Goal: Task Accomplishment & Management: Manage account settings

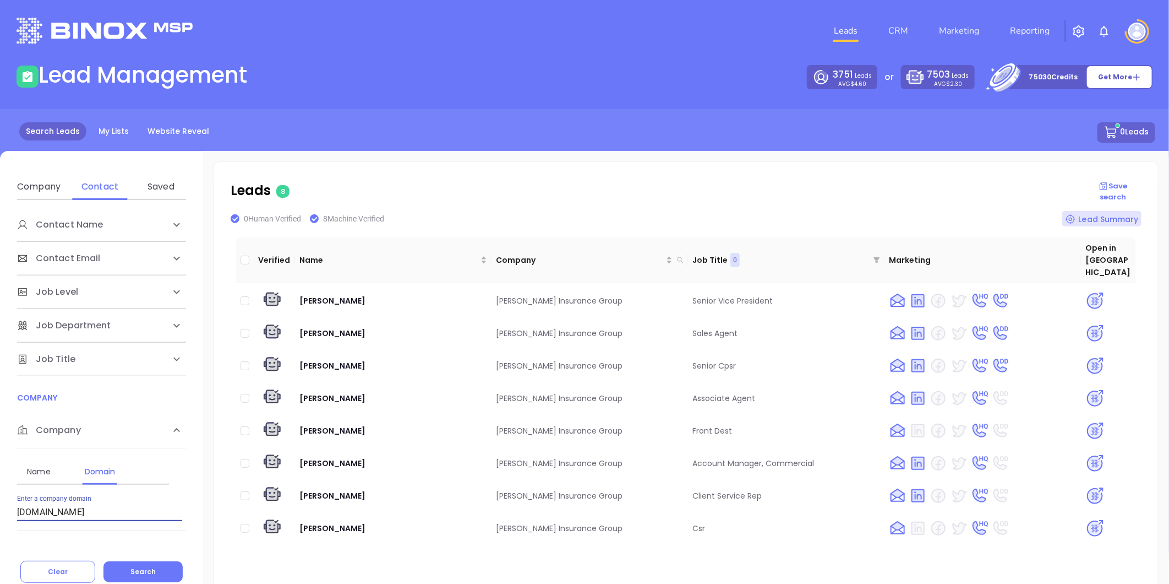
drag, startPoint x: 102, startPoint y: 506, endPoint x: 7, endPoint y: 494, distance: 96.6
click at [0, 518] on html "Leads CRM Marketing Reporting Financial Leads Leads Lead Management 3751 Leads …" at bounding box center [584, 292] width 1169 height 584
paste input "dirusnsons"
type input "[DOMAIN_NAME]"
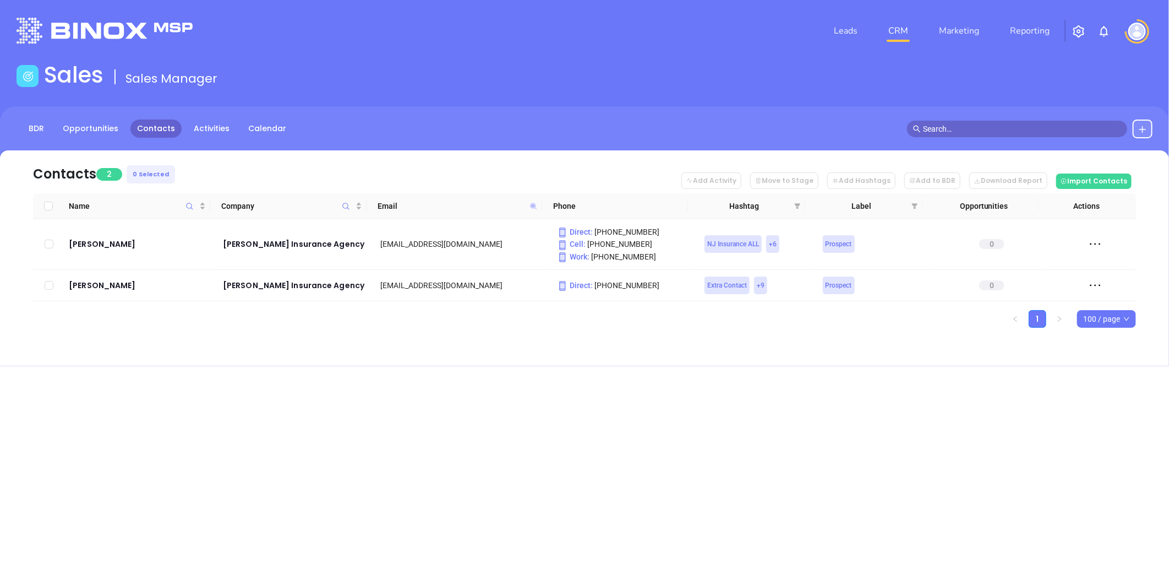
click at [532, 204] on icon at bounding box center [533, 206] width 7 height 7
paste input "[PERSON_NAME]"
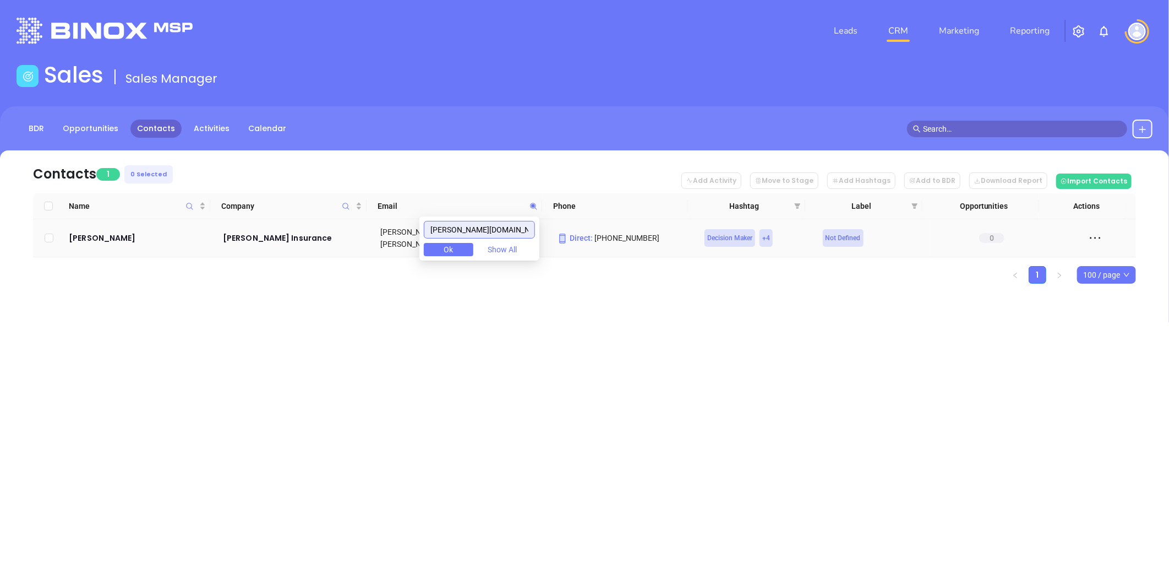
drag, startPoint x: 413, startPoint y: 247, endPoint x: 466, endPoint y: 236, distance: 54.0
click at [410, 247] on body "Leads CRM Marketing Reporting Financial Leads Leads Sales Sales Manager BDR Opp…" at bounding box center [584, 292] width 1169 height 584
paste input "dirusnsons"
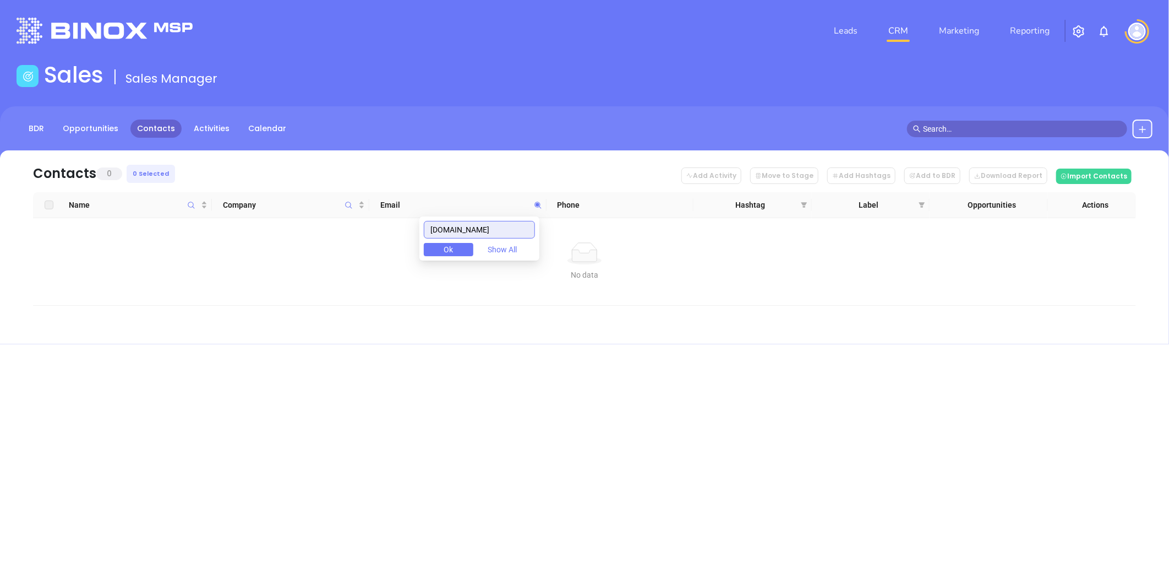
drag, startPoint x: 502, startPoint y: 225, endPoint x: 217, endPoint y: 243, distance: 285.2
click at [217, 243] on body "Leads CRM Marketing Reporting Financial Leads Leads Sales Sales Manager BDR Opp…" at bounding box center [584, 292] width 1169 height 584
drag, startPoint x: 503, startPoint y: 233, endPoint x: 421, endPoint y: 233, distance: 82.0
click at [417, 233] on body "Leads CRM Marketing Reporting Financial Leads Leads Sales Sales Manager BDR Opp…" at bounding box center [584, 292] width 1169 height 584
paste input "conklinandkraft"
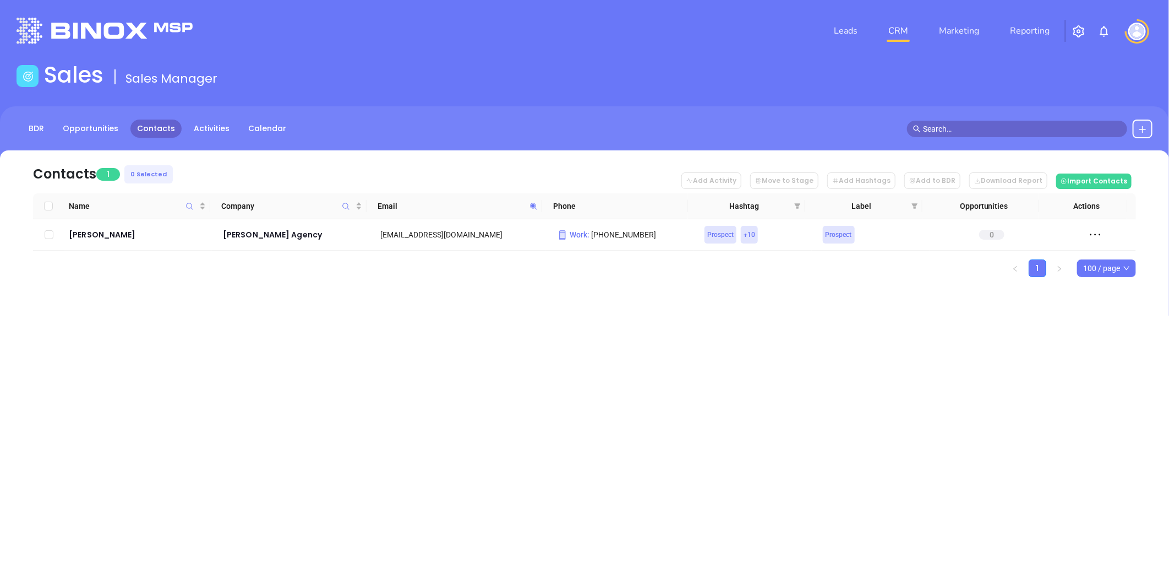
click at [530, 202] on icon at bounding box center [534, 206] width 8 height 8
paste input "nelson-patterson"
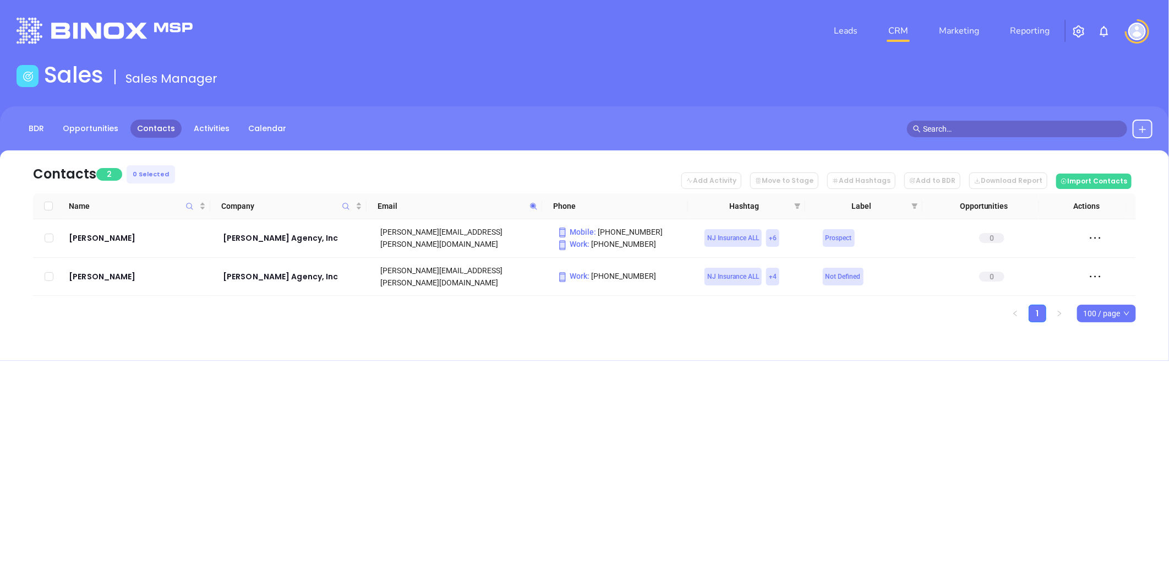
click at [532, 202] on icon at bounding box center [534, 206] width 8 height 8
paste input "davies-assoc"
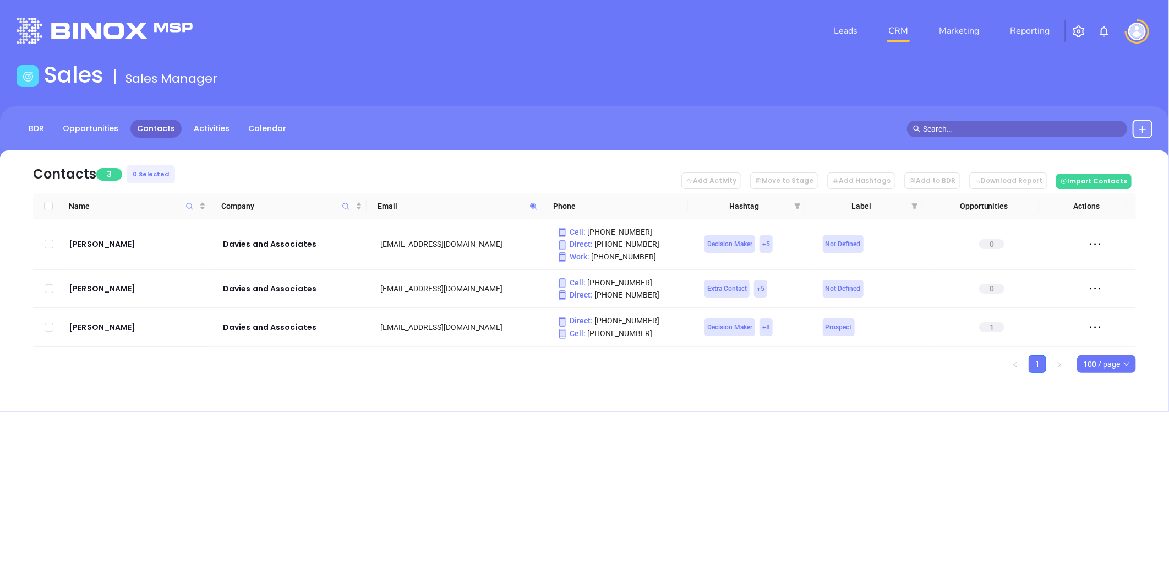
click at [530, 208] on icon at bounding box center [534, 206] width 8 height 8
paste input "insuranceagenciesin"
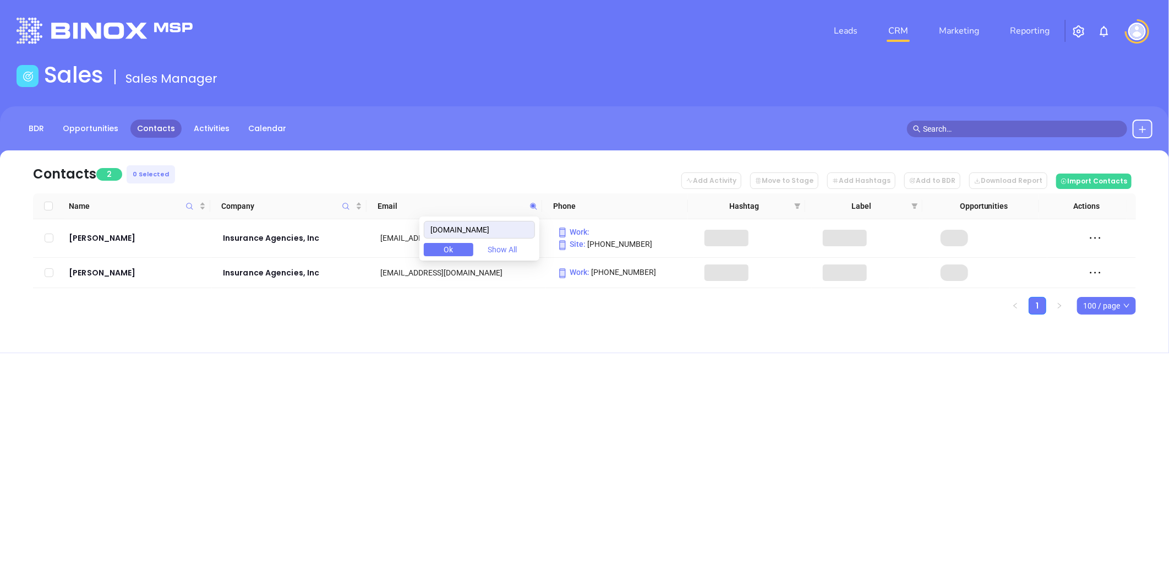
click at [454, 426] on div "Leads CRM Marketing Reporting Financial Leads Leads Sales Sales Manager BDR Opp…" at bounding box center [584, 292] width 1169 height 584
click at [531, 202] on icon at bounding box center [534, 206] width 8 height 8
paste input "siprisk"
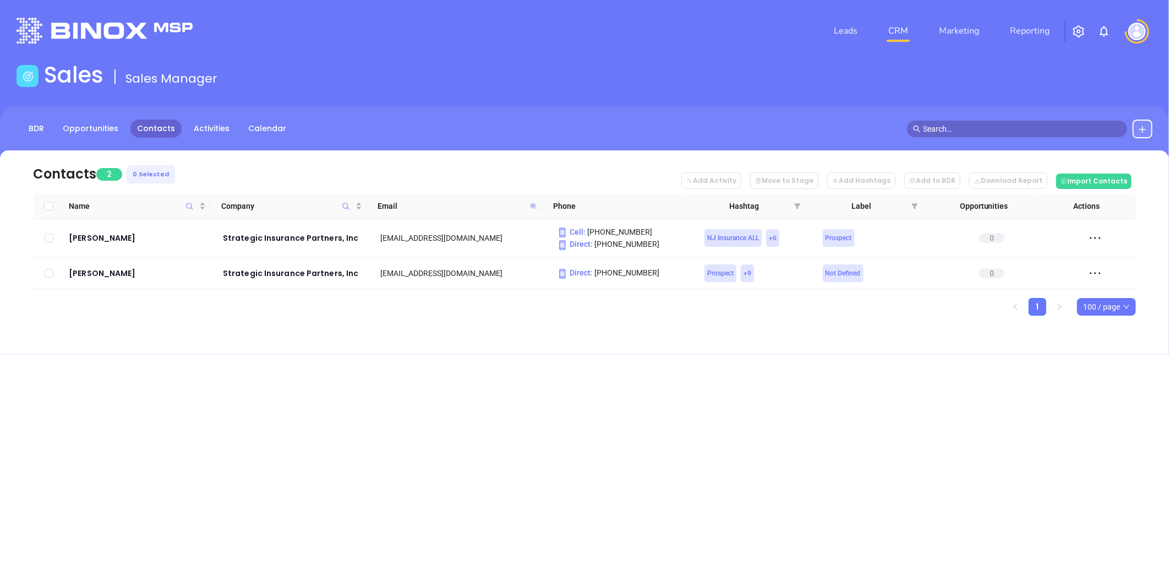
click at [531, 204] on icon at bounding box center [533, 206] width 7 height 7
paste input "harrah-assoc"
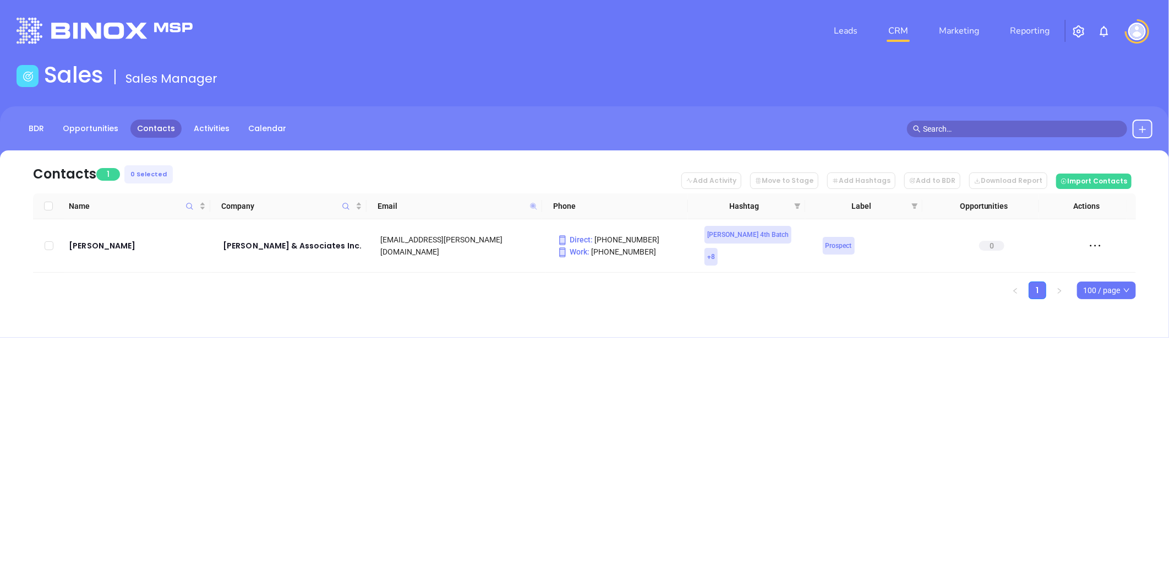
click at [532, 206] on icon at bounding box center [533, 206] width 7 height 7
paste input "ouptinsurance"
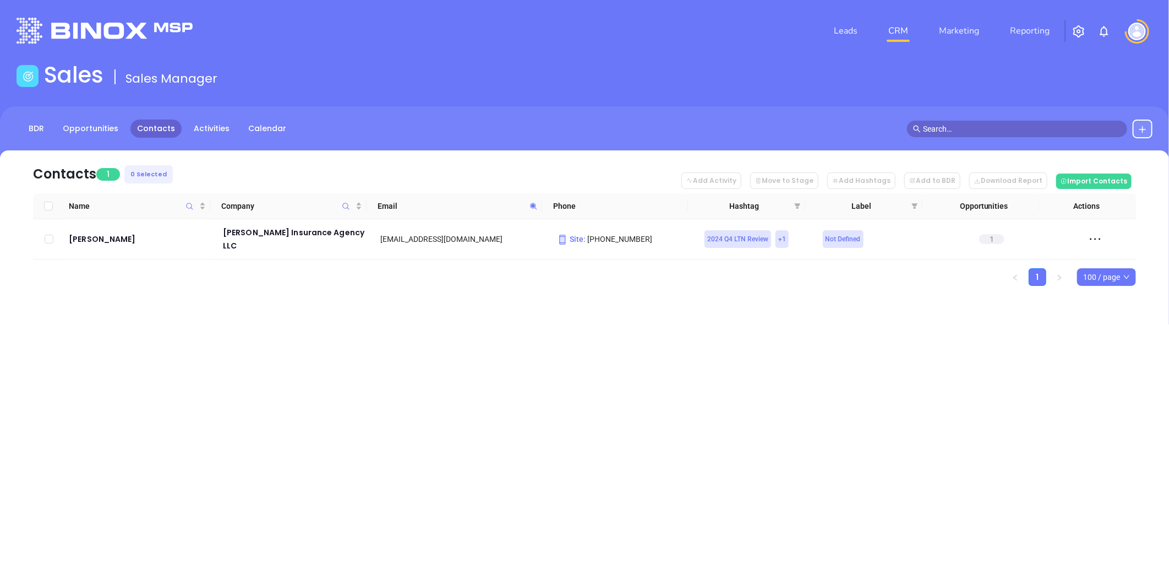
click at [530, 206] on icon at bounding box center [534, 206] width 8 height 8
paste input "glenn"
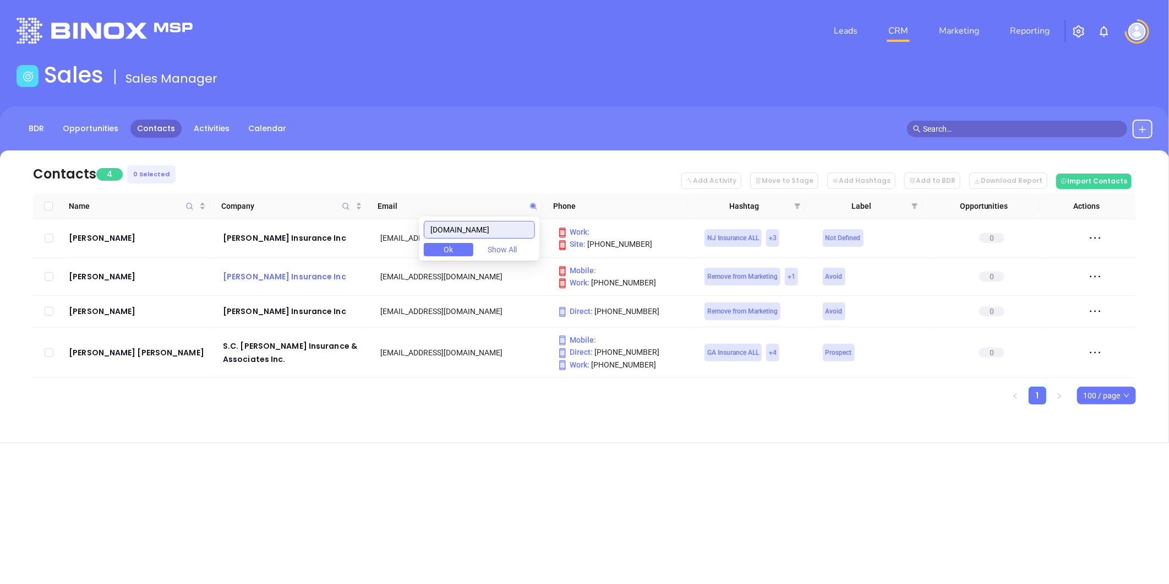
click at [345, 272] on body "Leads CRM Marketing Reporting Financial Leads Leads Sales Sales Manager BDR Opp…" at bounding box center [584, 292] width 1169 height 584
paste input "onnerstrong"
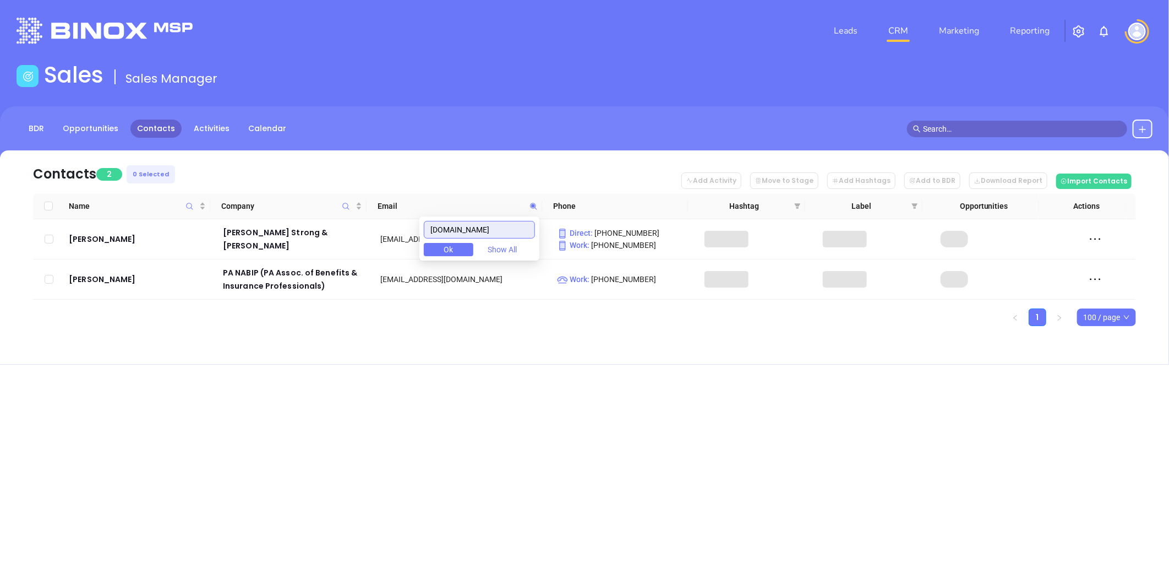
drag, startPoint x: 437, startPoint y: 231, endPoint x: 460, endPoint y: 223, distance: 24.0
click at [437, 231] on input "onnerstrong.com" at bounding box center [479, 230] width 111 height 18
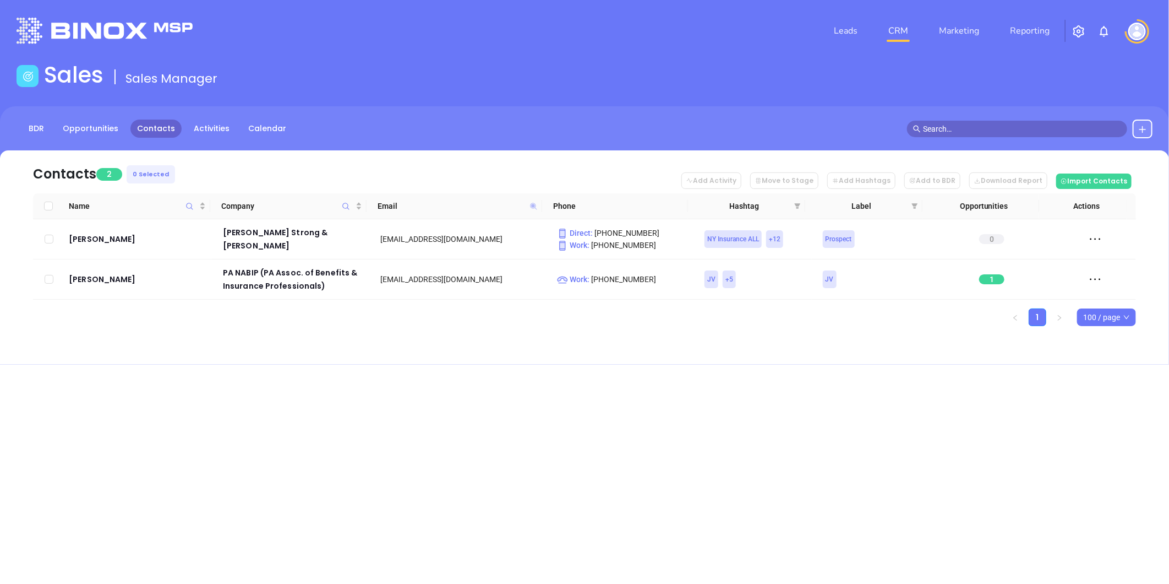
click at [535, 207] on icon at bounding box center [533, 206] width 7 height 7
paste input "schenckagency"
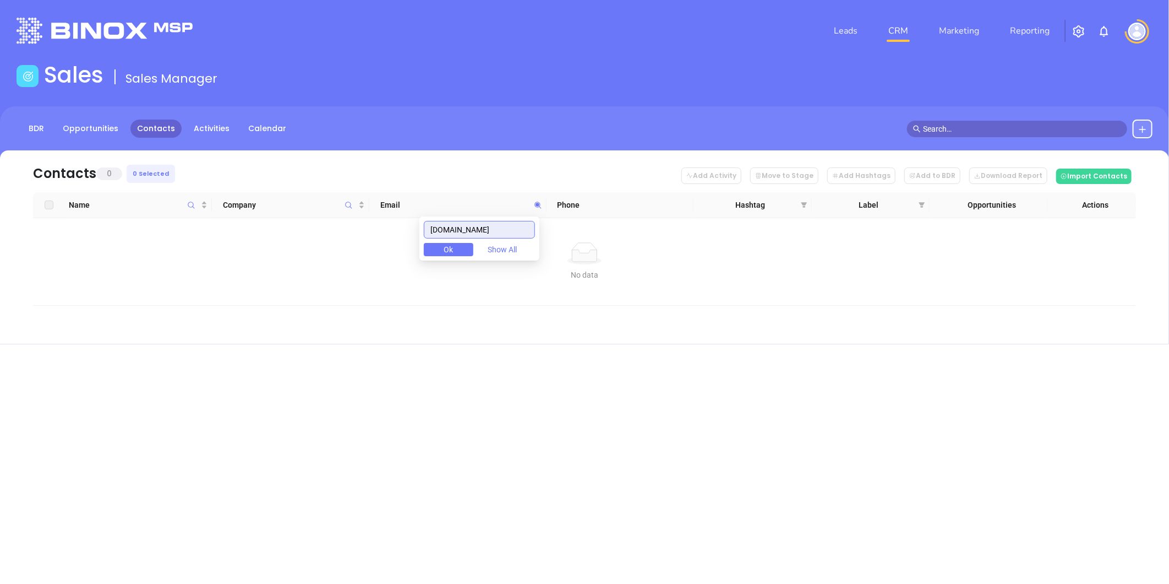
drag, startPoint x: 428, startPoint y: 228, endPoint x: 356, endPoint y: 222, distance: 72.9
click at [329, 228] on body "Leads CRM Marketing Reporting Financial Leads Leads Sales Sales Manager BDR Opp…" at bounding box center [584, 292] width 1169 height 584
click at [518, 228] on input "schenckagency.com" at bounding box center [479, 230] width 111 height 18
drag, startPoint x: 519, startPoint y: 228, endPoint x: 296, endPoint y: 227, distance: 222.4
click at [280, 228] on body "Leads CRM Marketing Reporting Financial Leads Leads Sales Sales Manager BDR Opp…" at bounding box center [584, 292] width 1169 height 584
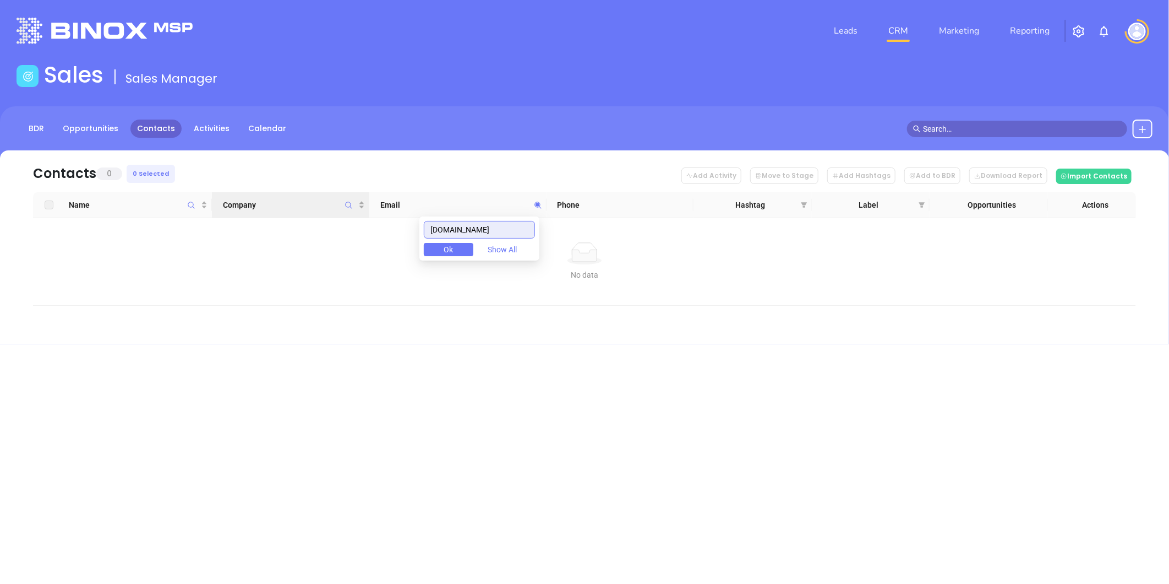
paste input "globalunderwriters"
click at [486, 228] on input "globalunderwritersagency.com" at bounding box center [479, 230] width 111 height 18
paste input "pdlinsure"
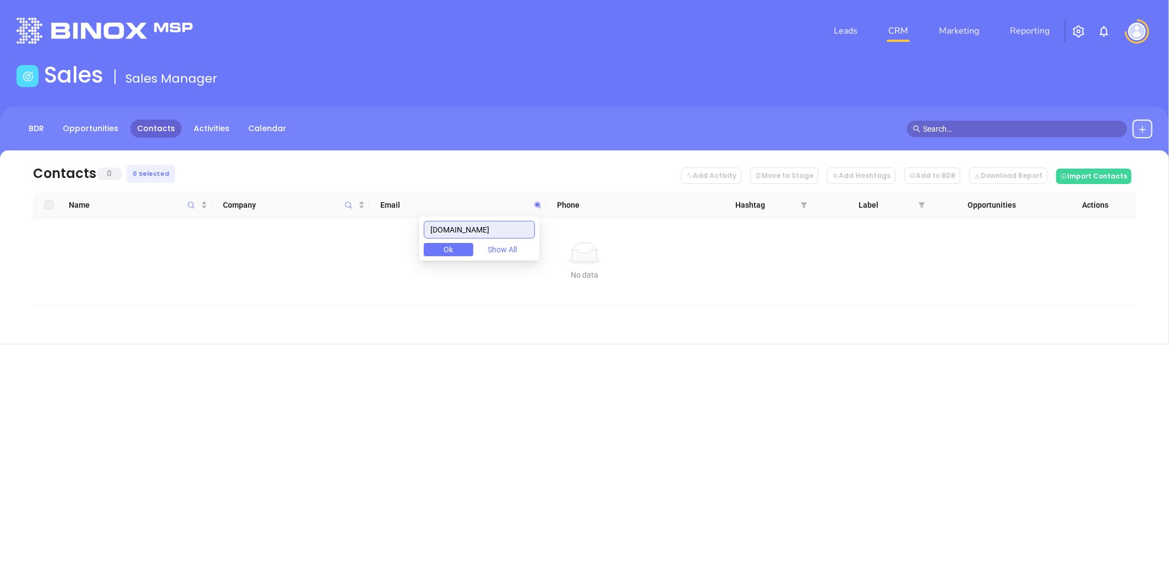
drag, startPoint x: 469, startPoint y: 232, endPoint x: 390, endPoint y: 231, distance: 79.3
click at [356, 236] on body "Leads CRM Marketing Reporting Financial Leads Leads Sales Sales Manager BDR Opp…" at bounding box center [584, 292] width 1169 height 584
paste input "cmahonagency"
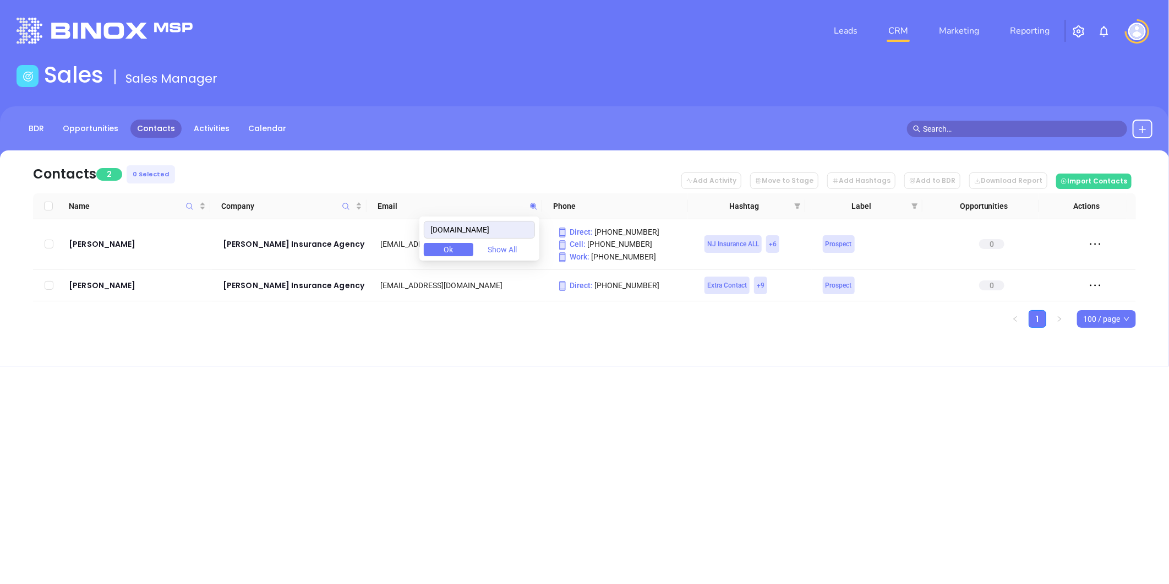
click at [647, 442] on div "Leads CRM Marketing Reporting Financial Leads Leads Sales Sales Manager BDR Opp…" at bounding box center [584, 292] width 1169 height 584
click at [531, 204] on icon at bounding box center [533, 206] width 7 height 7
paste input "vandykgroup"
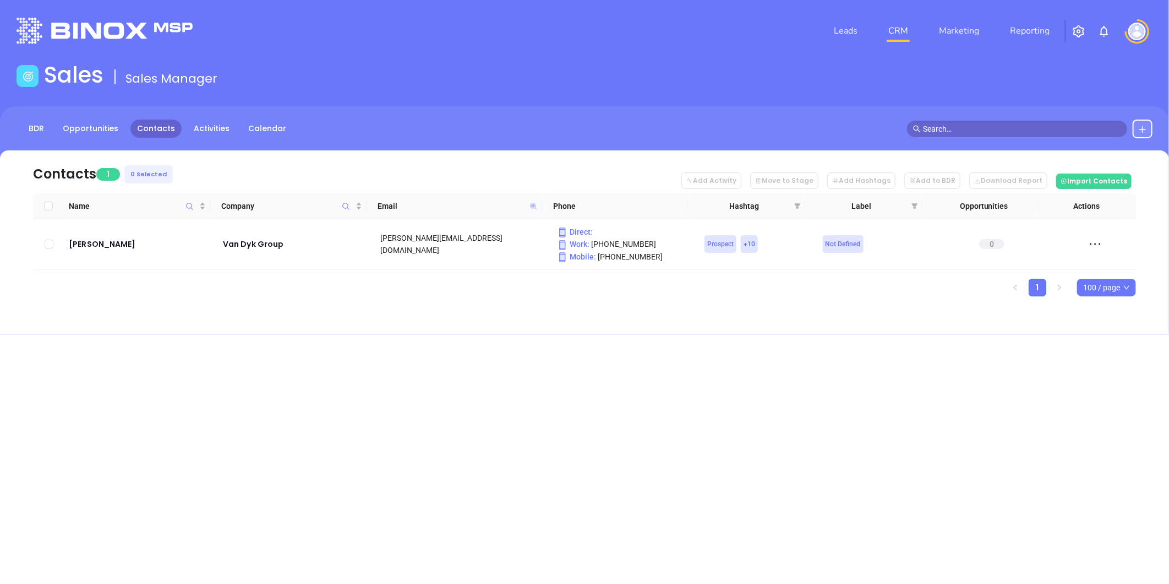
click at [533, 206] on icon at bounding box center [533, 206] width 7 height 7
paste input "mcmahonagency"
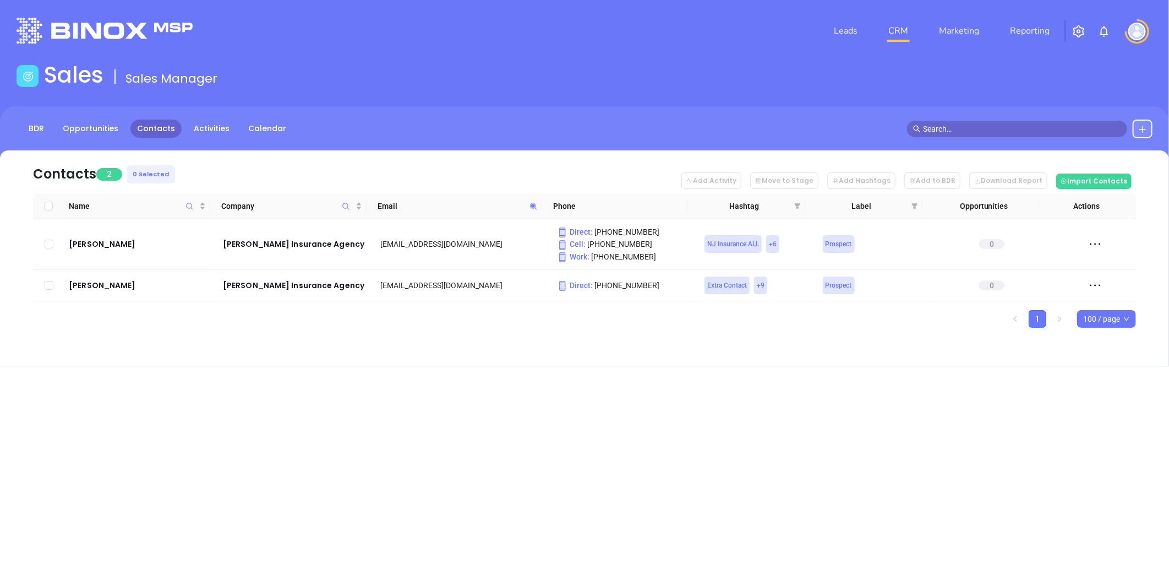
click at [530, 204] on icon at bounding box center [534, 206] width 8 height 8
paste input "fivestarins"
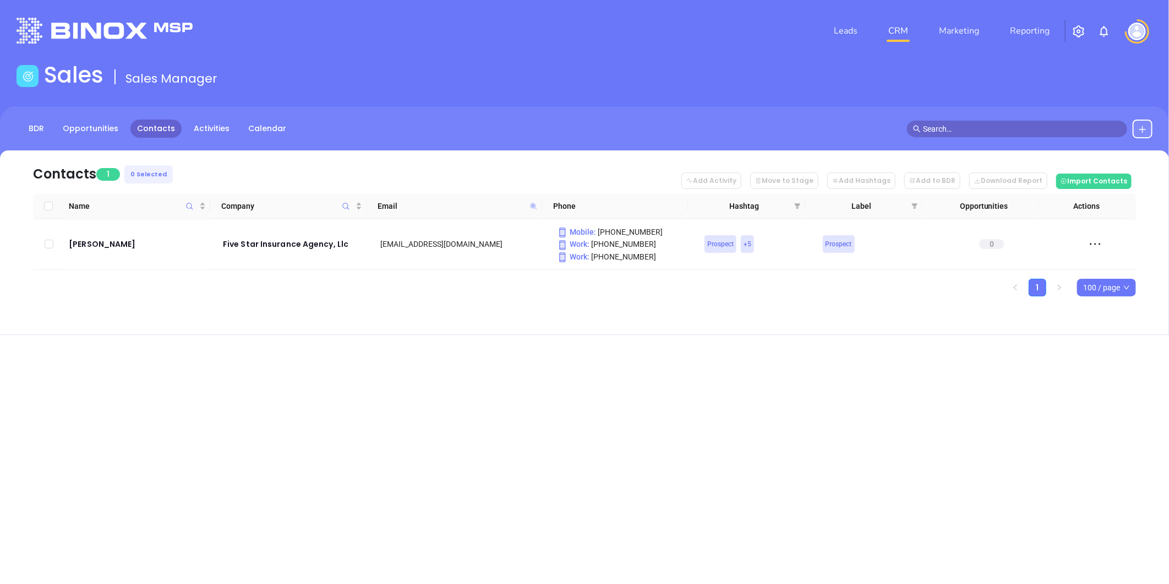
click at [535, 205] on icon at bounding box center [533, 206] width 7 height 7
paste input "rbrucehillagency"
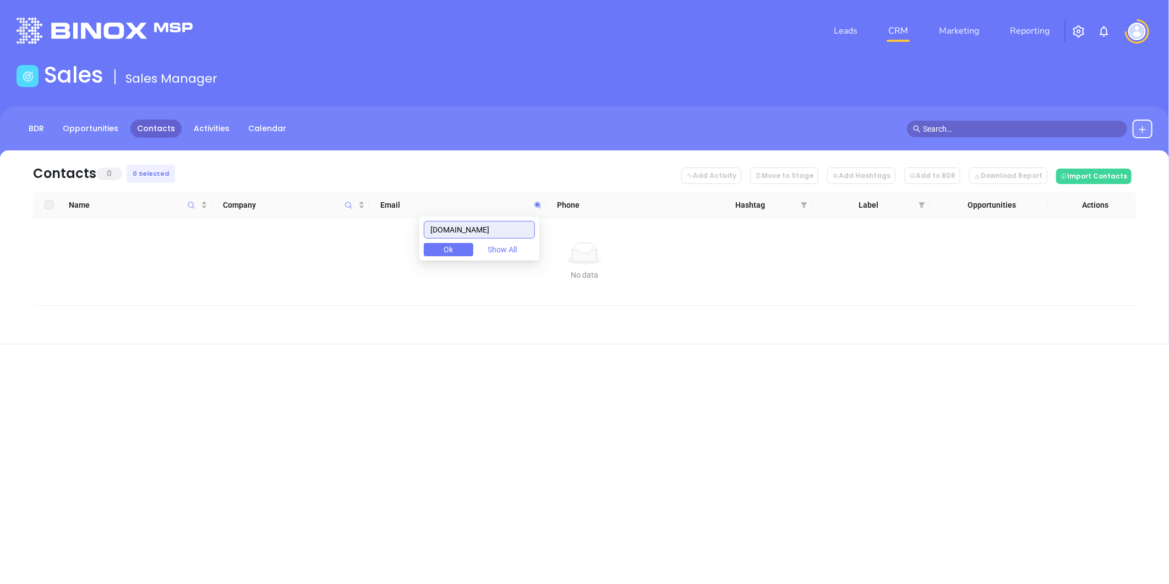
drag, startPoint x: 525, startPoint y: 230, endPoint x: 409, endPoint y: 236, distance: 115.8
click at [383, 243] on body "Leads CRM Marketing Reporting Financial Leads Leads Sales Sales Manager BDR Opp…" at bounding box center [584, 292] width 1169 height 584
paste input "bisrm"
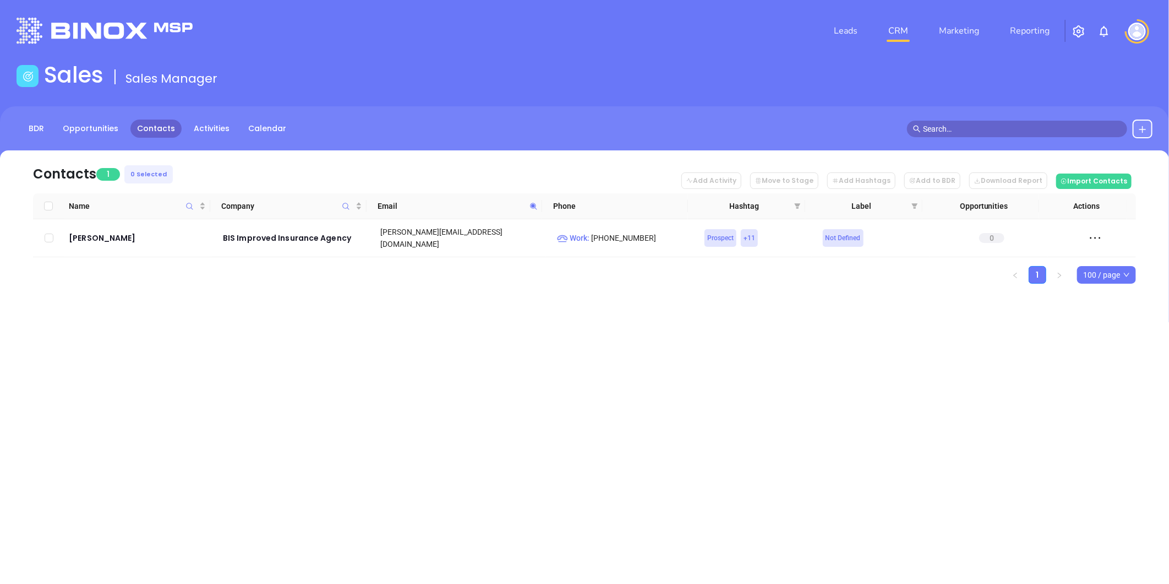
click at [532, 204] on icon at bounding box center [534, 206] width 8 height 8
paste input "johnbwright"
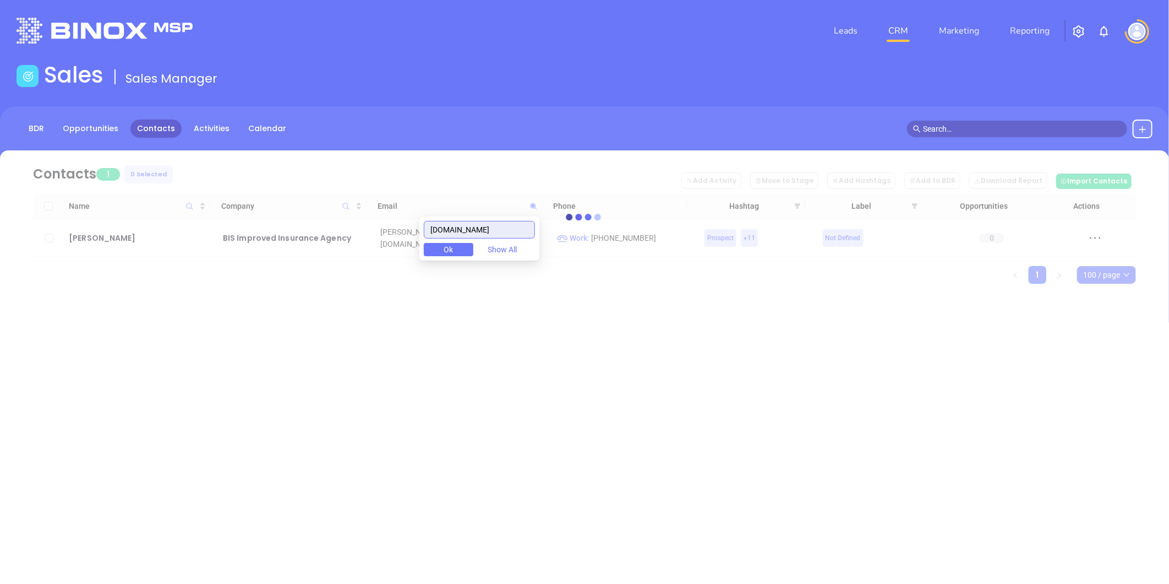
type input "johnbwright.com"
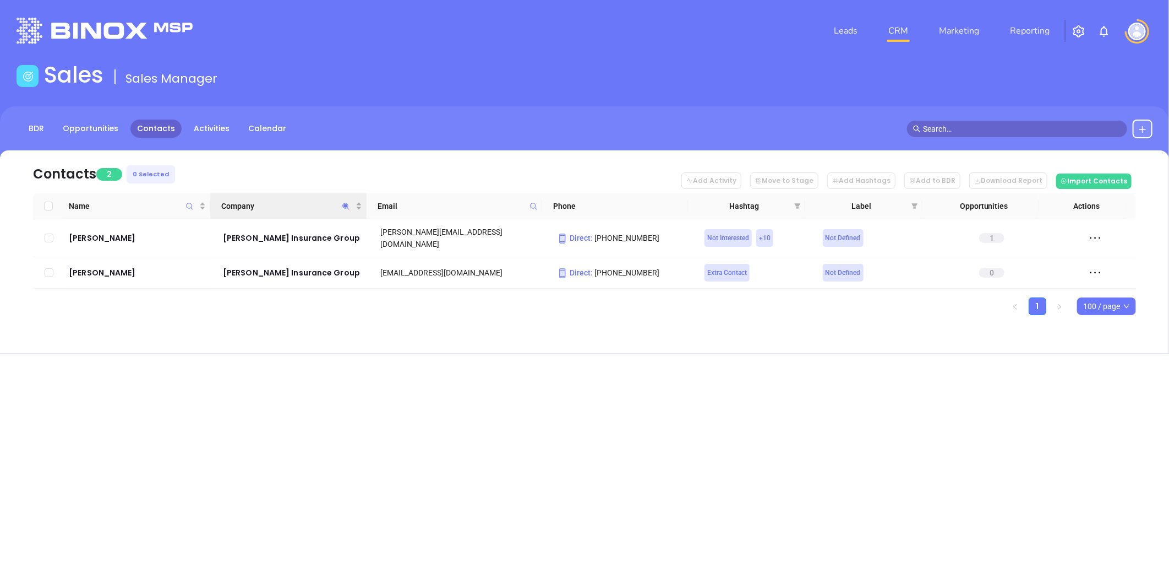
click at [342, 202] on icon "Company" at bounding box center [346, 206] width 8 height 8
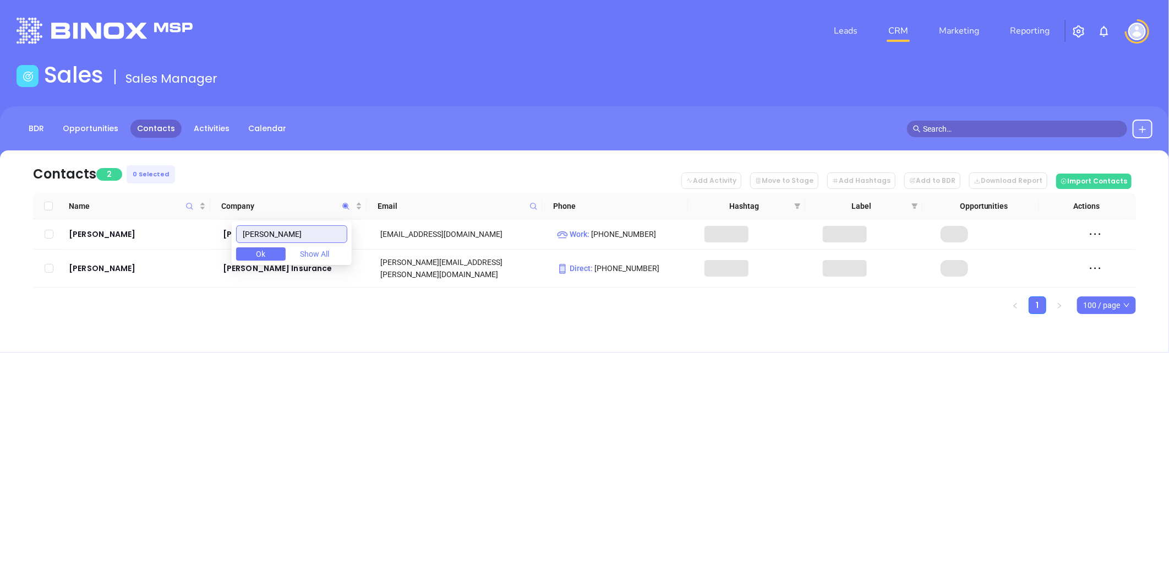
type input "fenner"
click at [292, 344] on div "Contacts 2 0 Selected Add Activity Move to Stage Add Hashtags Add to BDR Downlo…" at bounding box center [584, 251] width 1169 height 202
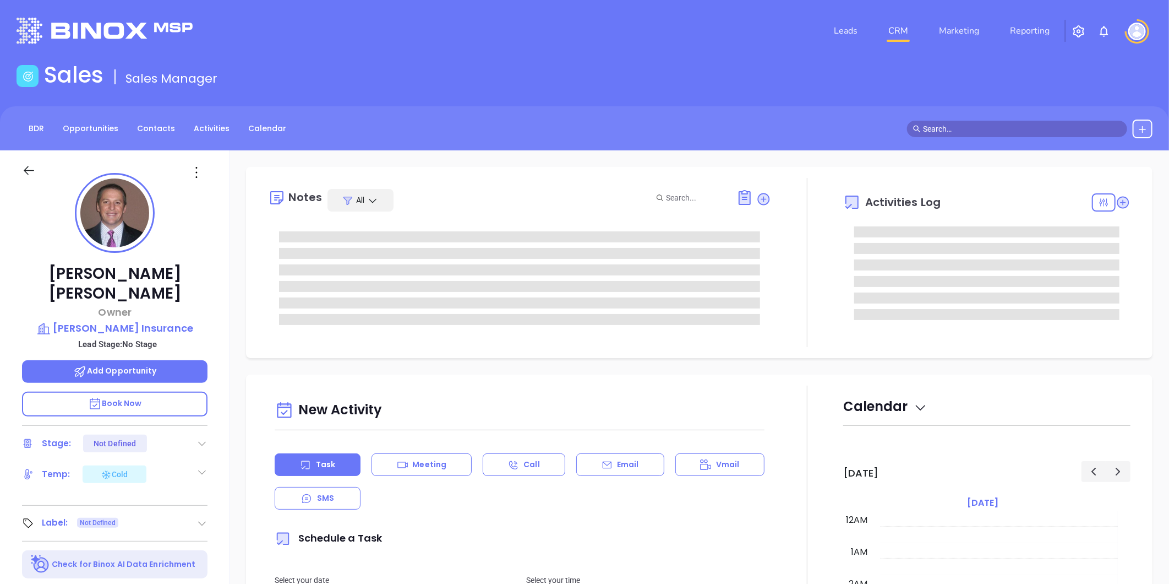
scroll to position [320, 0]
type input "Liz Cruz"
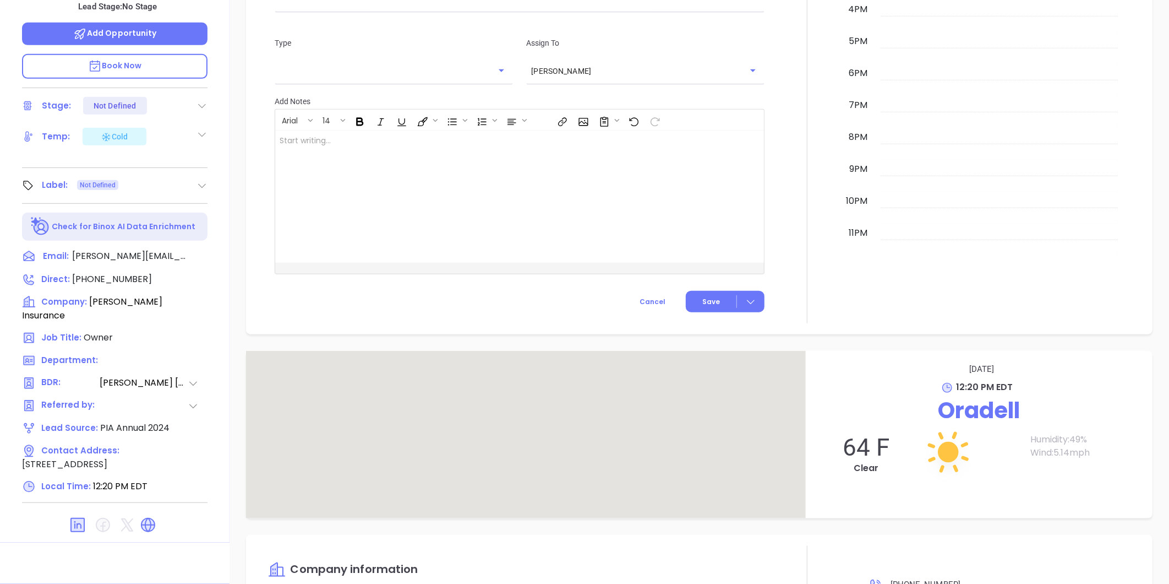
scroll to position [684, 0]
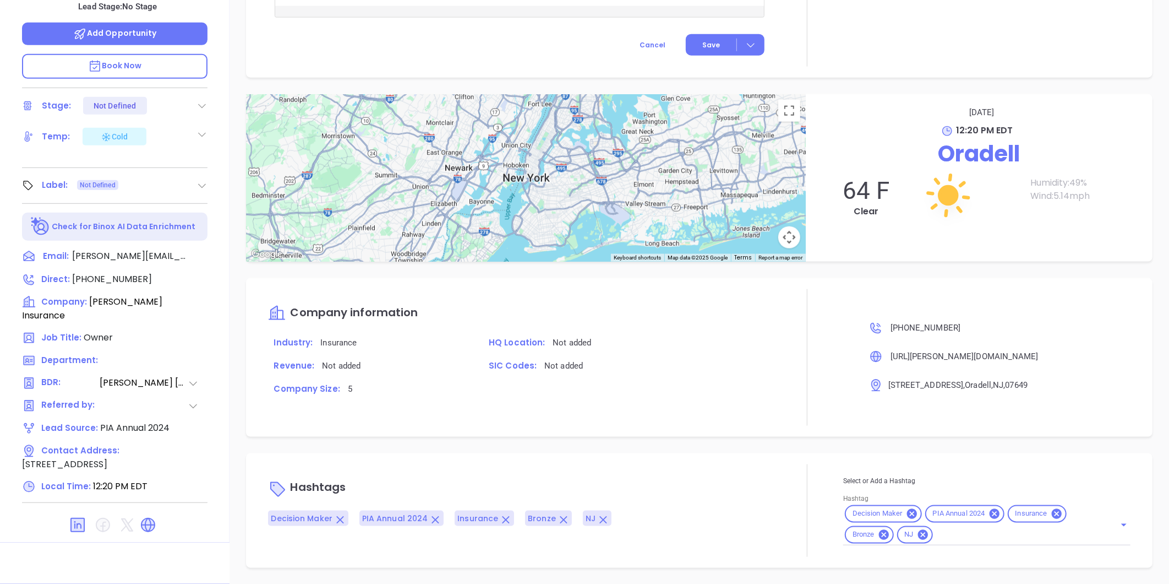
click at [146, 516] on icon at bounding box center [148, 525] width 18 height 18
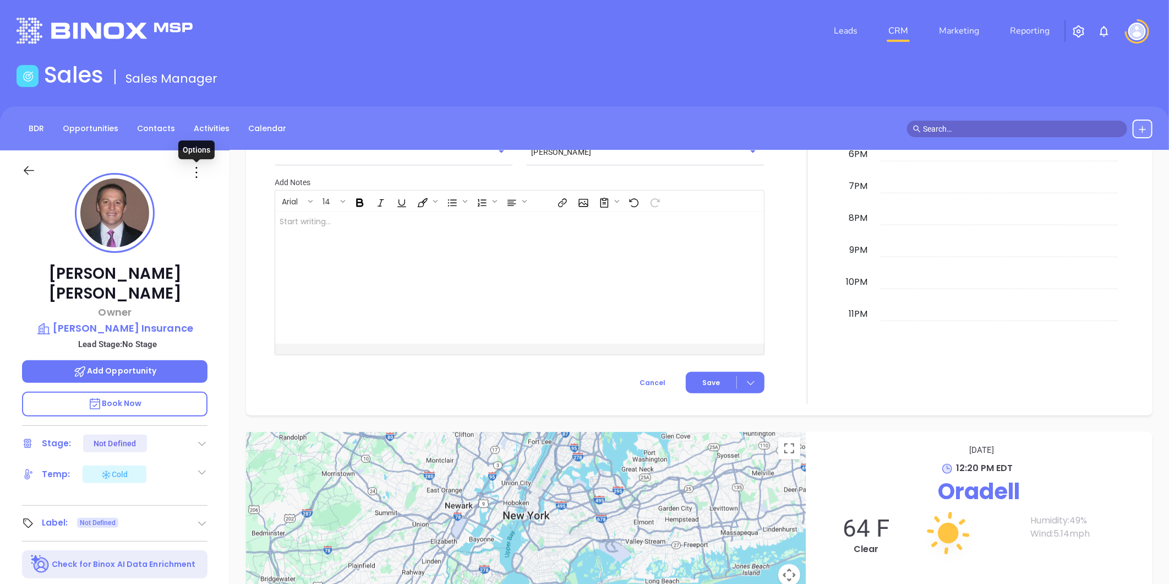
click at [191, 168] on icon at bounding box center [197, 173] width 18 height 18
click at [212, 288] on div "Edit" at bounding box center [251, 290] width 108 height 12
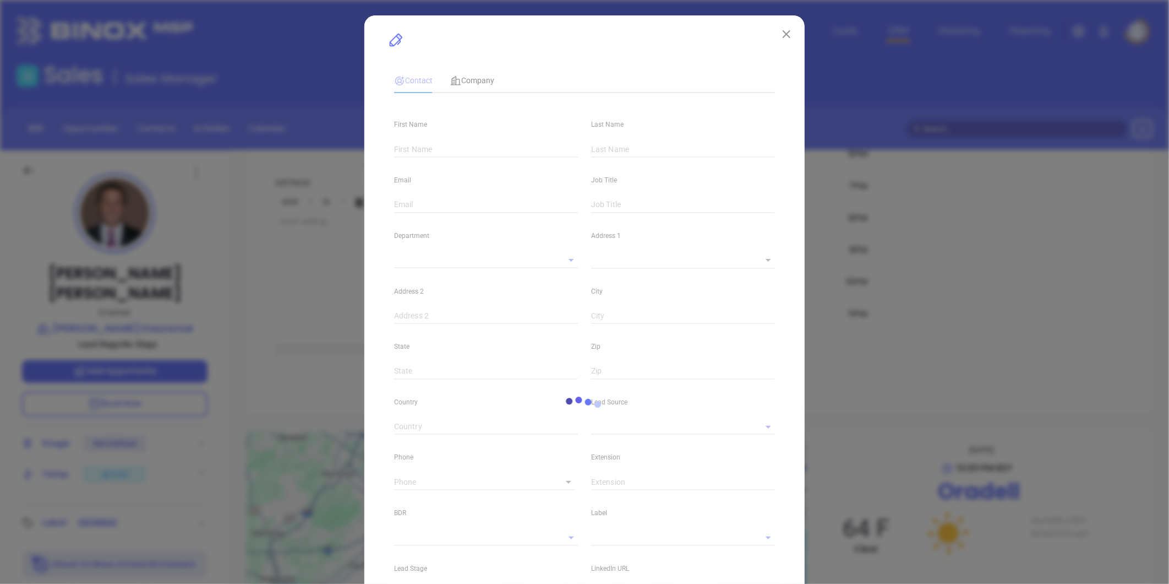
type input "Kevin"
type input "Esler"
type input "kesler@fenner-esler.com"
type input "Owner"
type textarea "467 Kinderkamack Road"
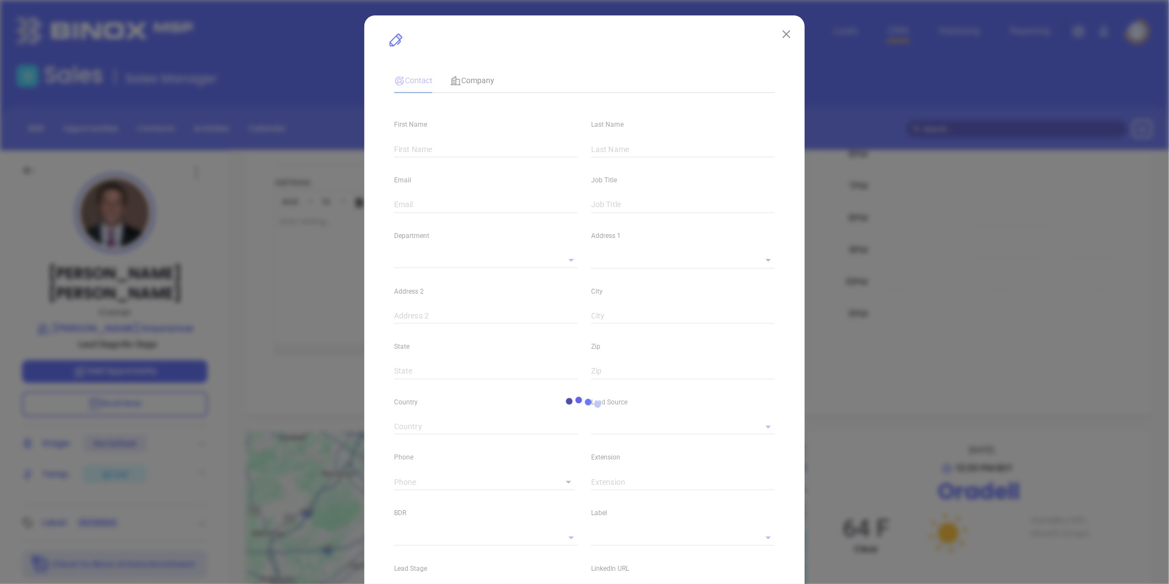
type input "1"
type input "Oradell"
type input "NJ"
type input "07649"
type input "www.linkedin.com/in/kevin-esler-1924535"
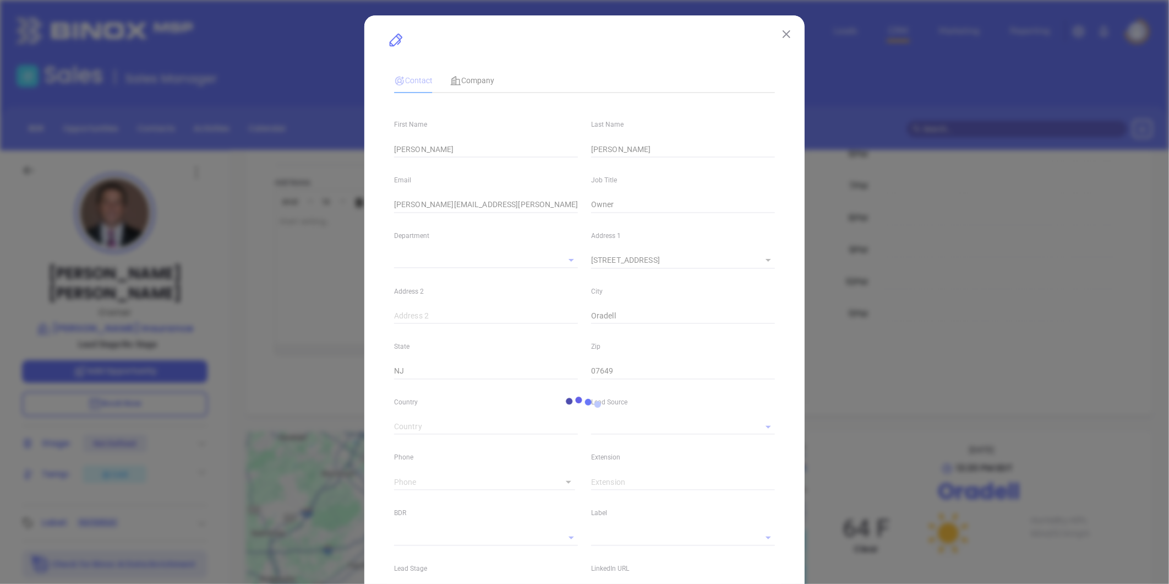
type input "PIA Annual 2024"
type input "Anabell Dominguez"
type input "1"
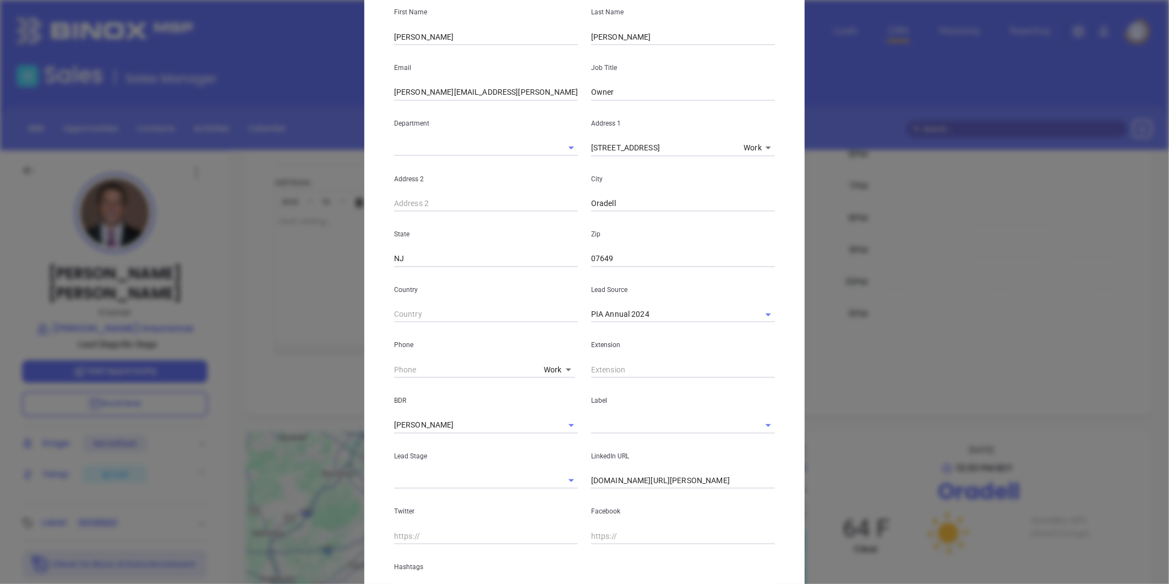
scroll to position [219, 0]
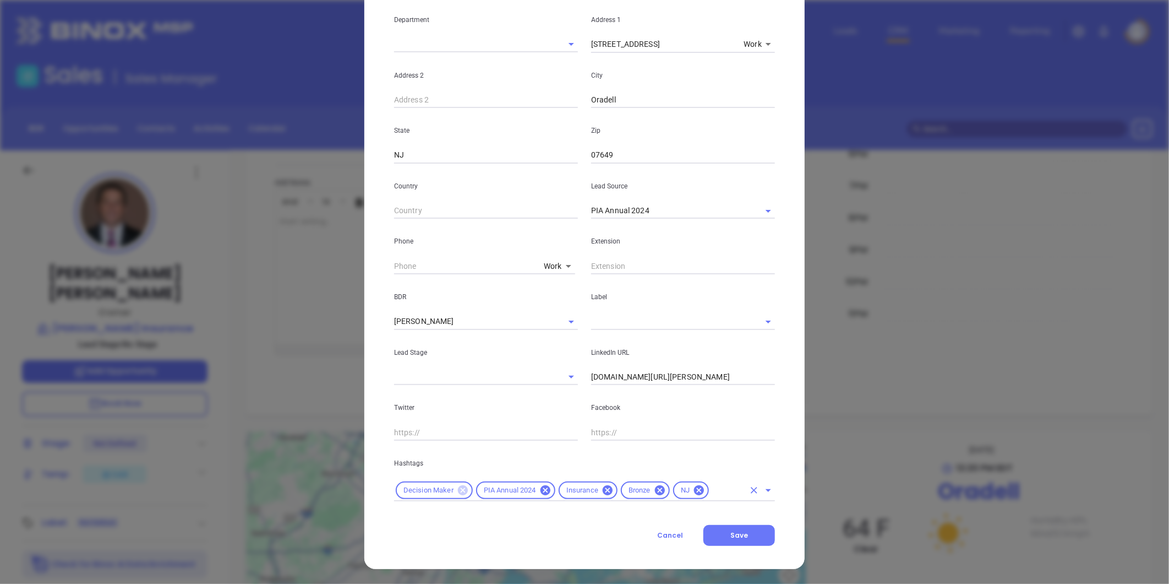
click at [458, 488] on icon at bounding box center [463, 490] width 10 height 10
click at [575, 489] on icon at bounding box center [580, 490] width 10 height 10
click at [596, 490] on input "text" at bounding box center [661, 490] width 166 height 14
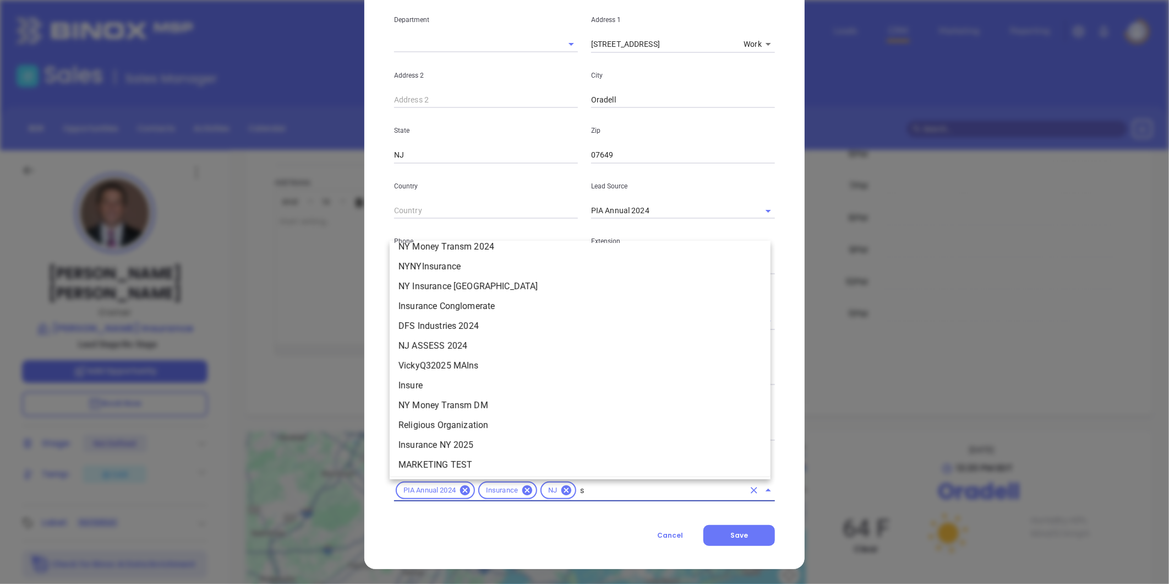
scroll to position [0, 0]
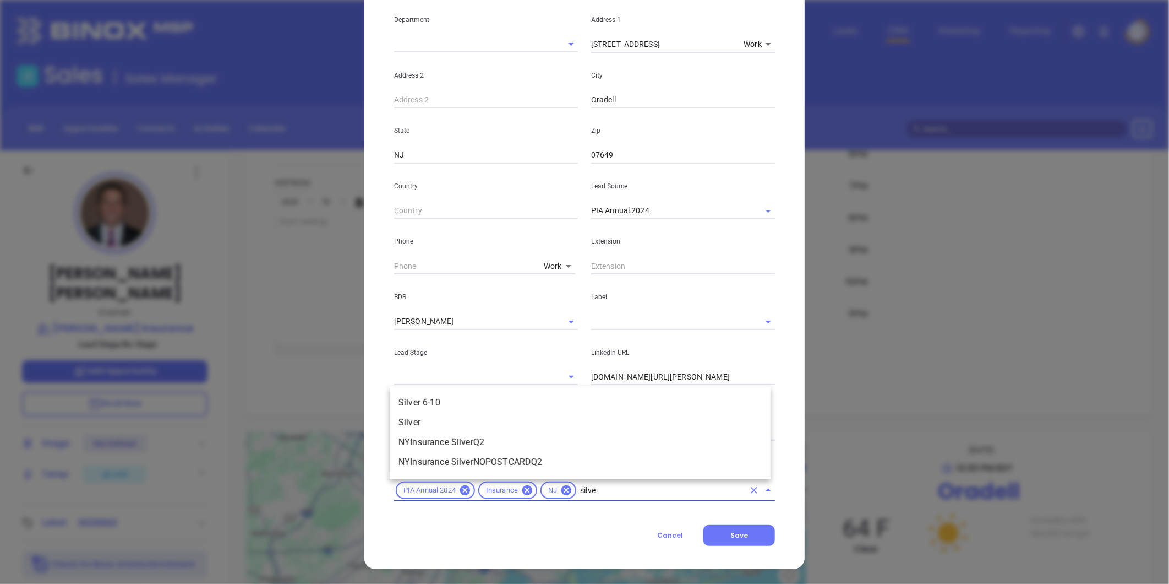
type input "silver"
click at [466, 399] on li "Silver 6-10" at bounding box center [580, 403] width 381 height 20
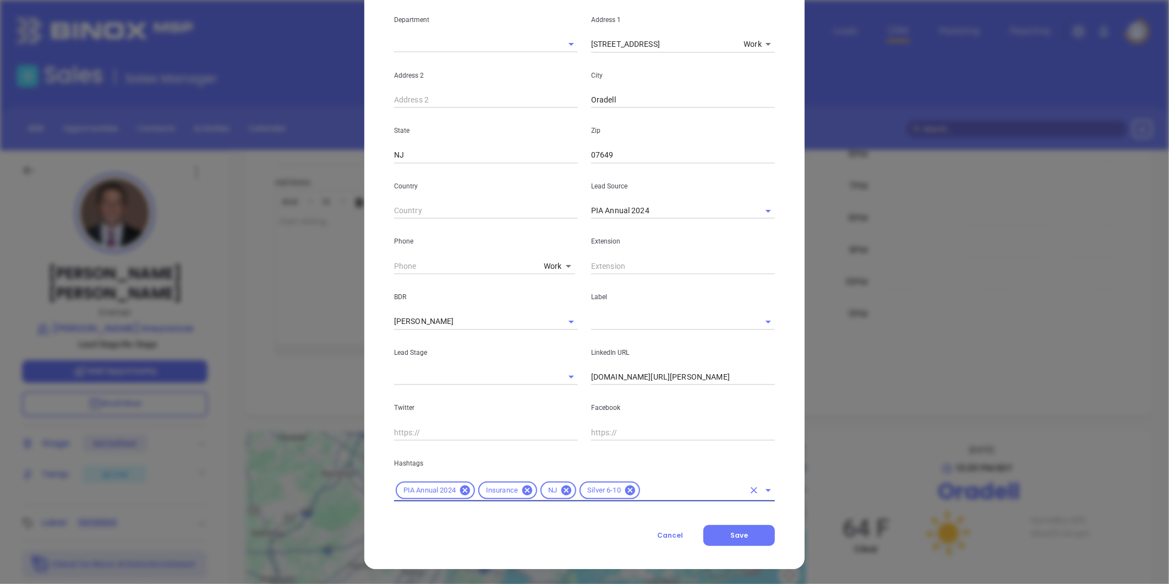
click at [654, 492] on input "text" at bounding box center [693, 490] width 102 height 14
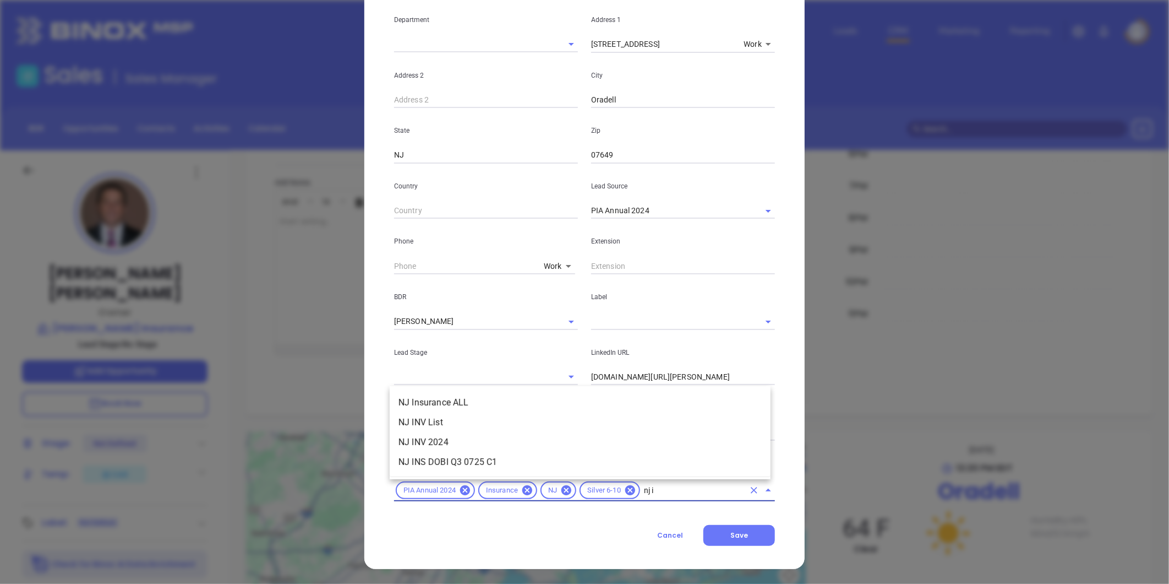
type input "nj in"
click at [453, 399] on li "NJ Insurance ALL" at bounding box center [580, 403] width 381 height 20
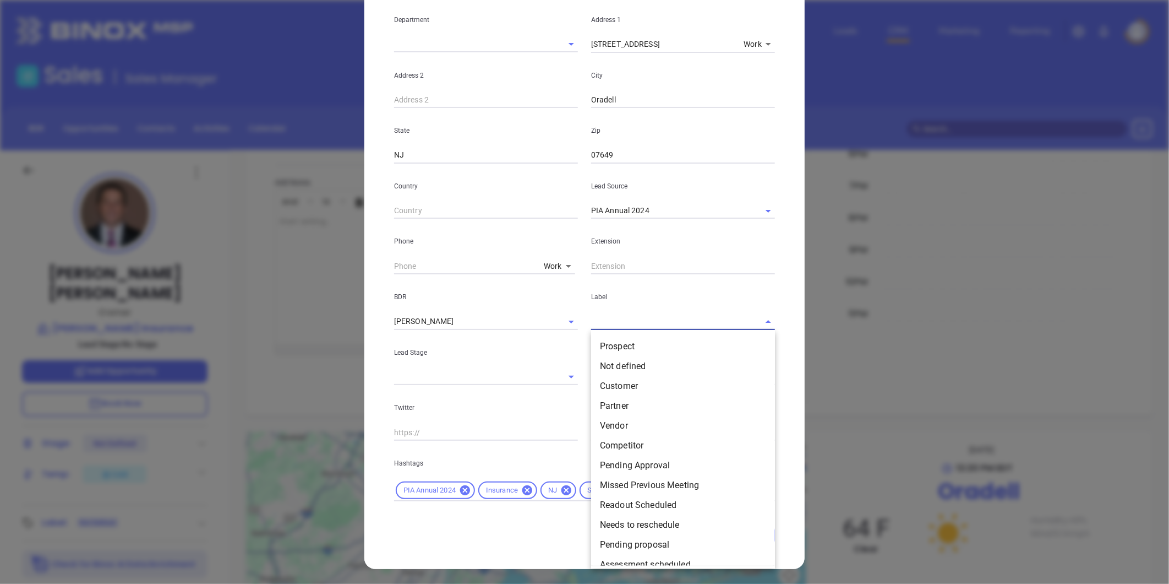
click at [614, 318] on input "text" at bounding box center [667, 321] width 153 height 16
click at [609, 340] on li "Prospect" at bounding box center [683, 346] width 184 height 20
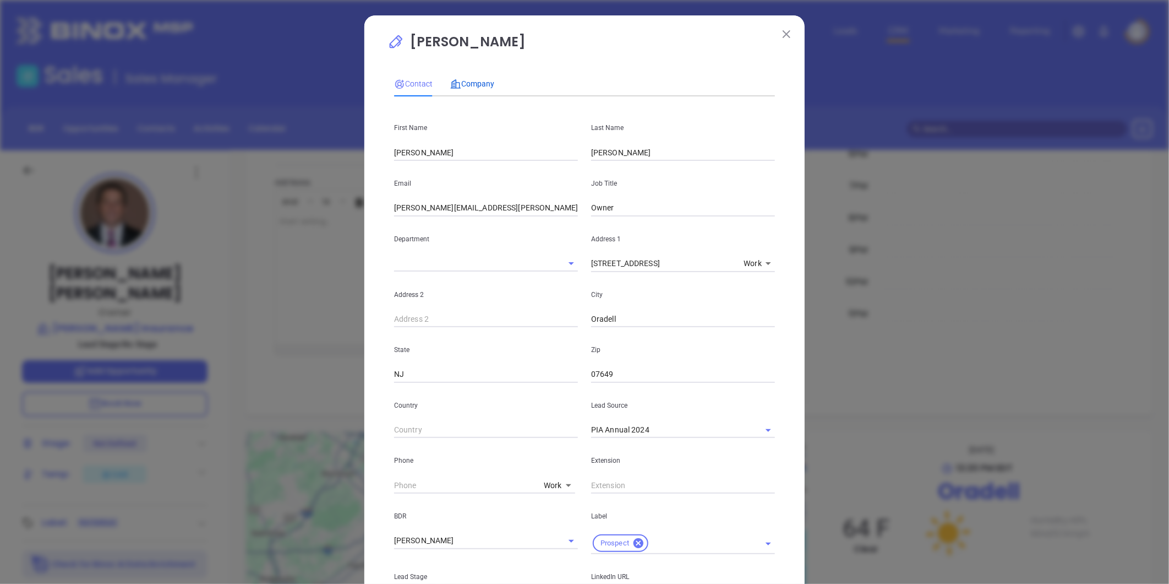
drag, startPoint x: 460, startPoint y: 79, endPoint x: 472, endPoint y: 79, distance: 11.6
click at [461, 79] on span "Company" at bounding box center [472, 83] width 44 height 9
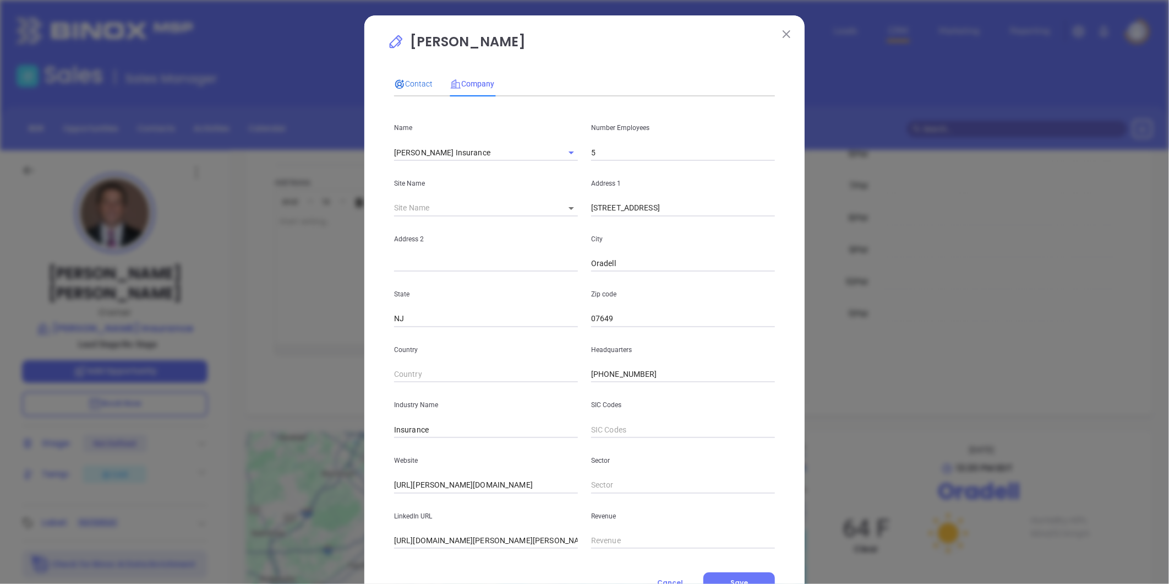
click at [411, 83] on span "Contact" at bounding box center [413, 83] width 39 height 9
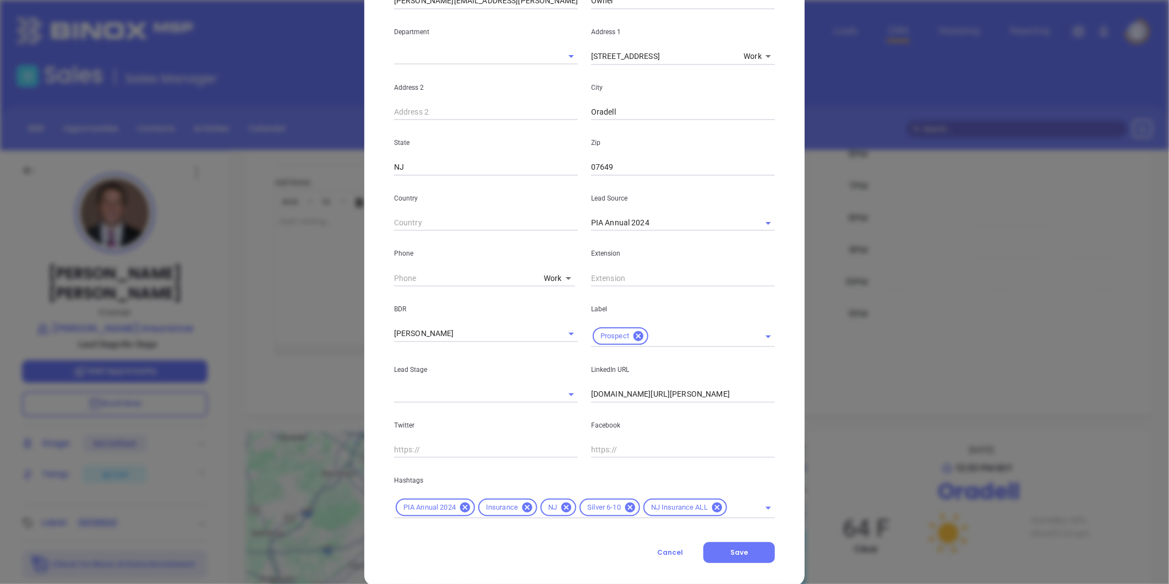
scroll to position [225, 0]
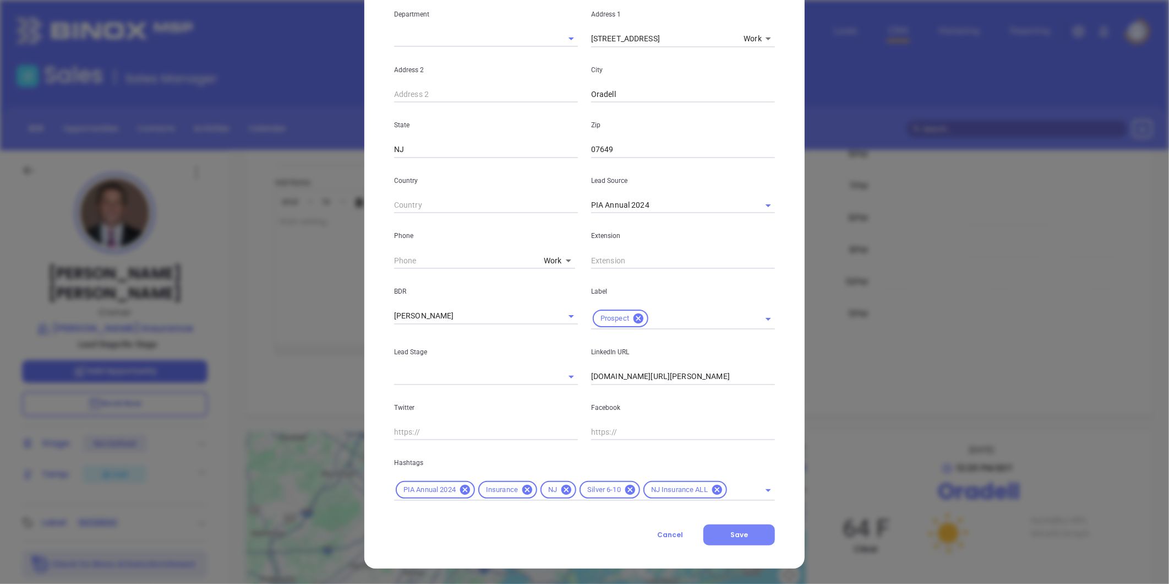
click at [746, 532] on button "Save" at bounding box center [740, 534] width 72 height 21
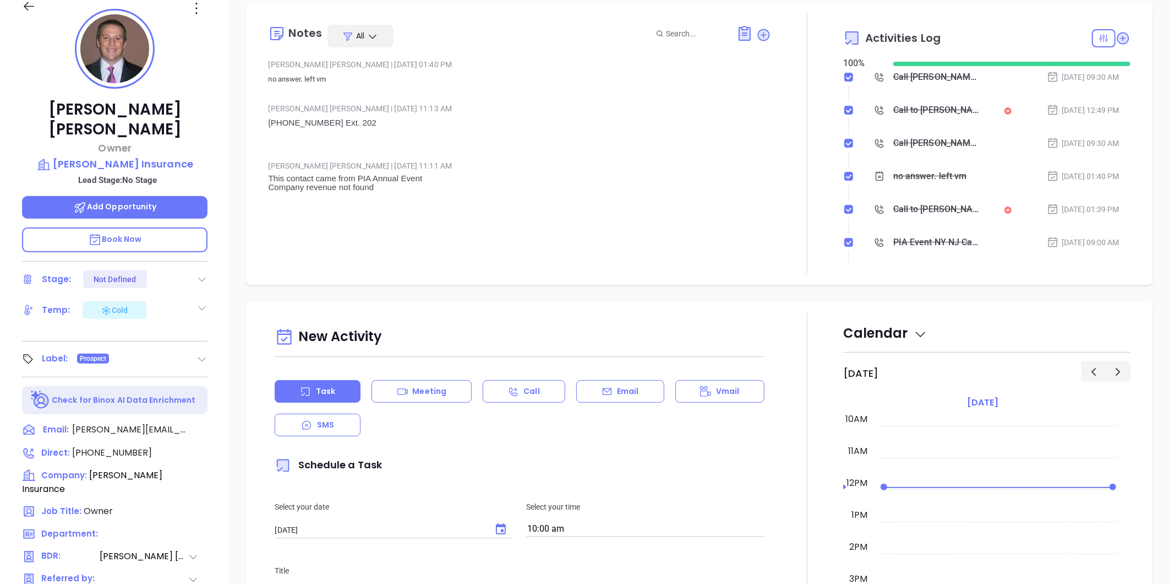
scroll to position [0, 0]
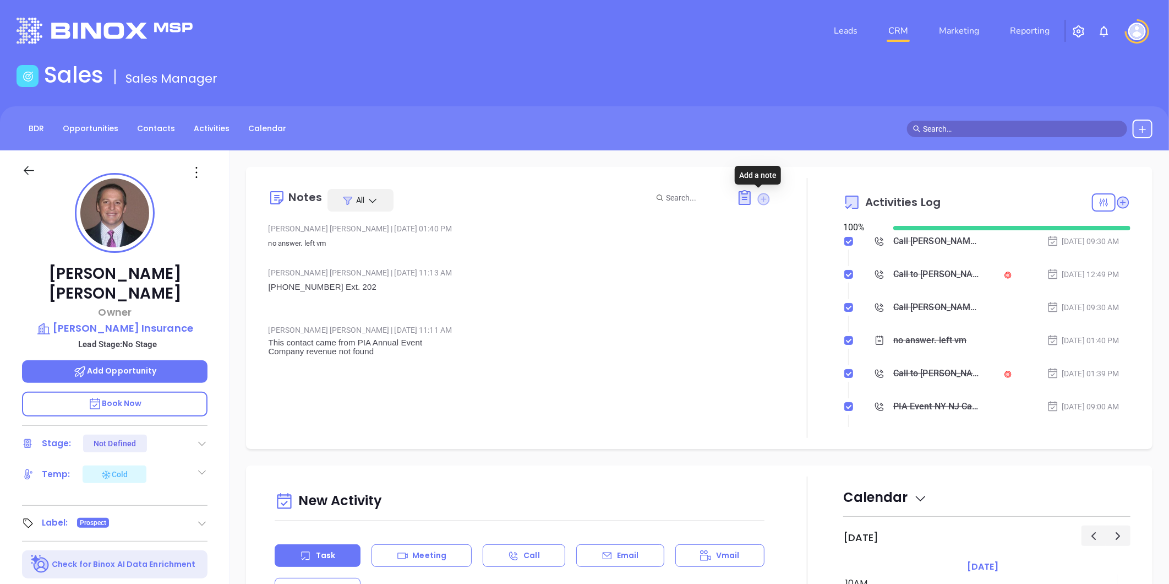
click at [758, 196] on icon at bounding box center [764, 199] width 12 height 12
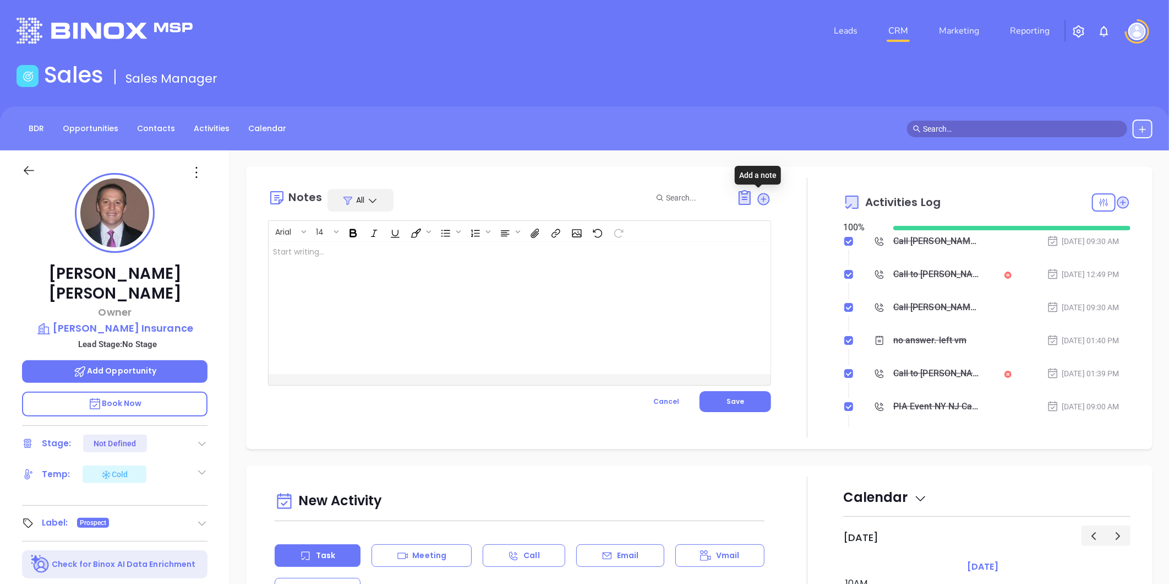
click at [400, 246] on div at bounding box center [502, 308] width 467 height 132
click at [739, 408] on button "Save" at bounding box center [736, 401] width 72 height 21
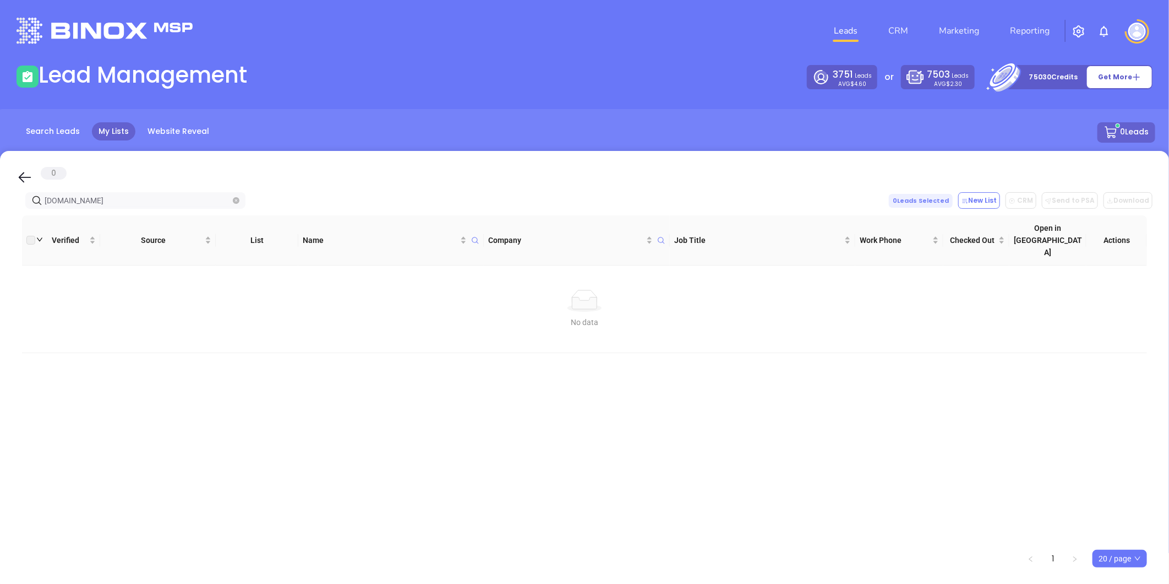
drag, startPoint x: 7, startPoint y: 214, endPoint x: -80, endPoint y: 217, distance: 87.6
click at [0, 217] on html "Leads CRM Marketing Reporting Financial Leads Leads Lead Management 3751 Leads …" at bounding box center [584, 292] width 1169 height 584
type input "[DOMAIN_NAME]"
drag, startPoint x: 117, startPoint y: 200, endPoint x: -97, endPoint y: 232, distance: 216.0
click at [0, 232] on html "Leads CRM Marketing Reporting Financial Leads Leads Lead Management 3751 Leads …" at bounding box center [584, 292] width 1169 height 584
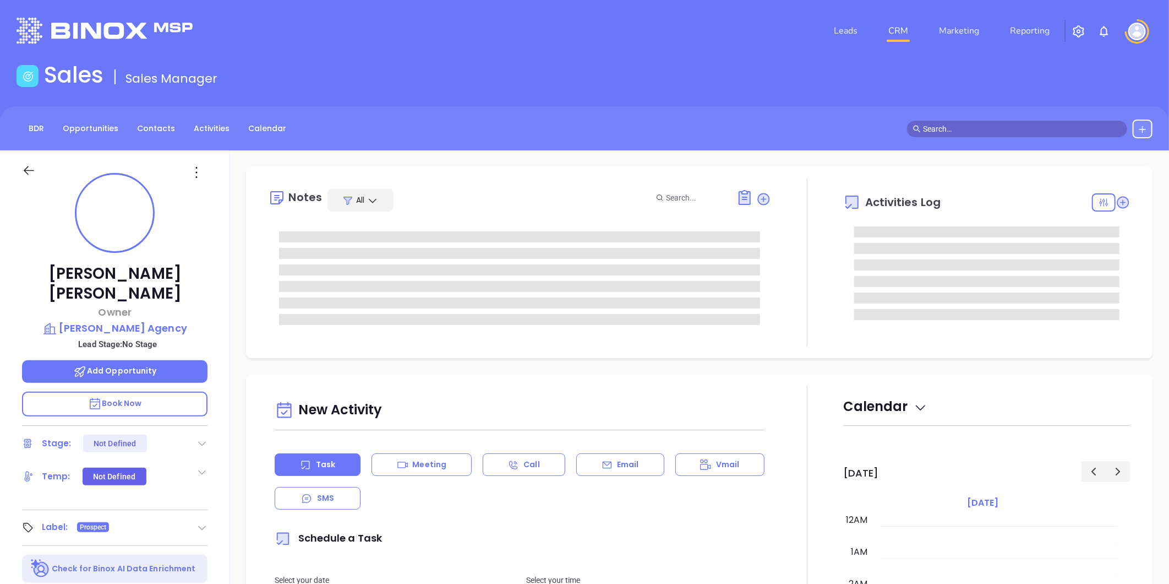
type input "[PERSON_NAME]"
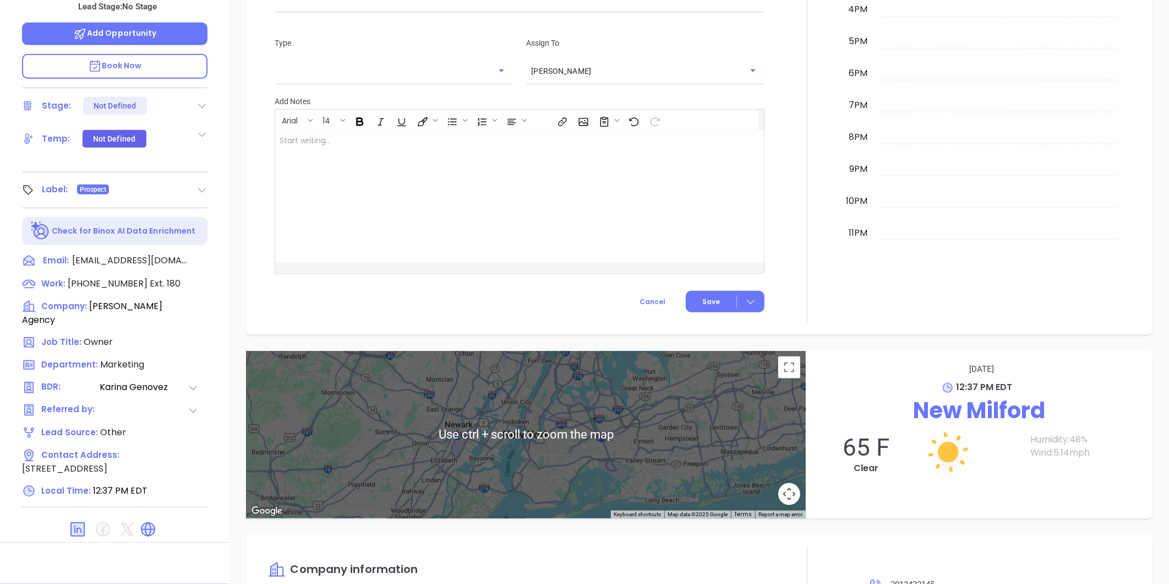
scroll to position [747, 0]
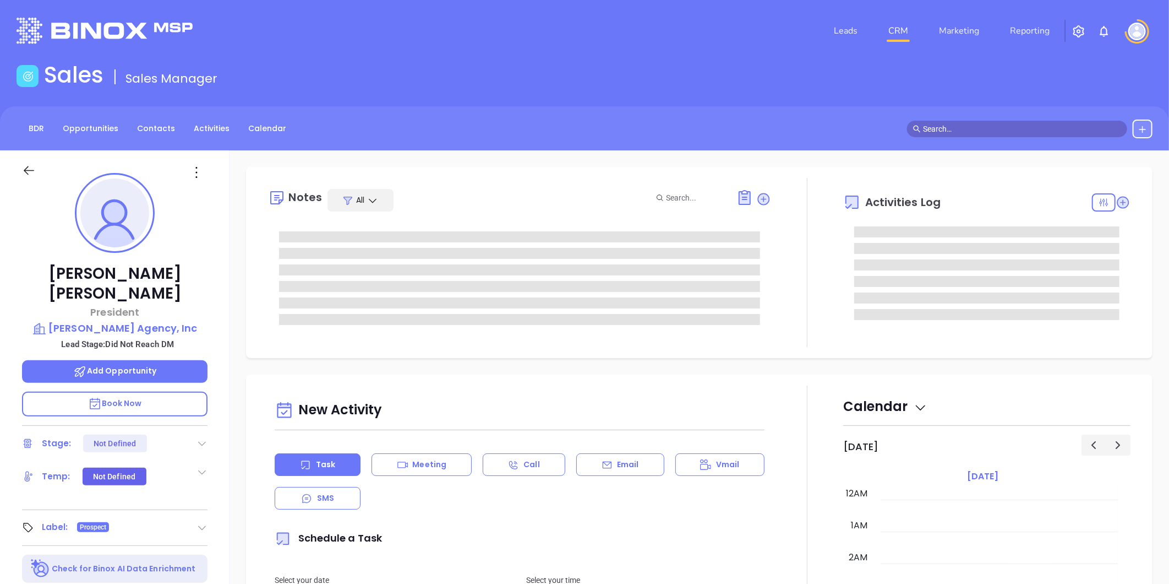
type input "[DATE]"
type input "[PERSON_NAME]"
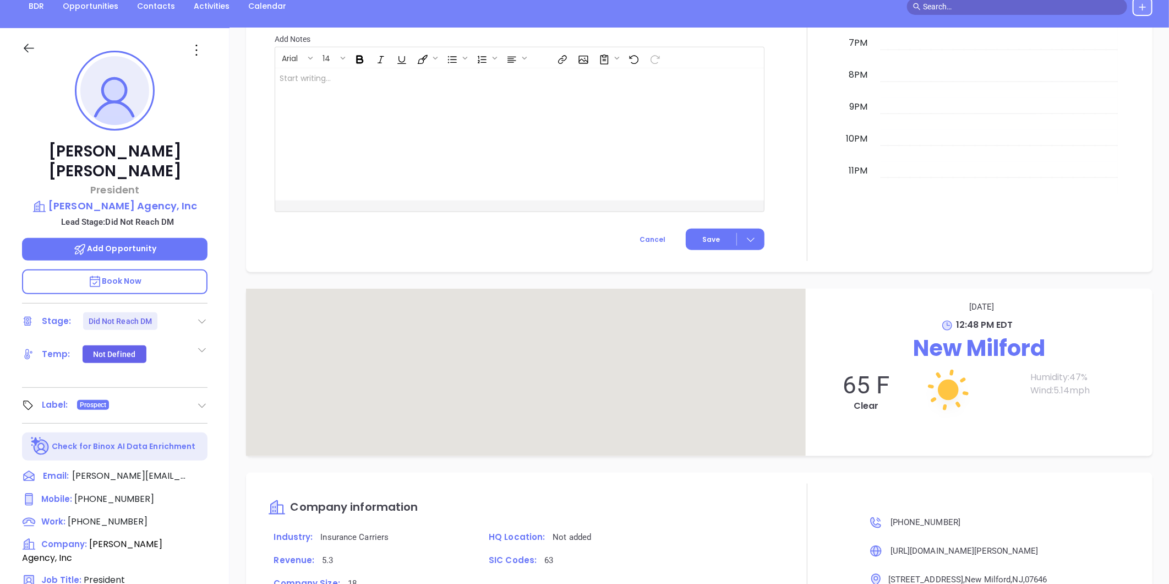
scroll to position [337, 0]
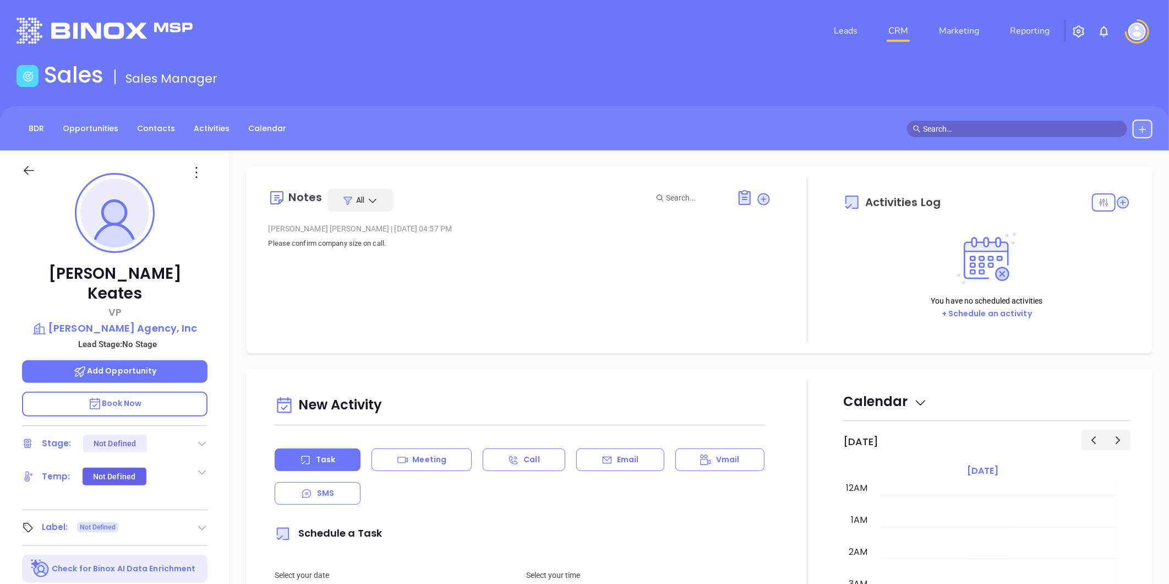
scroll to position [320, 0]
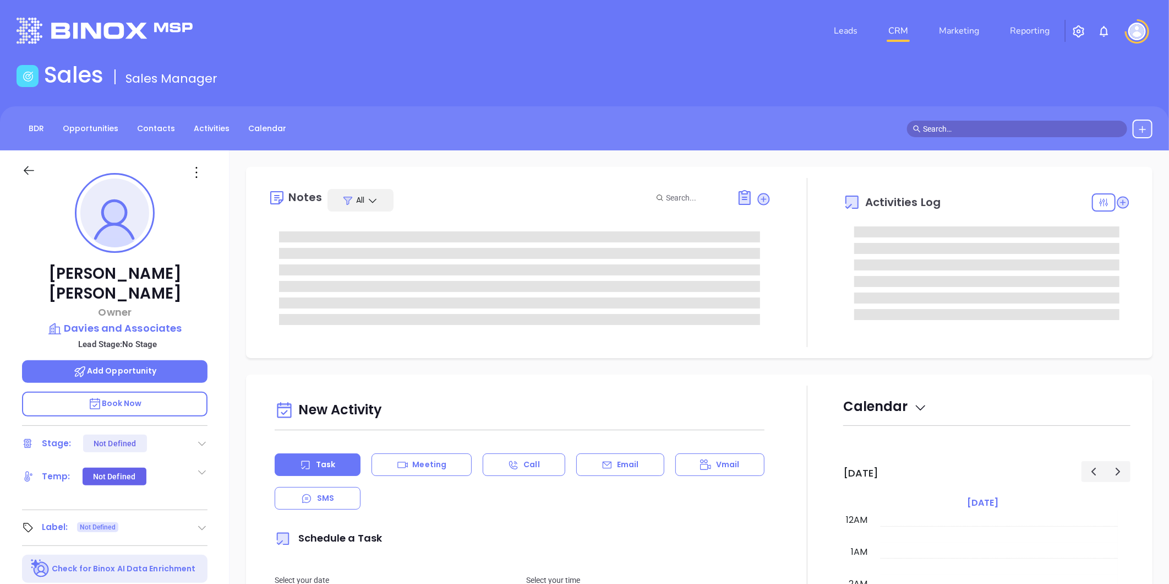
type input "[DATE]"
type input "[PERSON_NAME]"
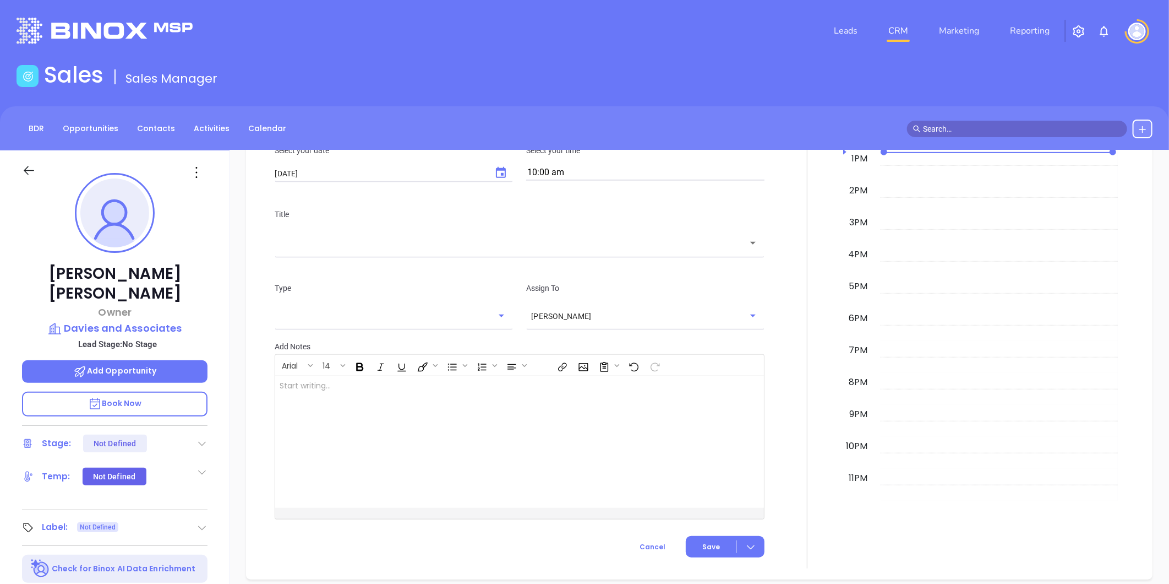
scroll to position [344, 0]
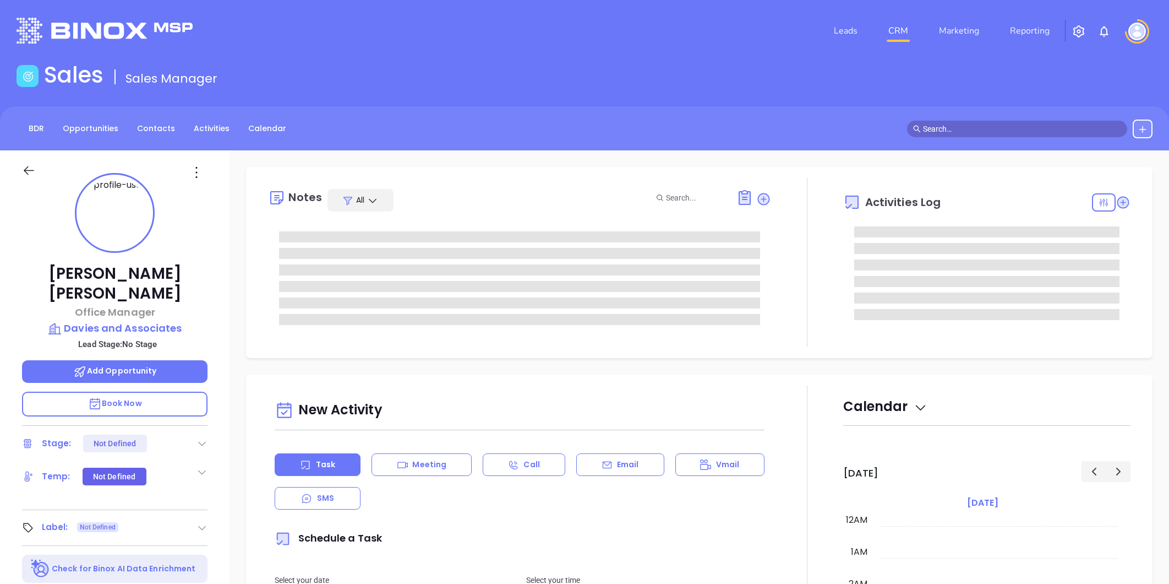
type input "[DATE]"
type input "[PERSON_NAME]"
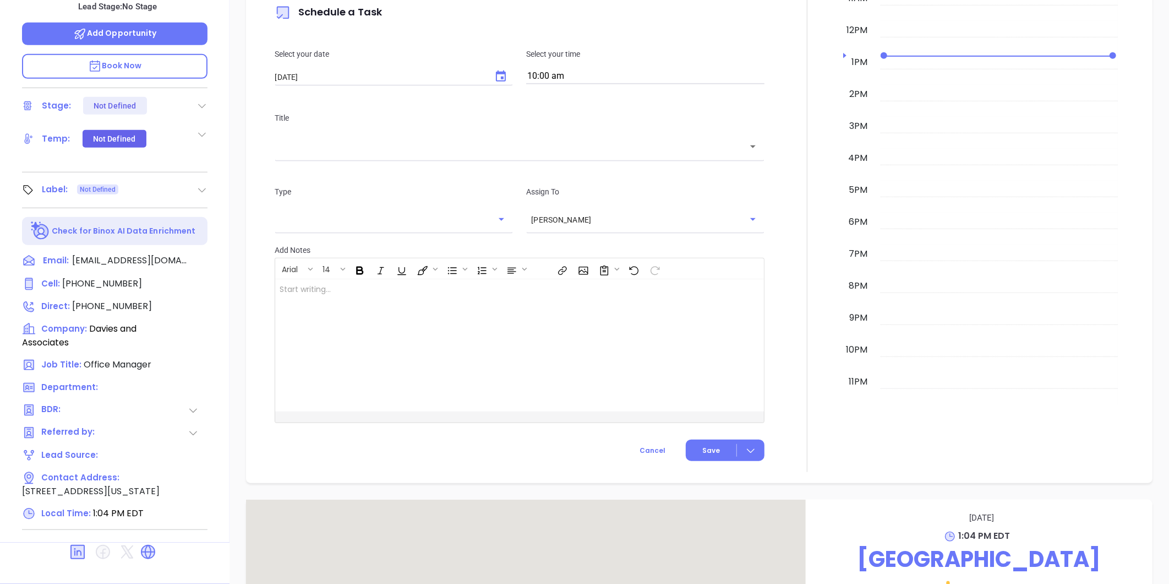
scroll to position [588, 0]
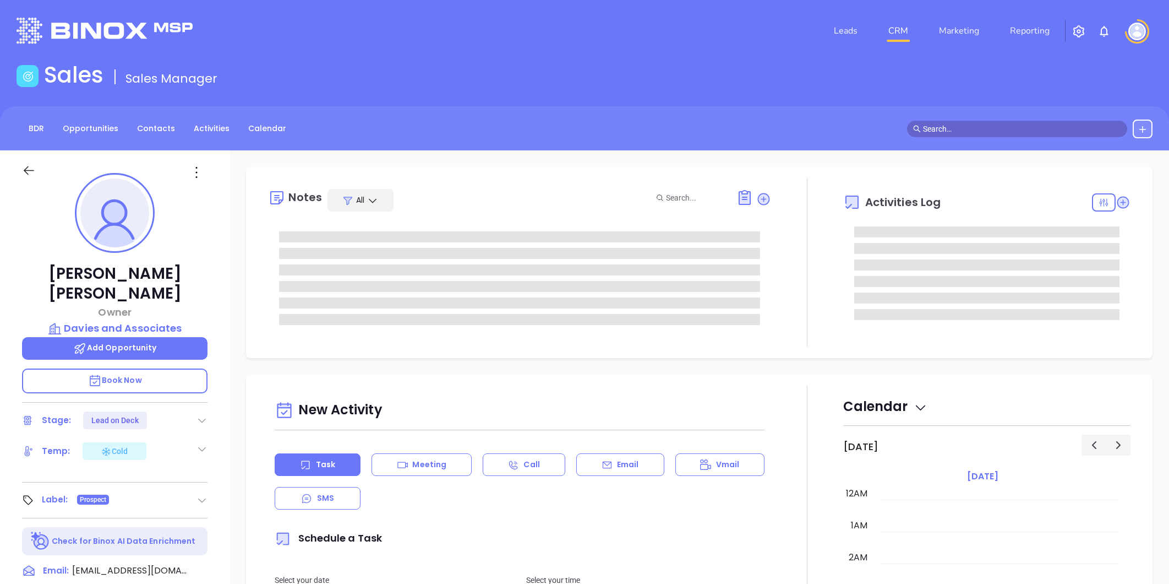
type input "[PERSON_NAME]"
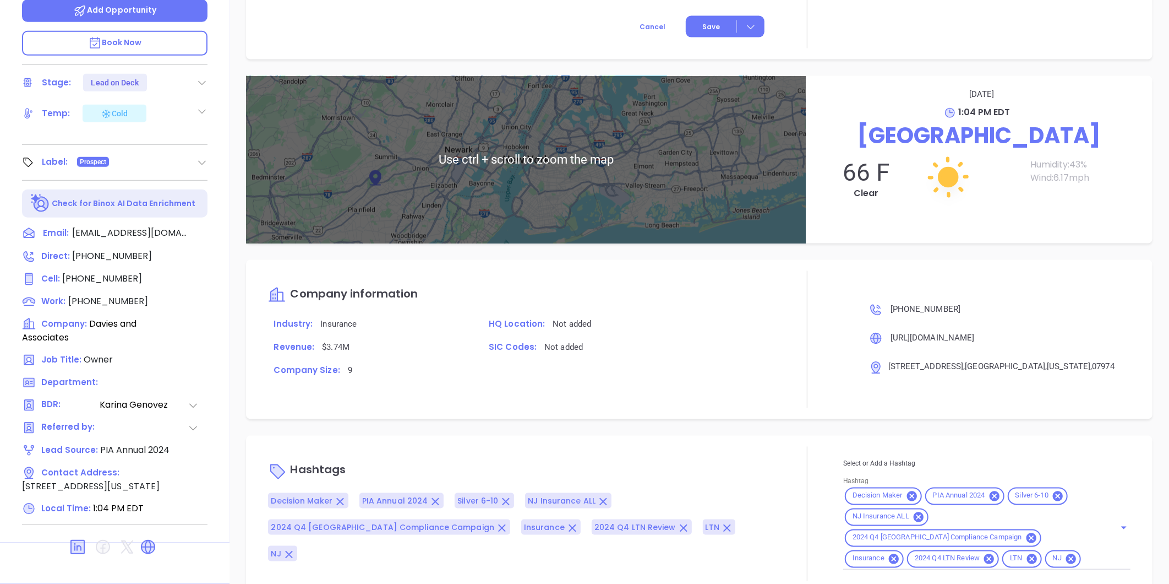
scroll to position [859, 0]
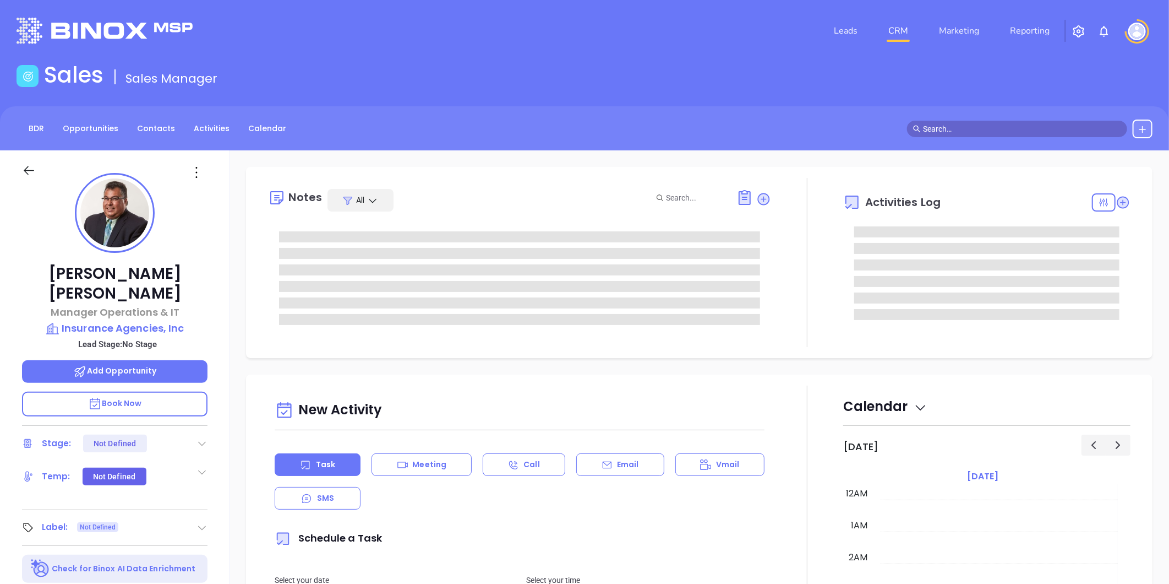
type input "[DATE]"
type input "[PERSON_NAME]"
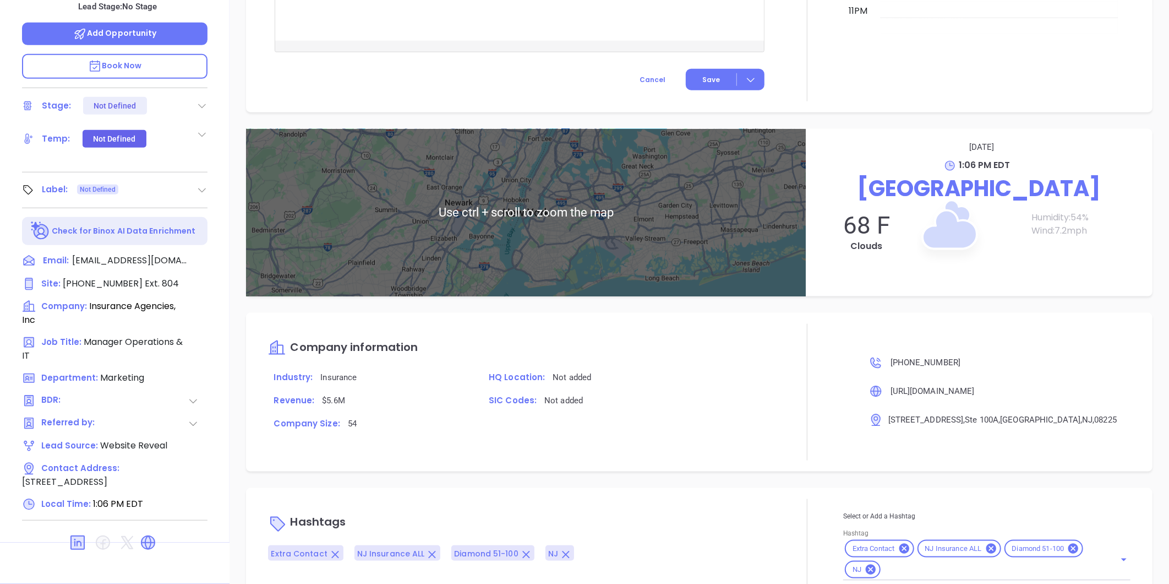
scroll to position [588, 0]
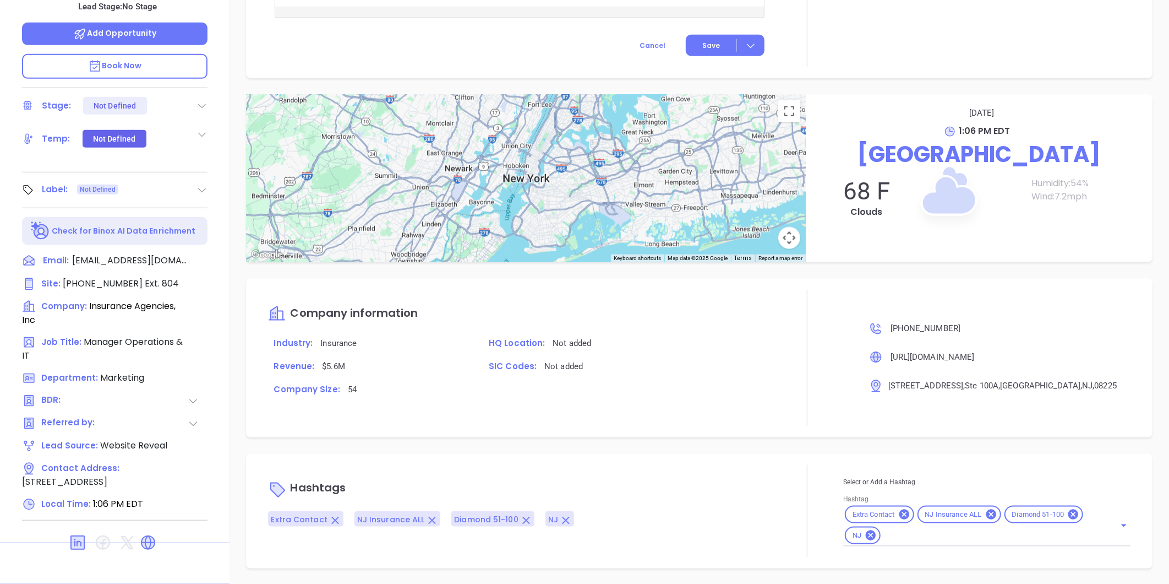
click at [946, 532] on input "Hashtag" at bounding box center [991, 536] width 217 height 14
type input "insurance"
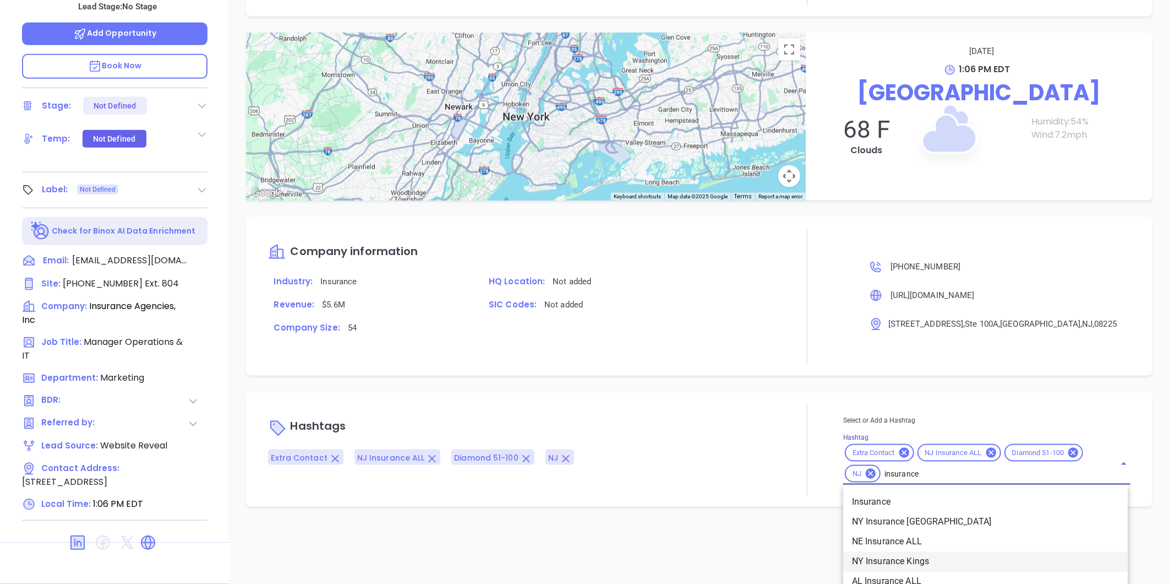
scroll to position [428, 0]
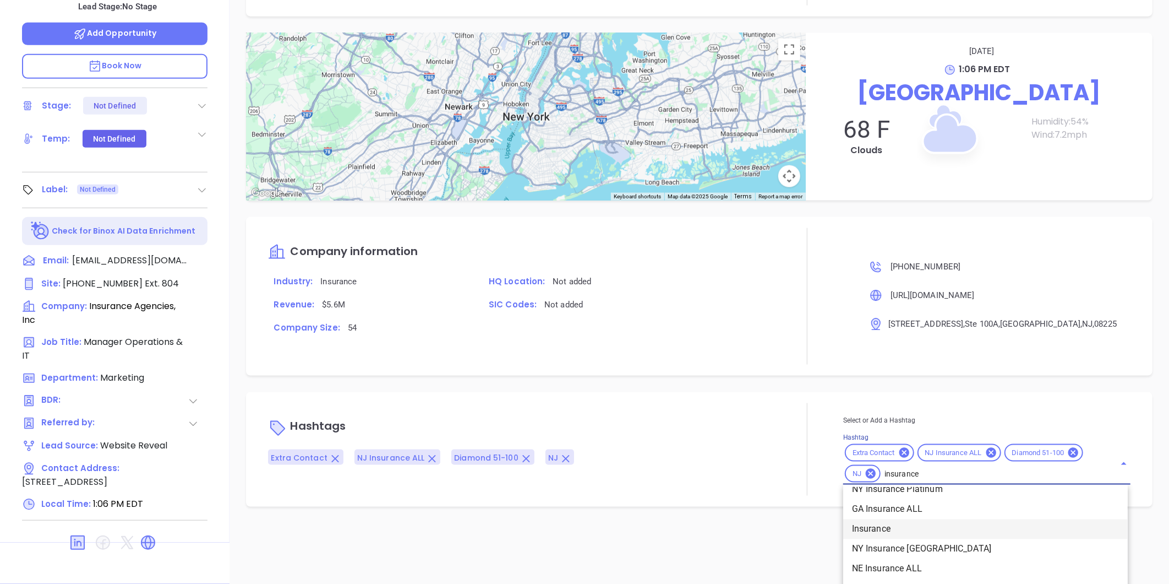
click at [882, 530] on li "Insurance" at bounding box center [985, 529] width 285 height 20
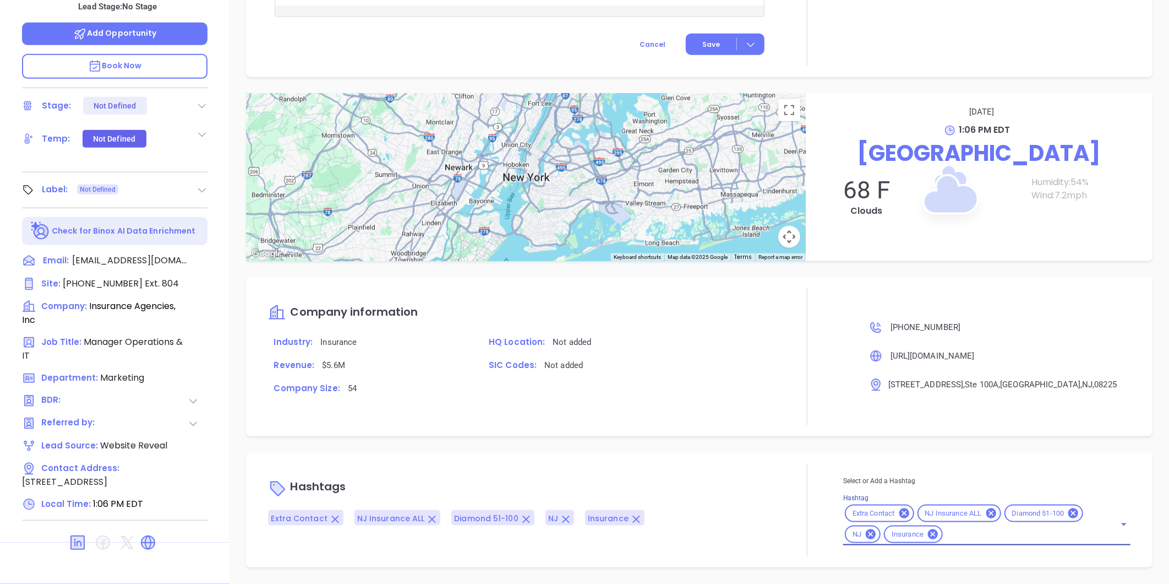
scroll to position [589, 0]
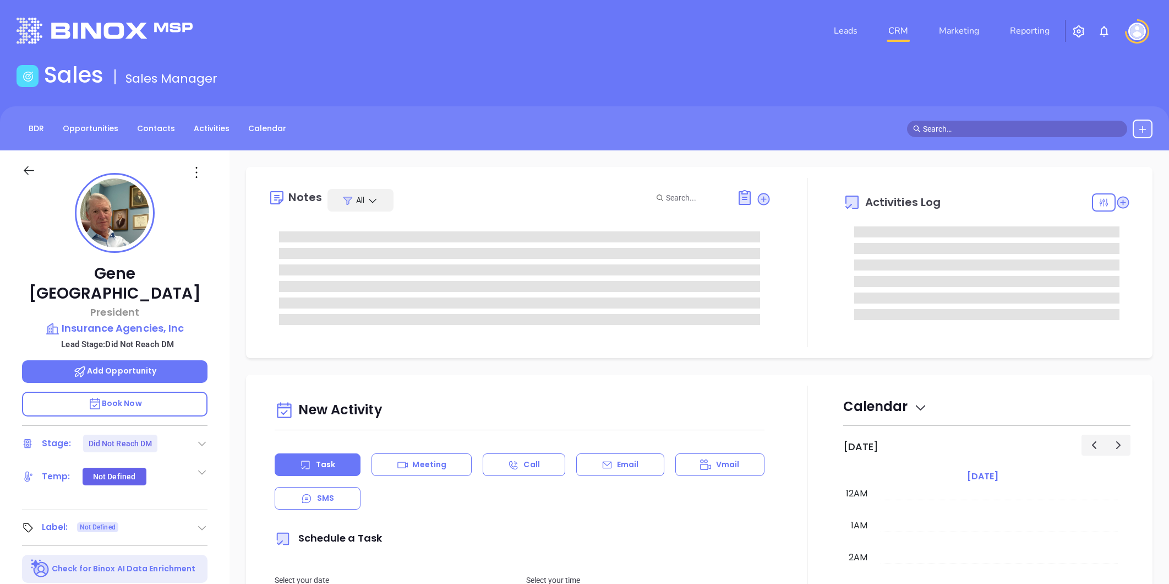
type input "[PERSON_NAME]"
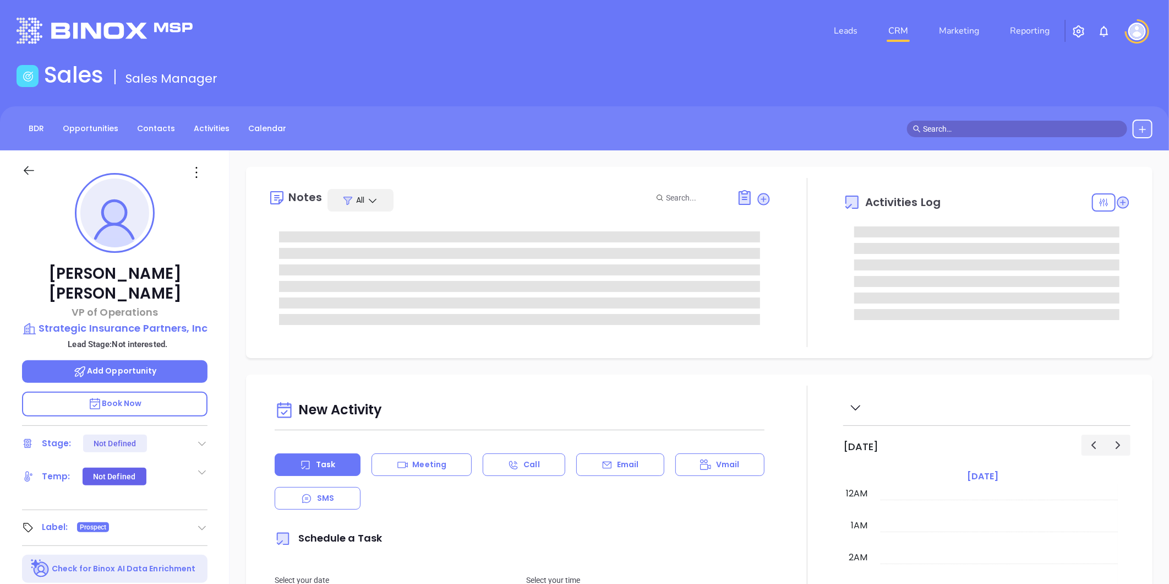
type input "[DATE]"
type input "[PERSON_NAME]"
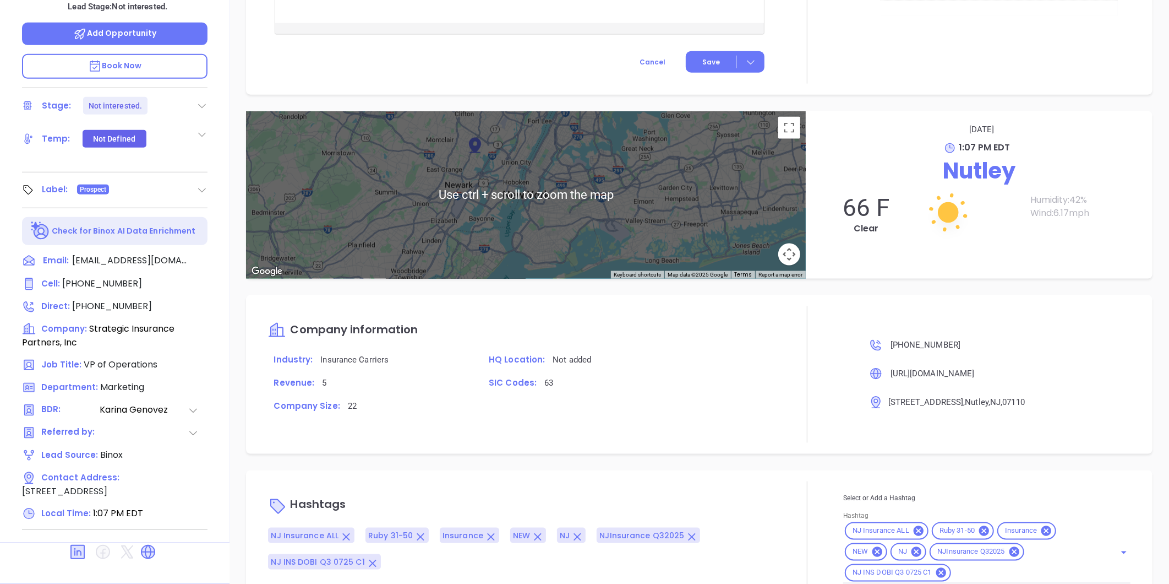
scroll to position [705, 0]
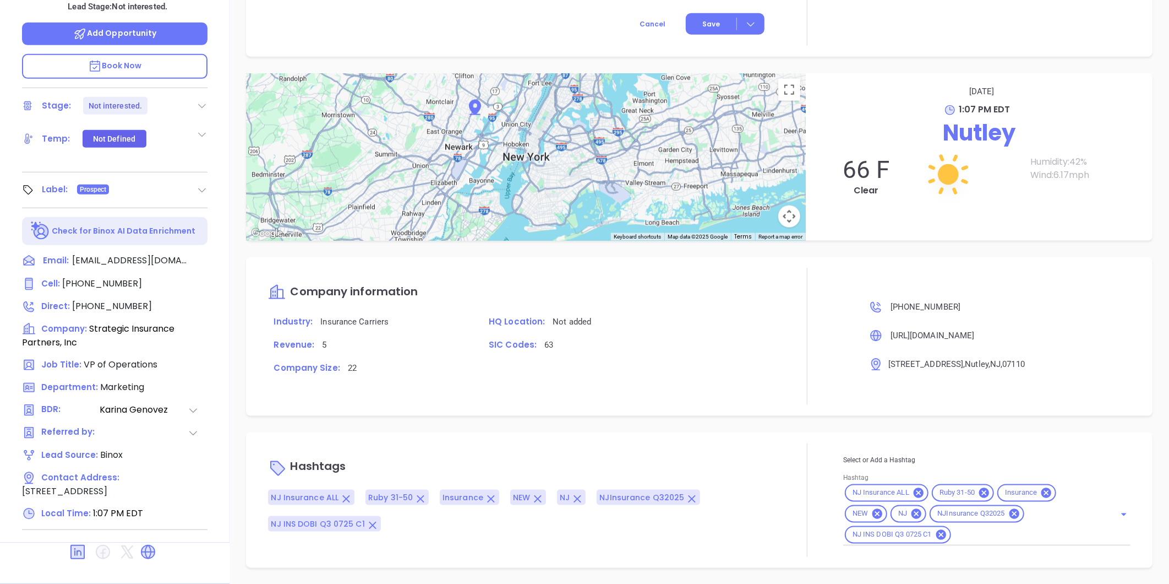
click at [979, 491] on icon at bounding box center [984, 493] width 10 height 10
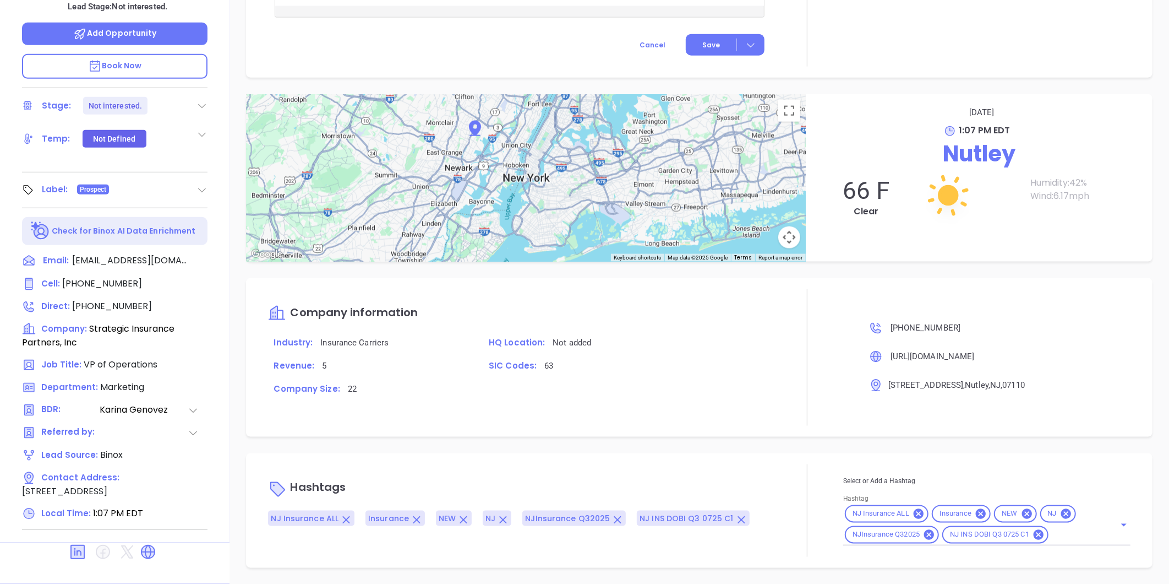
click at [1060, 536] on div "Select or Add a Hashtag Hashtag NJ Insurance ALL Insurance [GEOGRAPHIC_DATA] NJ…" at bounding box center [986, 510] width 287 height 70
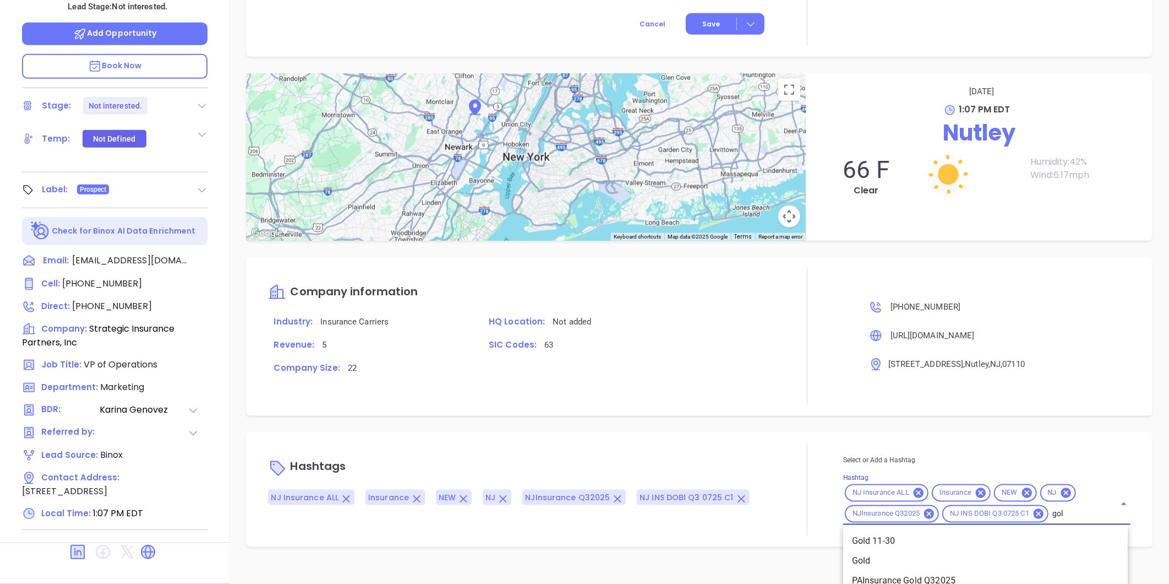
type input "gold"
click at [926, 541] on li "Gold 11-30" at bounding box center [985, 541] width 285 height 20
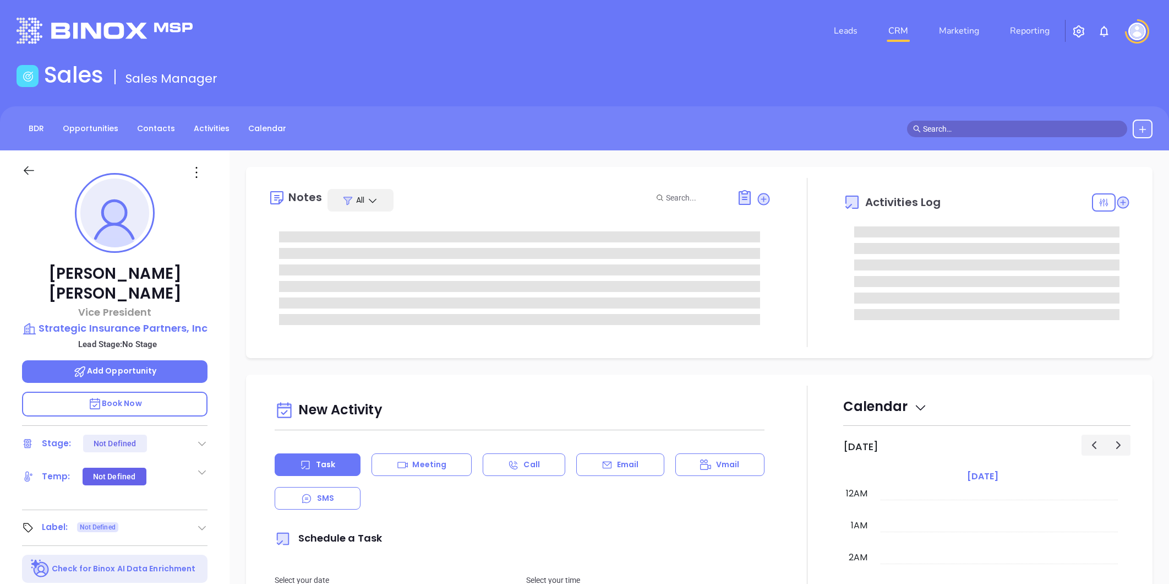
type input "[PERSON_NAME]"
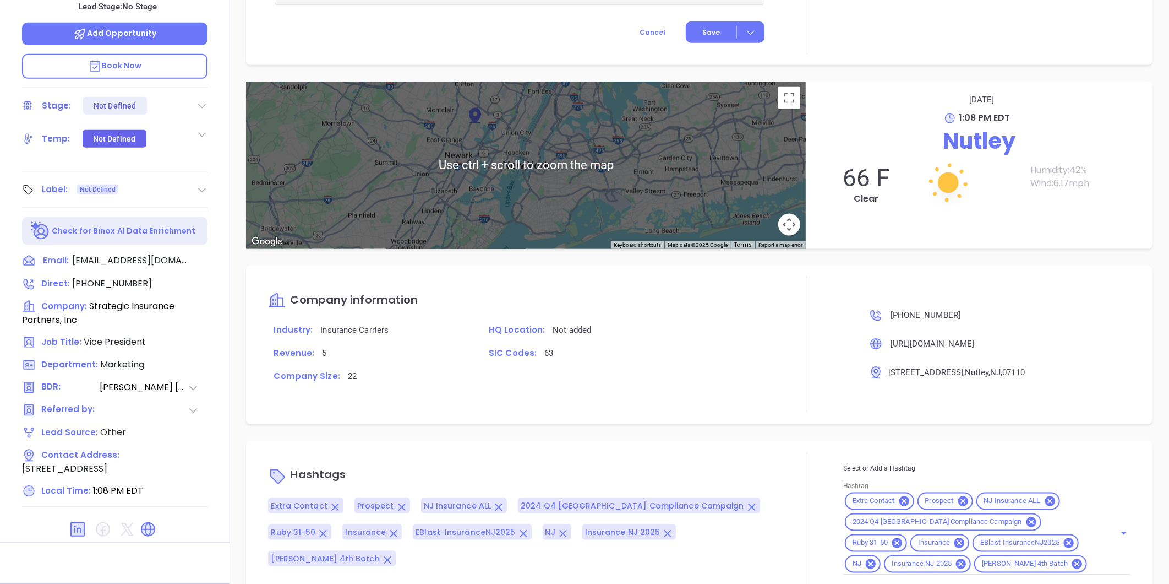
scroll to position [726, 0]
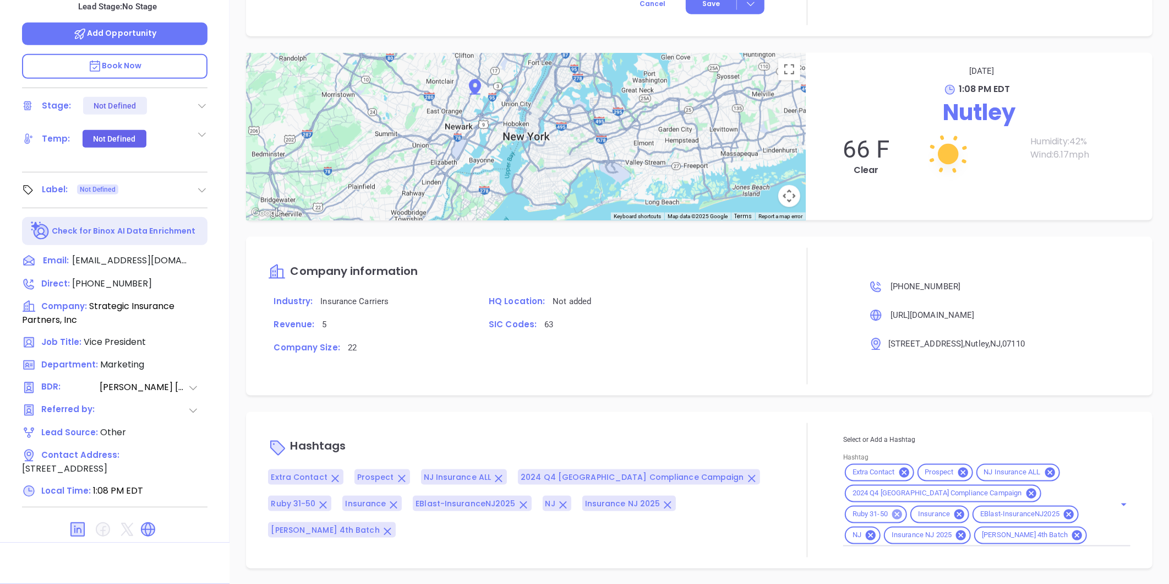
click at [903, 508] on icon at bounding box center [897, 514] width 12 height 12
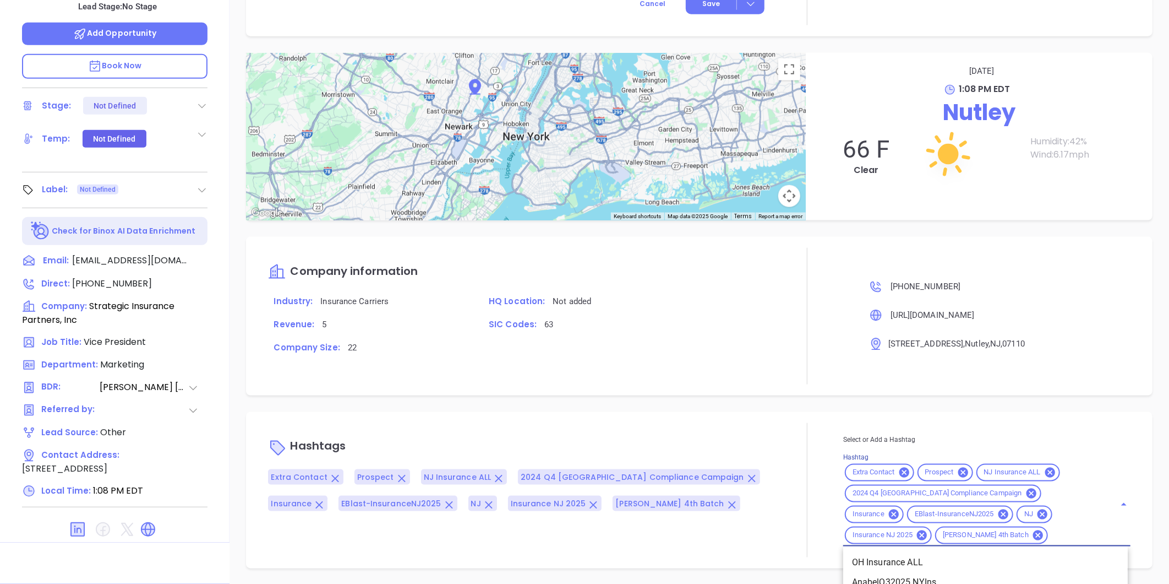
click at [1050, 532] on input "Hashtag" at bounding box center [1075, 536] width 50 height 14
type input "gol"
click at [894, 563] on li "Gold 11-30" at bounding box center [985, 563] width 285 height 20
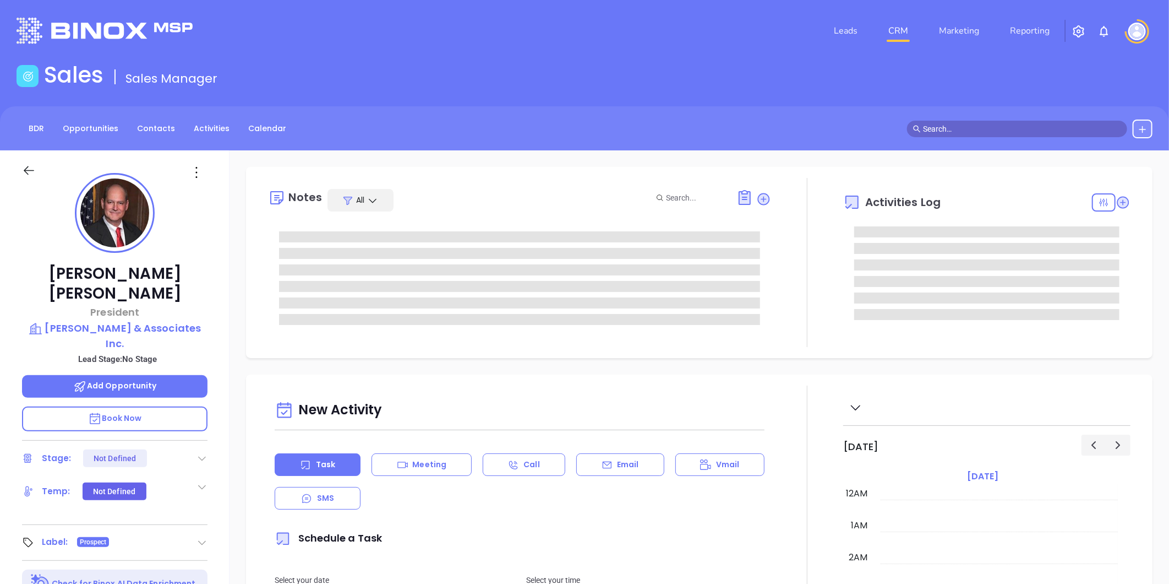
type input "[DATE]"
type input "[PERSON_NAME]"
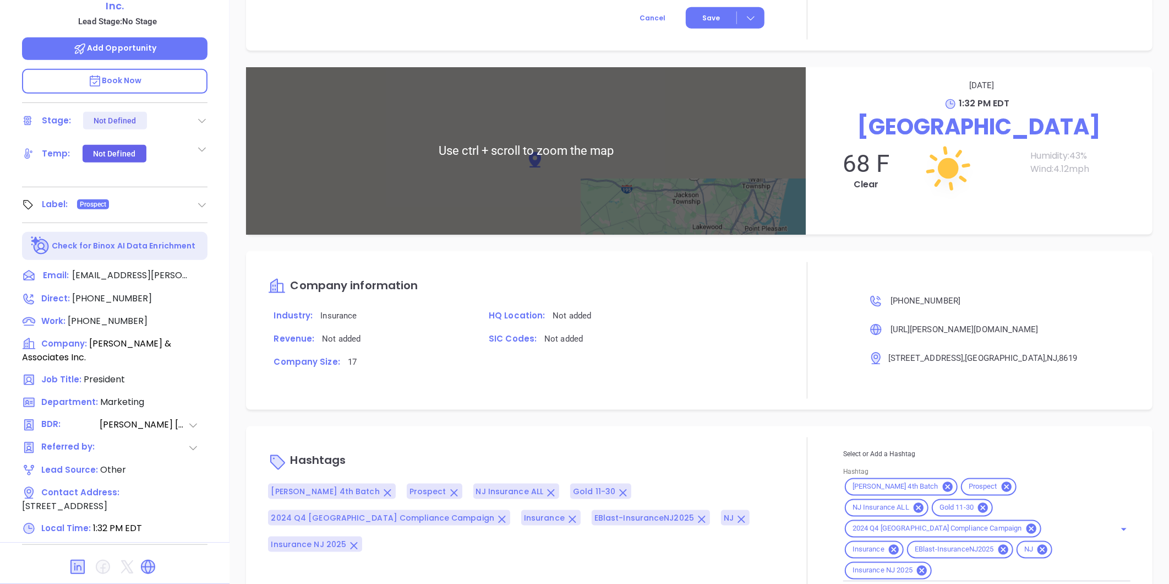
scroll to position [726, 0]
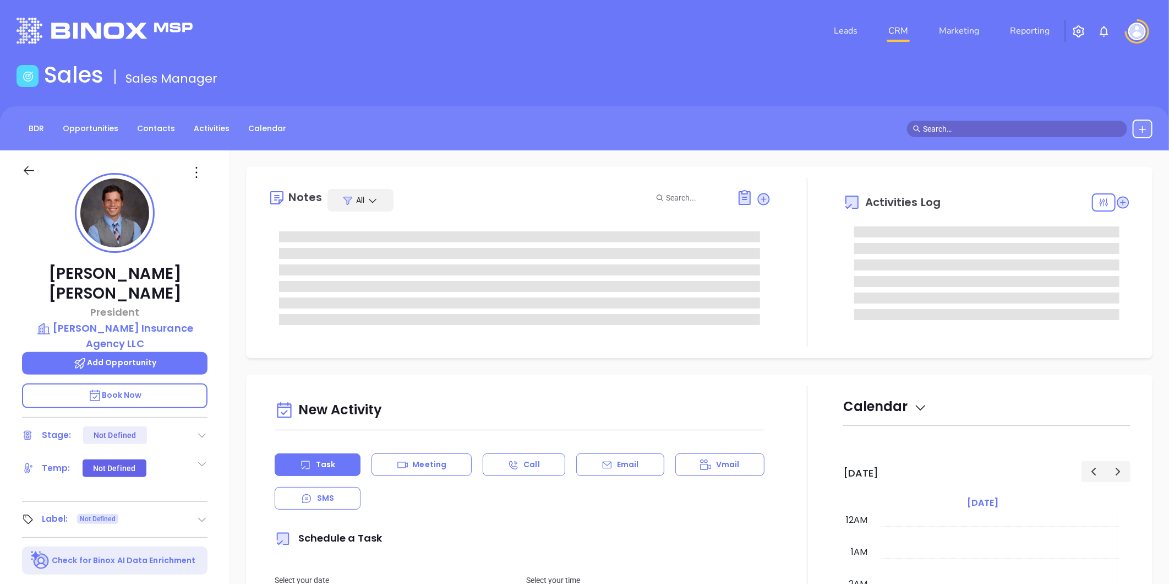
type input "[DATE]"
type input "Liz Cruz"
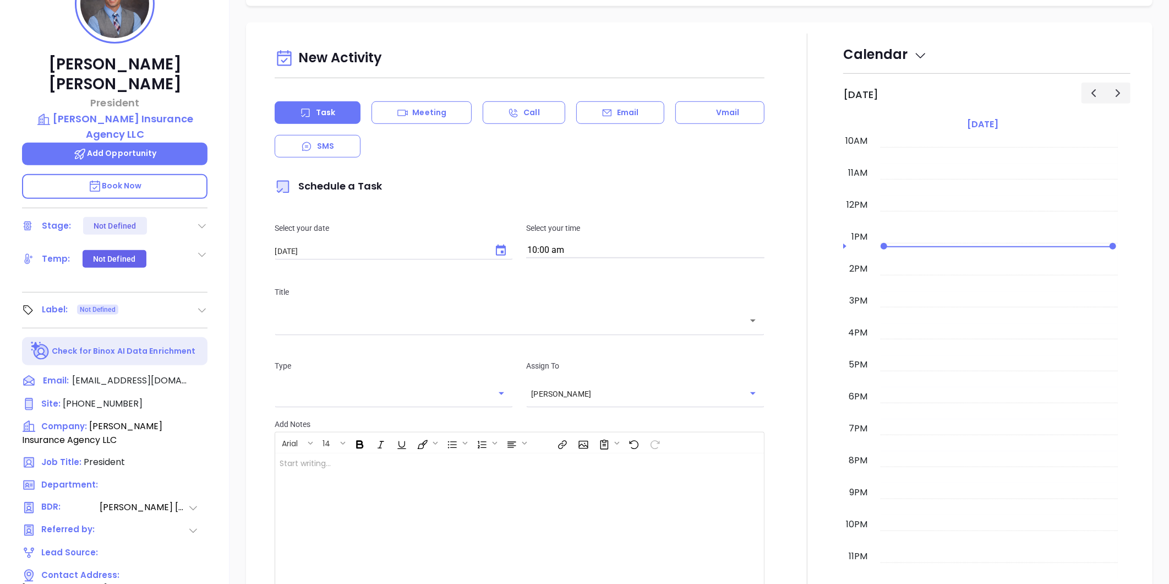
scroll to position [31, 0]
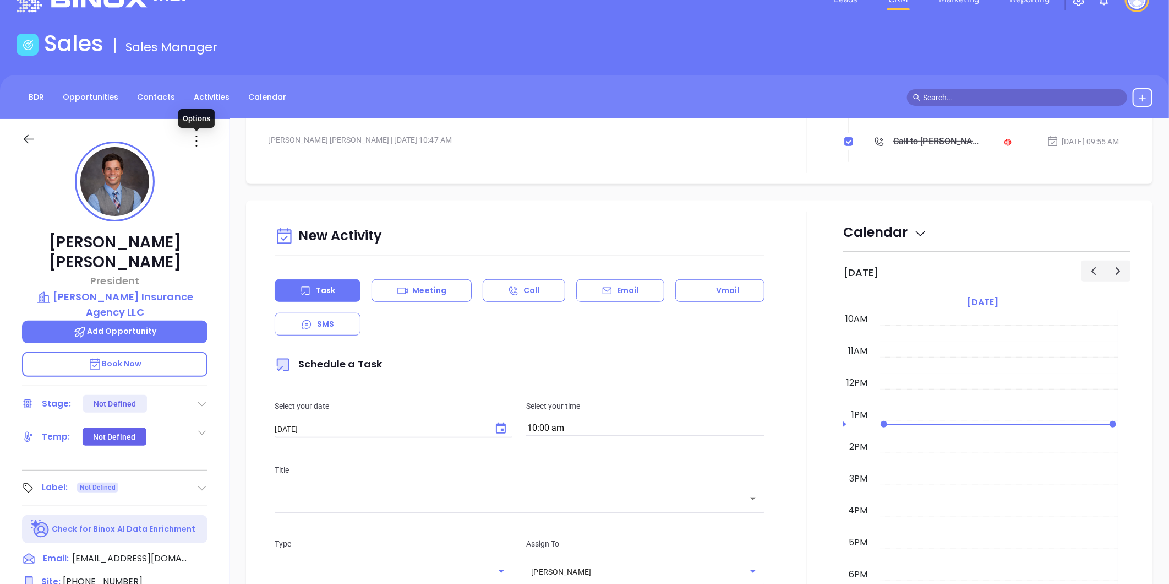
click at [197, 141] on icon at bounding box center [197, 141] width 18 height 18
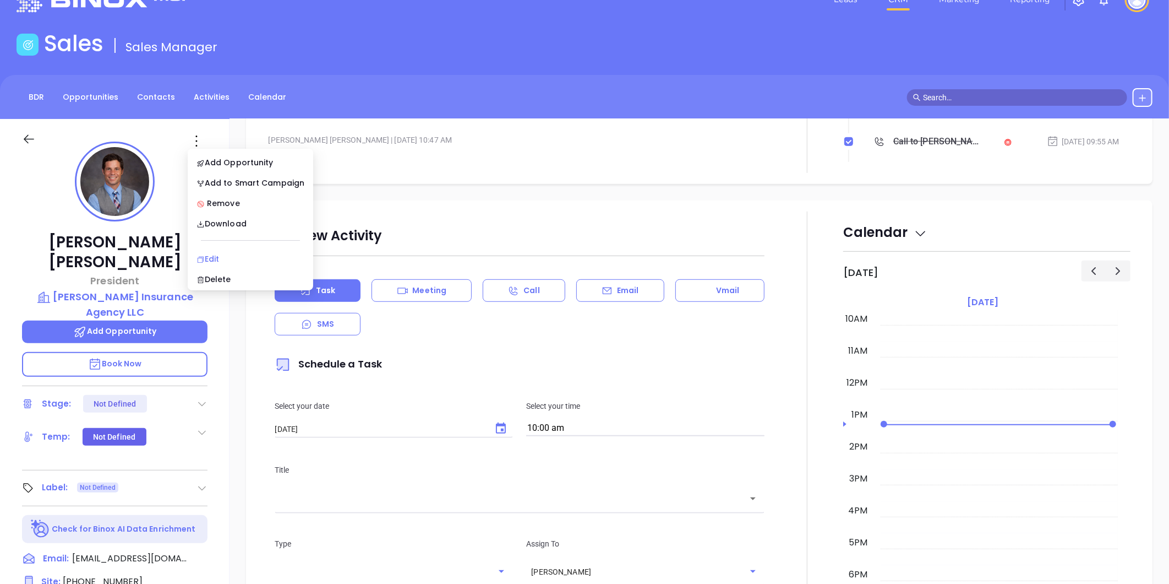
click at [211, 257] on div "Edit" at bounding box center [251, 259] width 108 height 12
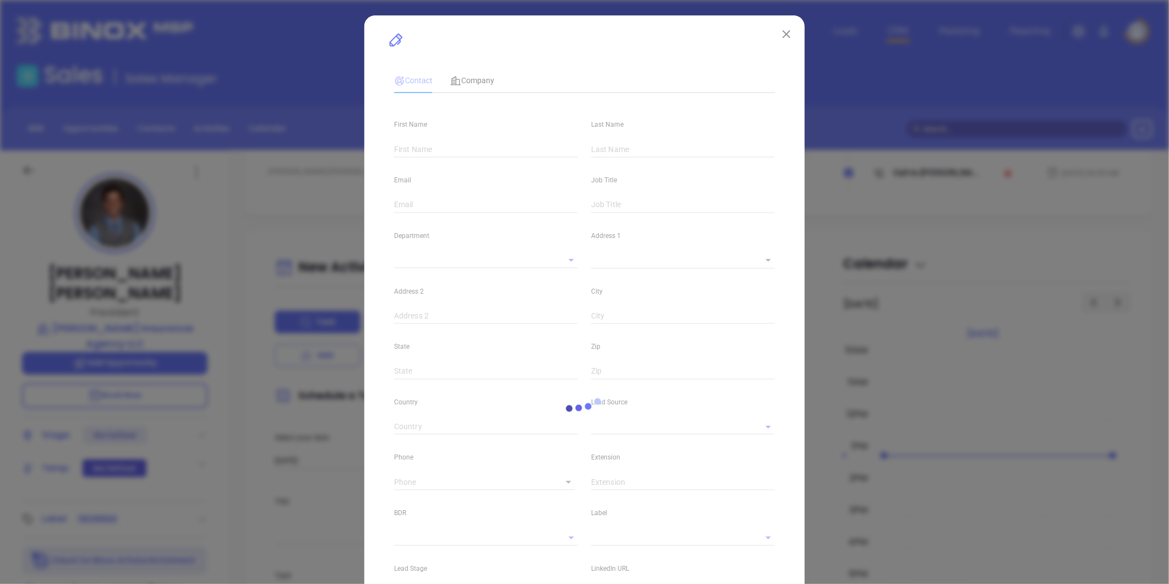
type input "Stephen"
type input "Houpt"
type input "shoupt@houptinsurance.com"
type input "President"
type textarea "PO Box 637"
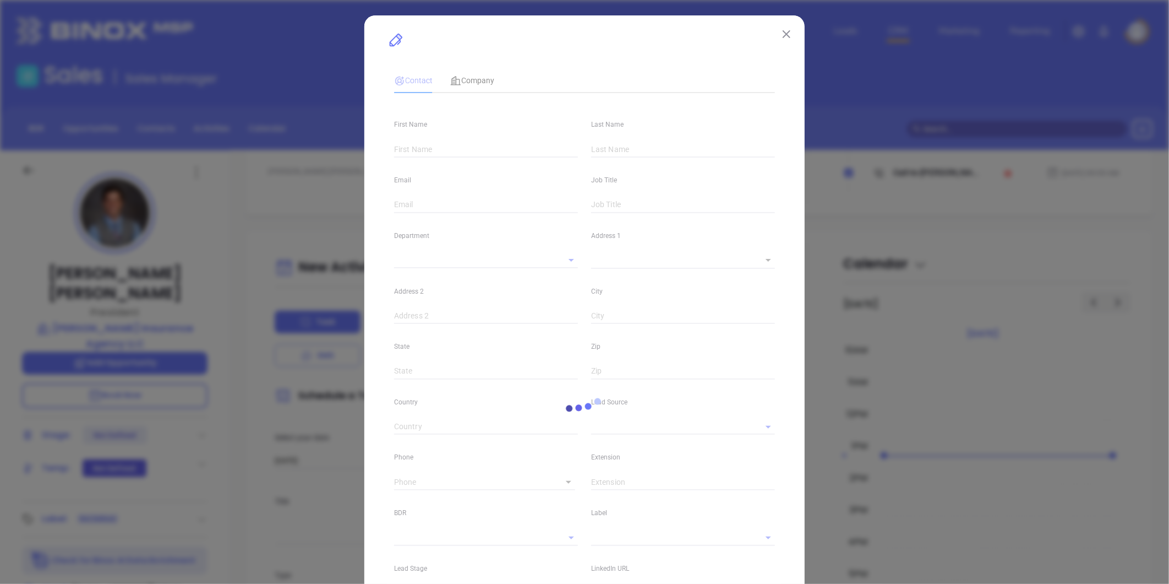
type input "1"
type input "Mullica Hill"
type input "NJ"
type input "08062"
type input "United States"
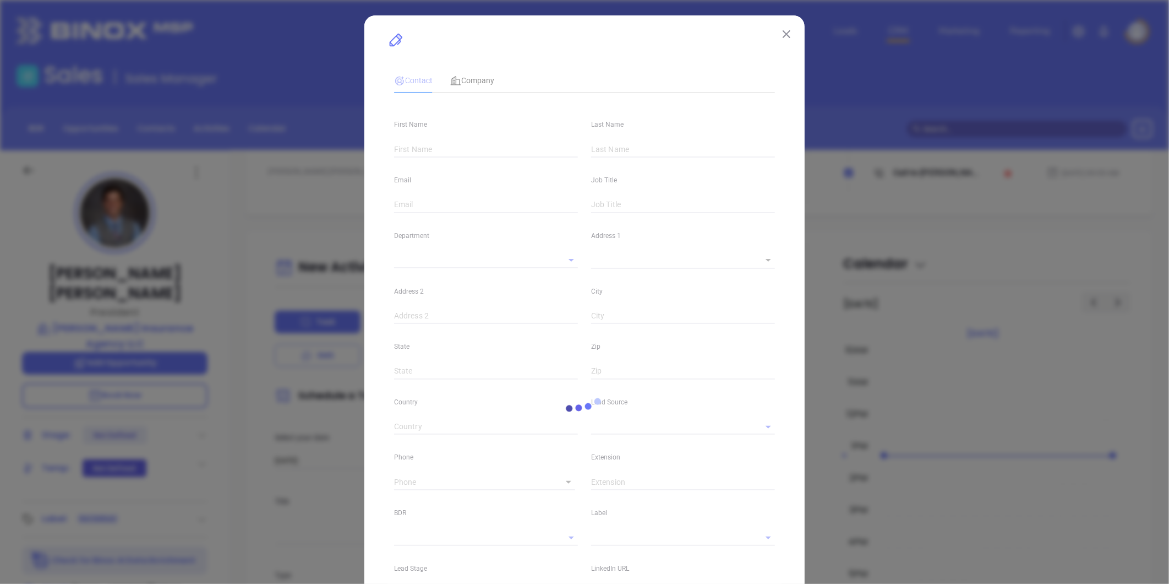
type input "linkedin.com/in/stephen-houpt-70740949"
type input "Anabell Dominguez"
type input "1"
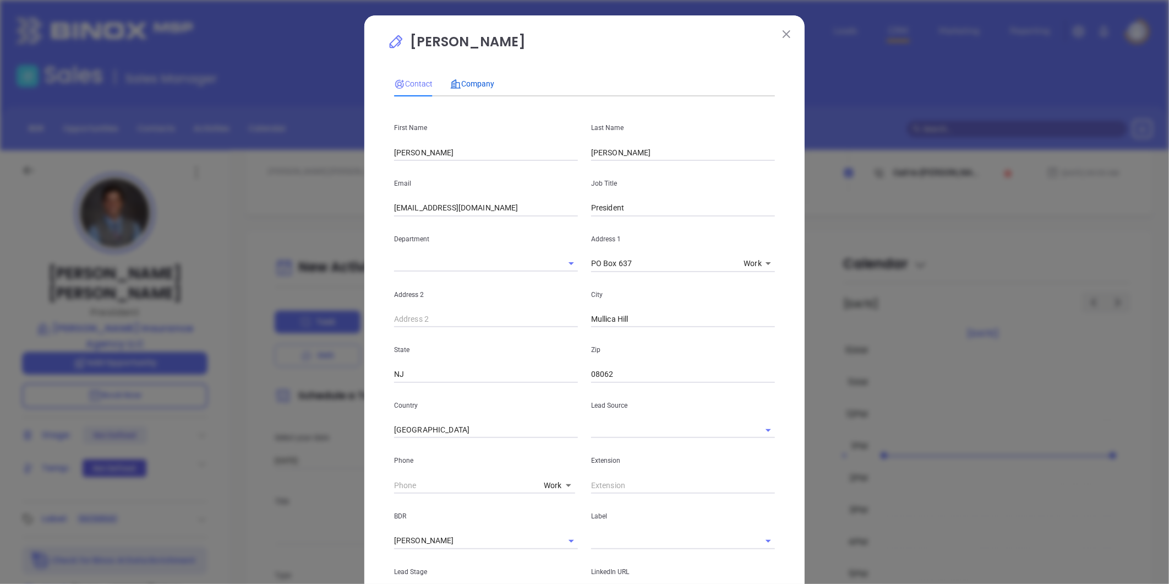
click at [457, 83] on span "Company" at bounding box center [472, 83] width 44 height 9
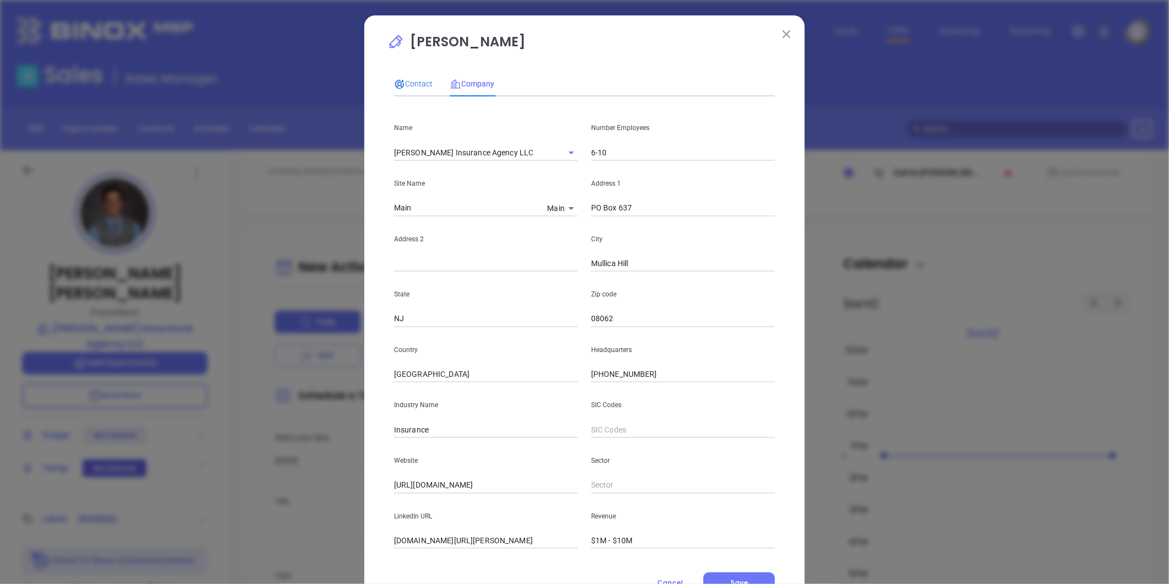
click at [408, 84] on span "Contact" at bounding box center [413, 83] width 39 height 9
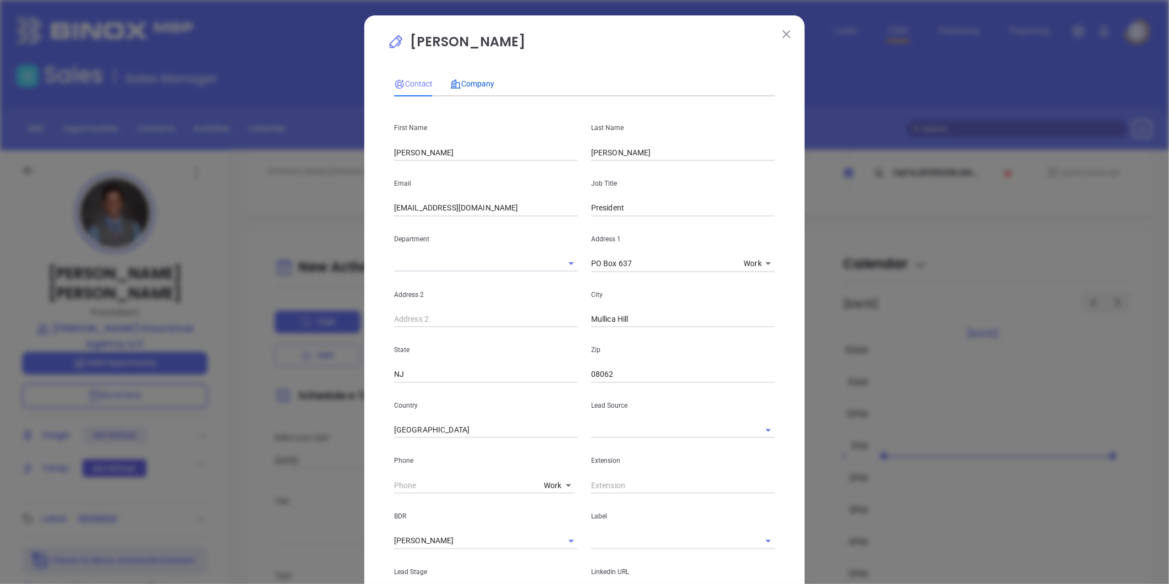
click at [476, 79] on span "Company" at bounding box center [472, 83] width 44 height 9
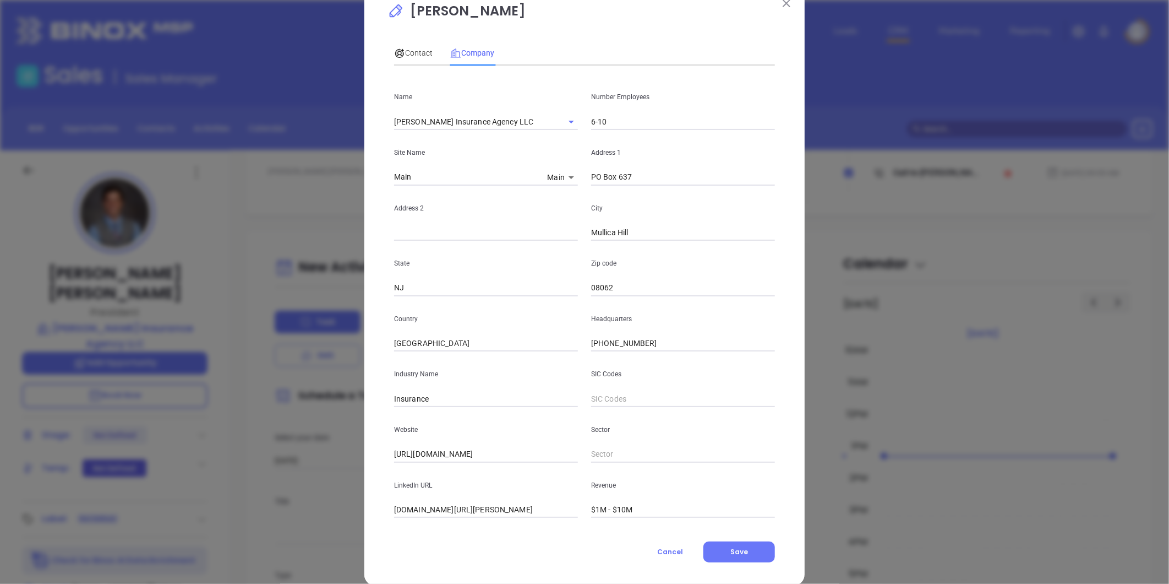
scroll to position [48, 0]
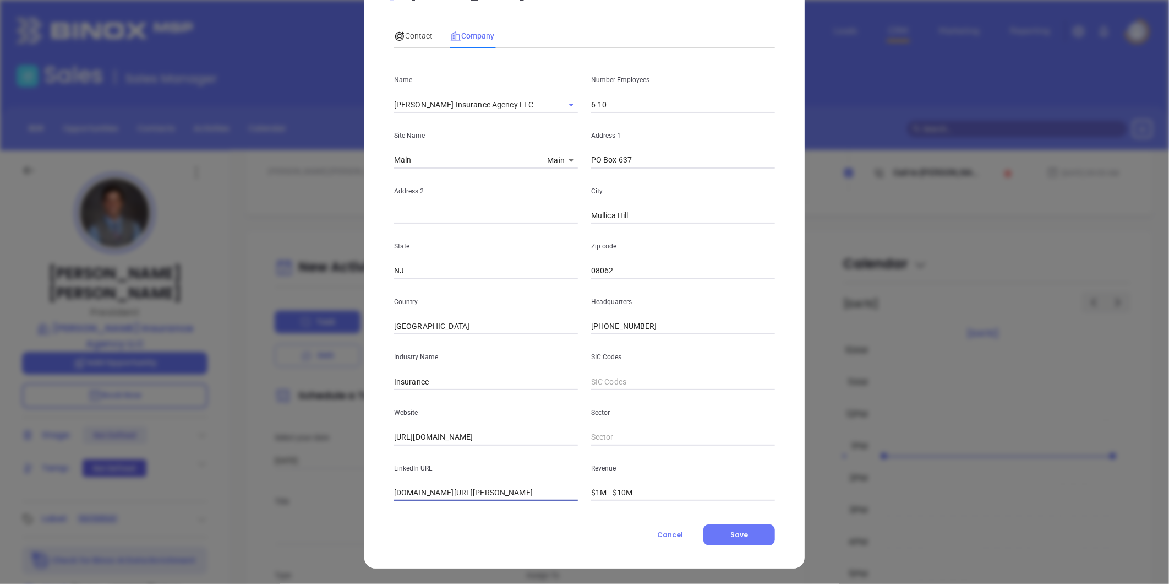
click at [462, 498] on input "linkedin.com/in/stephen-houpt-70740949" at bounding box center [486, 492] width 184 height 17
click at [463, 495] on input "linkedin.com/in/stephen-houpt-70740949" at bounding box center [486, 492] width 184 height 17
paste input "https://www.linkedin.com/company/houpt-insurance-agency/about/"
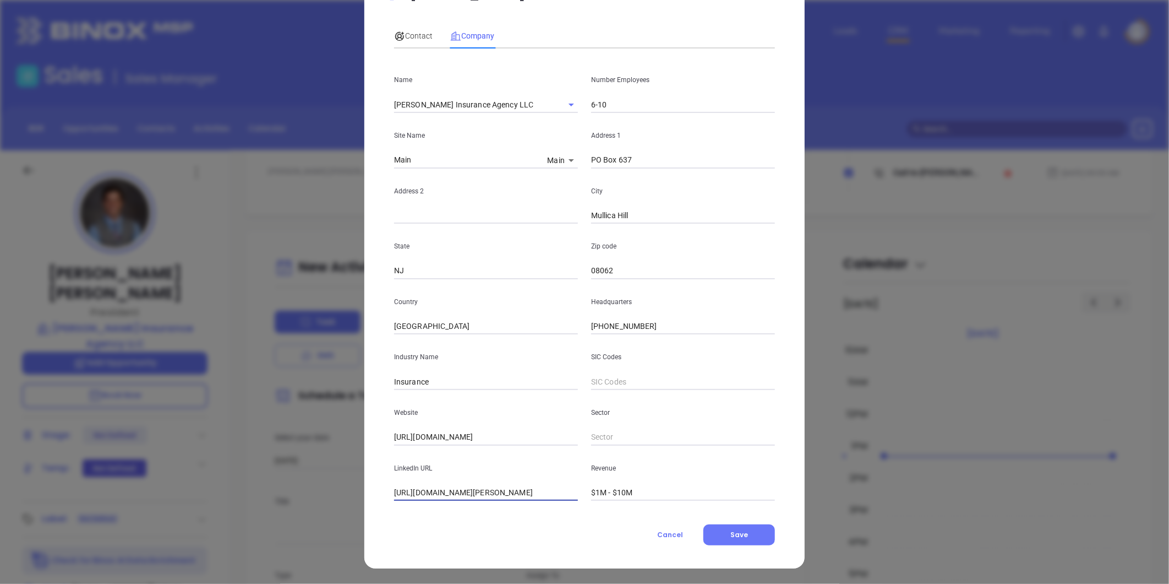
scroll to position [0, 0]
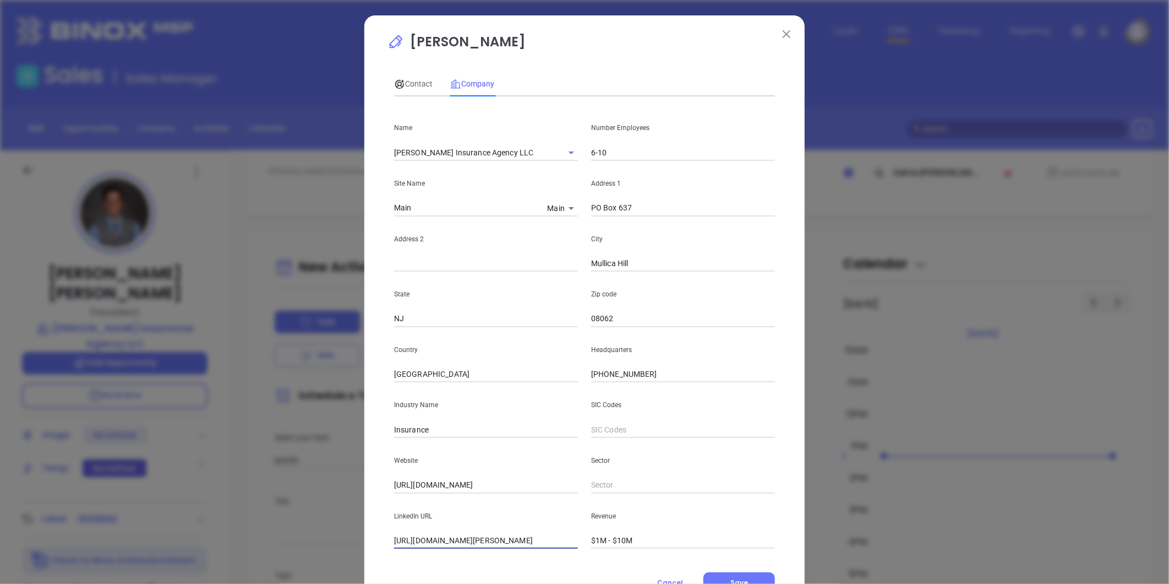
type input "https://www.linkedin.com/company/houpt-insurance-agency/about/"
drag, startPoint x: 608, startPoint y: 152, endPoint x: 564, endPoint y: 167, distance: 46.3
click at [564, 166] on div "Name Houpt Insurance Agency LLC Number Employees 6-10 Site Name Main Main 4695 …" at bounding box center [584, 326] width 381 height 443
type input "2"
click at [410, 79] on span "Contact" at bounding box center [413, 83] width 39 height 9
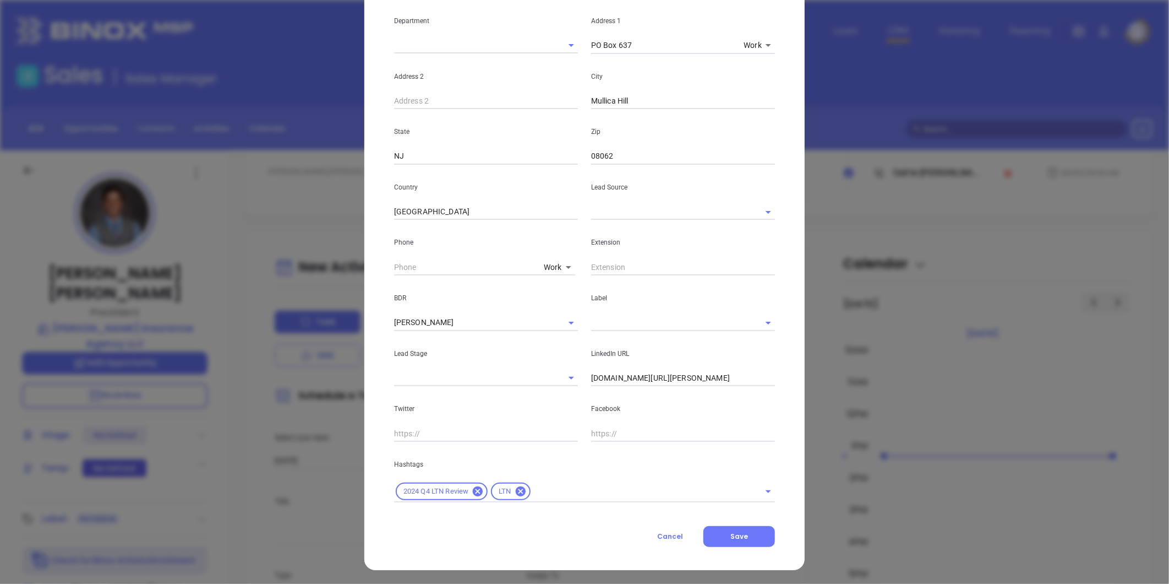
scroll to position [219, 0]
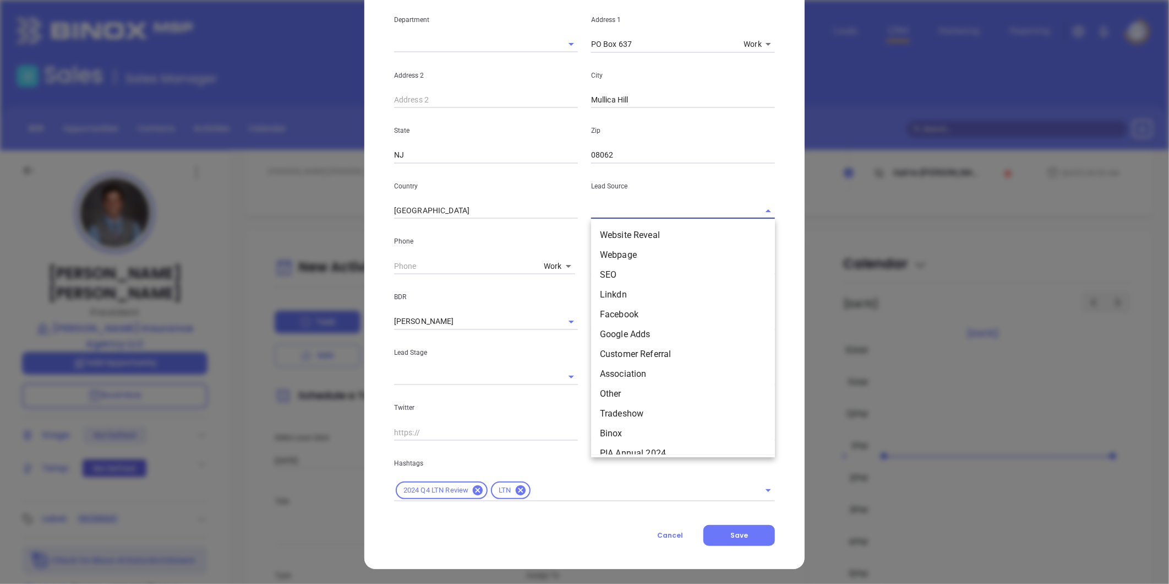
click at [618, 209] on input "text" at bounding box center [667, 211] width 153 height 16
click at [615, 214] on input "text" at bounding box center [667, 211] width 153 height 16
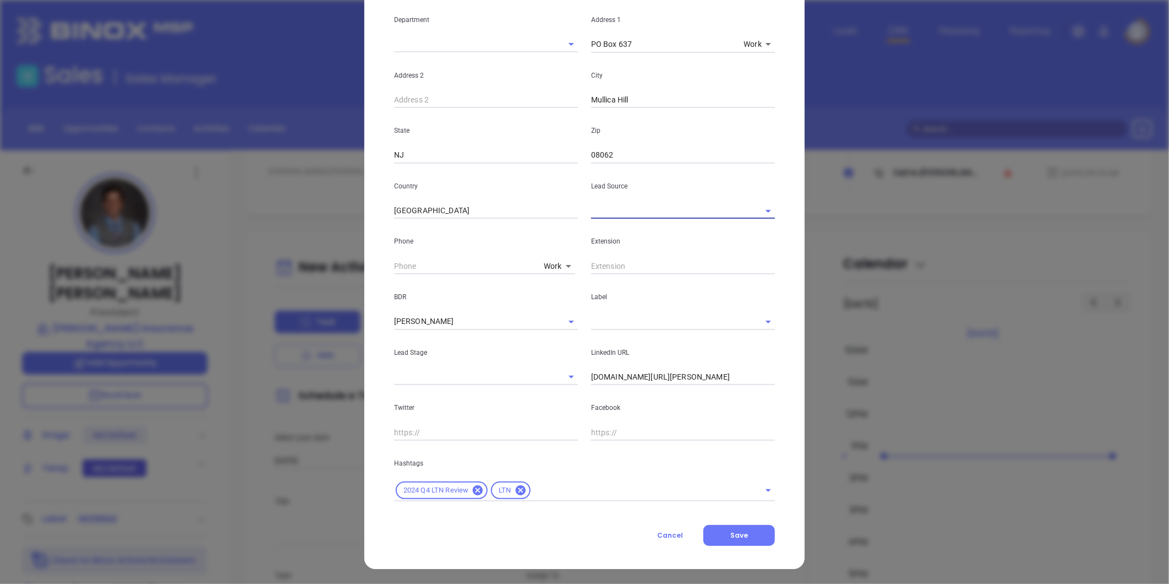
click at [618, 211] on input "text" at bounding box center [667, 211] width 153 height 16
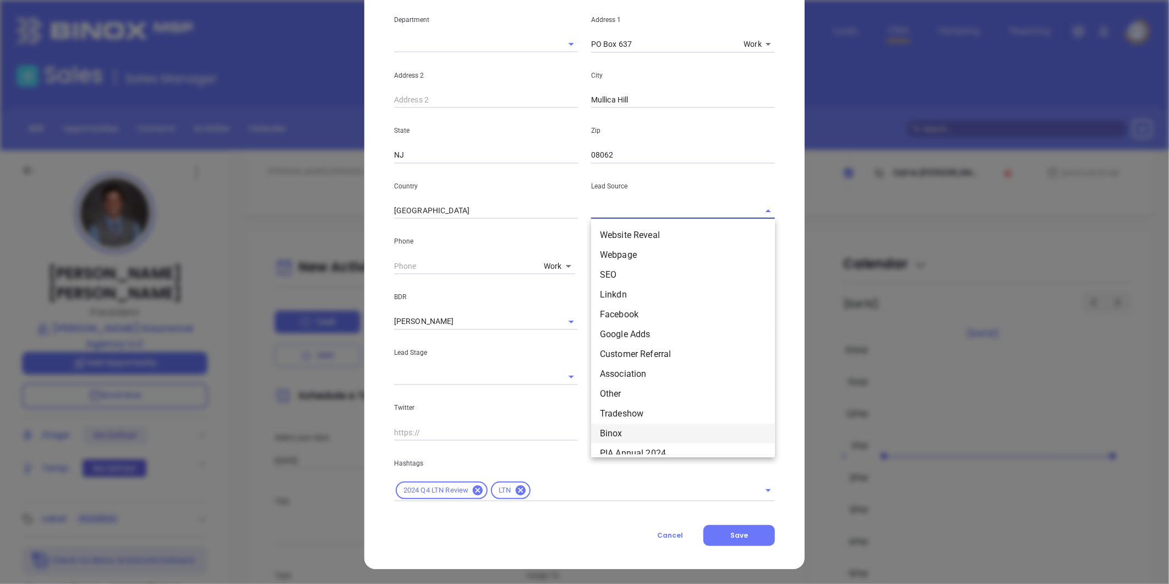
click at [608, 431] on li "Binox" at bounding box center [683, 433] width 184 height 20
type input "Binox"
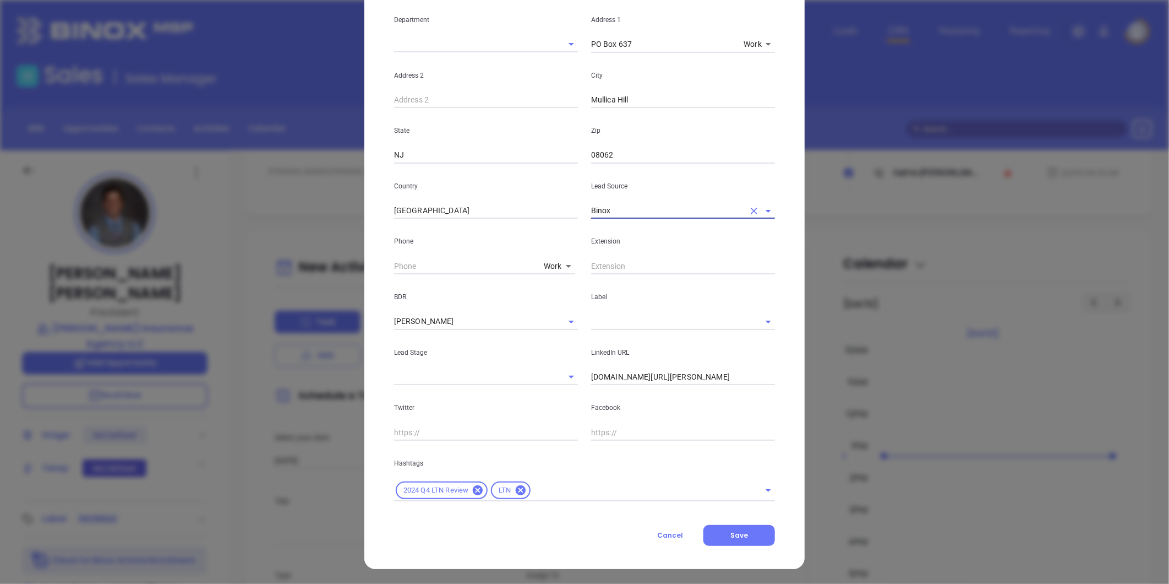
click at [602, 322] on input "text" at bounding box center [667, 321] width 153 height 16
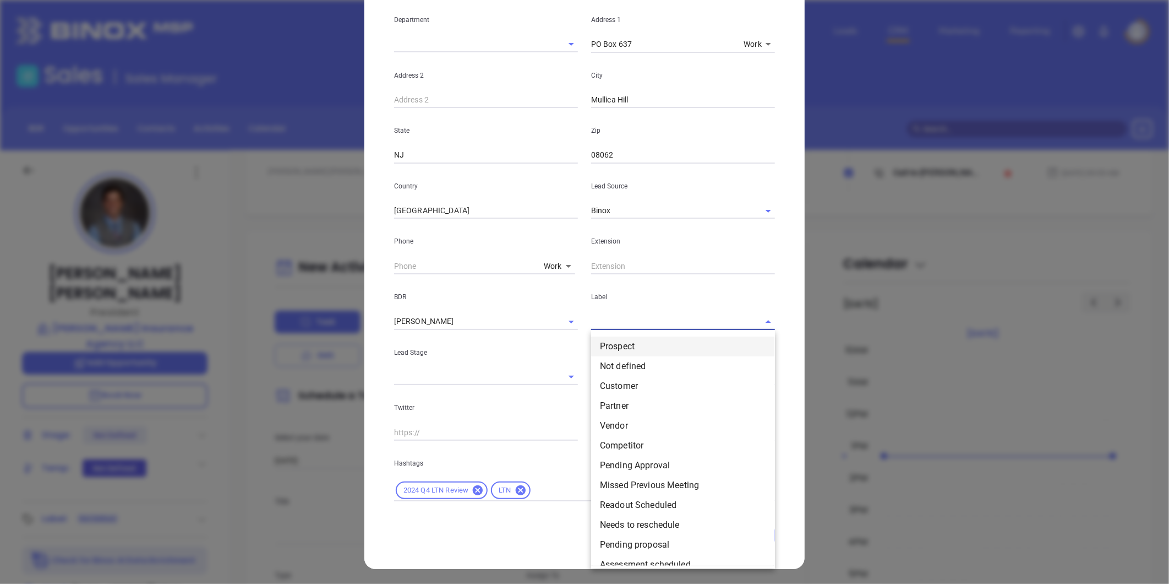
click at [608, 346] on li "Prospect" at bounding box center [683, 346] width 184 height 20
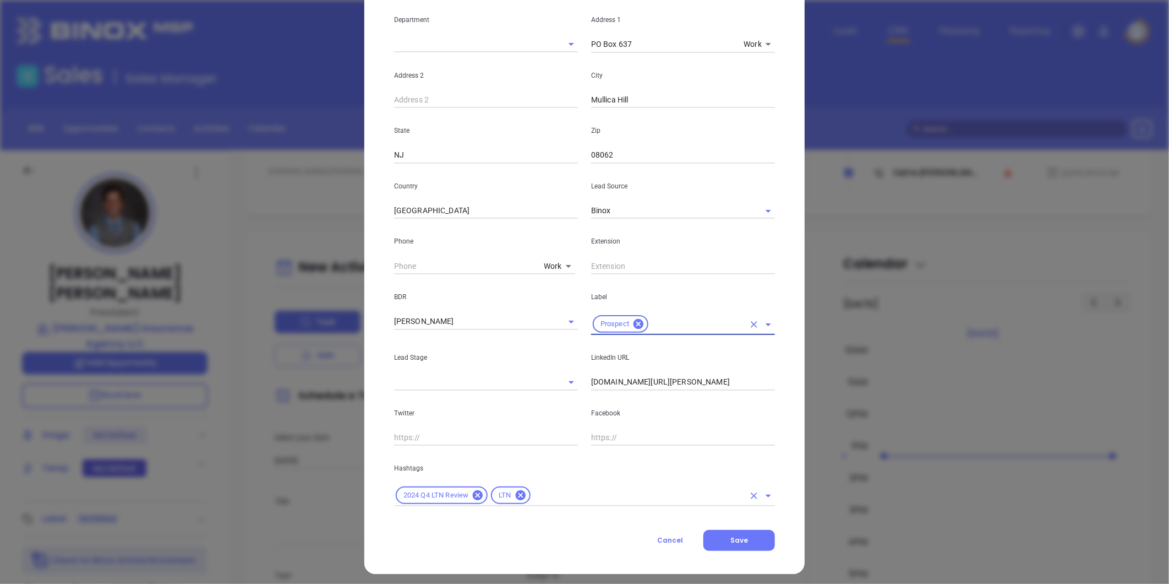
click at [548, 494] on input "text" at bounding box center [638, 495] width 212 height 14
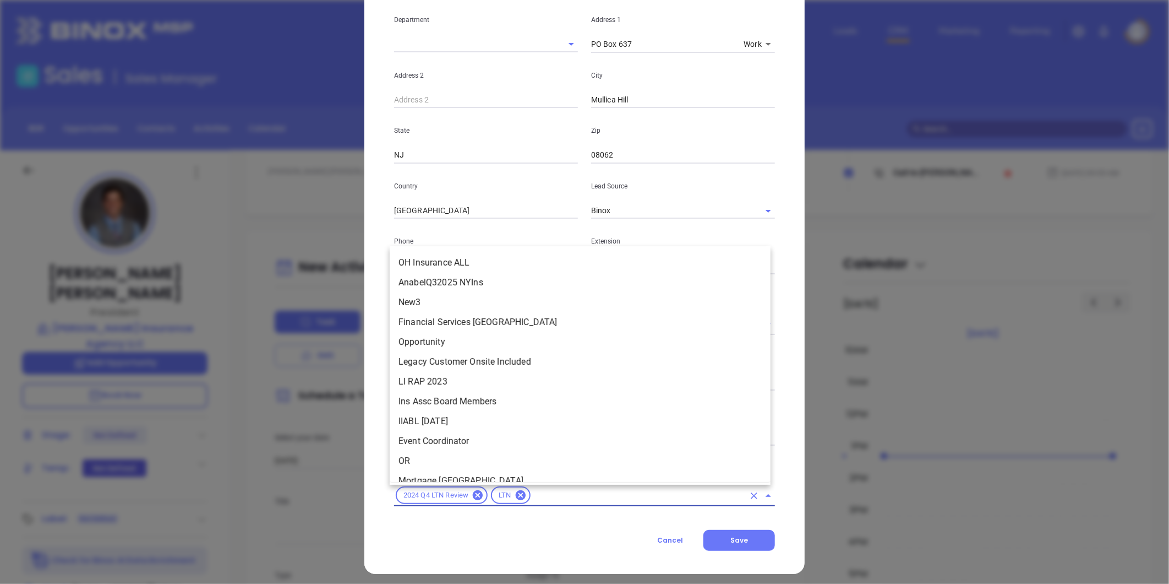
scroll to position [3855, 0]
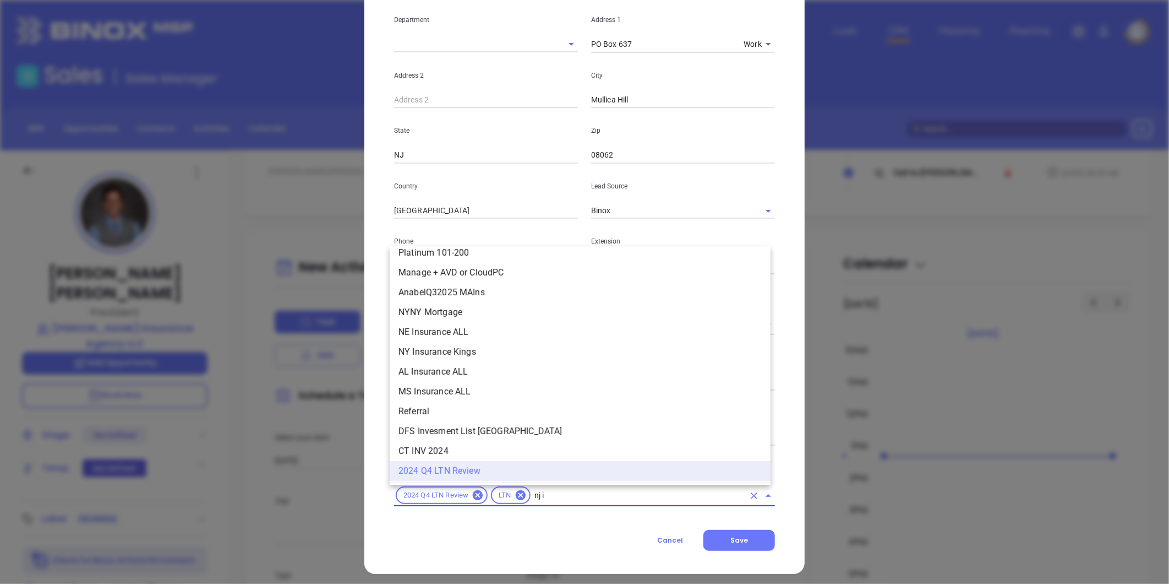
type input "nj in"
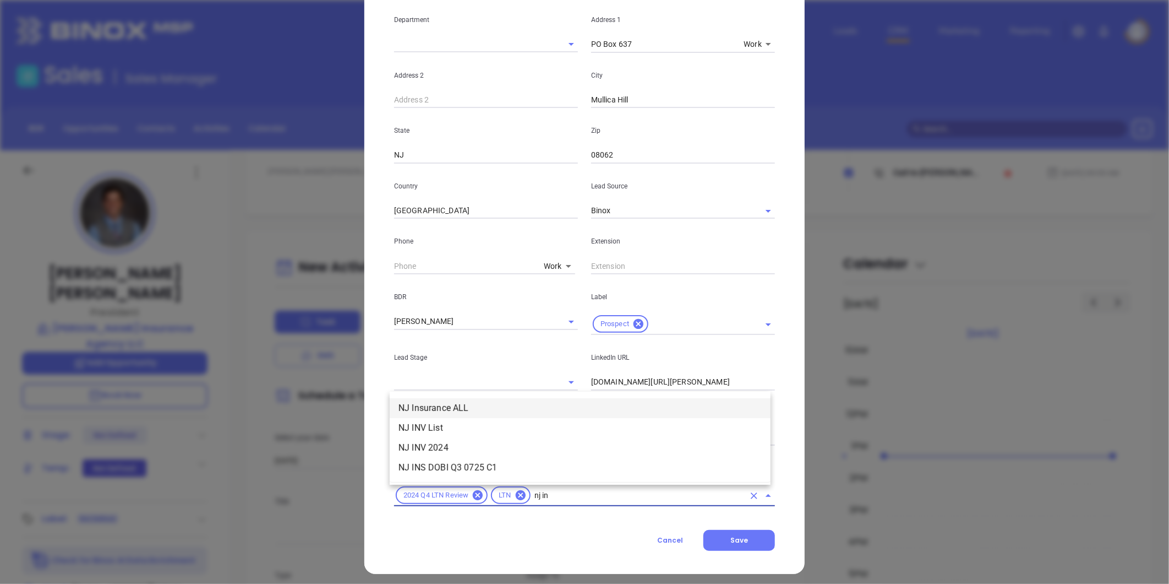
click at [446, 406] on li "NJ Insurance ALL" at bounding box center [580, 408] width 381 height 20
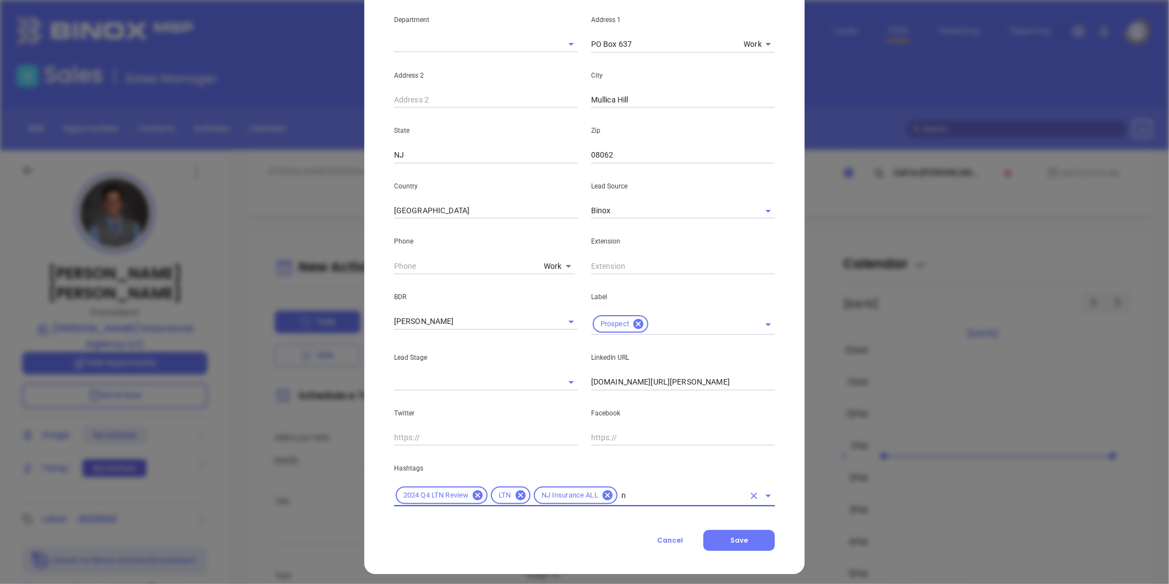
type input "nj"
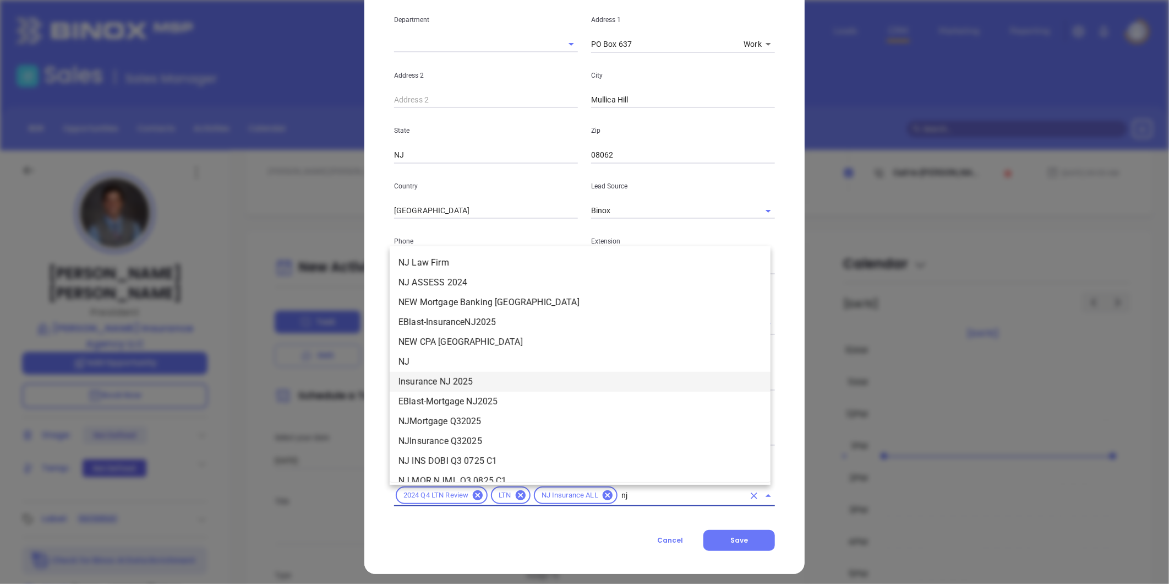
scroll to position [244, 0]
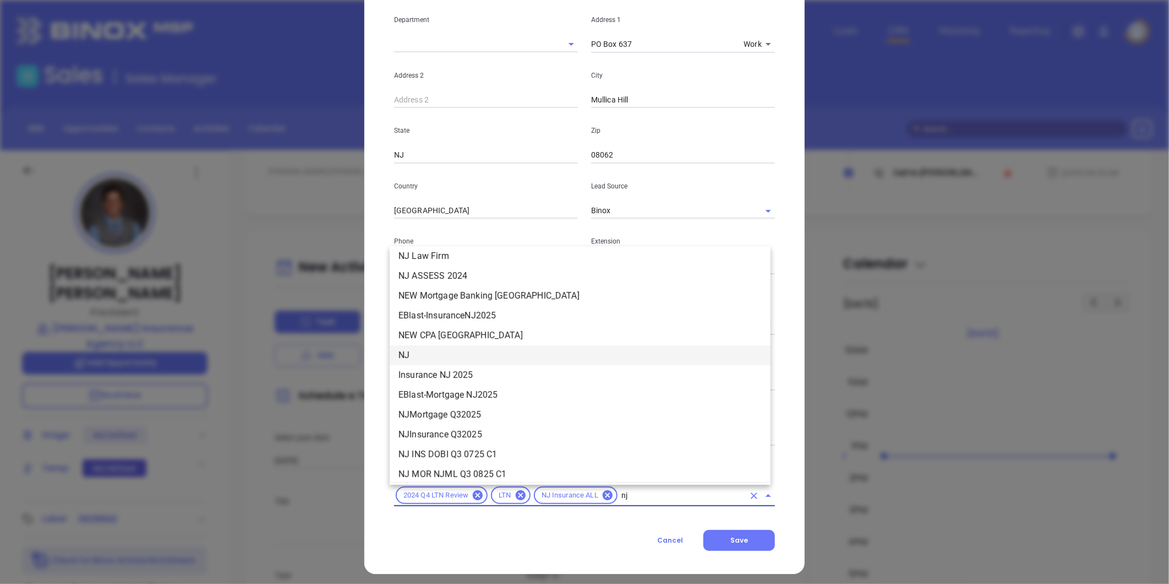
click at [426, 352] on li "NJ" at bounding box center [580, 355] width 381 height 20
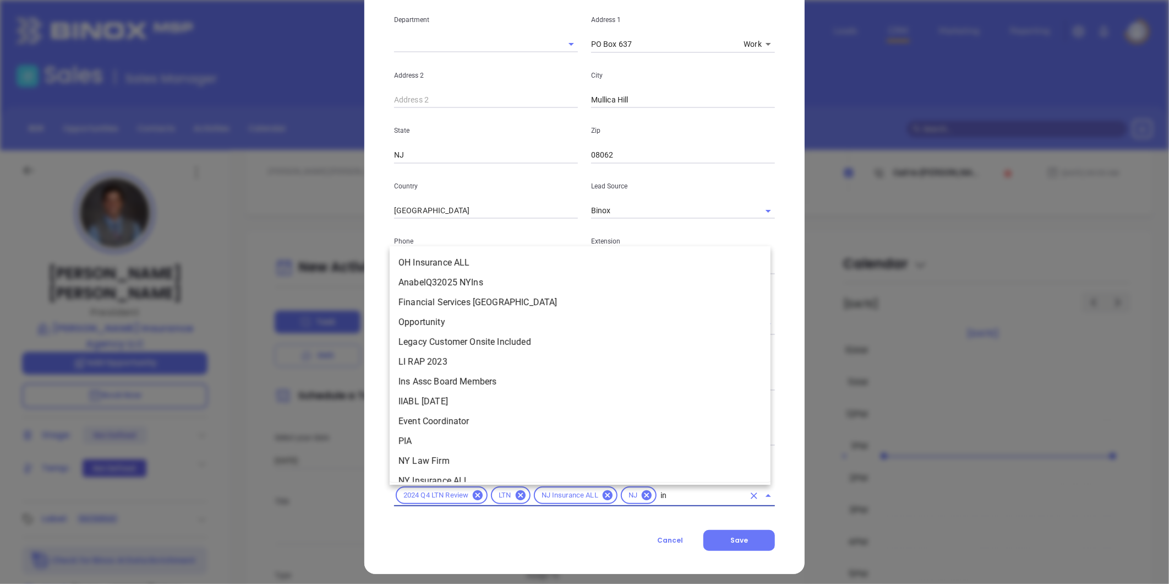
scroll to position [0, 0]
type input "insurance"
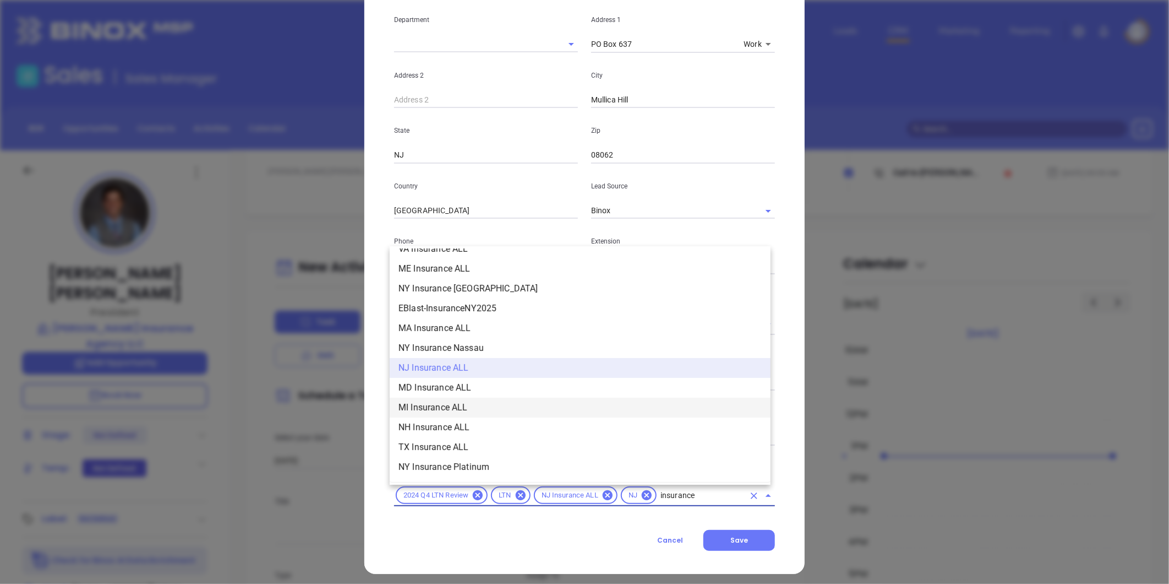
scroll to position [244, 0]
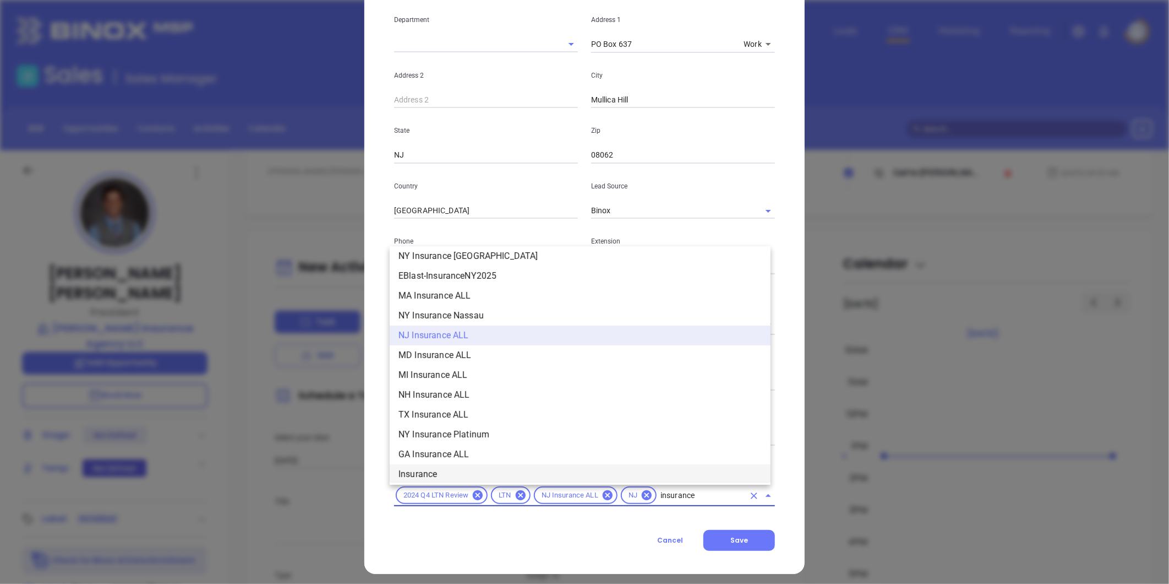
click at [432, 471] on li "Insurance" at bounding box center [580, 474] width 381 height 20
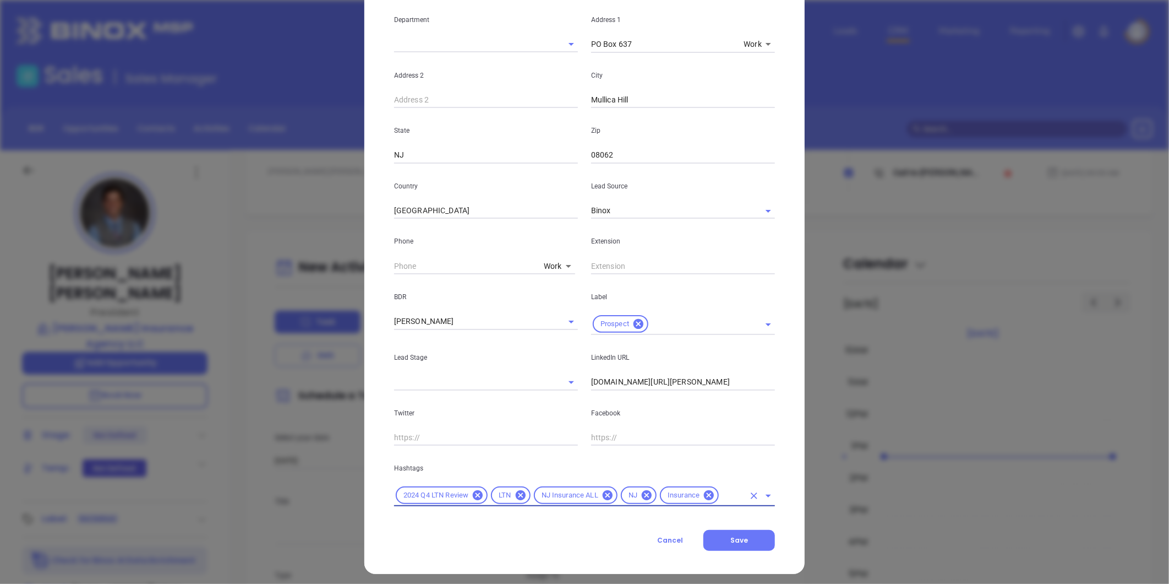
click at [721, 491] on input "text" at bounding box center [733, 495] width 24 height 14
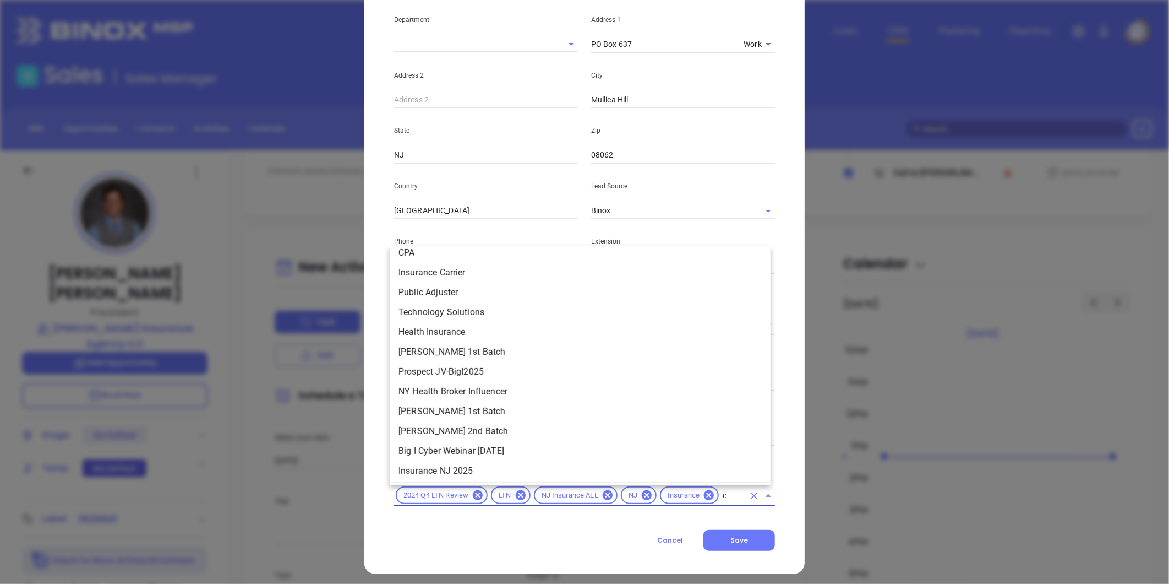
scroll to position [0, 0]
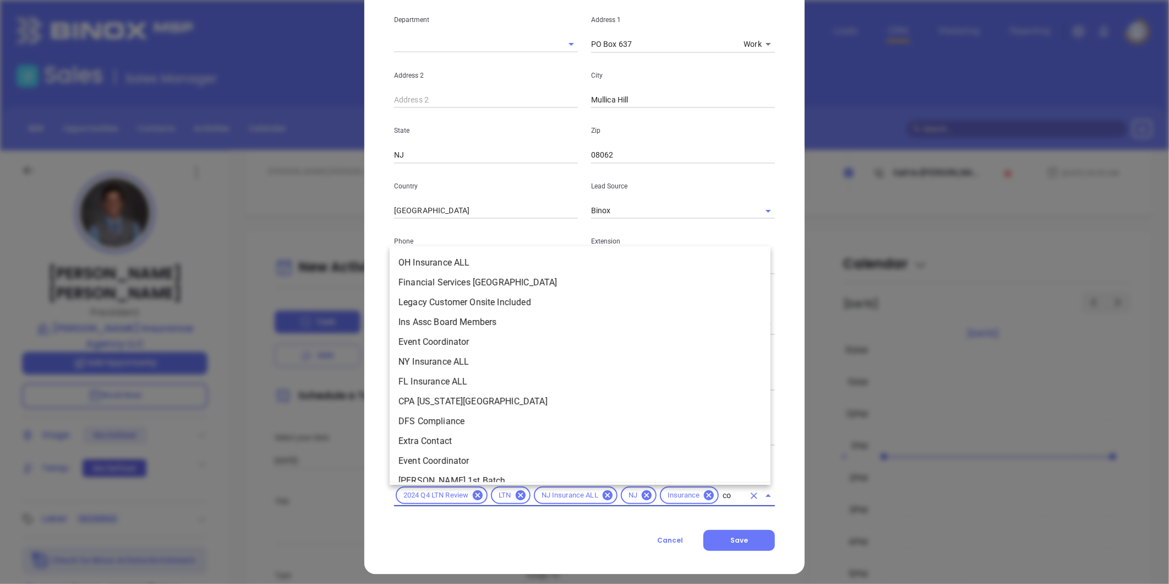
type input "cop"
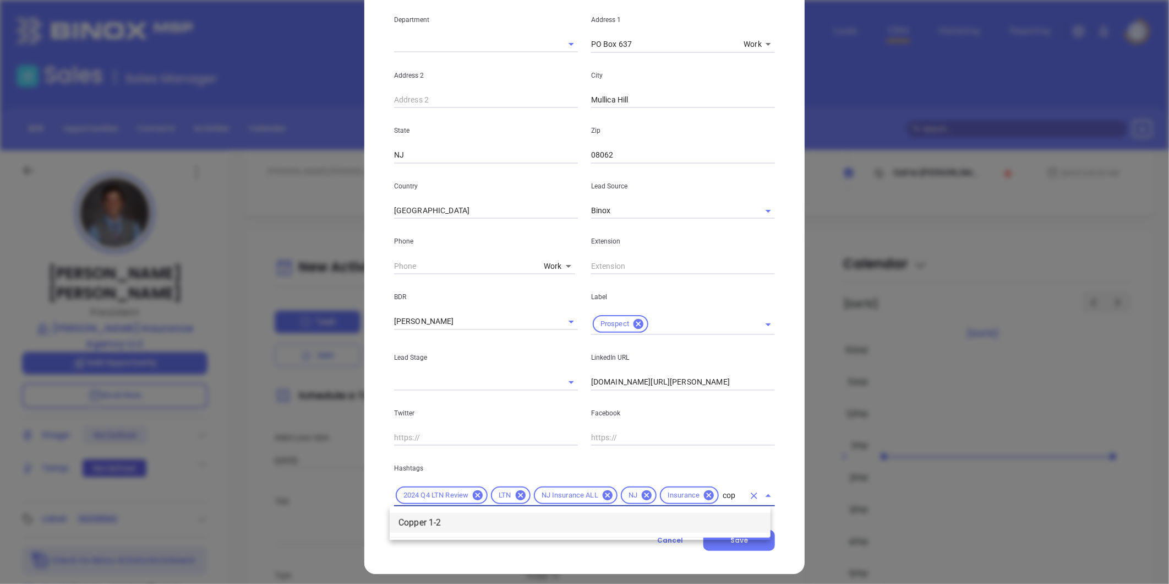
click at [568, 519] on li "Copper 1-2" at bounding box center [580, 523] width 381 height 20
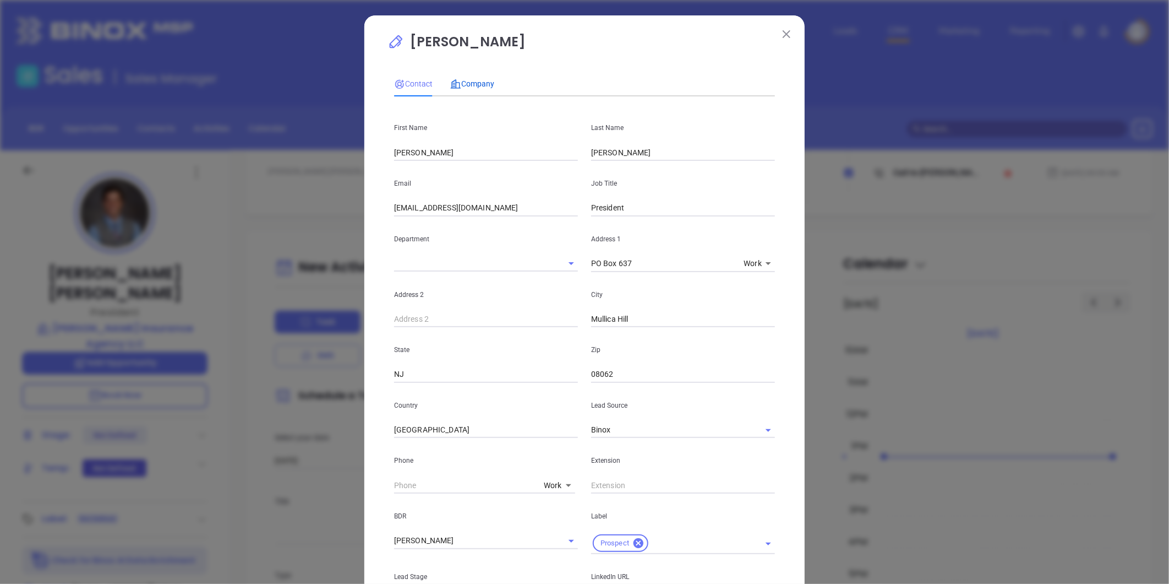
click at [472, 79] on span "Company" at bounding box center [472, 83] width 44 height 9
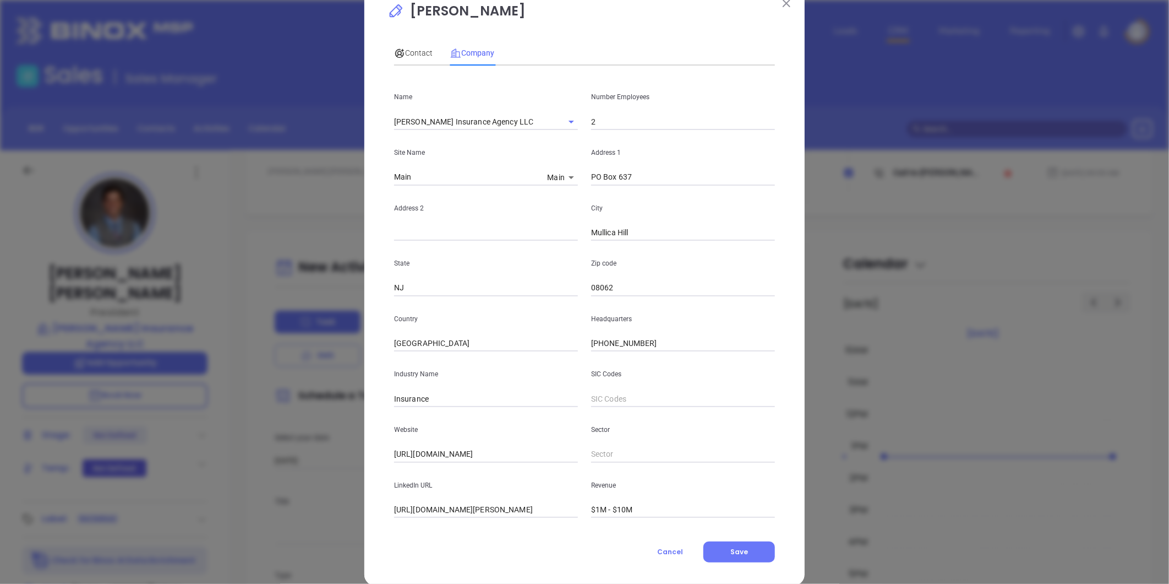
scroll to position [48, 0]
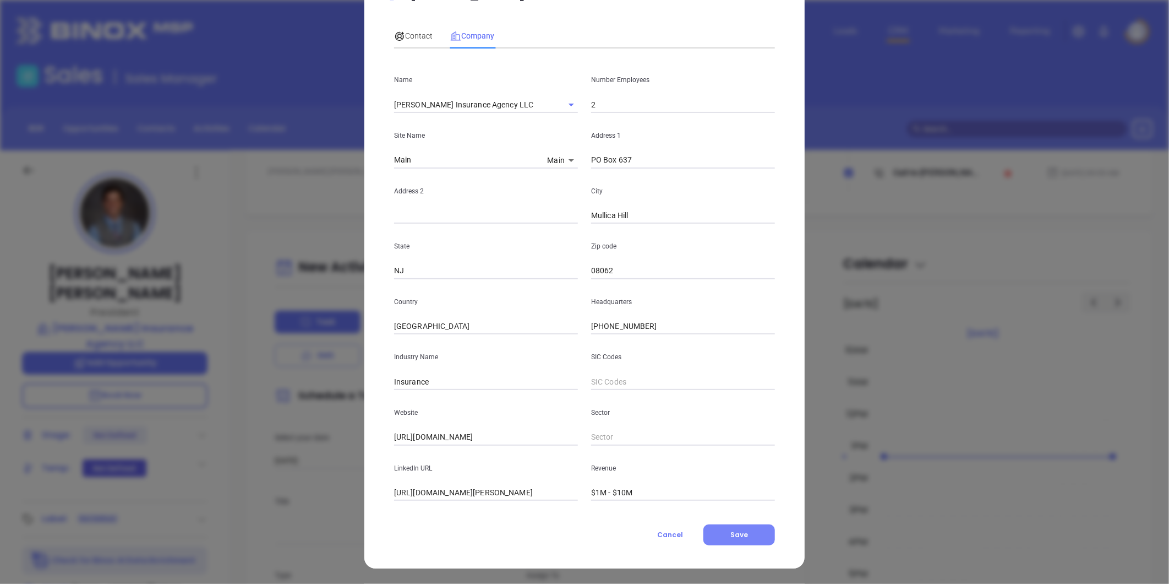
drag, startPoint x: 733, startPoint y: 534, endPoint x: 747, endPoint y: 524, distance: 17.0
click at [731, 534] on span "Save" at bounding box center [740, 534] width 18 height 9
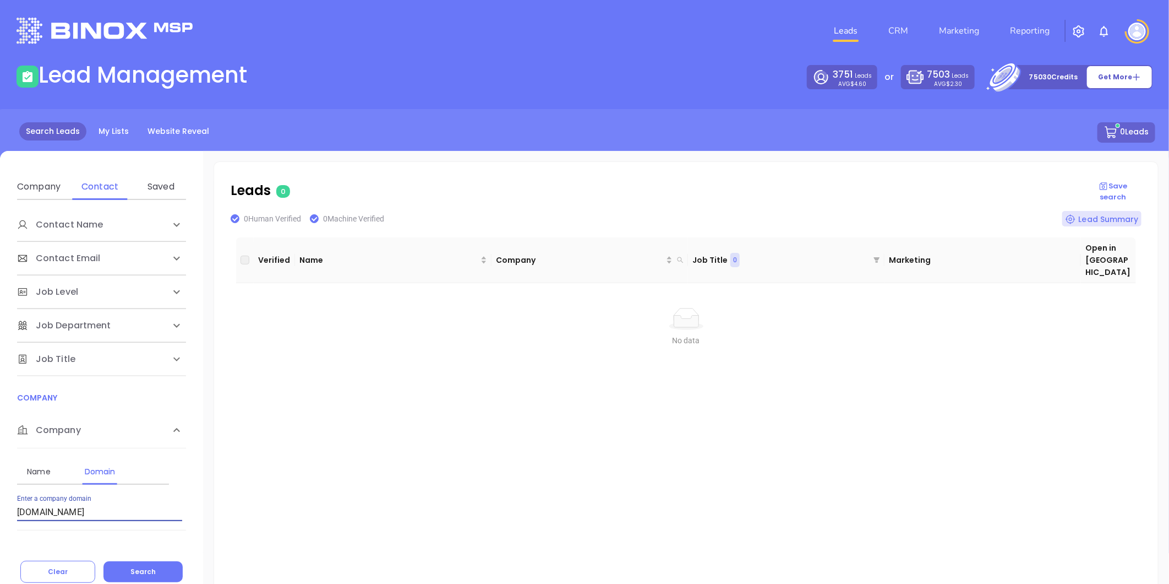
drag, startPoint x: 86, startPoint y: 511, endPoint x: -174, endPoint y: 557, distance: 264.4
click at [0, 557] on html "Leads CRM Marketing Reporting Financial Leads Leads Lead Management 3751 Leads …" at bounding box center [584, 292] width 1169 height 584
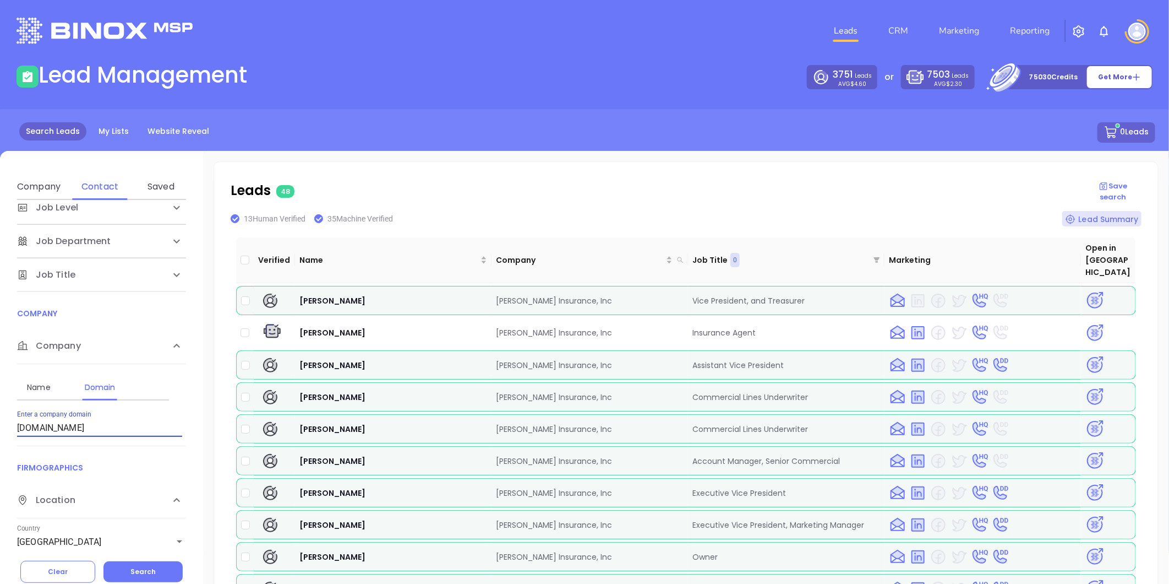
drag, startPoint x: 103, startPoint y: 427, endPoint x: -258, endPoint y: 502, distance: 368.9
click at [0, 502] on html "Leads CRM Marketing Reporting Financial Leads Leads Lead Management 3751 Leads …" at bounding box center [584, 292] width 1169 height 584
paste input "schenckagency"
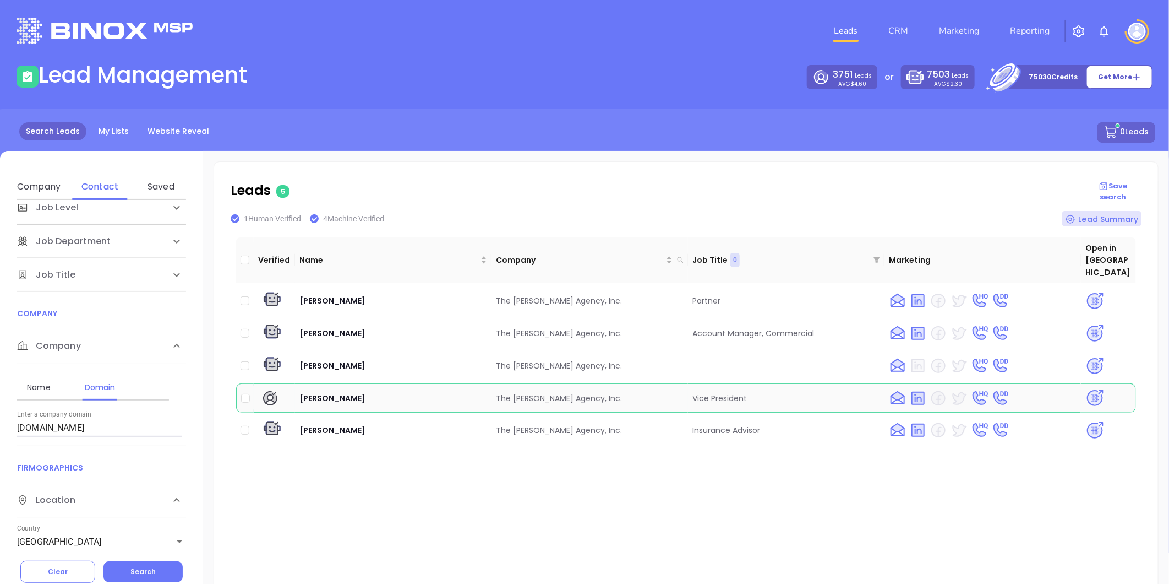
click at [1091, 388] on img at bounding box center [1095, 397] width 19 height 19
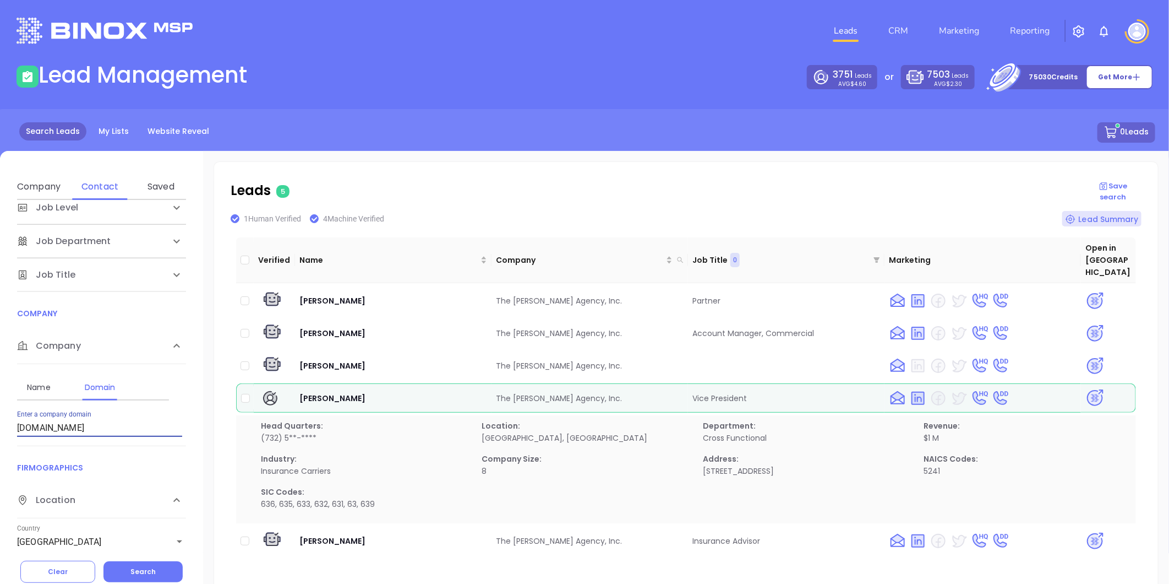
drag, startPoint x: 106, startPoint y: 427, endPoint x: -138, endPoint y: 443, distance: 244.4
click at [0, 443] on html "Leads CRM Marketing Reporting Financial Leads Leads Lead Management 3751 Leads …" at bounding box center [584, 292] width 1169 height 584
paste input "globalunderwriters"
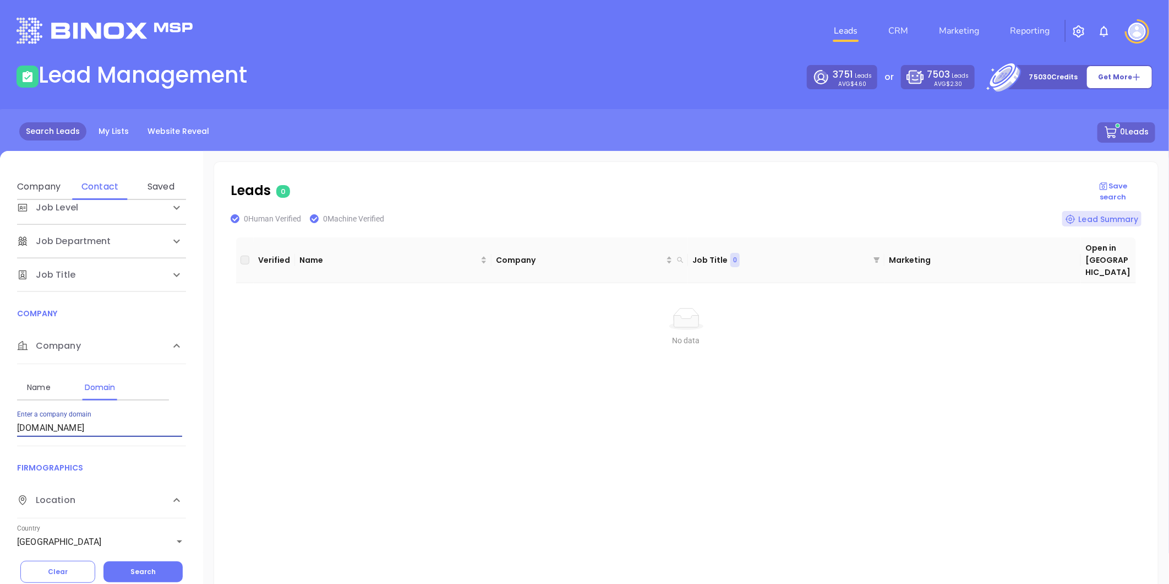
drag, startPoint x: 150, startPoint y: 431, endPoint x: -236, endPoint y: 435, distance: 385.4
click at [0, 435] on html "Leads CRM Marketing Reporting Financial Leads Leads Lead Management 3751 Leads …" at bounding box center [584, 292] width 1169 height 584
paste input "pdlinsure"
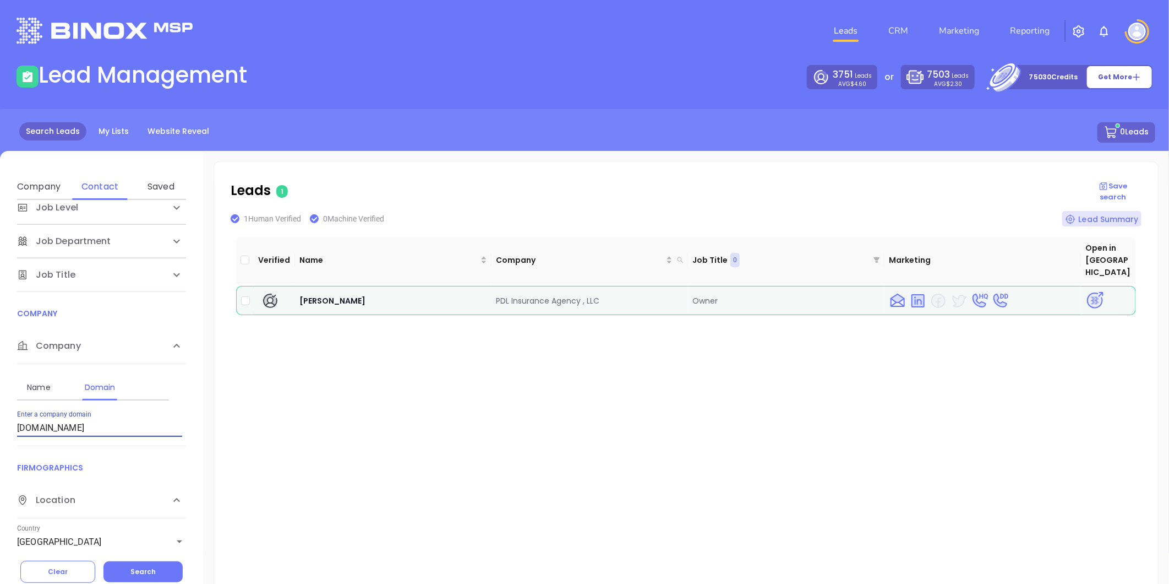
drag, startPoint x: 78, startPoint y: 428, endPoint x: -102, endPoint y: 424, distance: 180.6
click at [0, 424] on html "Leads CRM Marketing Reporting Financial Leads Leads Lead Management 3751 Leads …" at bounding box center [584, 292] width 1169 height 584
paste input "cmahonagency"
type input "cmahonagency.com"
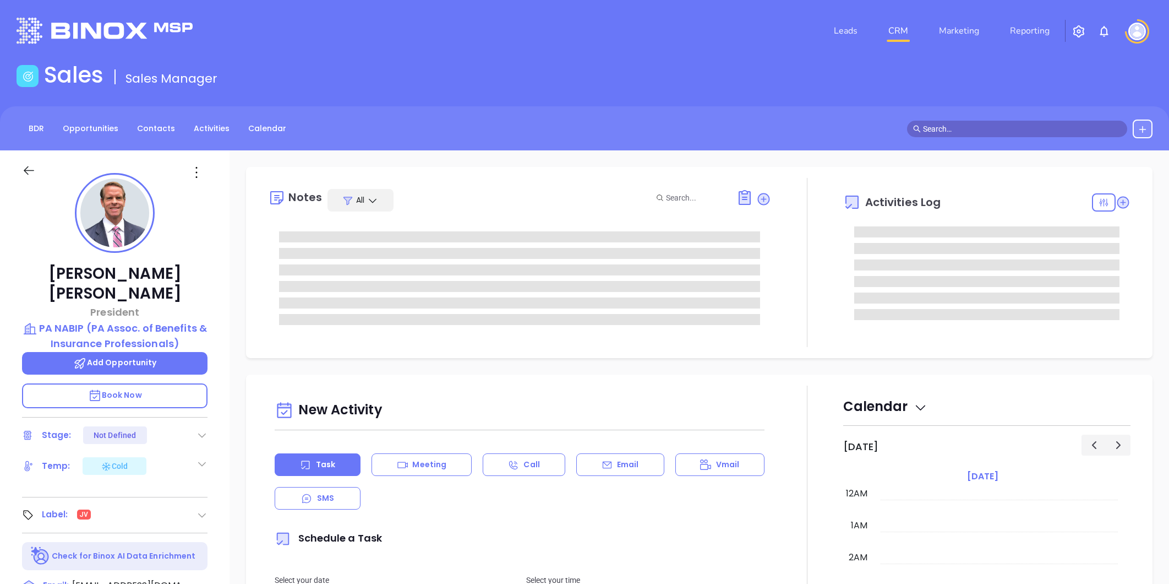
type input "[DATE]"
type input "Liz Cruz"
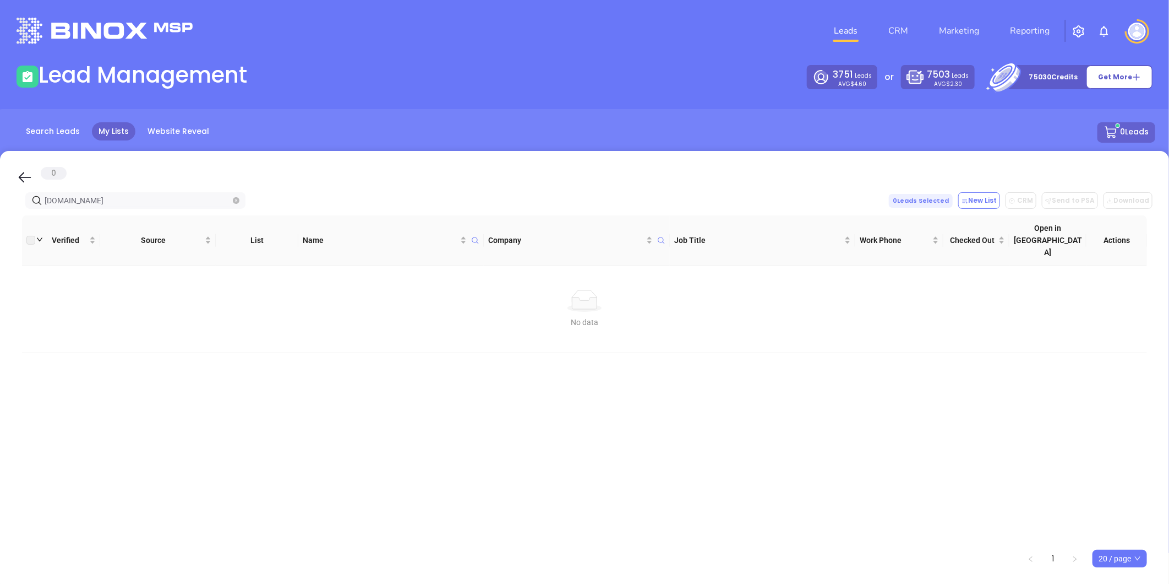
drag, startPoint x: 44, startPoint y: 210, endPoint x: -128, endPoint y: 205, distance: 172.4
click at [0, 205] on html "Leads CRM Marketing Reporting Financial Leads Leads Lead Management 3751 Leads …" at bounding box center [584, 292] width 1169 height 584
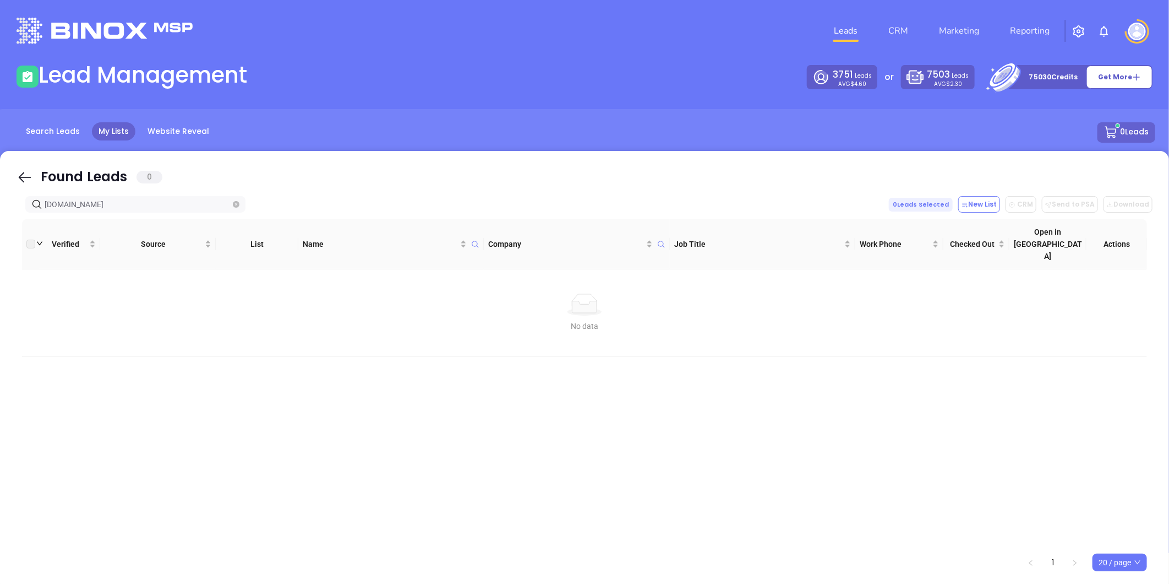
type input "[DOMAIN_NAME]"
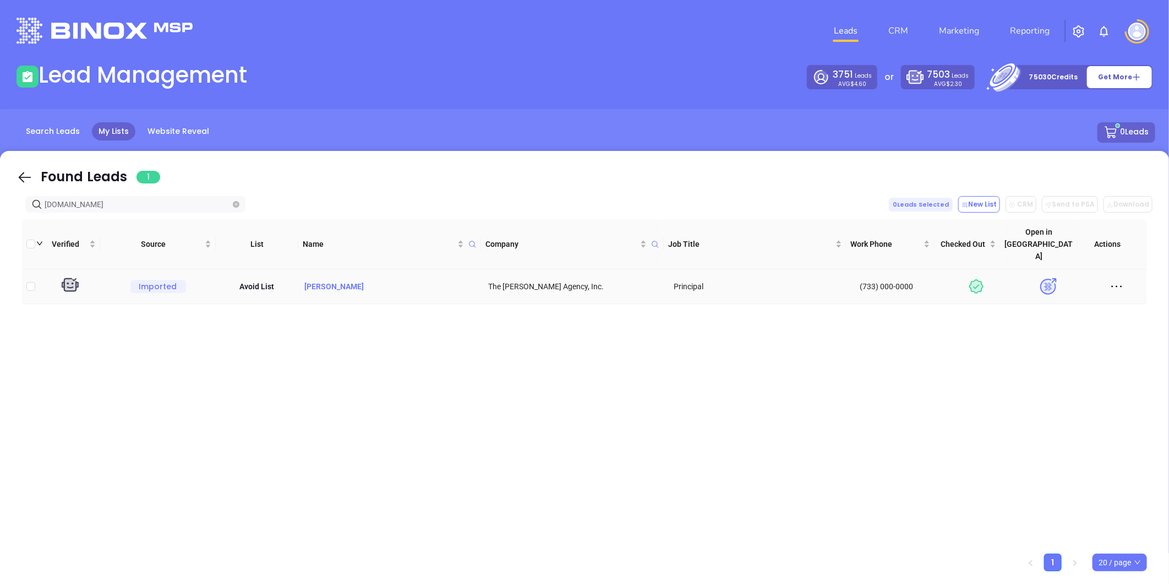
click at [332, 280] on p "[PERSON_NAME]" at bounding box center [391, 286] width 177 height 12
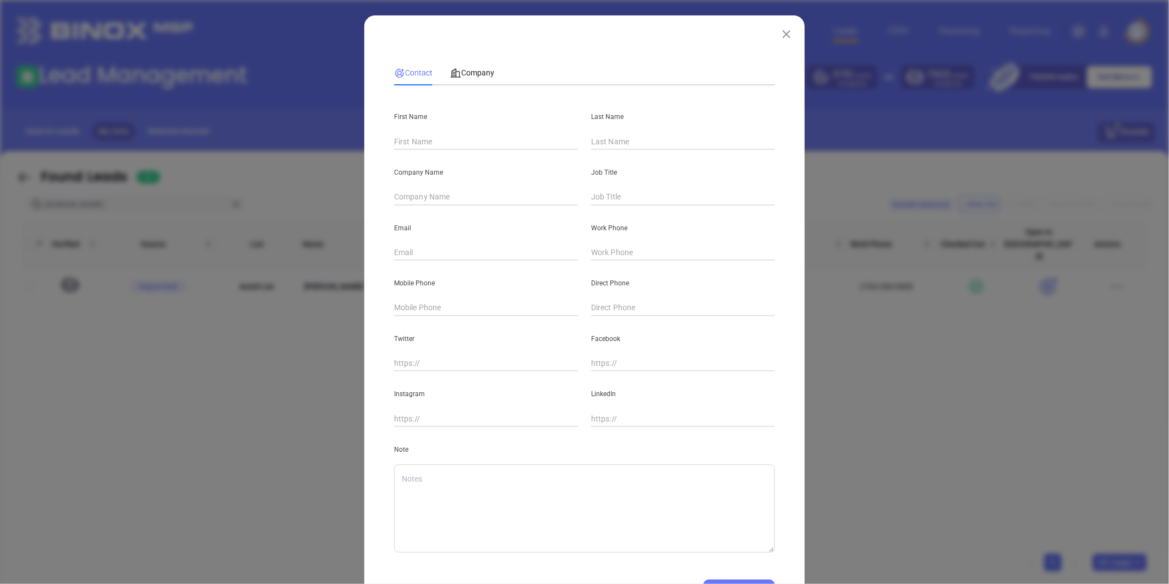
type input "[PERSON_NAME]"
type input "The [PERSON_NAME] Agency, Inc."
type input "Principal"
type input "[EMAIL_ADDRESS][DOMAIN_NAME]"
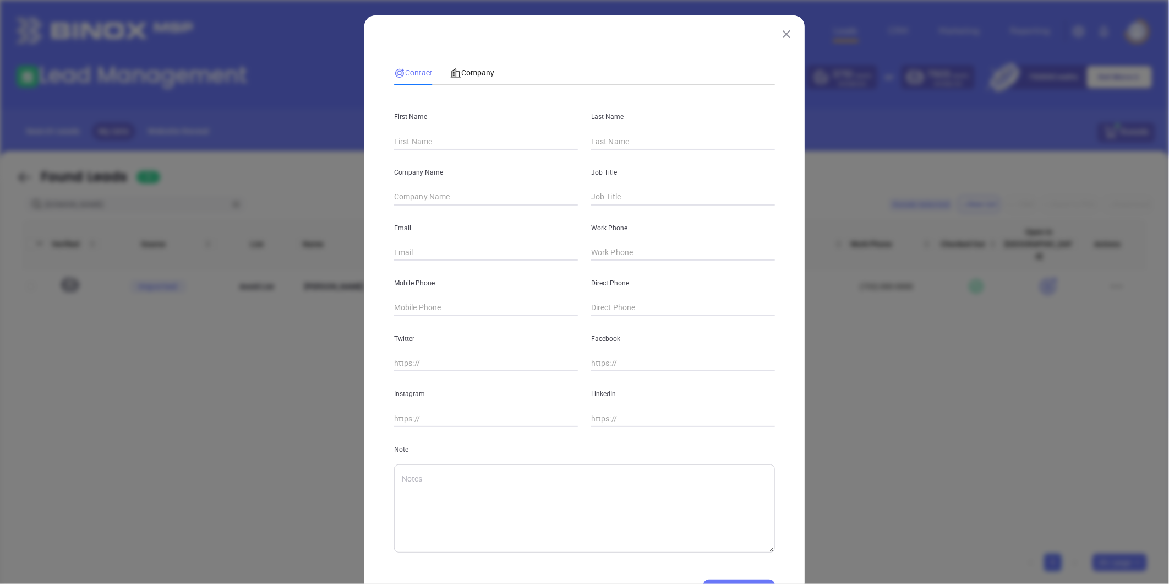
type input "(733) 000-0000"
type input "[DOMAIN_NAME][URL][PERSON_NAME]"
type textarea "[DATE] By GabrielaBinox By Industry"
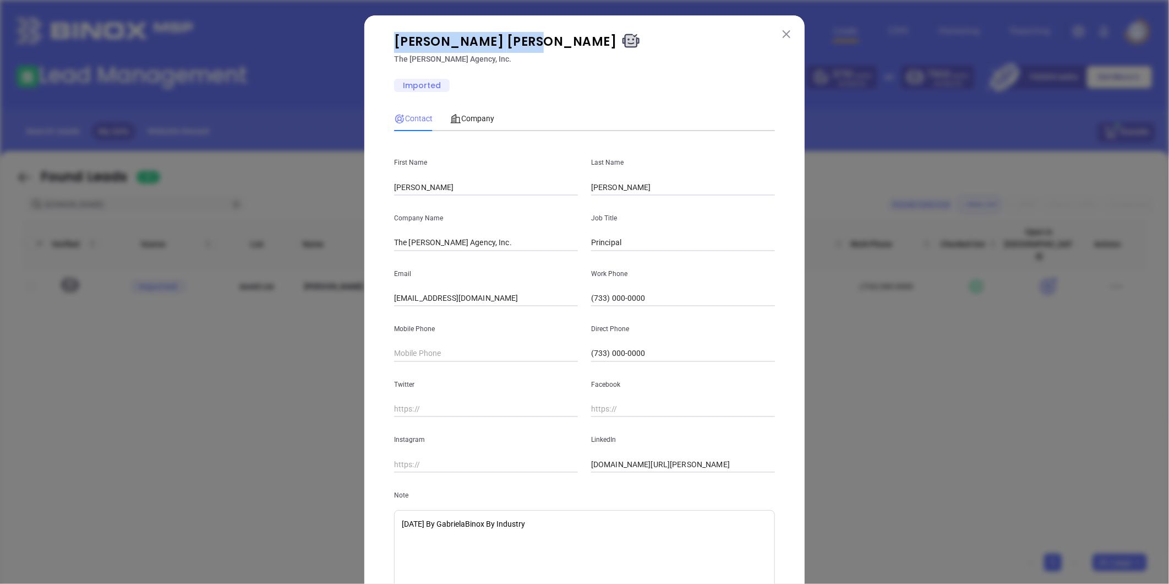
drag, startPoint x: 386, startPoint y: 40, endPoint x: 469, endPoint y: 45, distance: 82.2
click at [469, 45] on p "[PERSON_NAME]" at bounding box center [585, 42] width 394 height 21
copy p "[PERSON_NAME]"
click at [784, 34] on img at bounding box center [787, 34] width 8 height 8
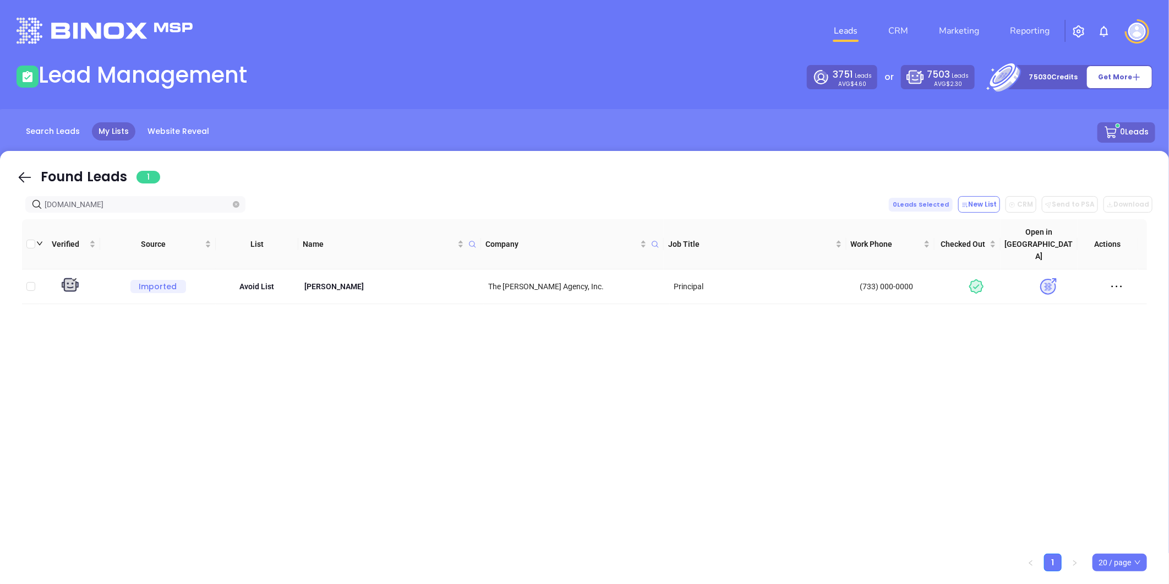
drag, startPoint x: 73, startPoint y: 213, endPoint x: -53, endPoint y: 220, distance: 126.3
click at [0, 220] on html "Leads CRM Marketing Reporting Financial Leads Leads Lead Management 3751 Leads …" at bounding box center [584, 292] width 1169 height 584
paste input "globalunderwriters"
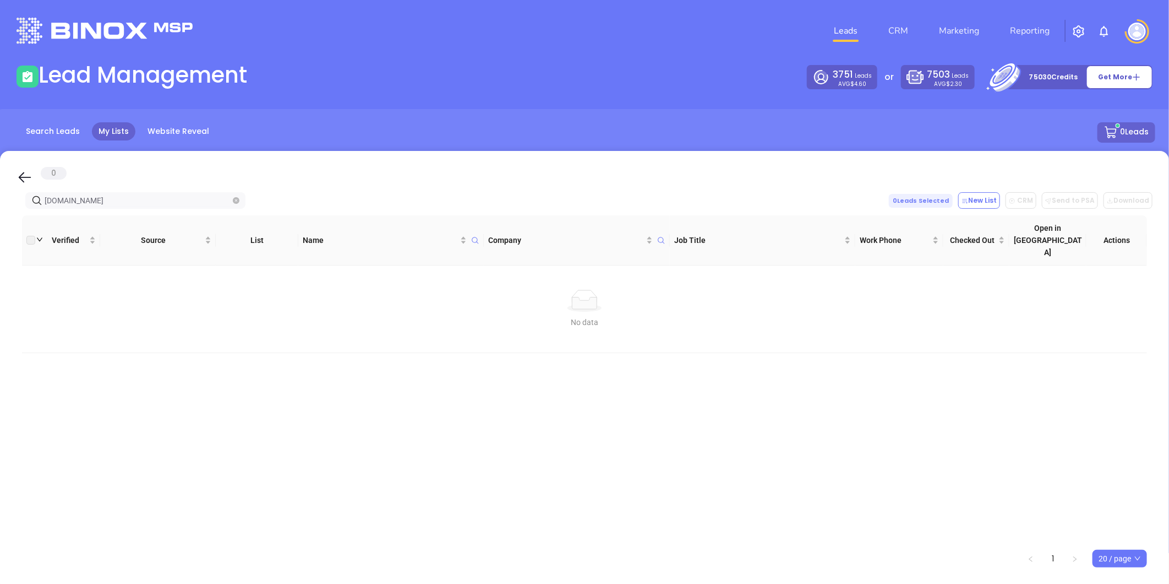
drag, startPoint x: 149, startPoint y: 202, endPoint x: -307, endPoint y: 198, distance: 455.3
click at [0, 198] on html "Leads CRM Marketing Reporting Financial Leads Leads Lead Management 3751 Leads …" at bounding box center [584, 292] width 1169 height 584
drag, startPoint x: 161, startPoint y: 201, endPoint x: 26, endPoint y: 186, distance: 135.8
click at [0, 199] on html "Leads CRM Marketing Reporting Financial Leads Leads Lead Management 3751 Leads …" at bounding box center [584, 292] width 1169 height 584
paste input "pdlinsure"
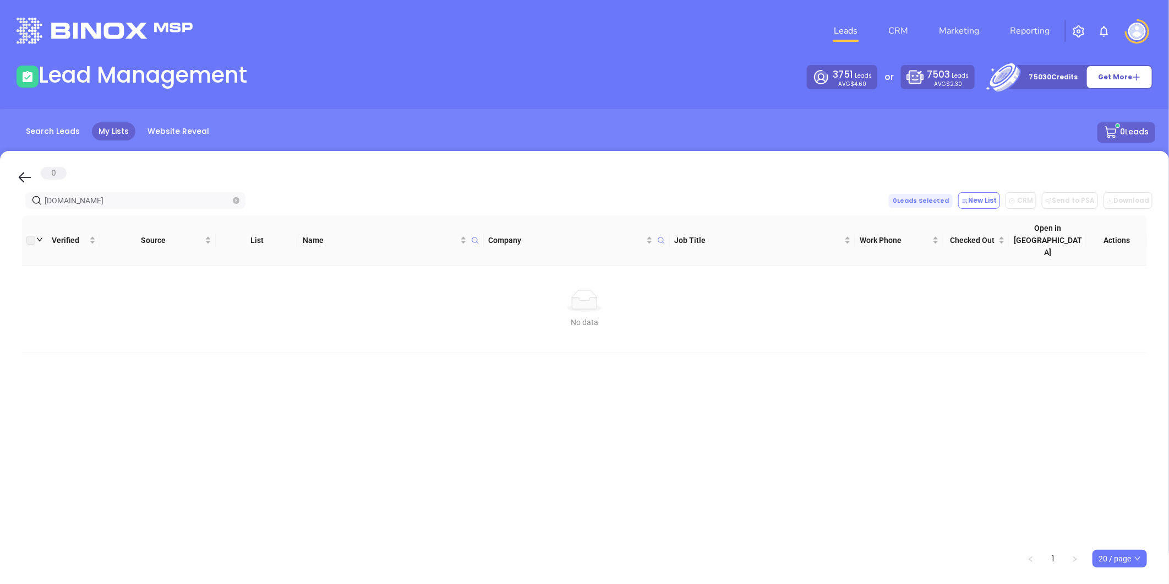
drag, startPoint x: 95, startPoint y: 200, endPoint x: -31, endPoint y: 196, distance: 126.1
click at [0, 196] on html "Leads CRM Marketing Reporting Financial Leads Leads Lead Management 3751 Leads …" at bounding box center [584, 292] width 1169 height 584
paste input "cmahonagency"
drag, startPoint x: 119, startPoint y: 199, endPoint x: -41, endPoint y: 216, distance: 161.7
click at [0, 216] on html "Leads CRM Marketing Reporting Financial Leads Leads Lead Management 3751 Leads …" at bounding box center [584, 292] width 1169 height 584
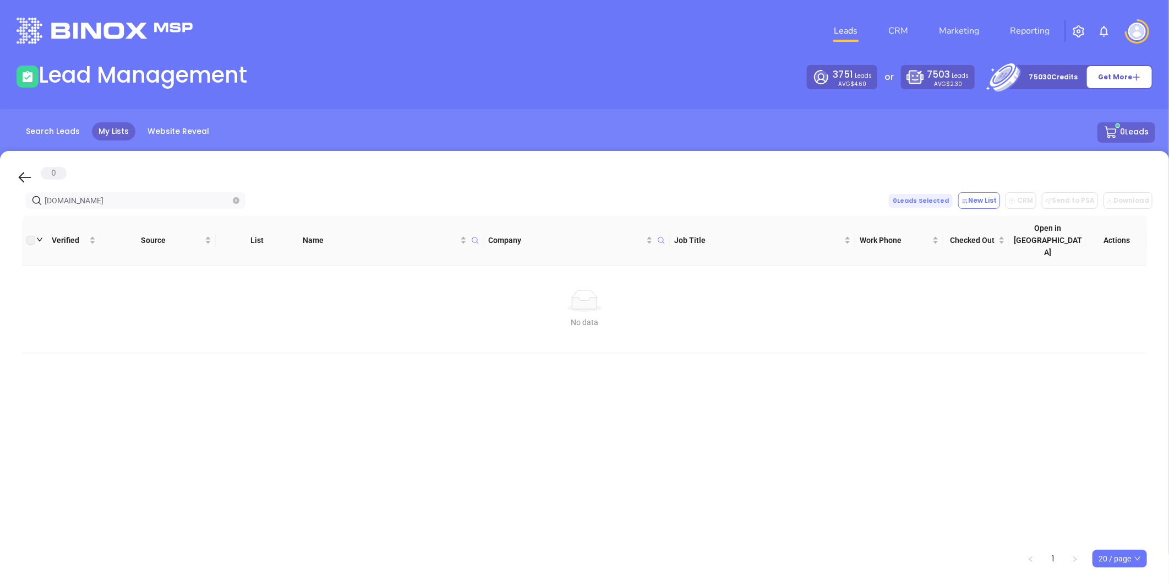
paste input "fivestarins"
drag, startPoint x: 116, startPoint y: 200, endPoint x: -141, endPoint y: 238, distance: 259.3
click at [0, 238] on html "Leads CRM Marketing Reporting Financial Leads Leads Lead Management 3751 Leads …" at bounding box center [584, 292] width 1169 height 584
paste input "rbrucehillagency"
type input "[DOMAIN_NAME]"
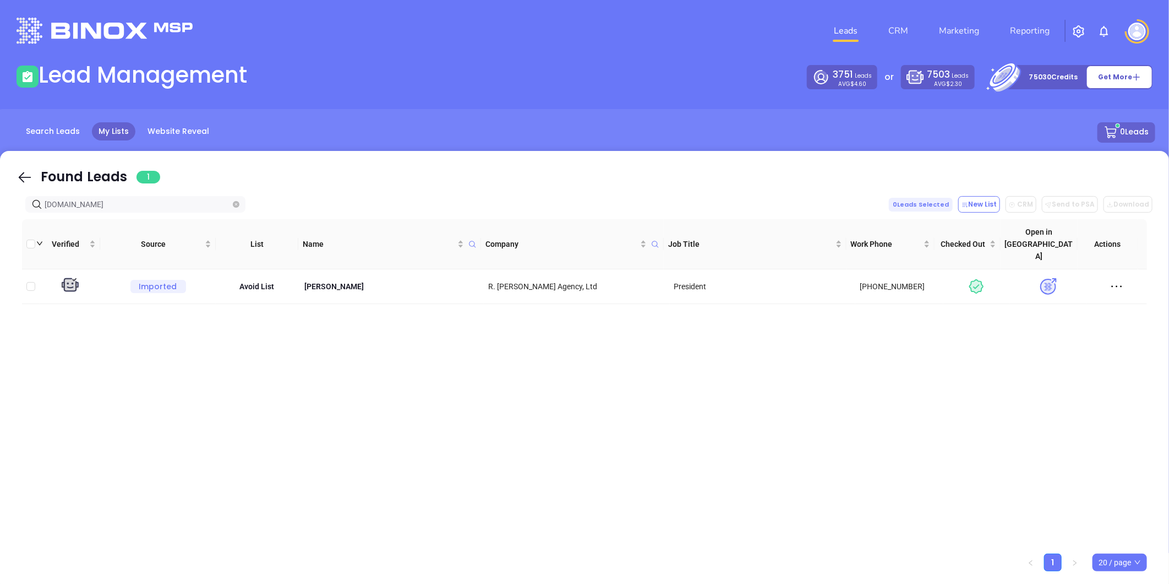
drag, startPoint x: 121, startPoint y: 202, endPoint x: -193, endPoint y: 288, distance: 326.0
click at [0, 288] on html "Leads CRM Marketing Reporting Financial Leads Leads Lead Management 3751 Leads …" at bounding box center [584, 292] width 1169 height 584
paste input "text"
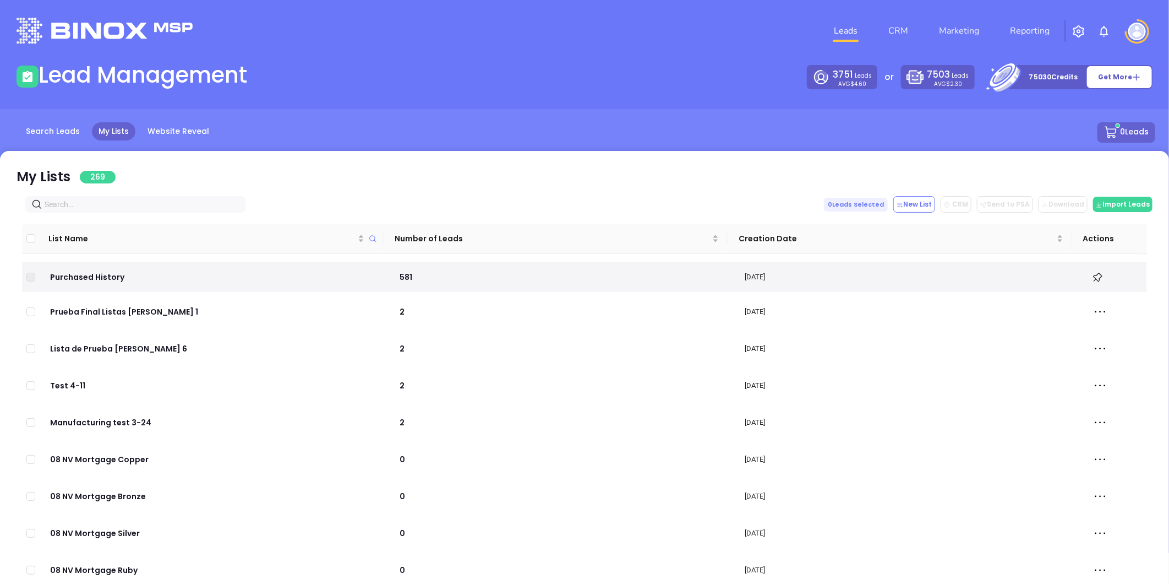
click at [108, 204] on input "text" at bounding box center [138, 204] width 186 height 12
paste input "[DOMAIN_NAME]"
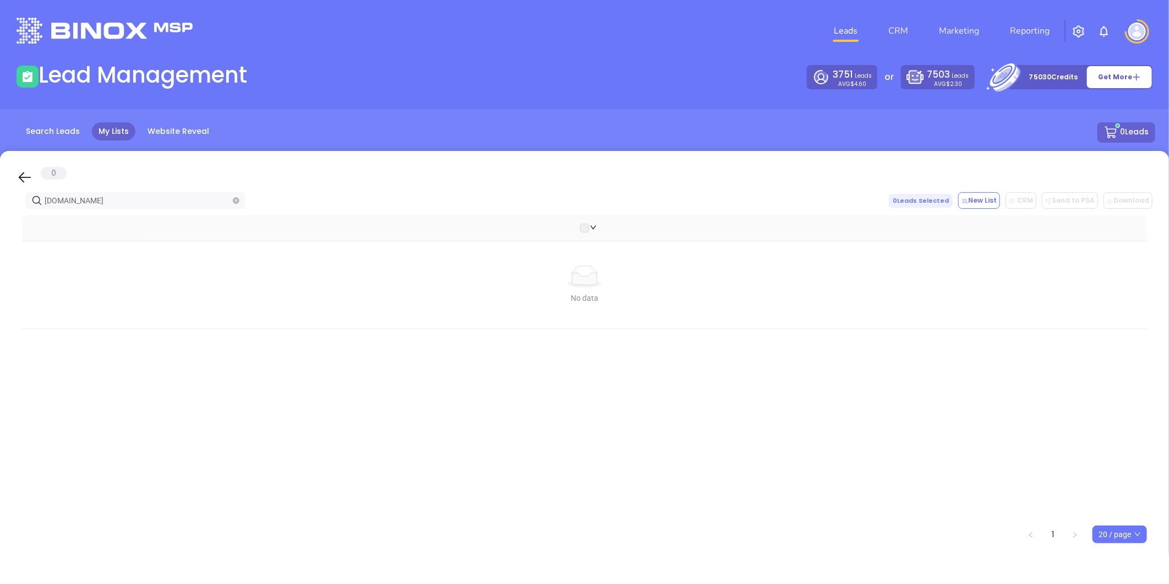
drag, startPoint x: 84, startPoint y: 198, endPoint x: -59, endPoint y: 218, distance: 145.1
click at [0, 218] on html "Leads CRM Marketing Reporting Financial Leads Leads Lead Management 3751 Leads …" at bounding box center [584, 292] width 1169 height 584
paste input "[PERSON_NAME]"
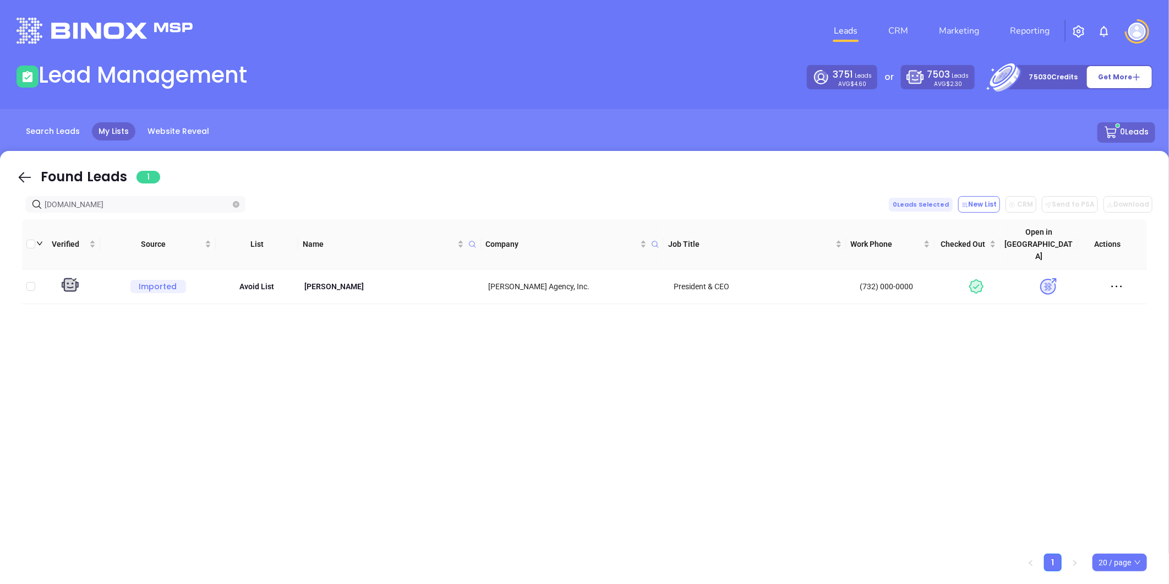
type input "[DOMAIN_NAME]"
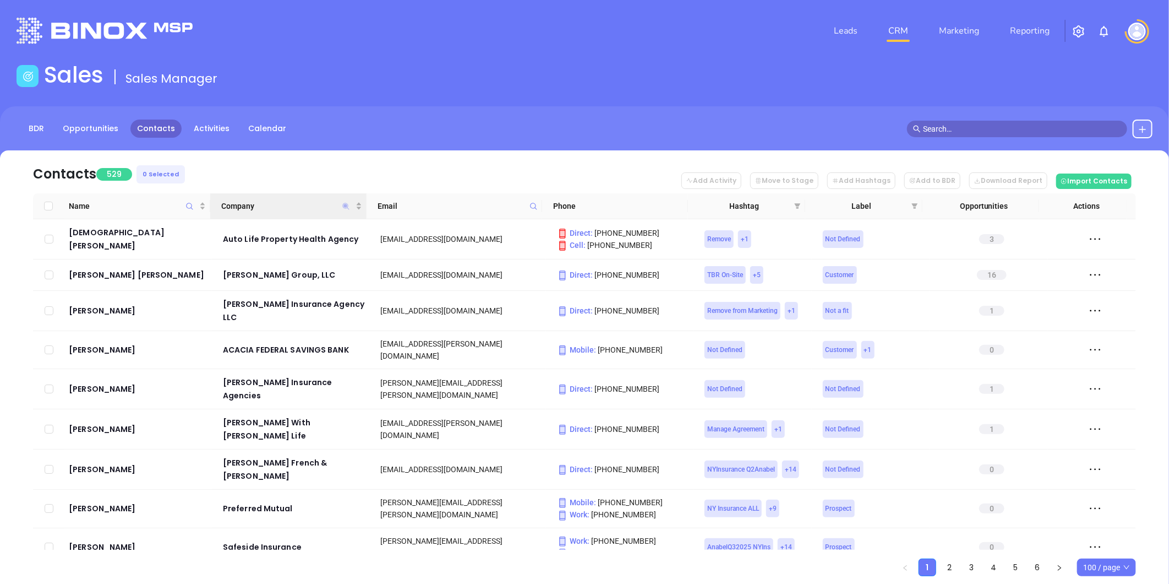
click at [345, 203] on icon "Company" at bounding box center [345, 206] width 7 height 7
paste input "Schenck"
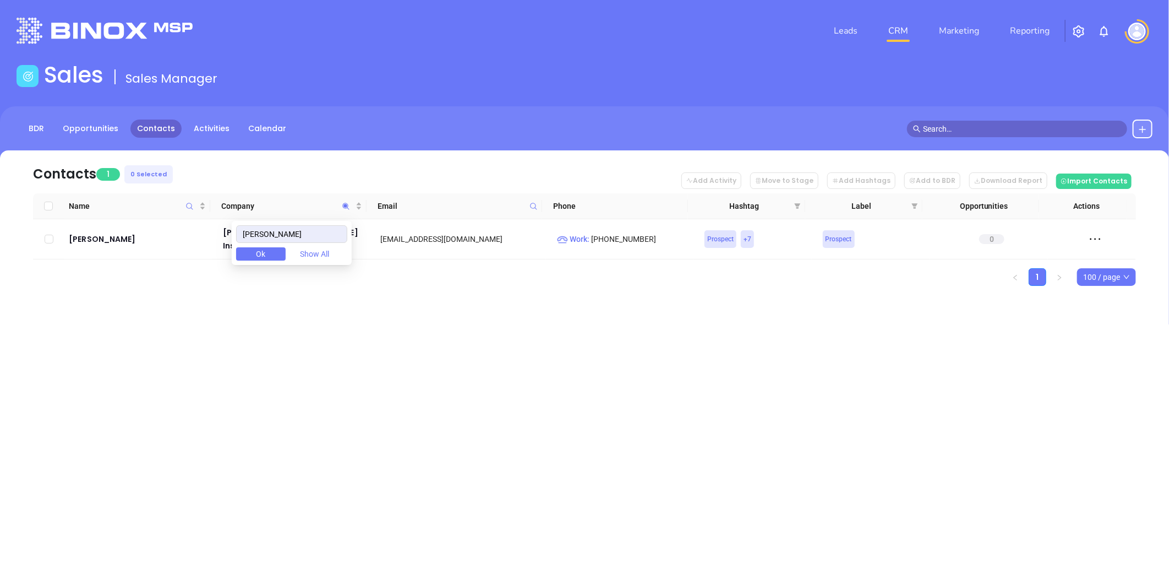
click at [266, 254] on span "Ok" at bounding box center [261, 254] width 9 height 12
click at [253, 346] on div "Leads CRM Marketing Reporting Financial Leads Leads Sales Sales Manager BDR Opp…" at bounding box center [584, 292] width 1169 height 584
click at [347, 204] on icon "Company" at bounding box center [345, 206] width 7 height 7
paste input "Global Underwriters Agency"
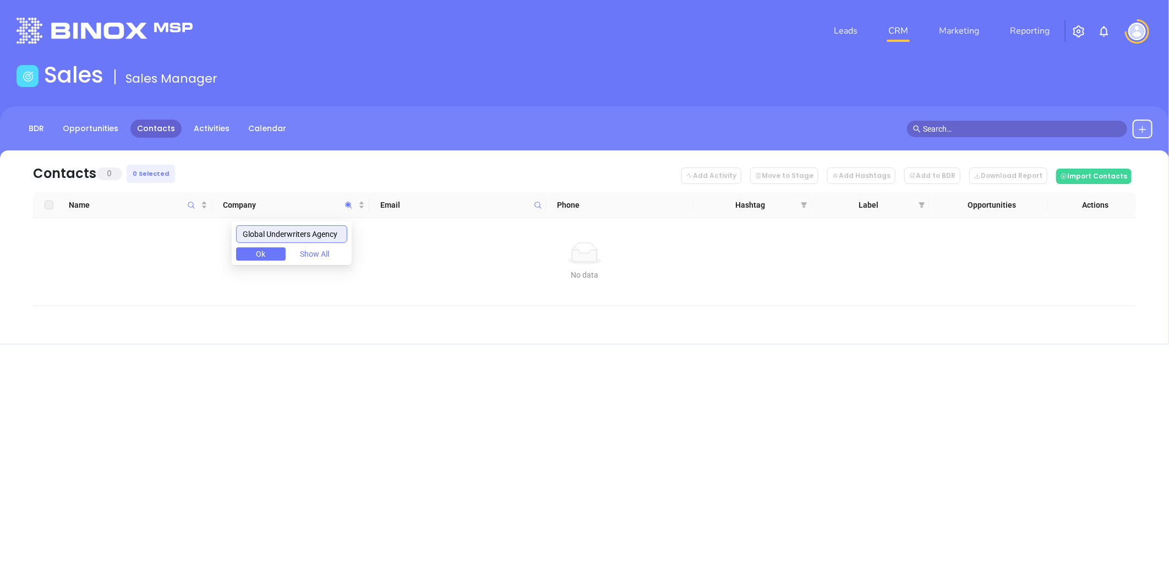
click at [306, 233] on input "Global Underwriters Agency" at bounding box center [291, 234] width 111 height 18
paste input "Eastern Insurors"
type input "Eastern Insurors"
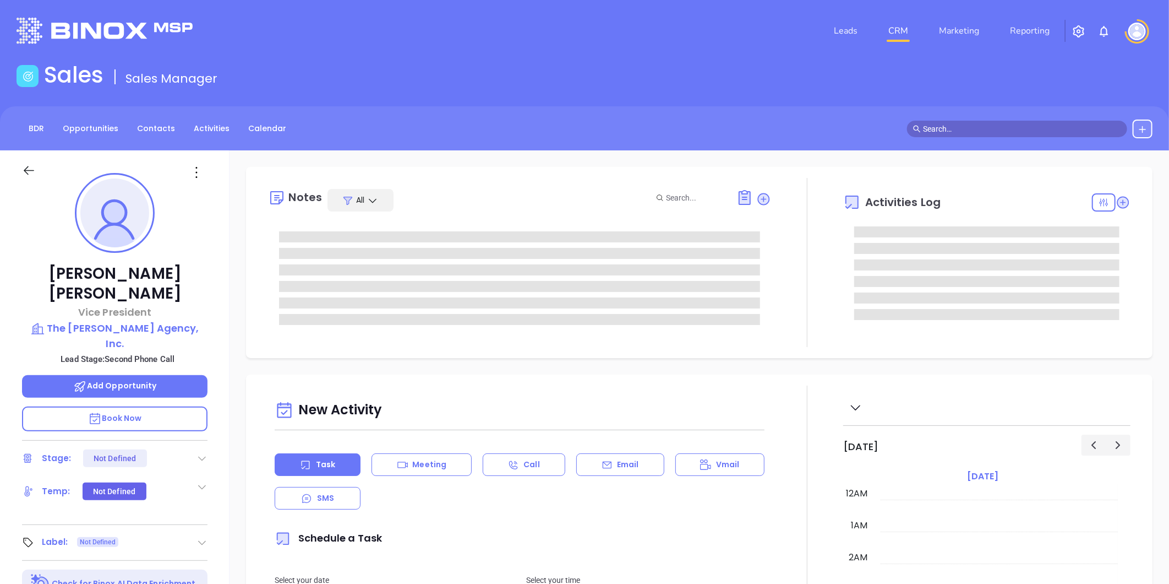
type input "[DATE]"
type input "[PERSON_NAME]"
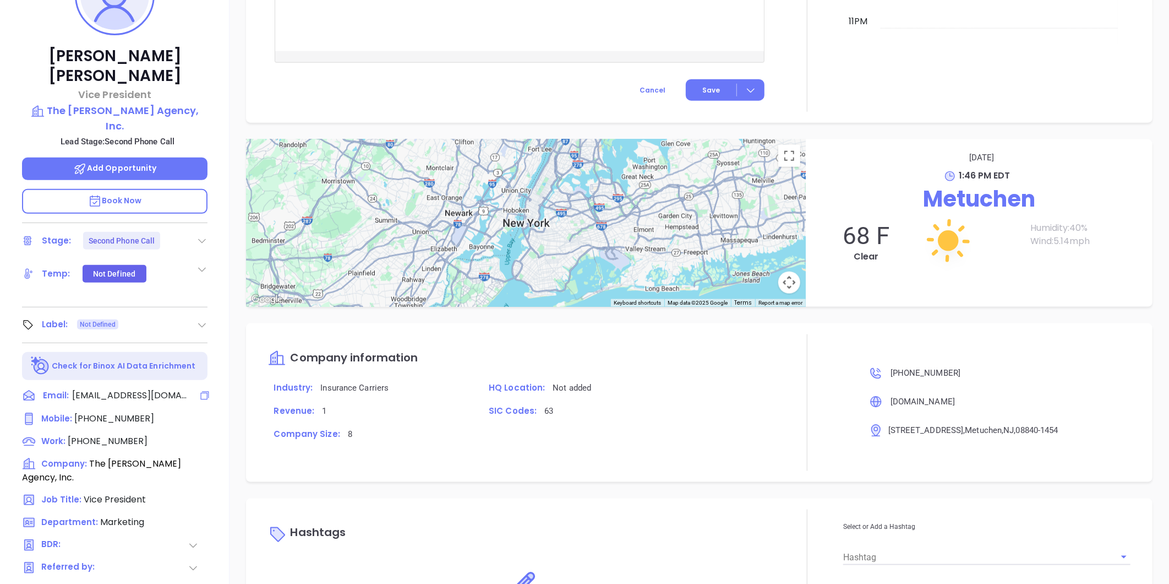
scroll to position [31, 0]
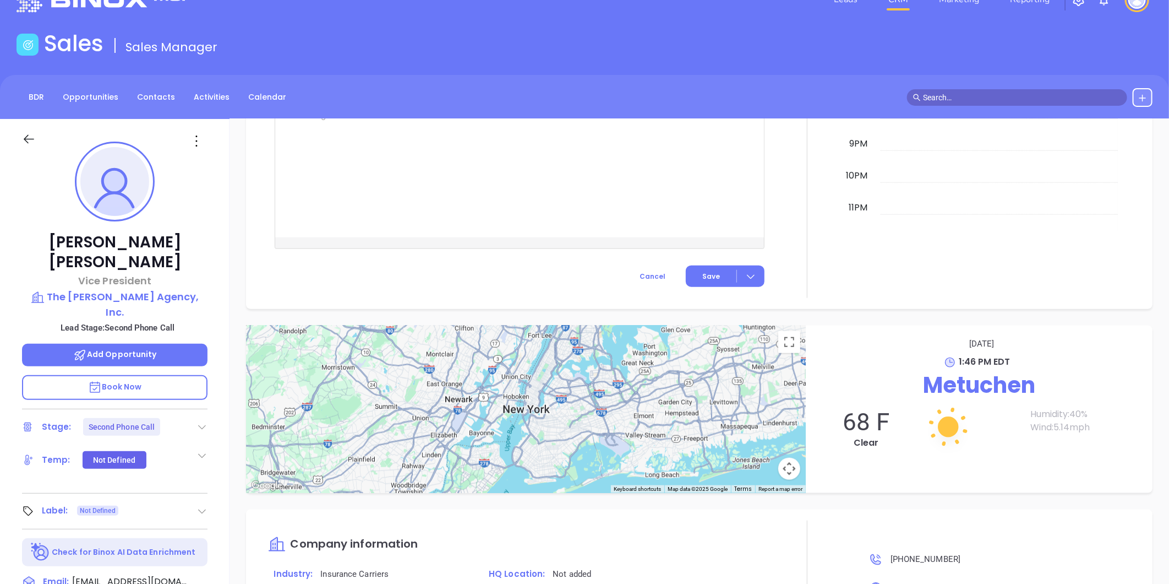
drag, startPoint x: 205, startPoint y: 387, endPoint x: 184, endPoint y: 394, distance: 22.6
click at [205, 421] on icon at bounding box center [202, 426] width 11 height 11
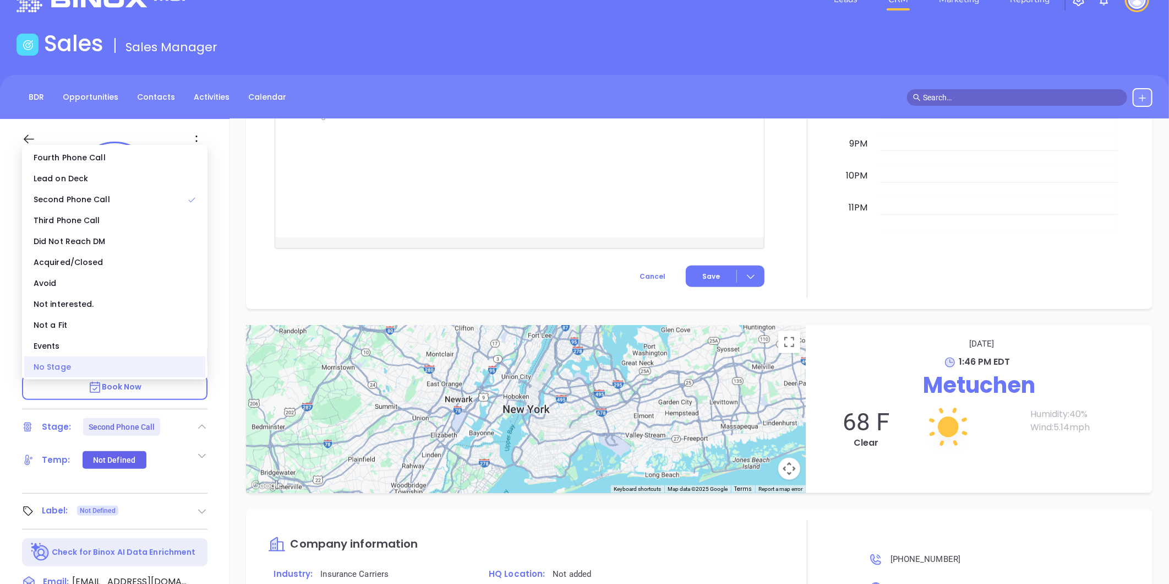
click at [134, 372] on div "No Stage" at bounding box center [114, 366] width 181 height 21
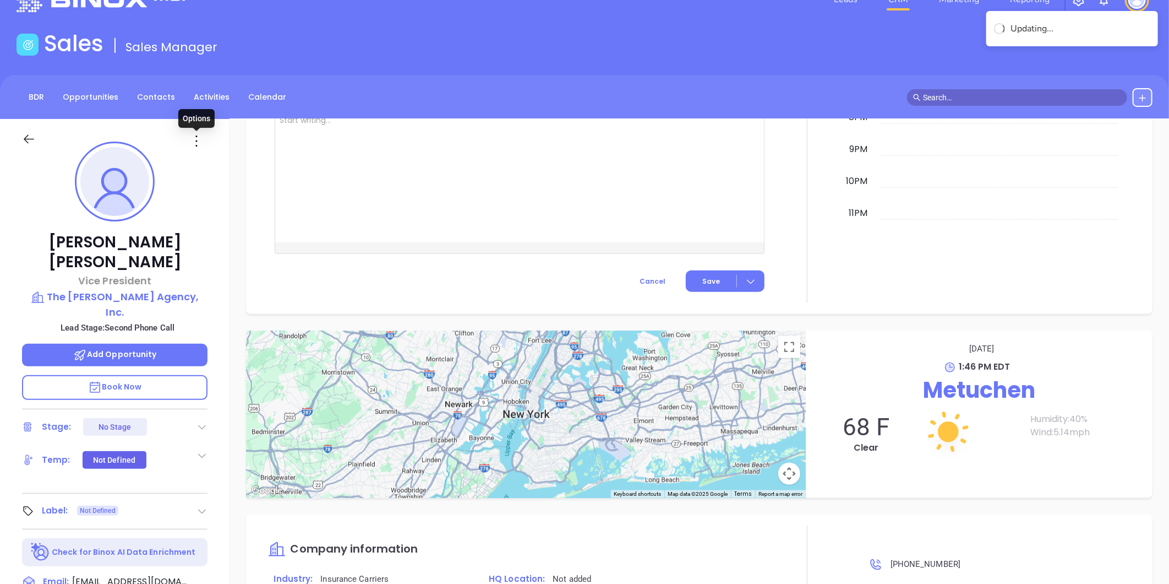
click at [195, 138] on icon at bounding box center [197, 141] width 18 height 18
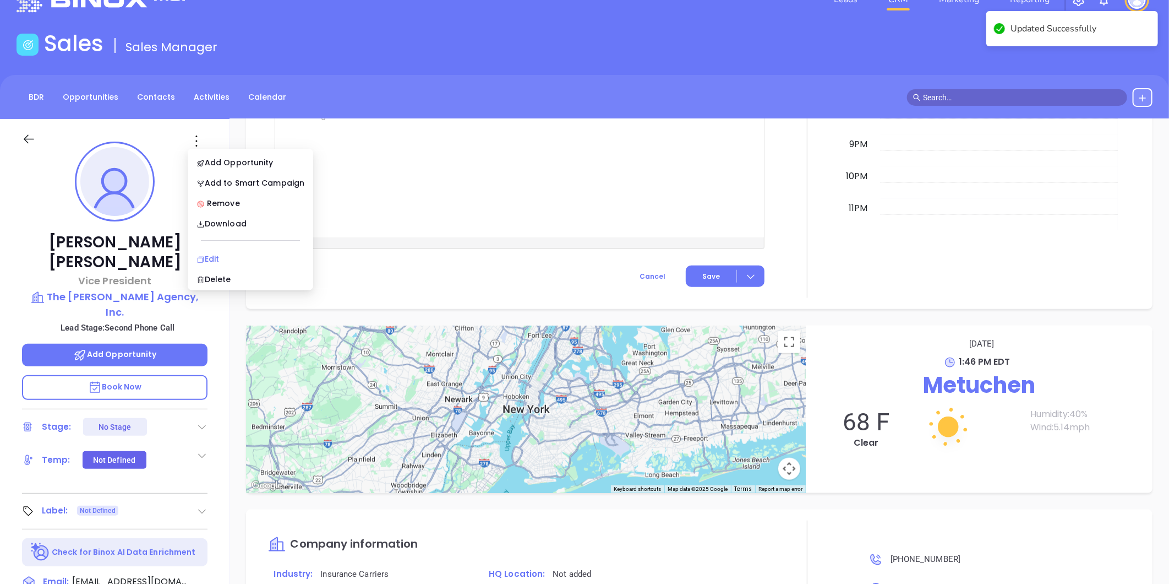
click at [213, 257] on div "Edit" at bounding box center [251, 259] width 108 height 12
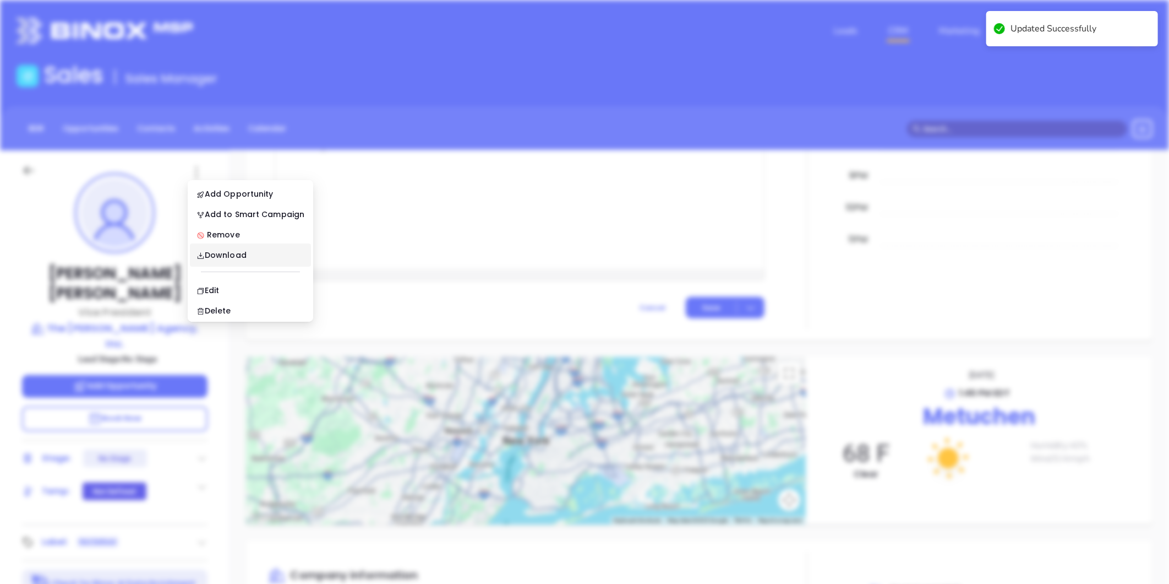
scroll to position [0, 0]
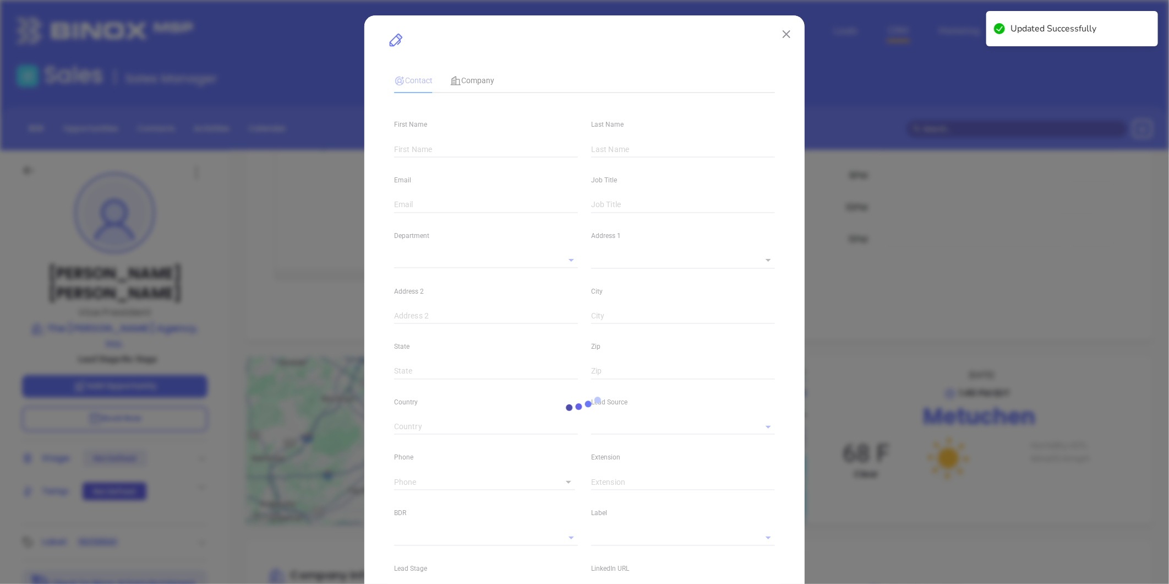
type input "[PERSON_NAME]"
type input "[EMAIL_ADDRESS][DOMAIN_NAME]"
type input "Vice President"
type input "1"
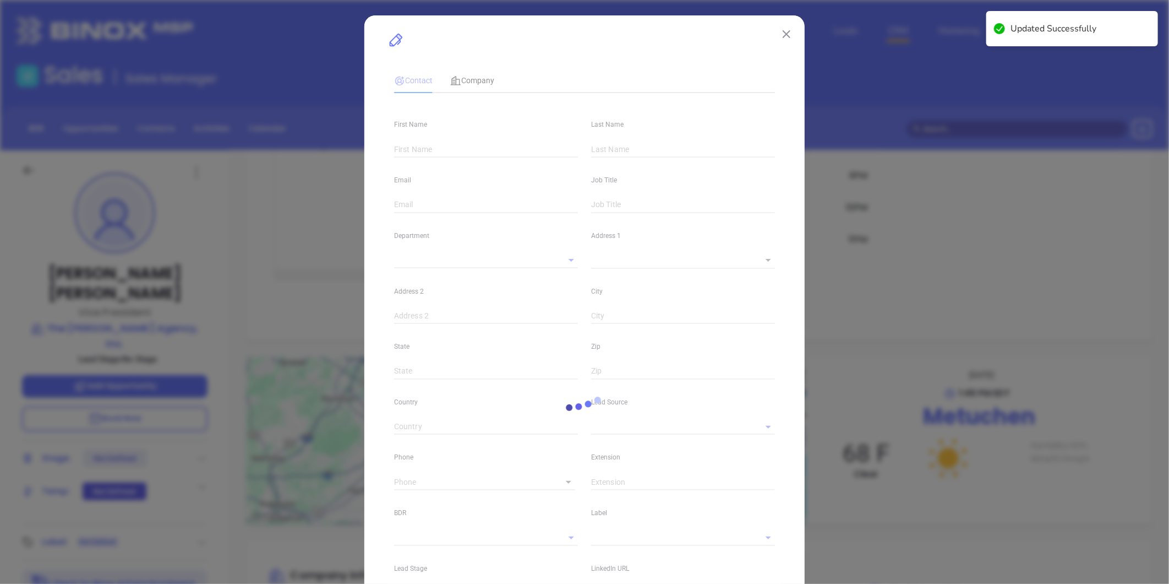
type input "[DOMAIN_NAME][URL][PERSON_NAME]"
type input "Marketing"
type input "Website Reveal"
type input "undefined undefined"
type input "[PHONE_NUMBER]"
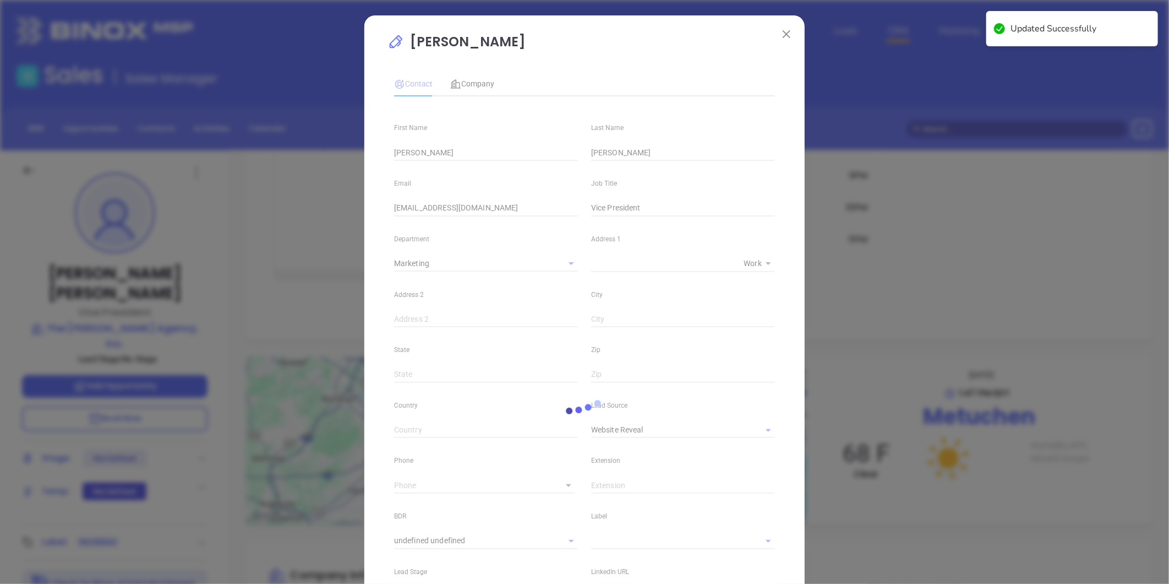
type input "1"
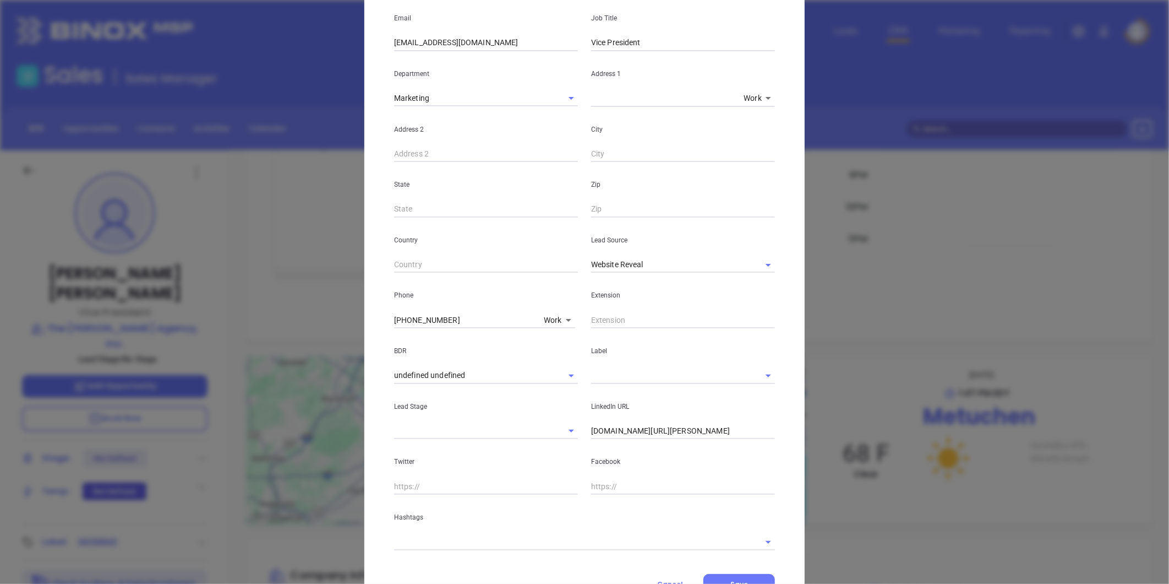
scroll to position [215, 0]
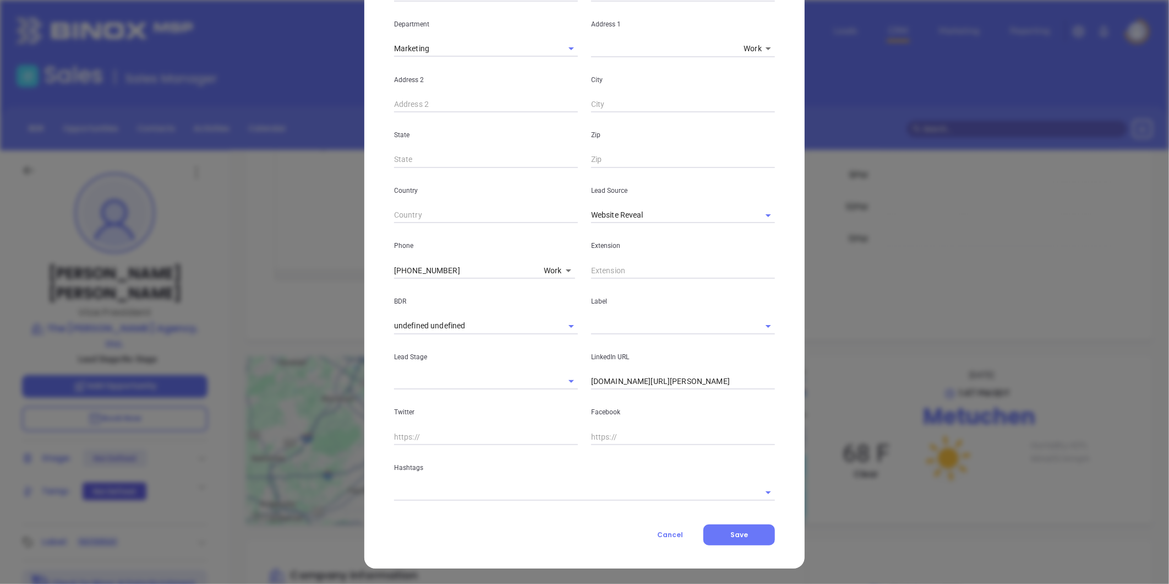
click at [482, 489] on input "text" at bounding box center [569, 492] width 350 height 16
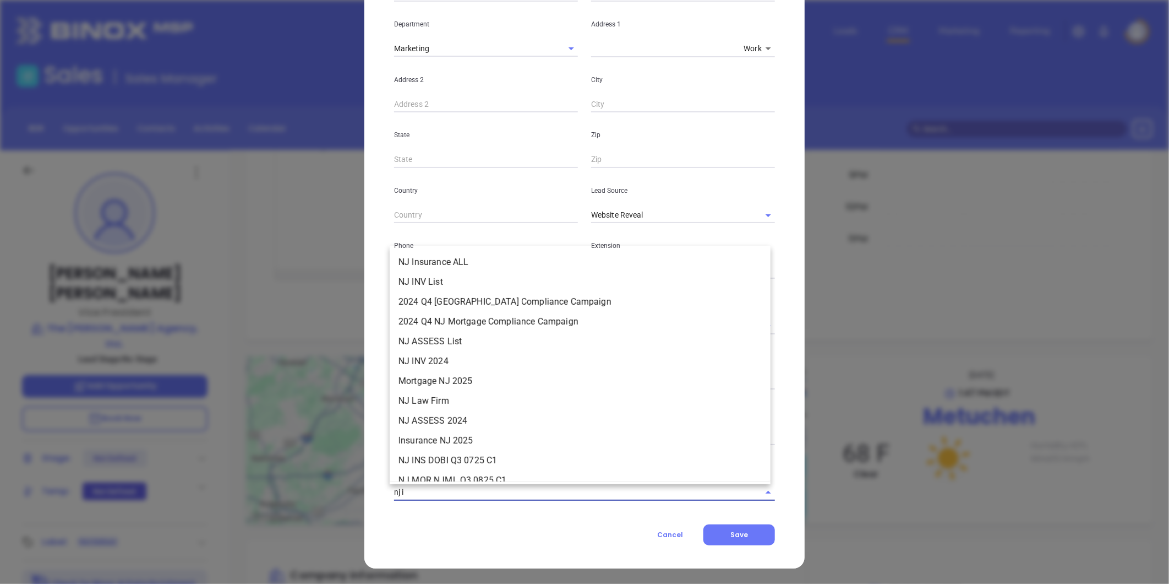
type input "nj in"
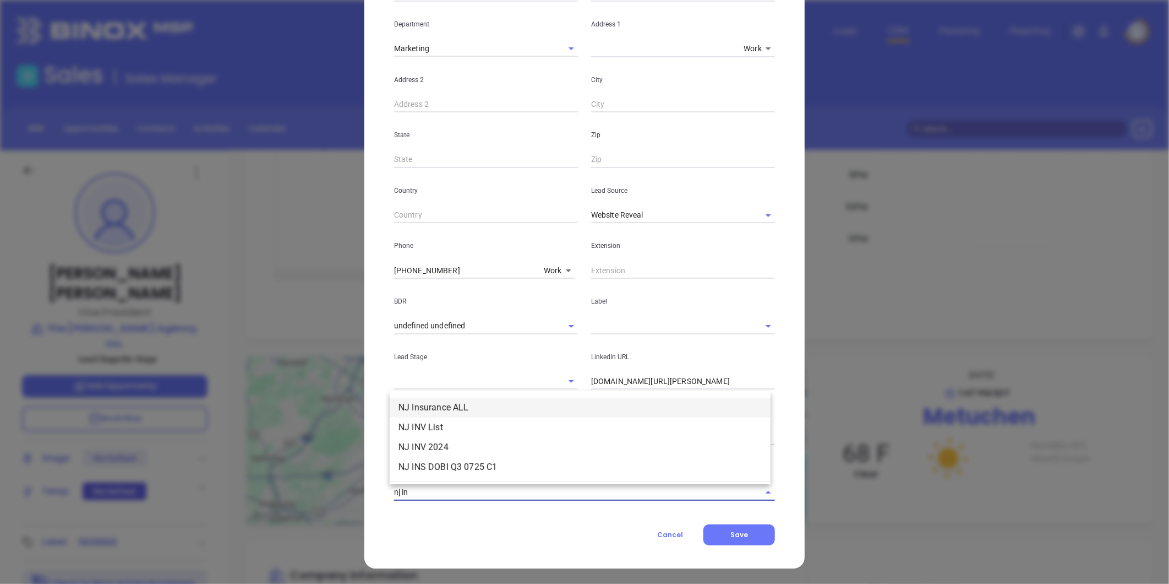
click at [461, 409] on li "NJ Insurance ALL" at bounding box center [580, 407] width 381 height 20
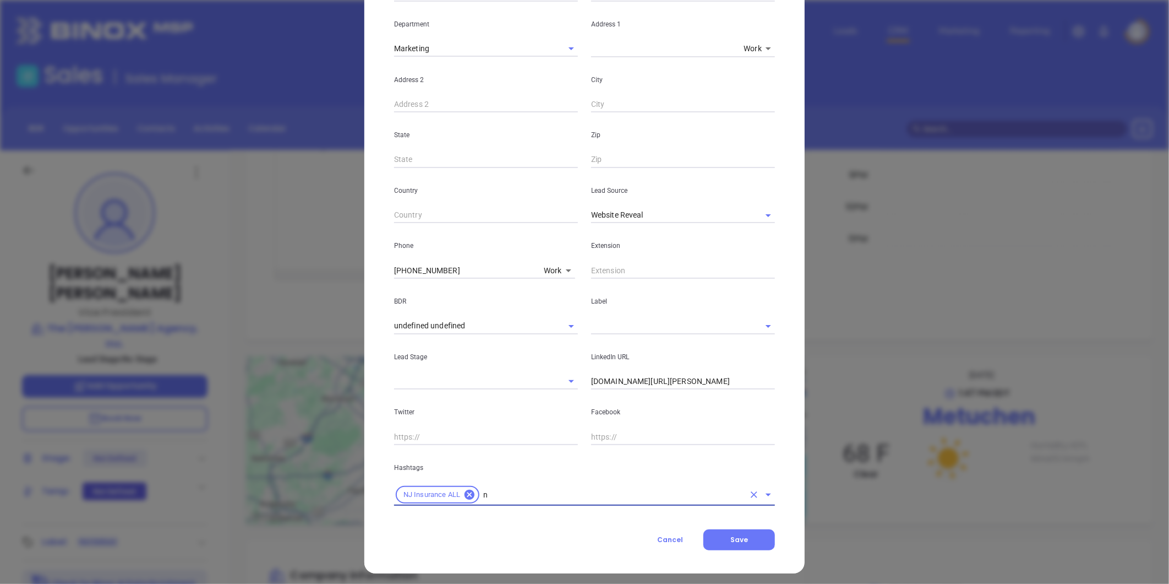
type input "nj"
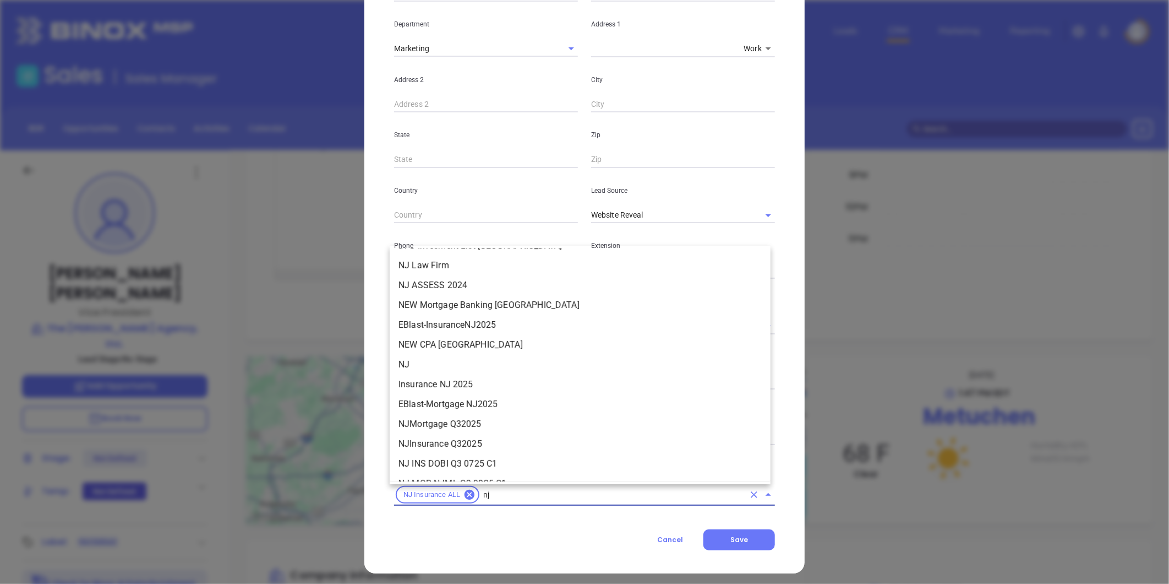
scroll to position [249, 0]
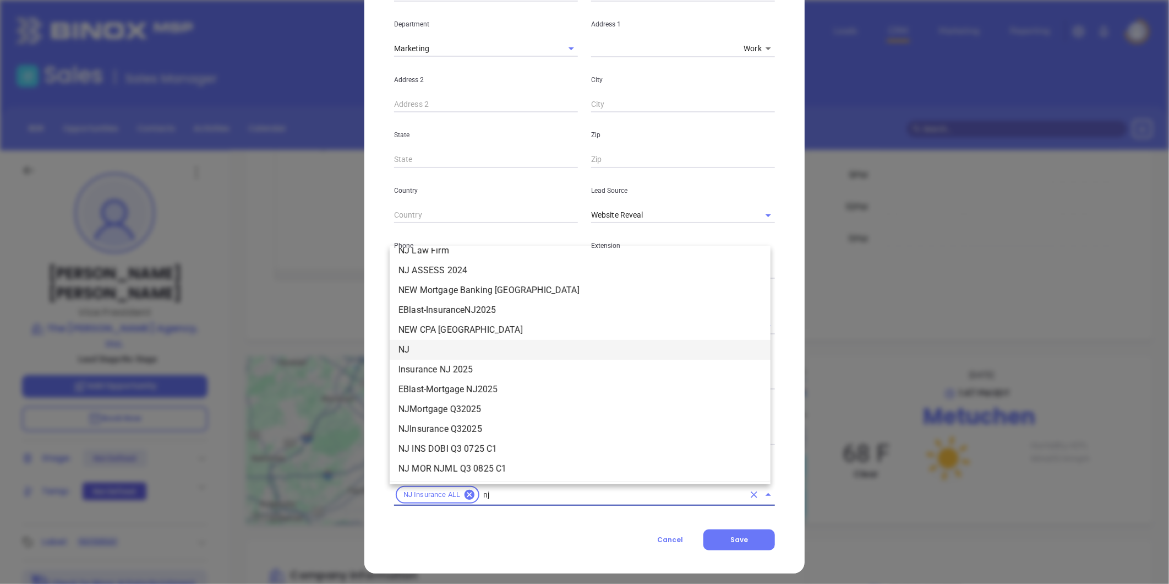
click at [438, 337] on li "NEW CPA [GEOGRAPHIC_DATA]" at bounding box center [580, 330] width 381 height 20
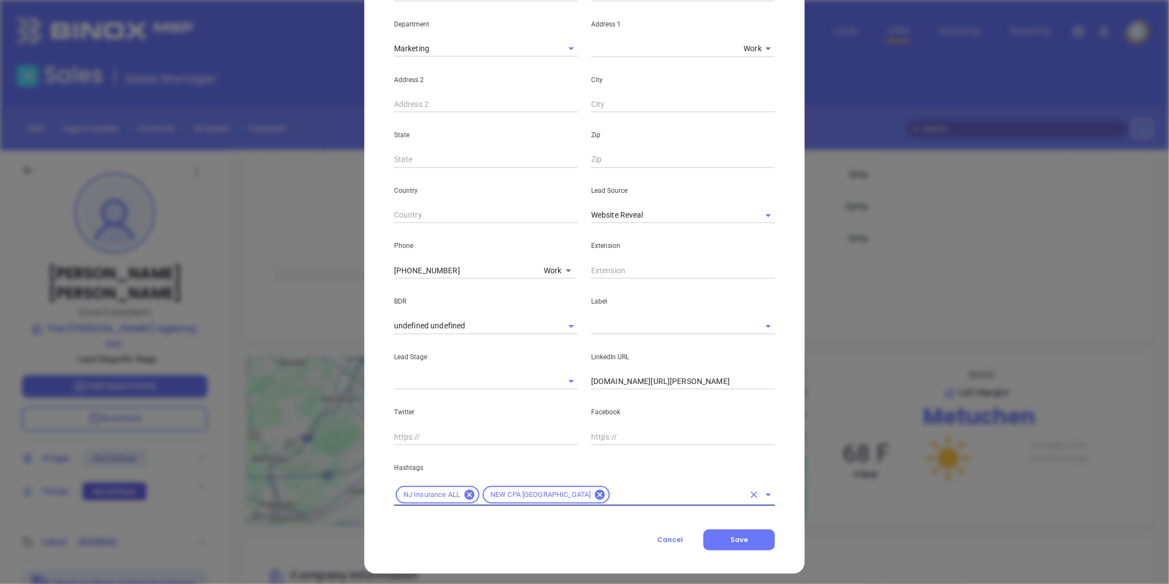
click at [594, 488] on icon at bounding box center [600, 494] width 12 height 12
click at [544, 487] on div "NJ Insurance ALL" at bounding box center [584, 494] width 381 height 21
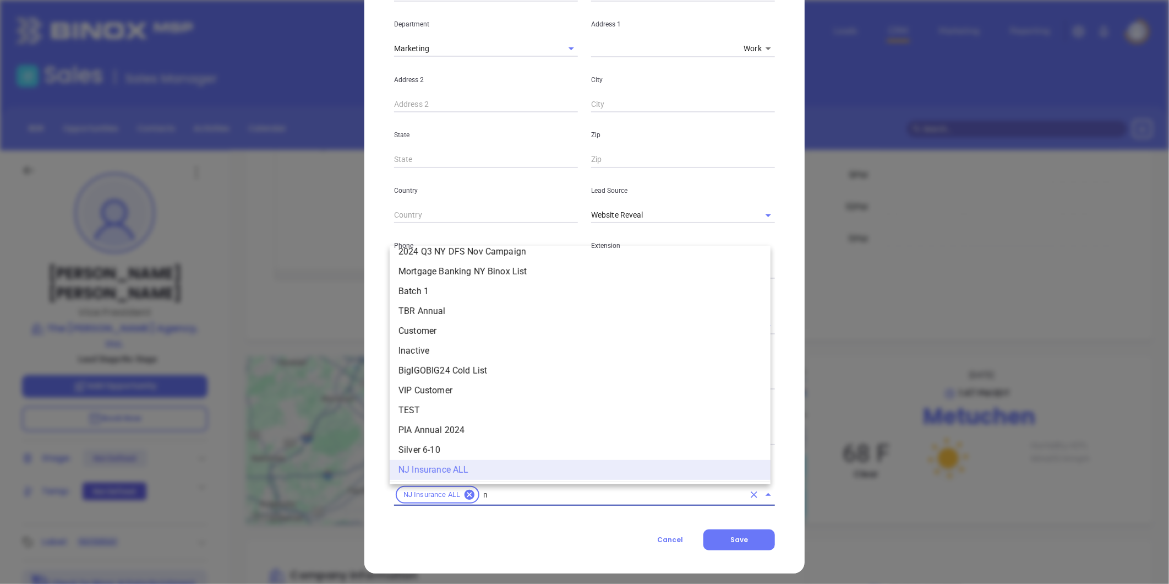
type input "nj"
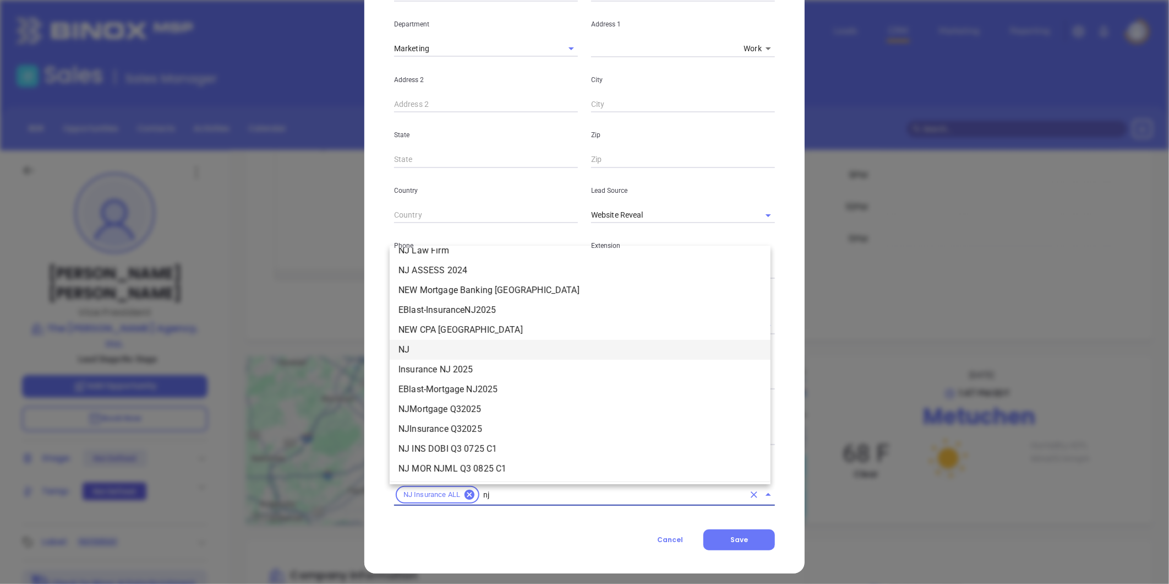
drag, startPoint x: 451, startPoint y: 351, endPoint x: 444, endPoint y: 355, distance: 7.9
click at [449, 353] on li "NJ" at bounding box center [580, 350] width 381 height 20
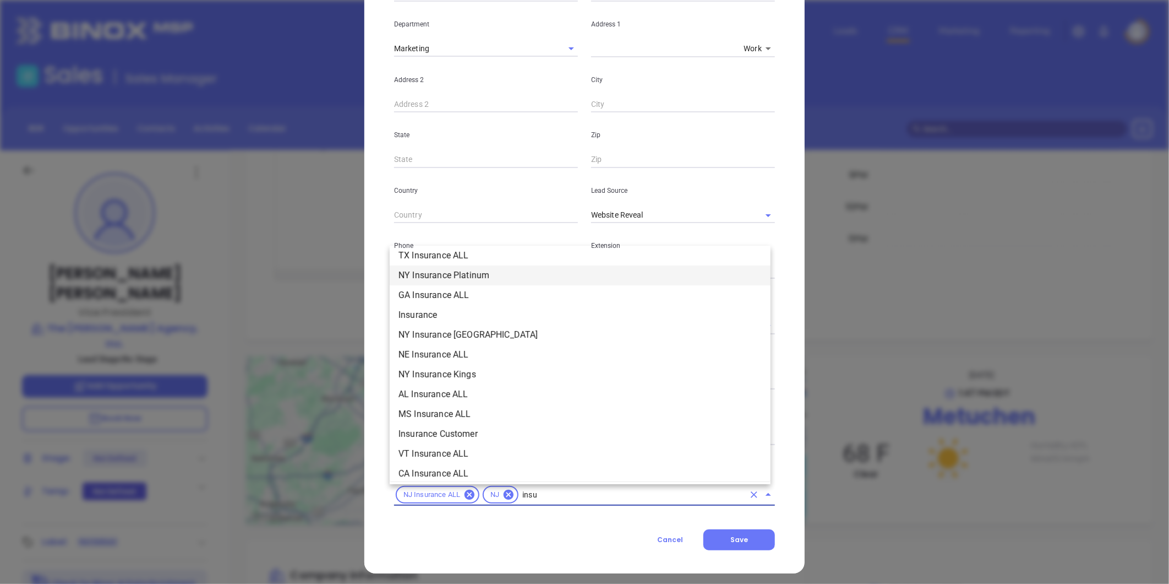
scroll to position [323, 0]
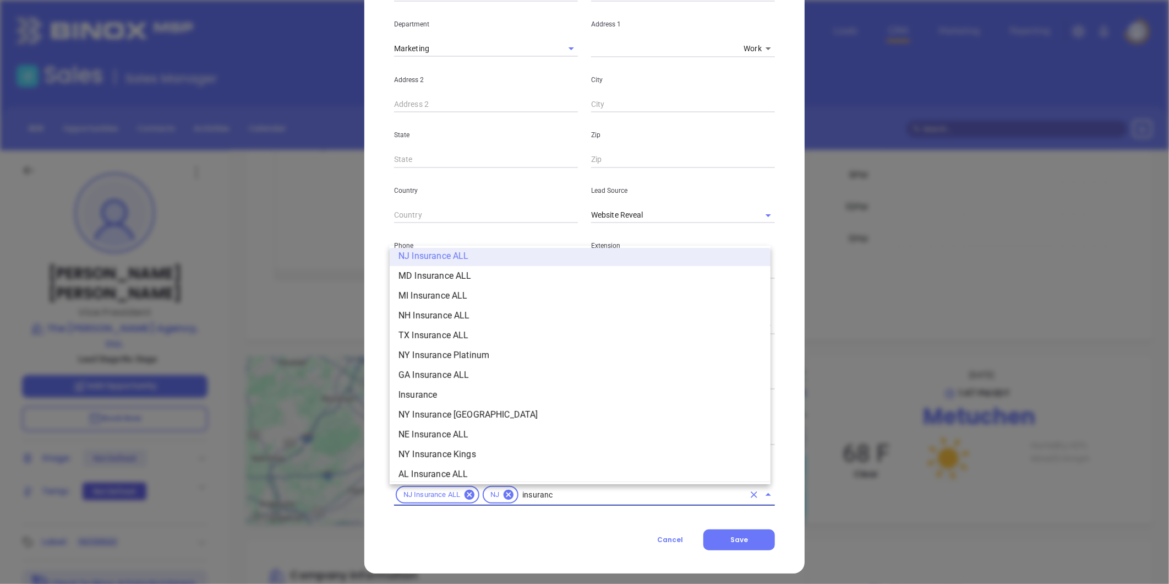
type input "insurance"
click at [416, 395] on li "Insurance" at bounding box center [580, 395] width 381 height 20
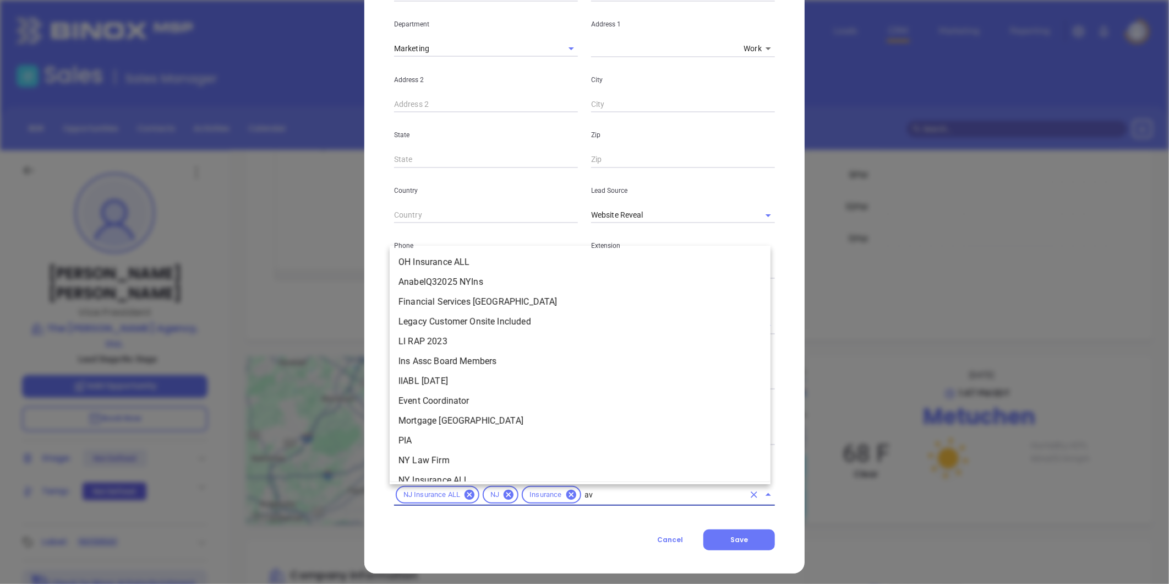
scroll to position [0, 0]
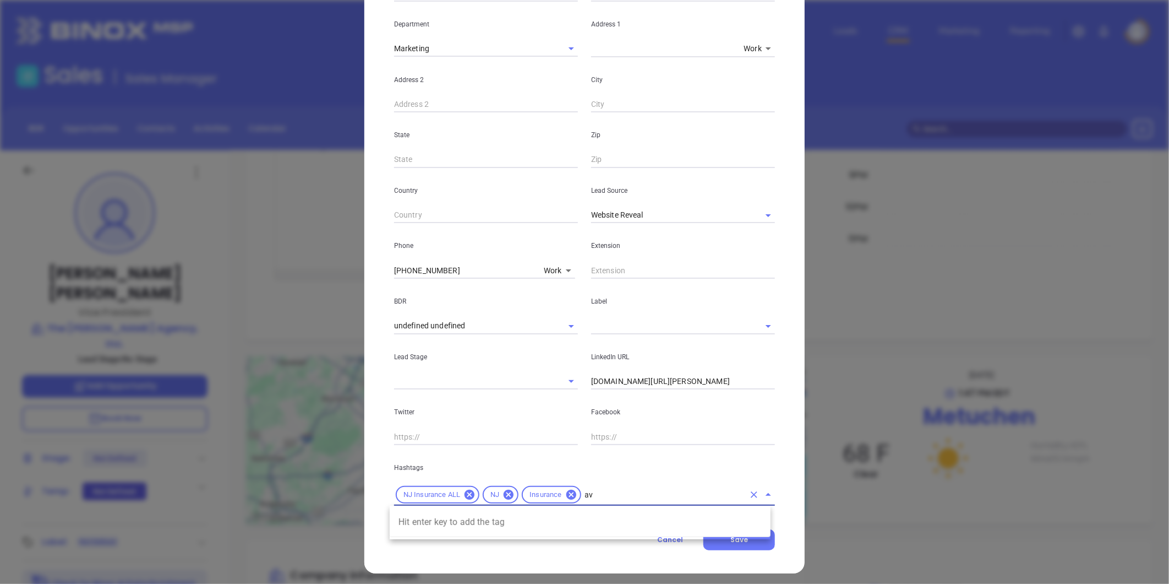
type input "a"
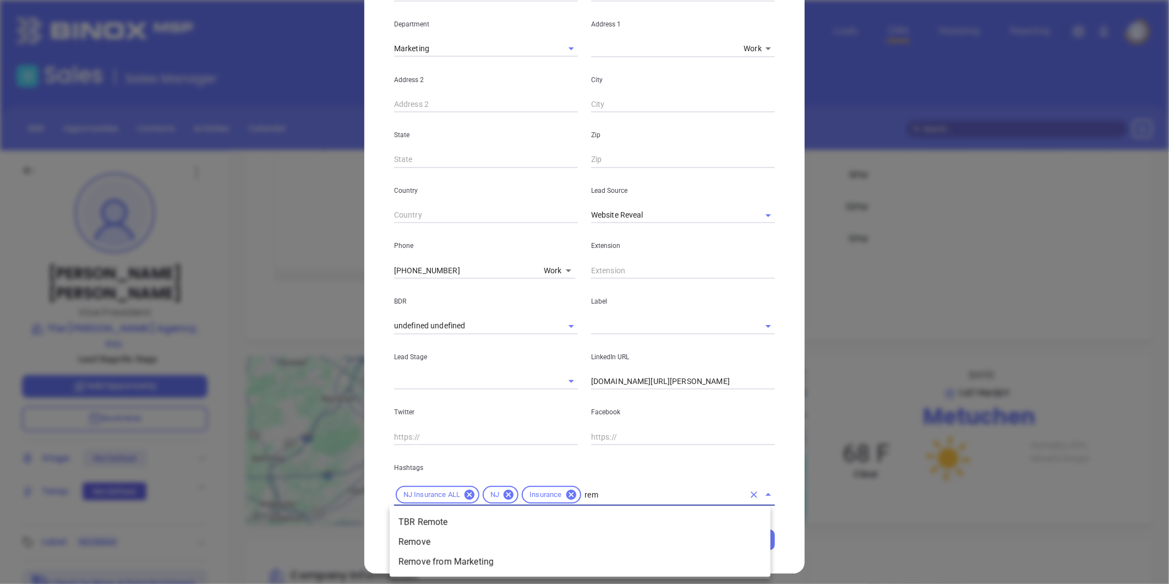
type input "remo"
click at [471, 537] on li "Remove" at bounding box center [580, 542] width 381 height 20
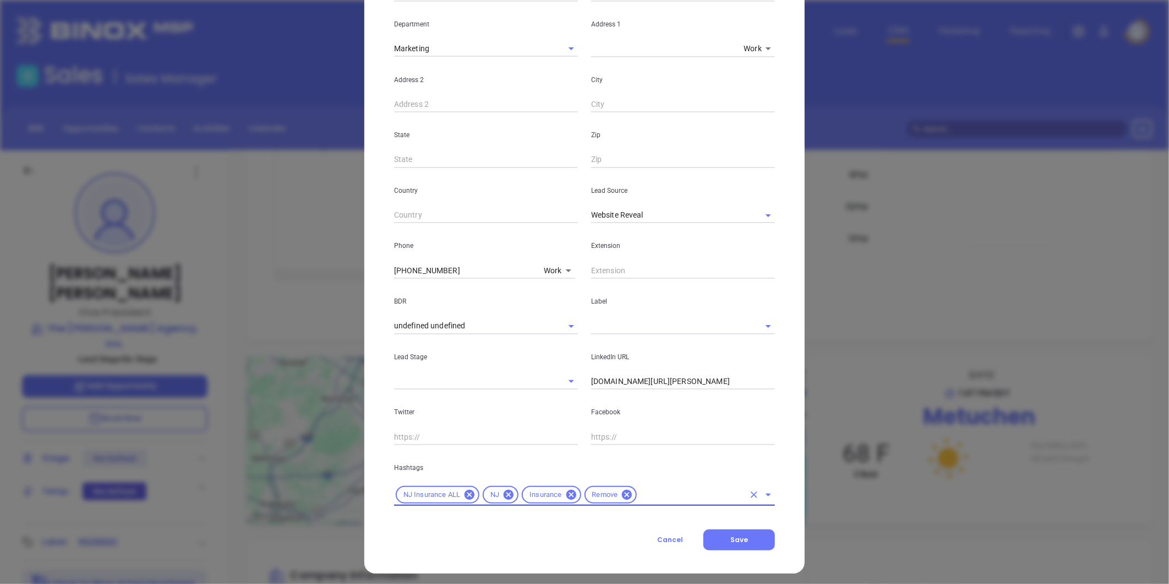
click at [622, 493] on icon at bounding box center [627, 494] width 10 height 10
click at [625, 493] on input "text" at bounding box center [663, 495] width 161 height 14
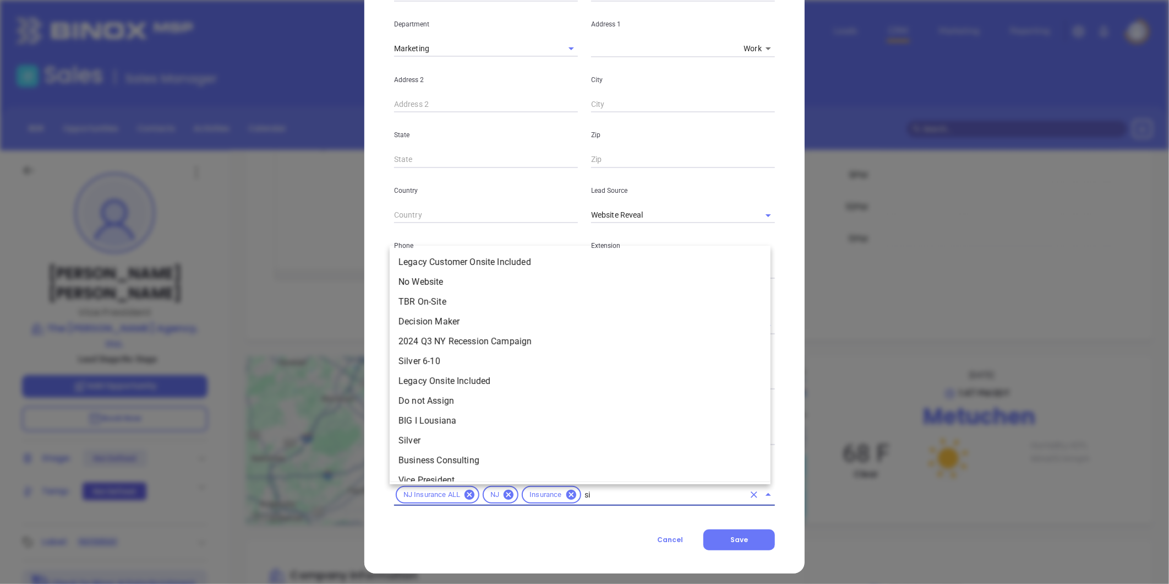
type input "sil"
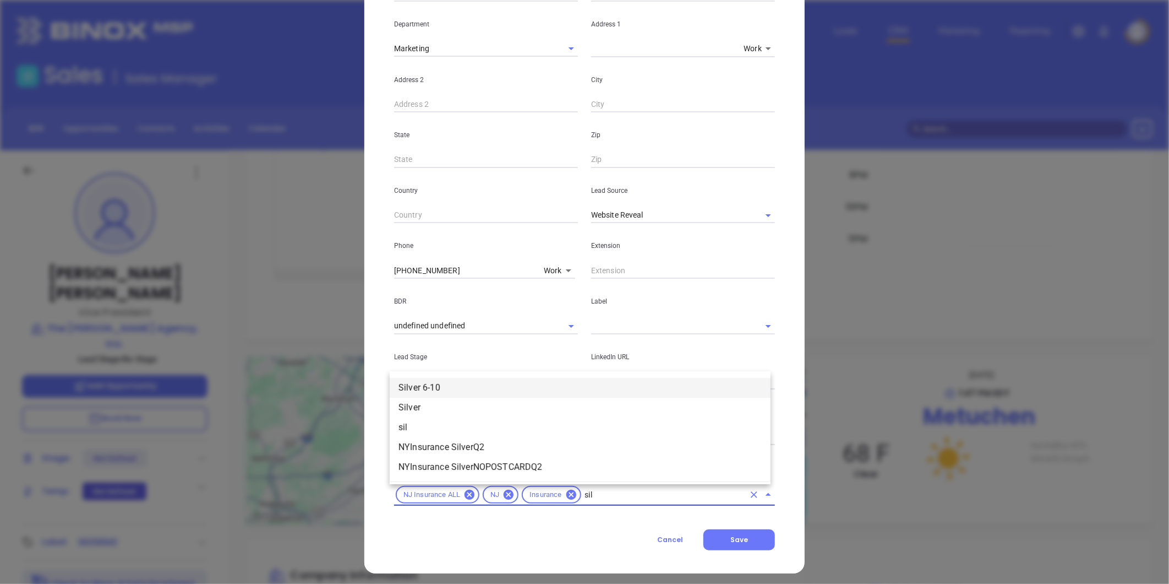
click at [455, 388] on li "Silver 6-10" at bounding box center [580, 388] width 381 height 20
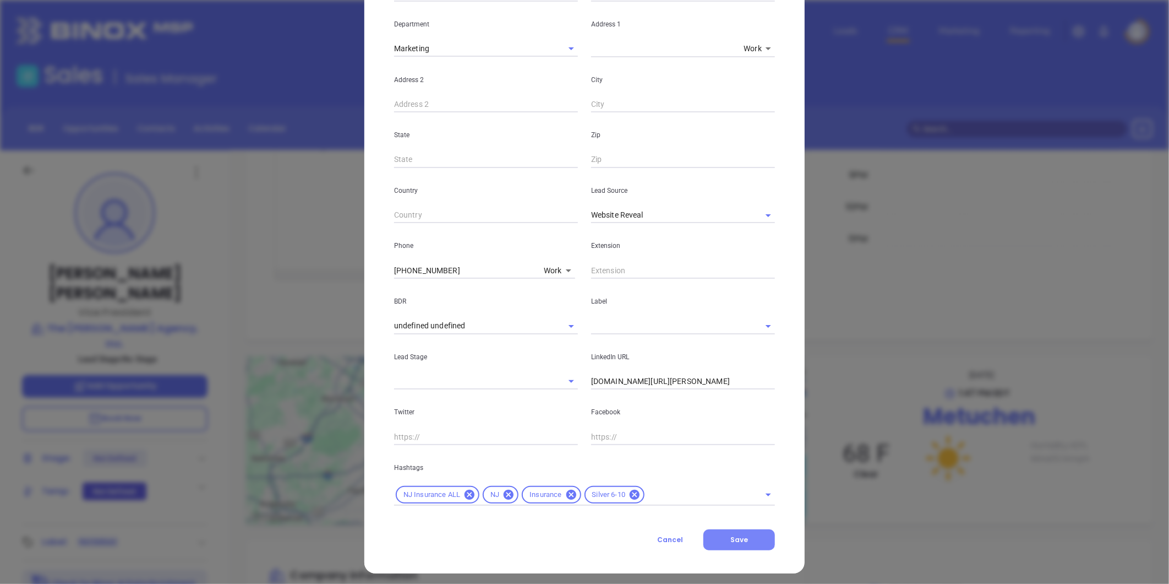
click at [721, 536] on button "Save" at bounding box center [740, 539] width 72 height 21
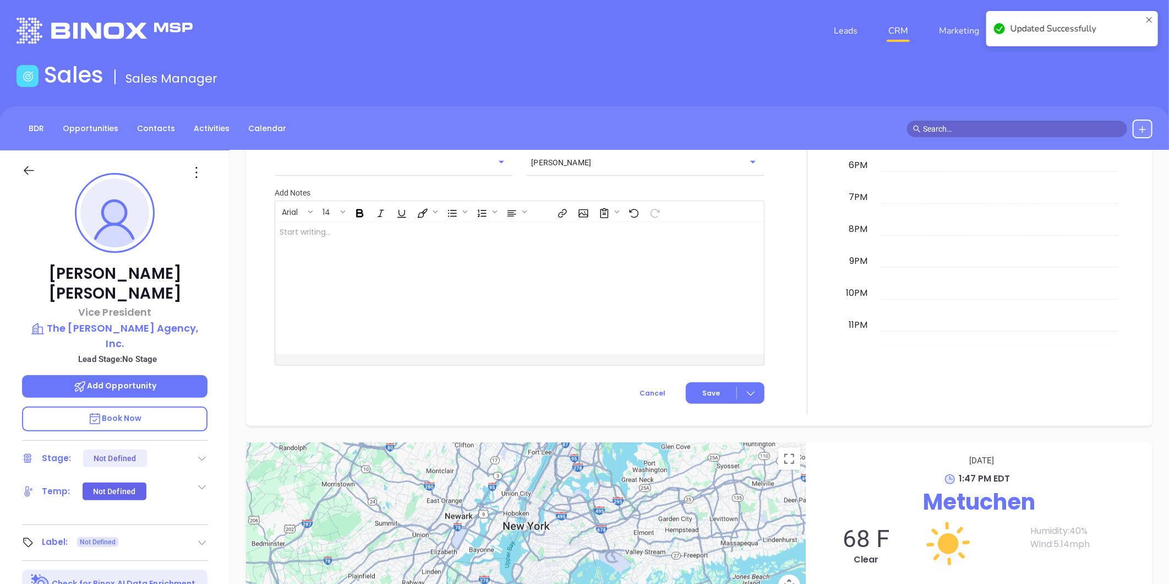
scroll to position [586, 0]
click at [195, 178] on icon at bounding box center [197, 173] width 18 height 18
click at [224, 231] on div "Remove" at bounding box center [251, 234] width 108 height 12
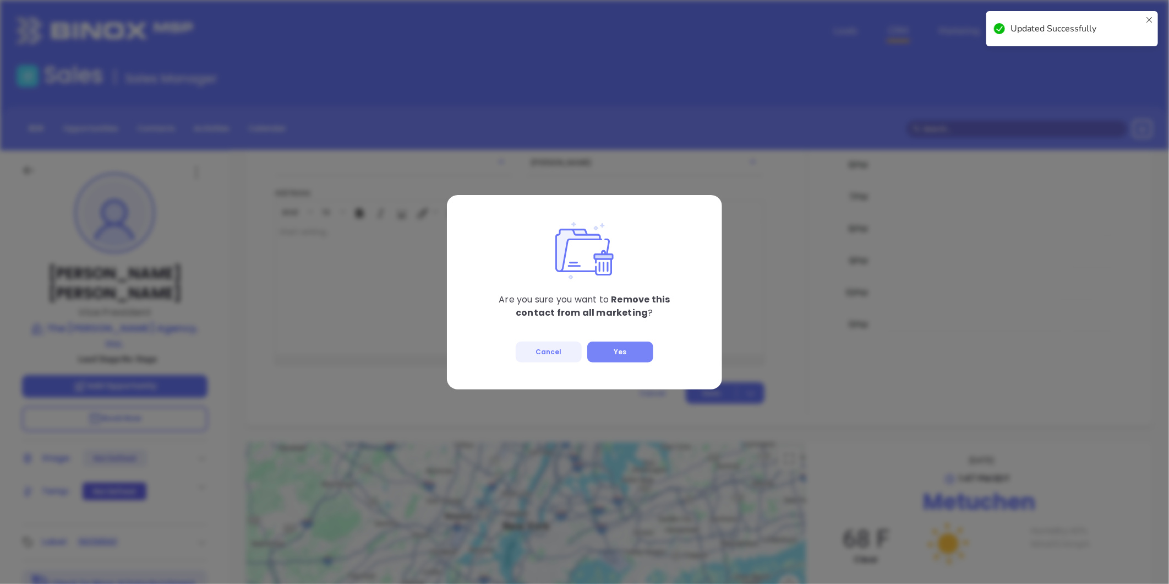
click at [636, 348] on button "Yes" at bounding box center [620, 351] width 66 height 21
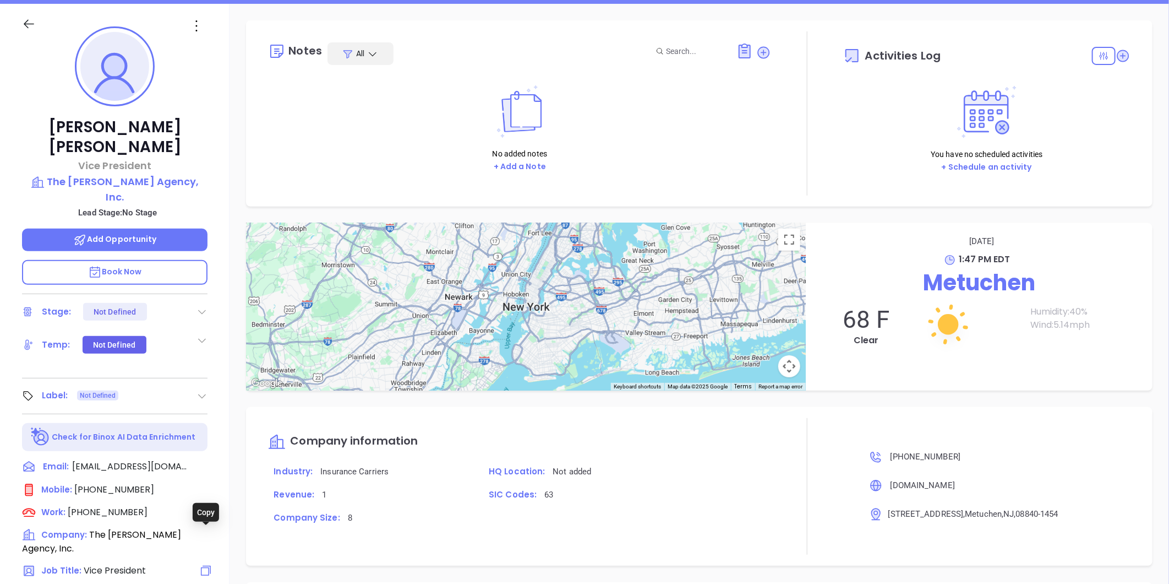
scroll to position [0, 0]
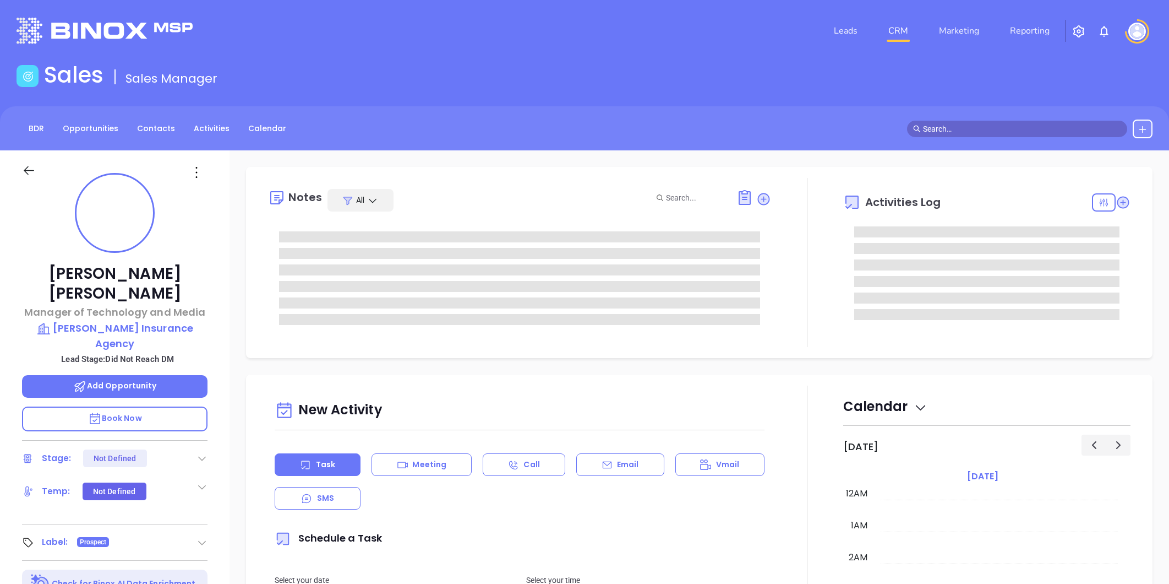
type input "[DATE]"
type input "[PERSON_NAME]"
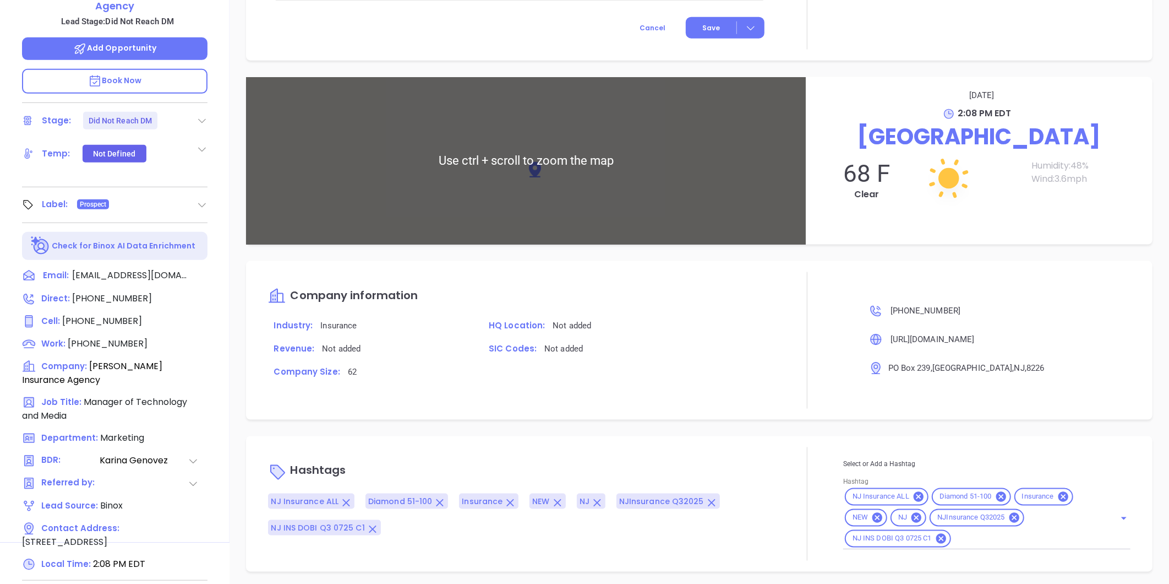
scroll to position [705, 0]
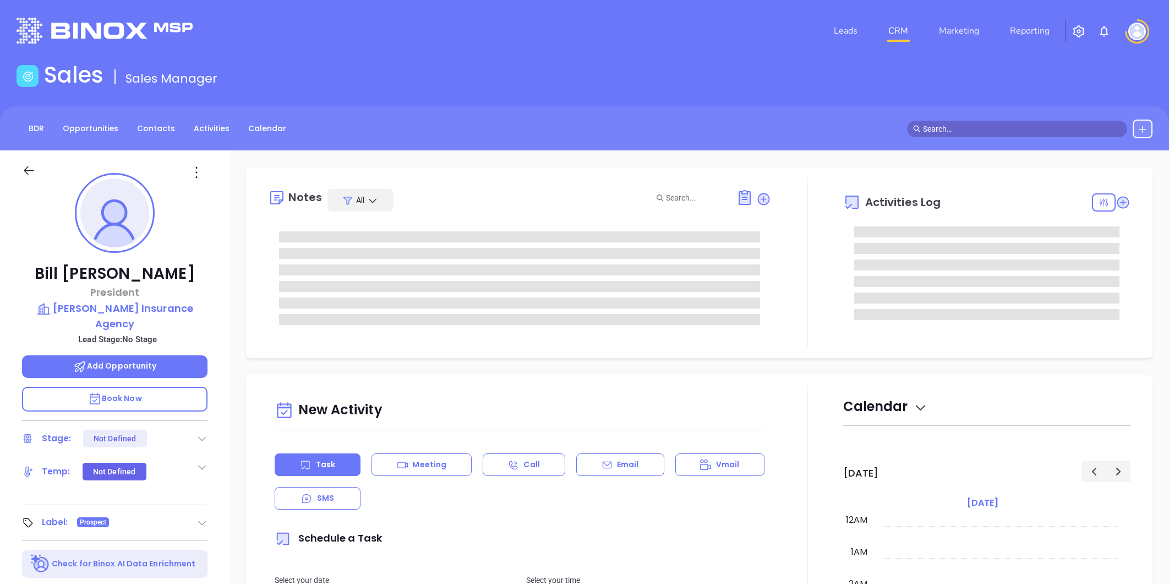
type input "[PERSON_NAME]"
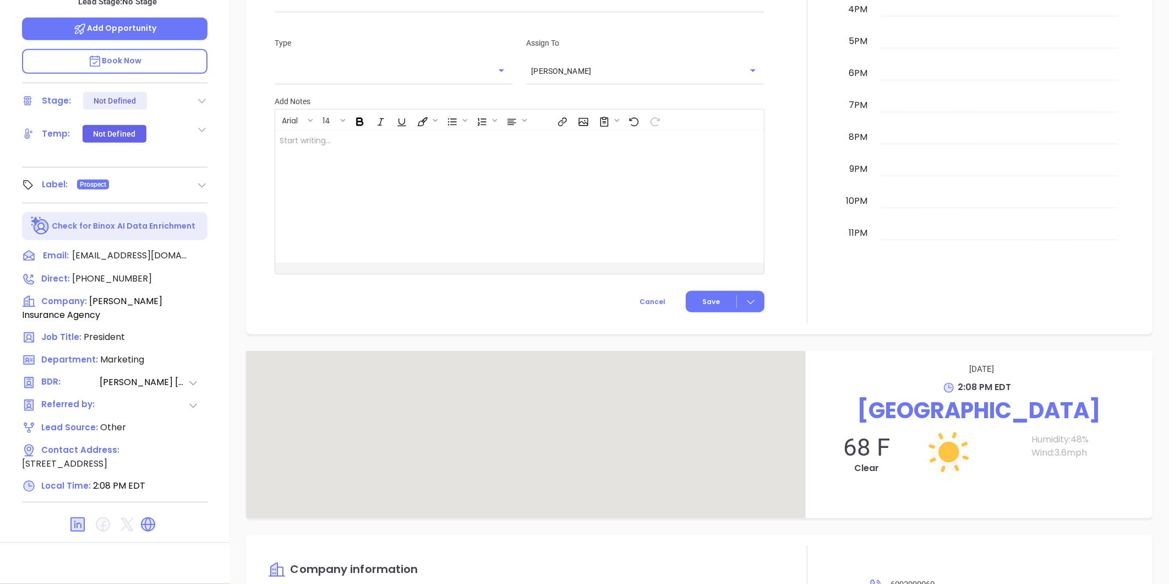
scroll to position [726, 0]
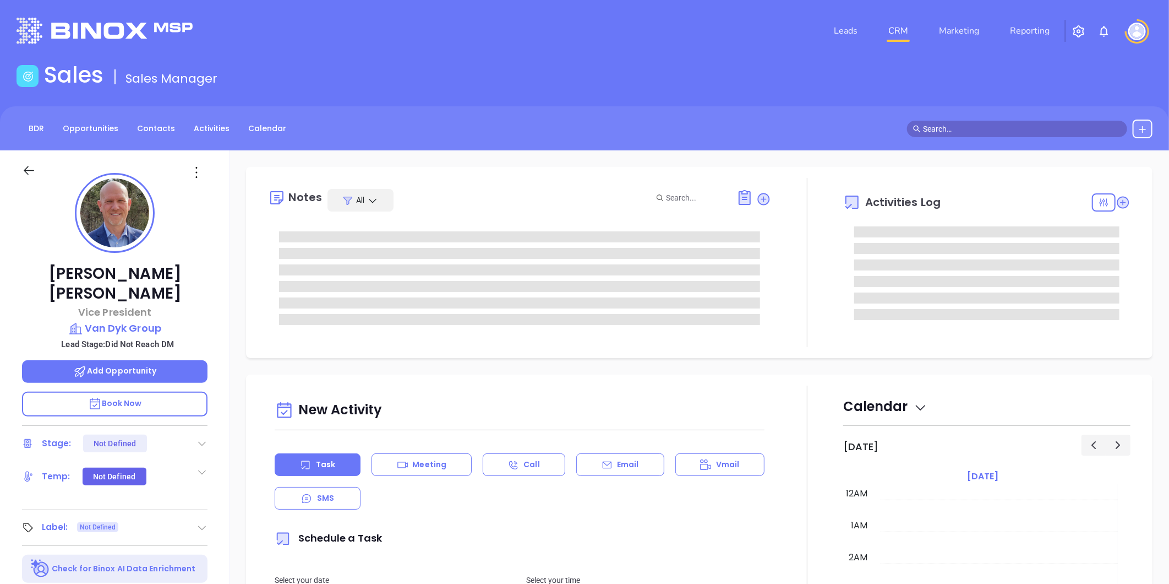
type input "[DATE]"
type input "[PERSON_NAME]"
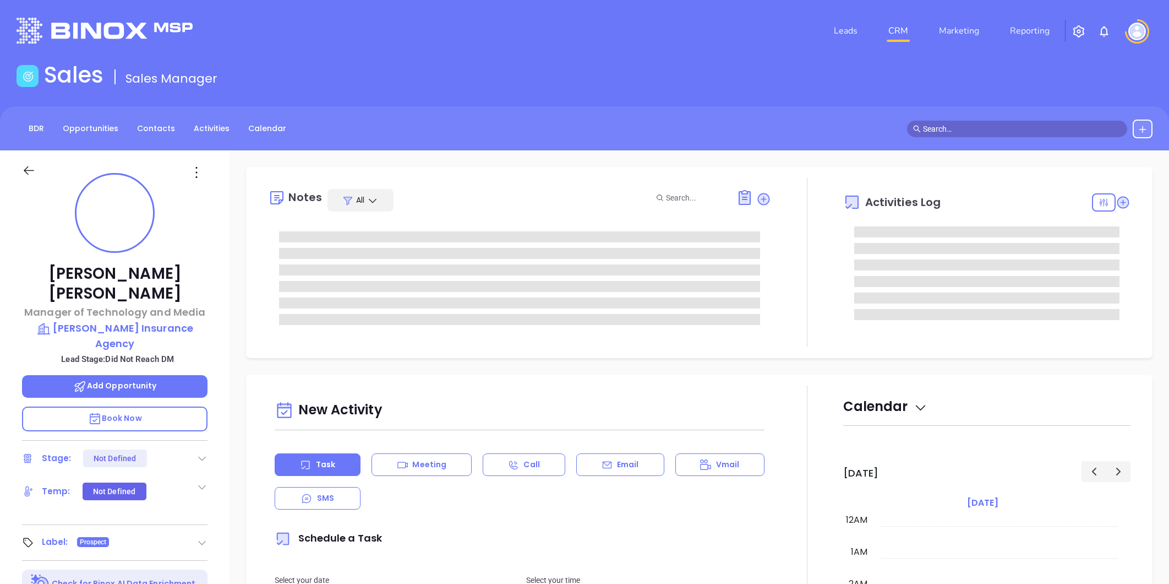
type input "[DATE]"
type input "[PERSON_NAME]"
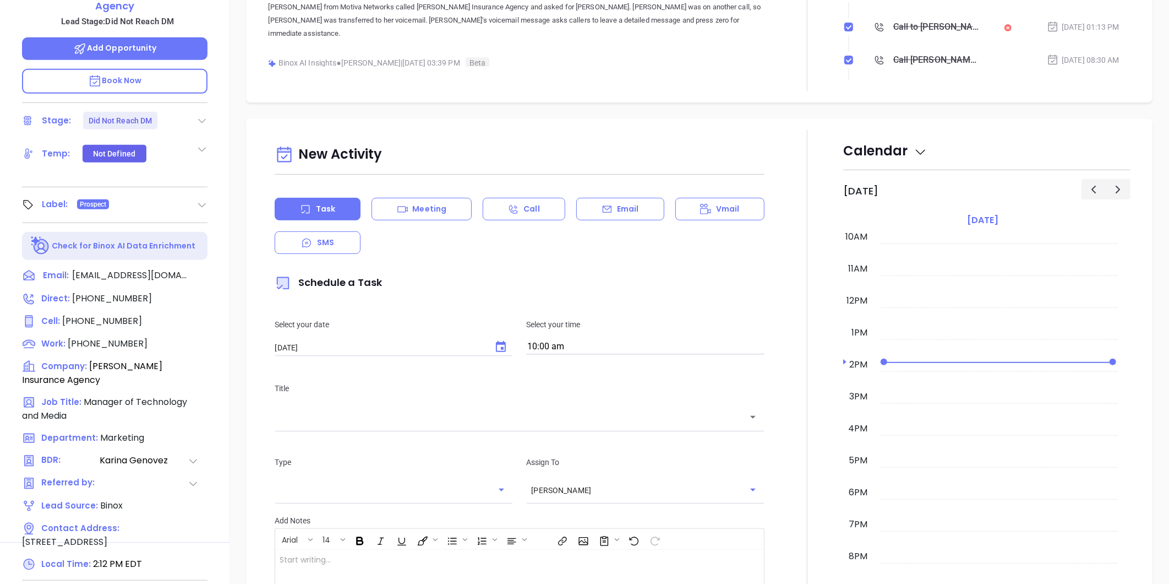
scroll to position [0, 0]
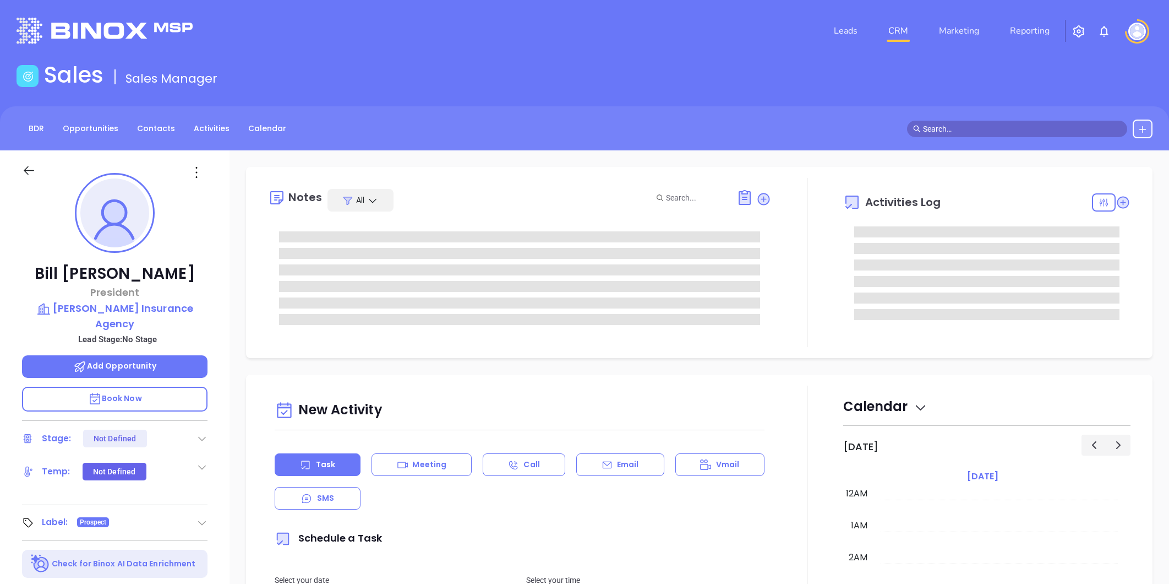
type input "[PERSON_NAME]"
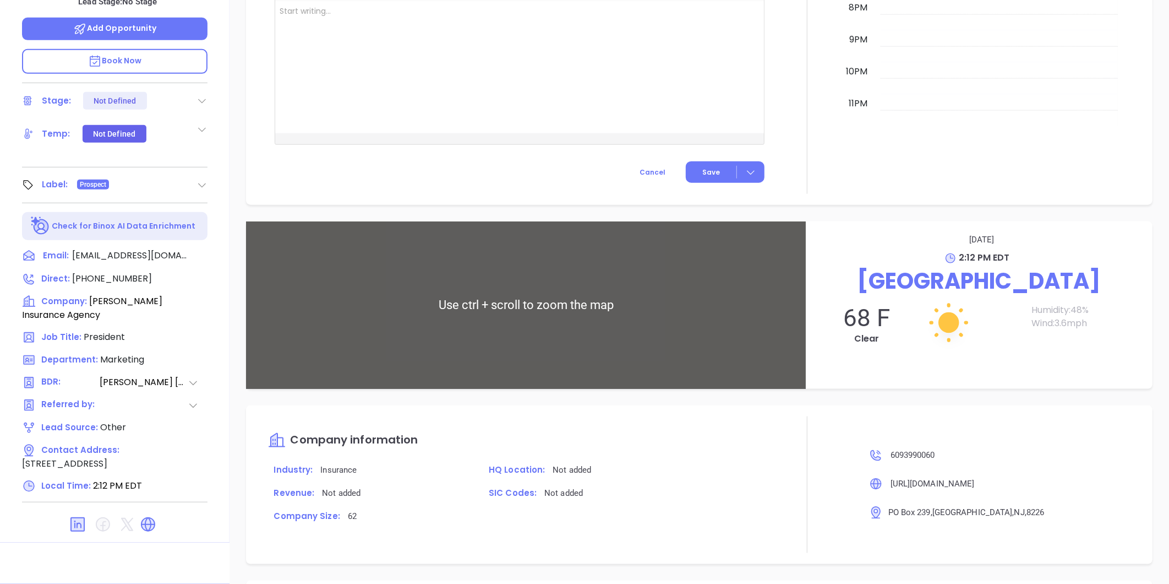
scroll to position [726, 0]
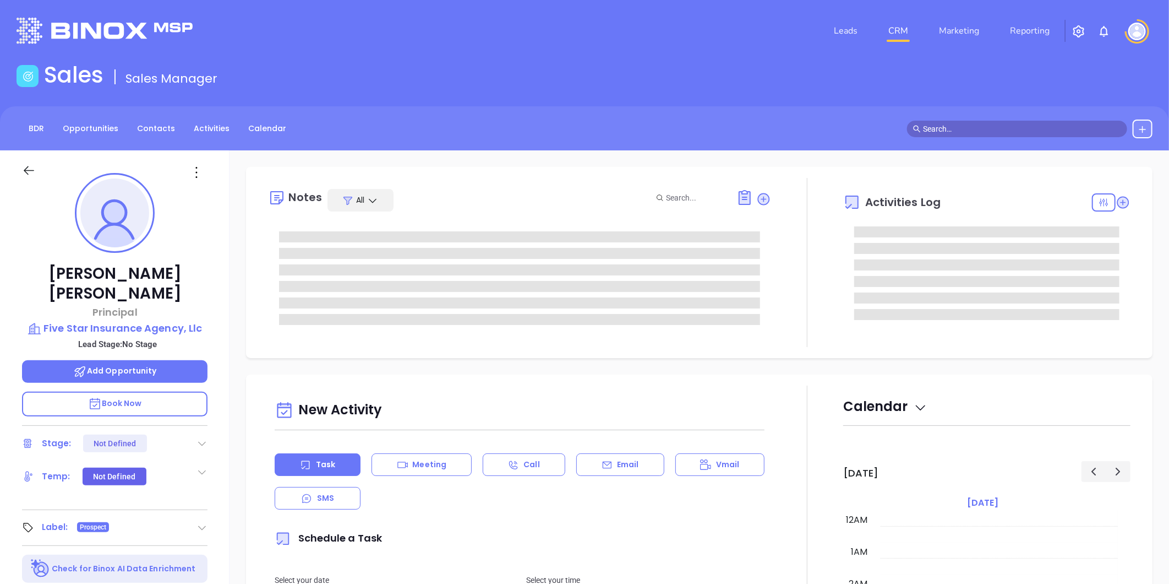
type input "[DATE]"
type input "[PERSON_NAME]"
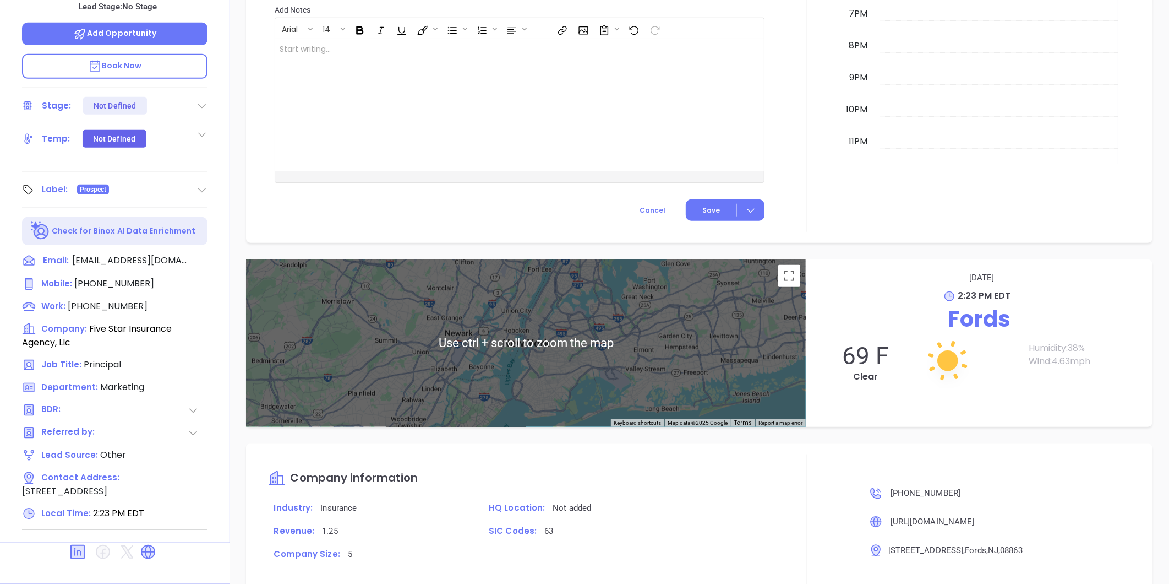
scroll to position [532, 0]
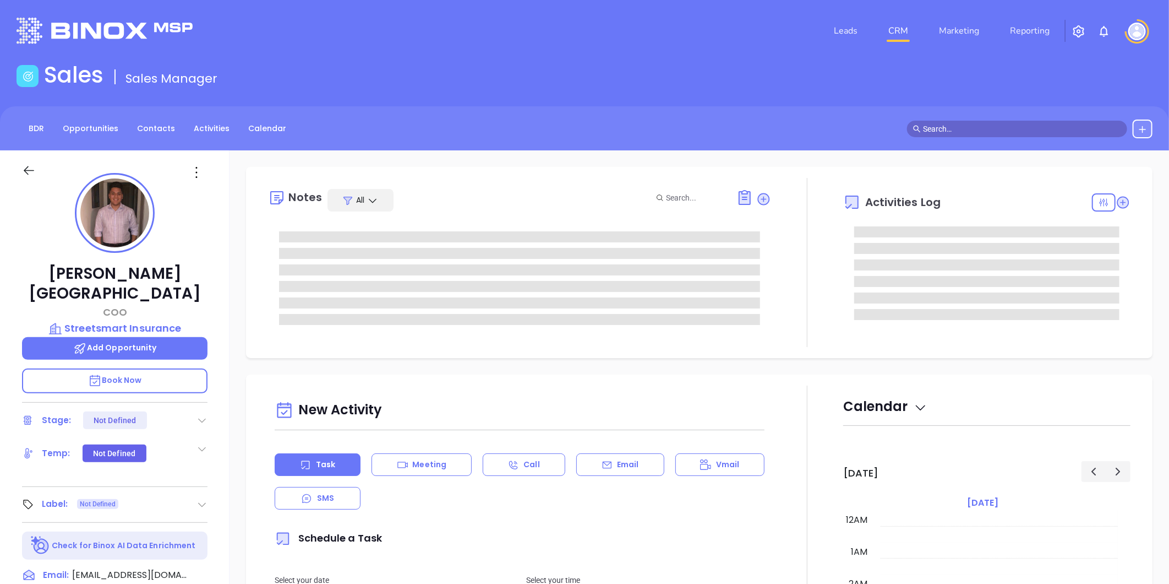
type input "[DATE]"
type input "[PERSON_NAME]"
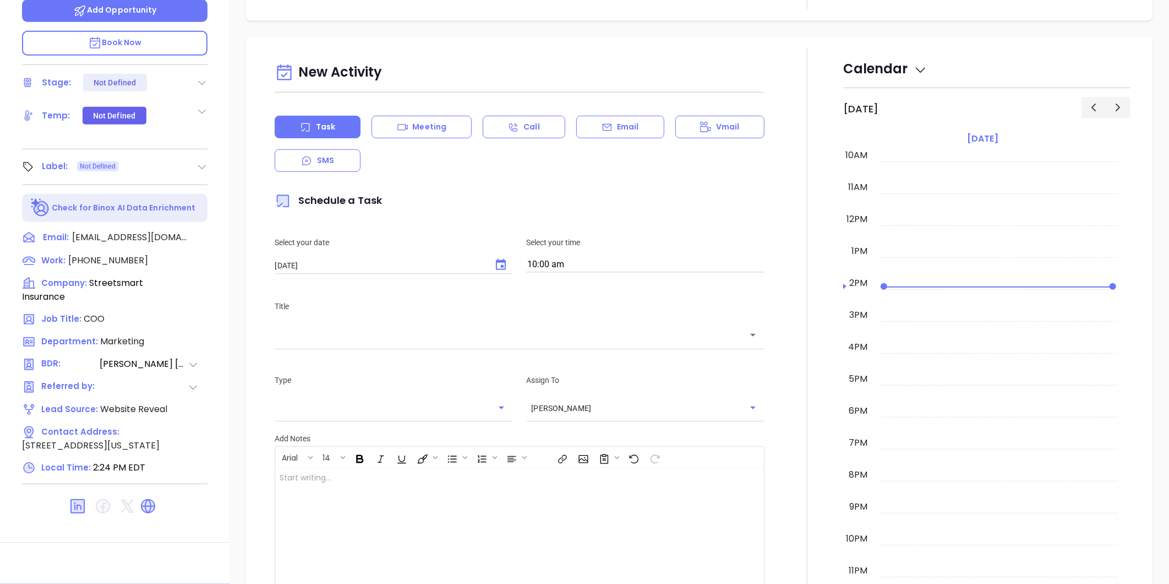
click at [150, 499] on icon at bounding box center [147, 505] width 13 height 13
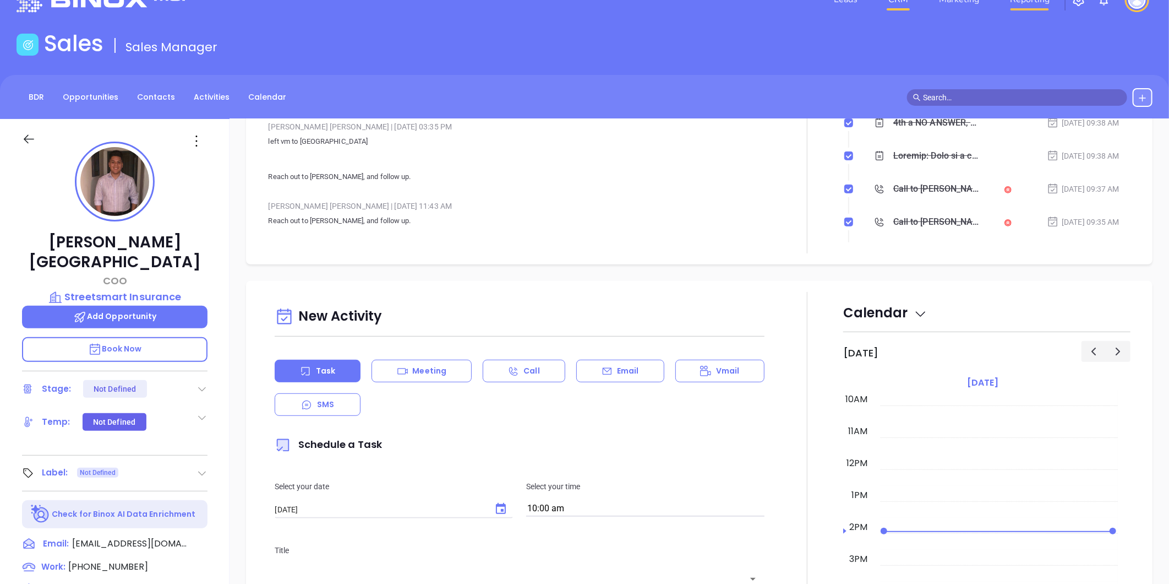
scroll to position [2204, 0]
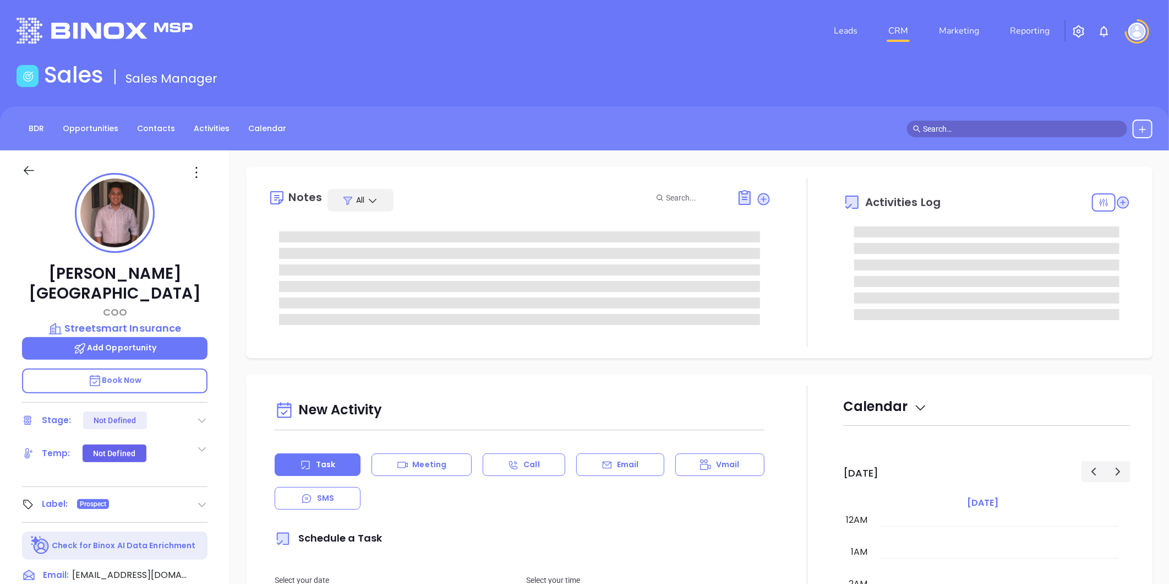
type input "10:00 am"
type input "[DATE]"
type input "[PERSON_NAME]"
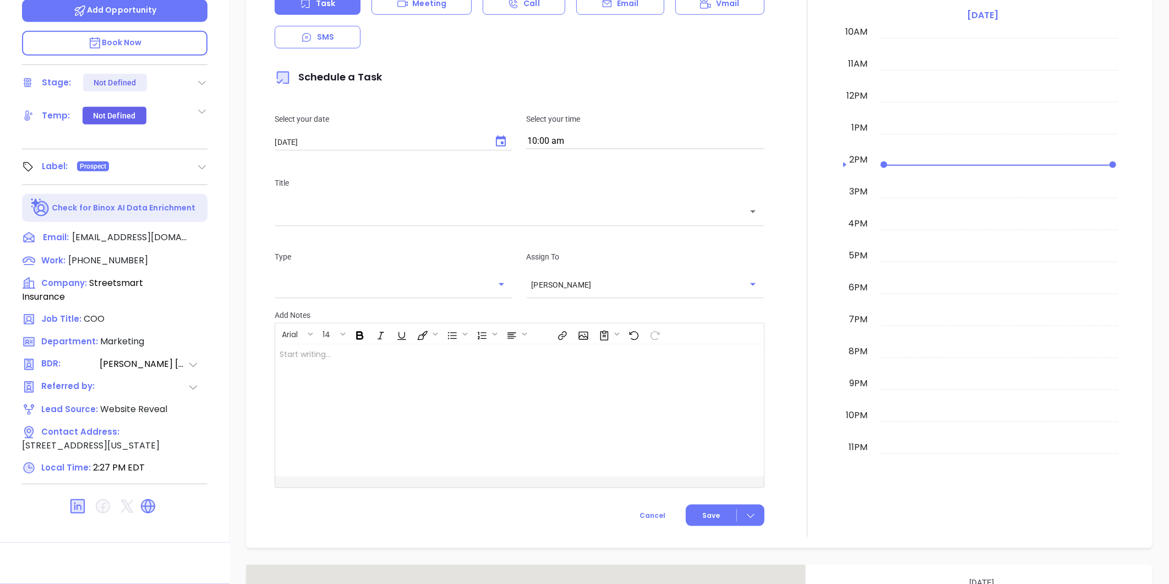
scroll to position [520, 0]
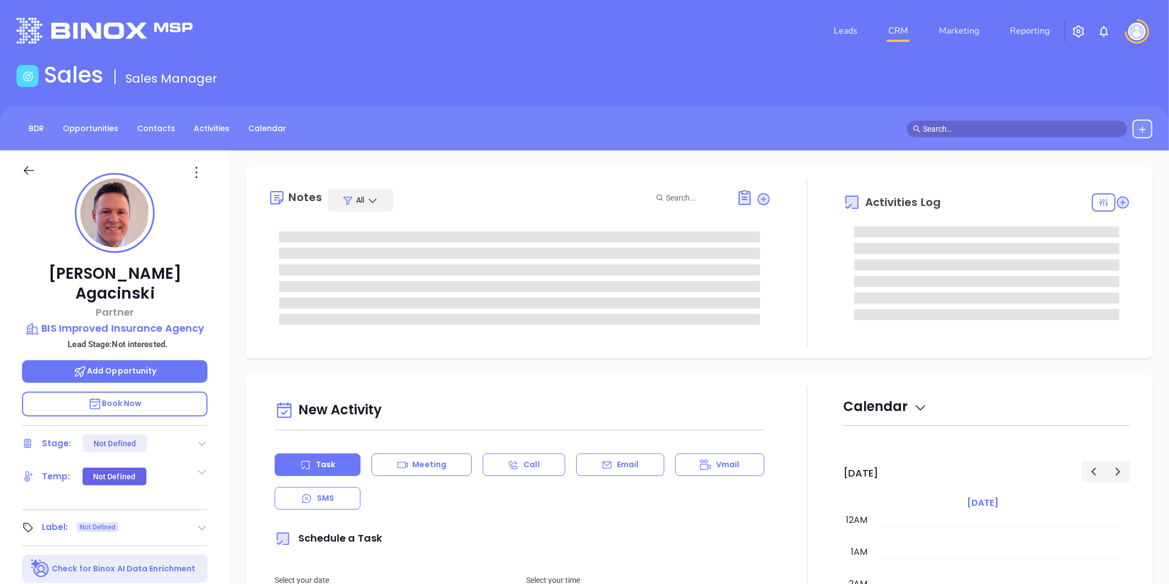
type input "10/02/2025"
type input "Liz Cruz"
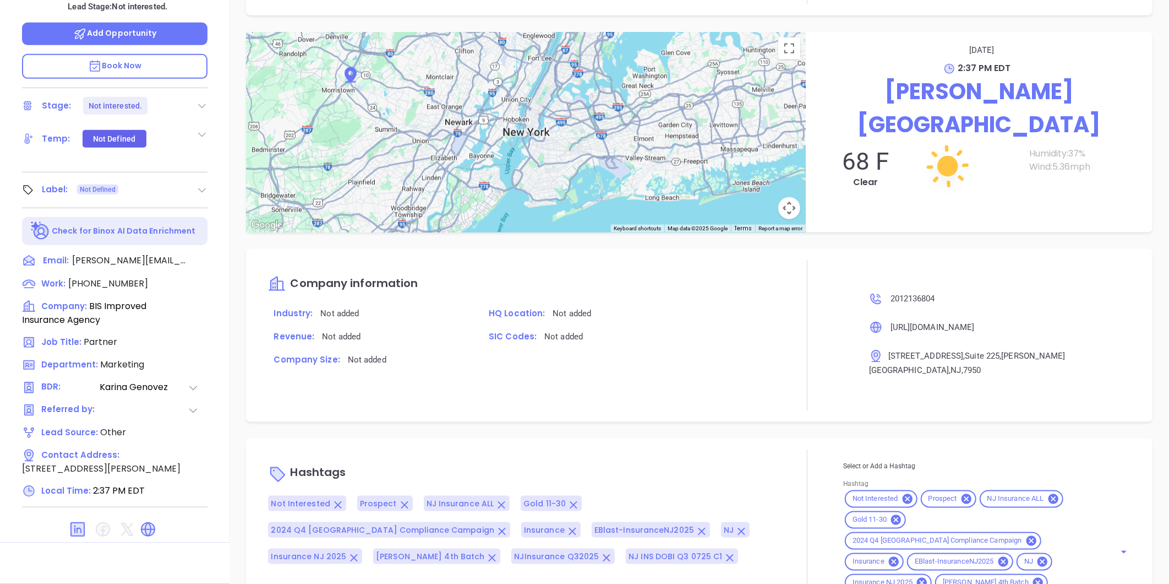
scroll to position [0, 0]
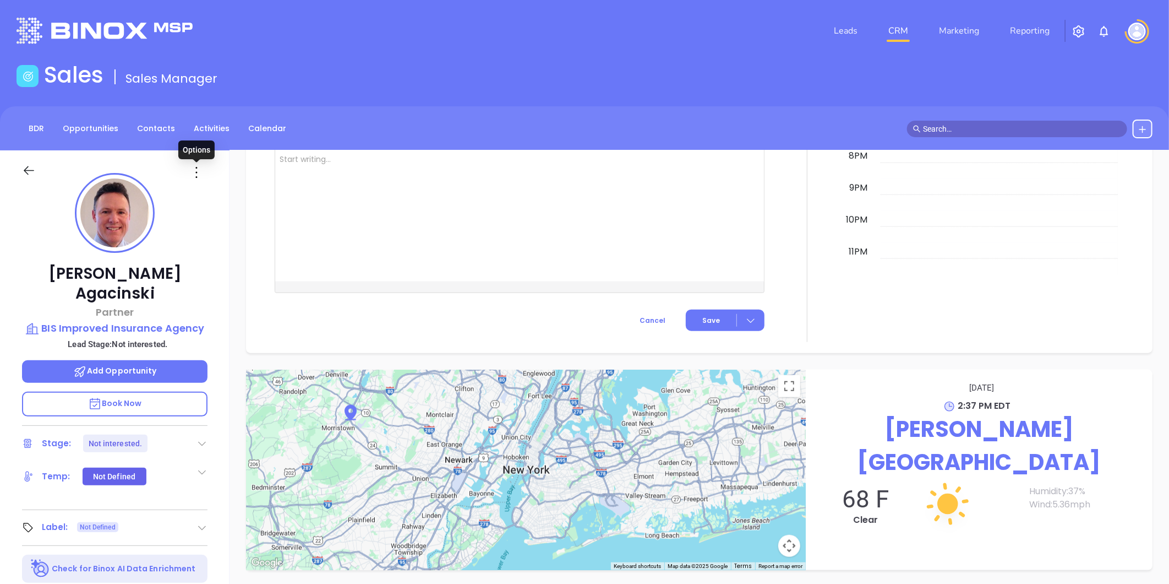
click at [194, 168] on icon at bounding box center [197, 173] width 18 height 18
click at [215, 292] on div "Edit" at bounding box center [251, 290] width 108 height 12
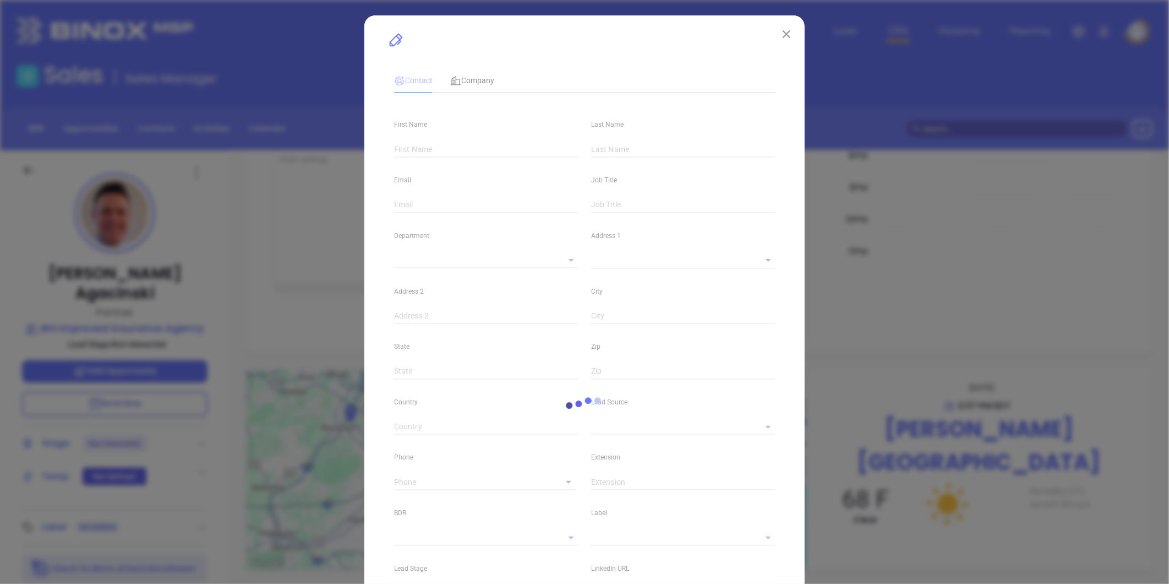
type input "Martin"
type input "Agacinski"
type input "martin@bisrm.com"
type input "Partner"
type input "1"
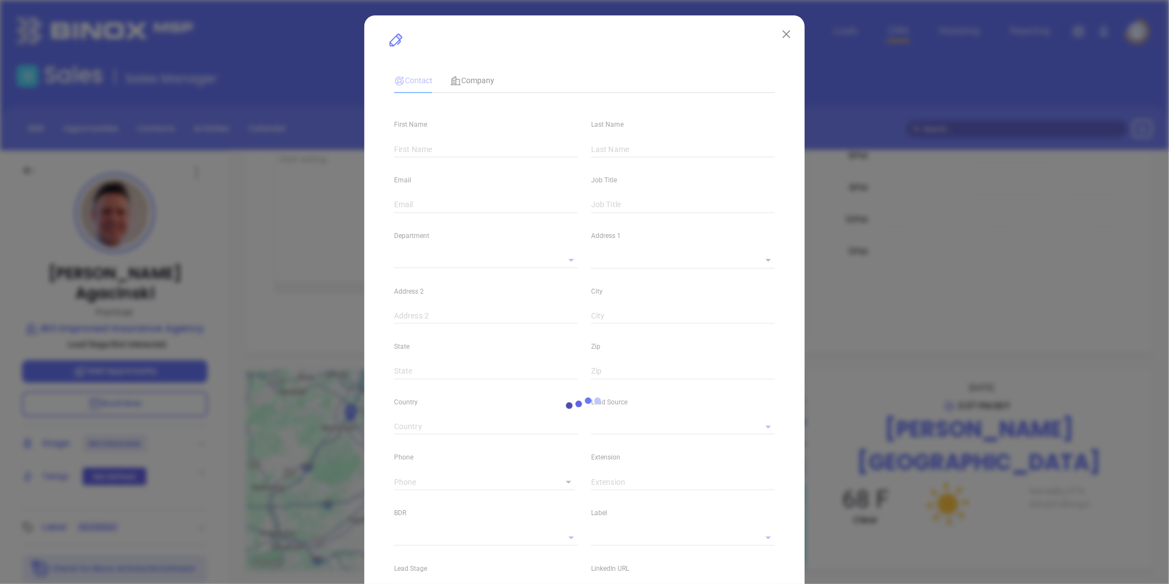
type input "www.linkedin.com/in/martin-agacinski-iii-42b38019"
type input "Marketing"
type input "Other"
type input "Karina Genovez"
type input "Not interested."
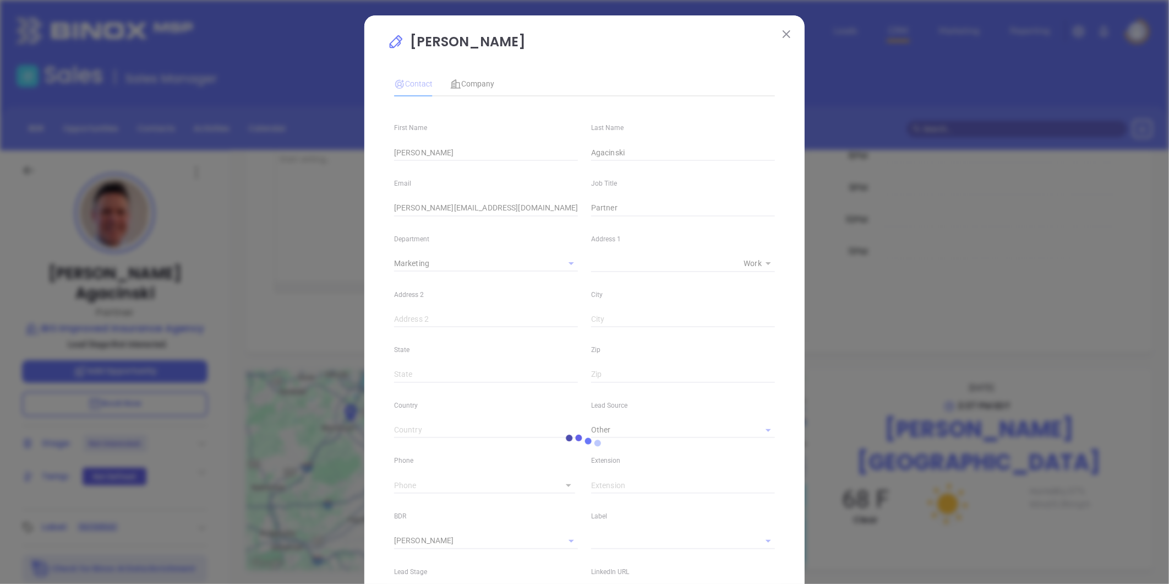
type input "(201) 213-6804"
type input "1"
click at [466, 85] on span "Company" at bounding box center [472, 83] width 44 height 9
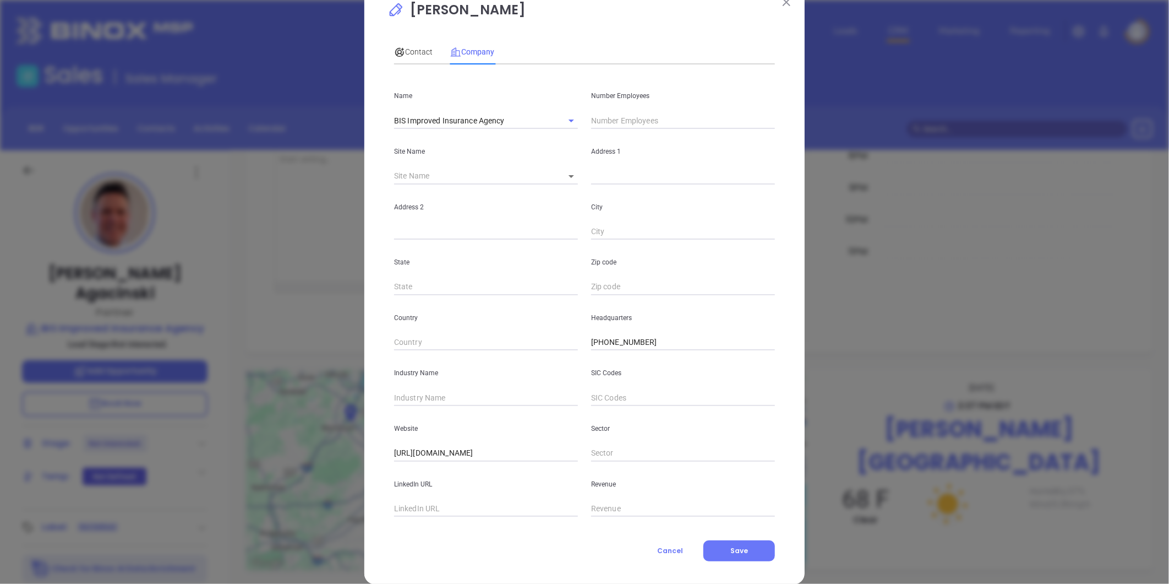
scroll to position [48, 0]
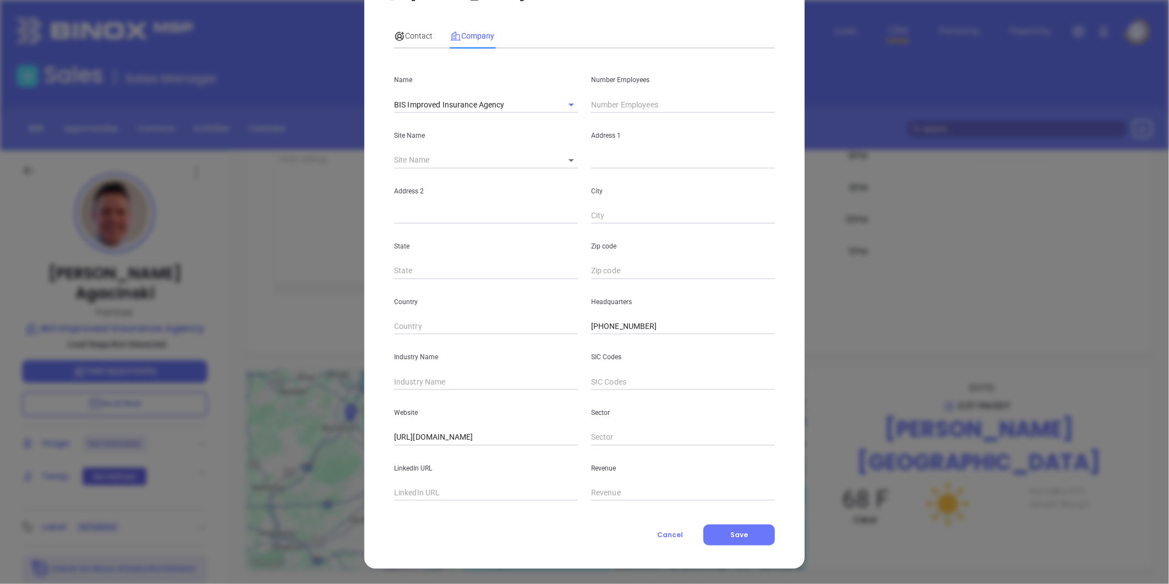
click at [421, 494] on input "text" at bounding box center [486, 492] width 184 height 17
paste input "https://www.linkedin.com/company/bis-risk-management-inc-/"
type input "https://www.linkedin.com/company/bis-risk-management-inc-/"
click at [437, 378] on input "text" at bounding box center [486, 381] width 184 height 17
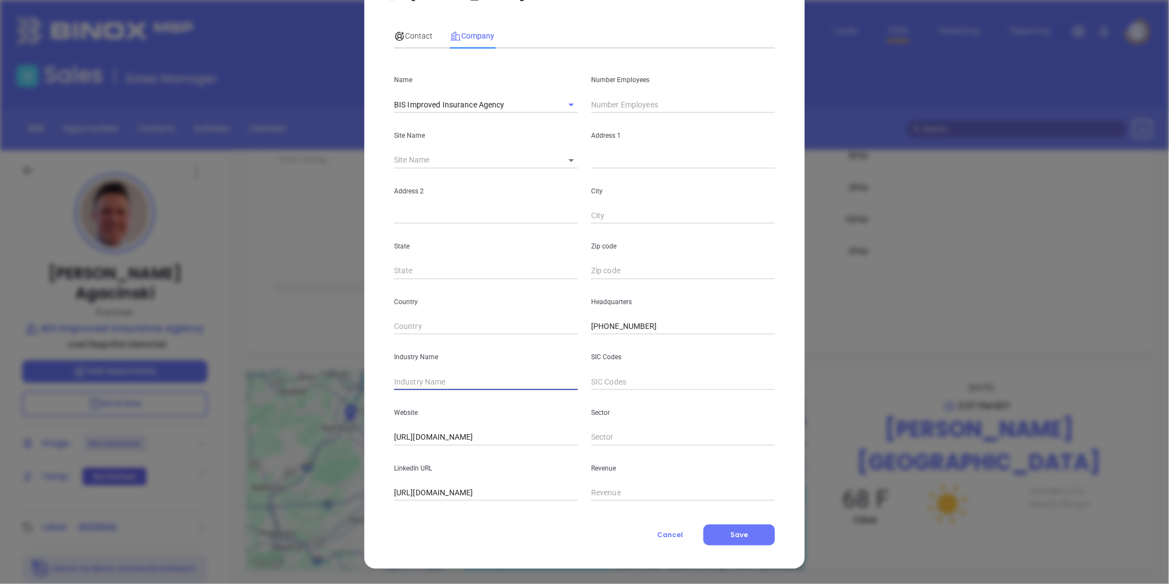
scroll to position [0, 0]
type input "Insurance"
click at [596, 105] on input "text" at bounding box center [683, 104] width 184 height 17
type input "13"
click at [563, 161] on body "Leads CRM Marketing Reporting Financial Leads Leads Sales Sales Manager BDR Opp…" at bounding box center [584, 292] width 1169 height 584
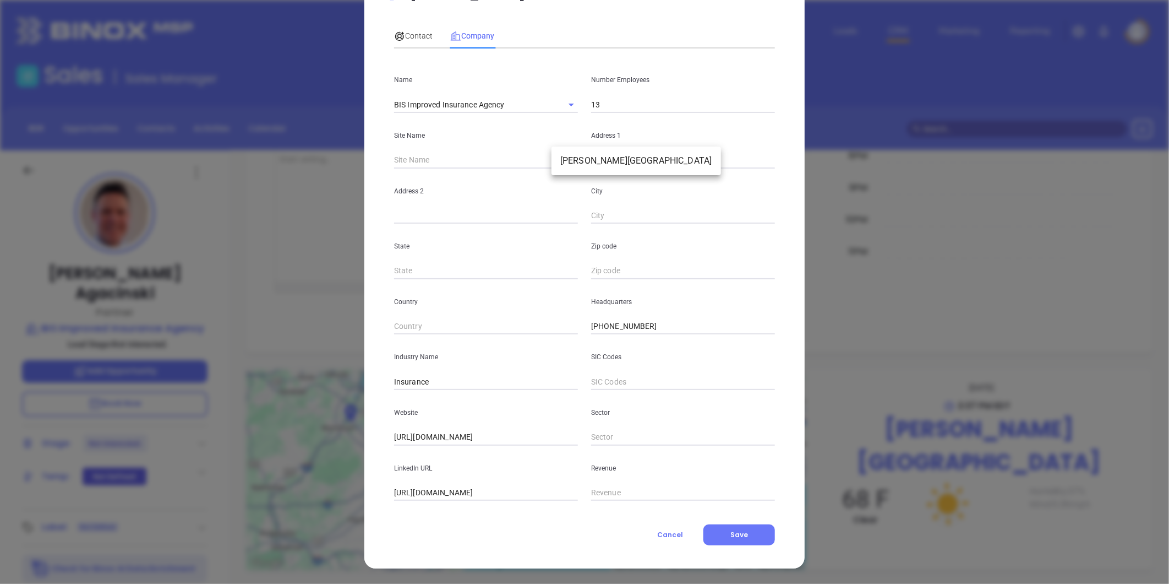
click at [574, 161] on li "Morris Plains" at bounding box center [637, 161] width 170 height 20
type input "Morris Plains"
type input "90910"
type input "201 Littleton Road"
type input "Suite 225"
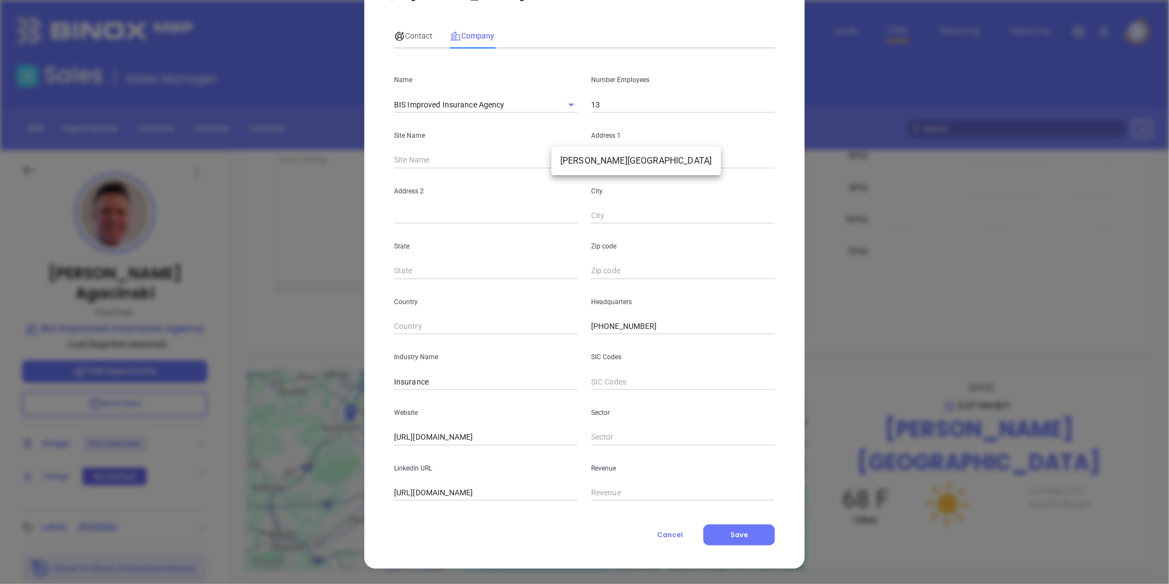
type input "Morris Plains"
type input "NJ"
type input "7950"
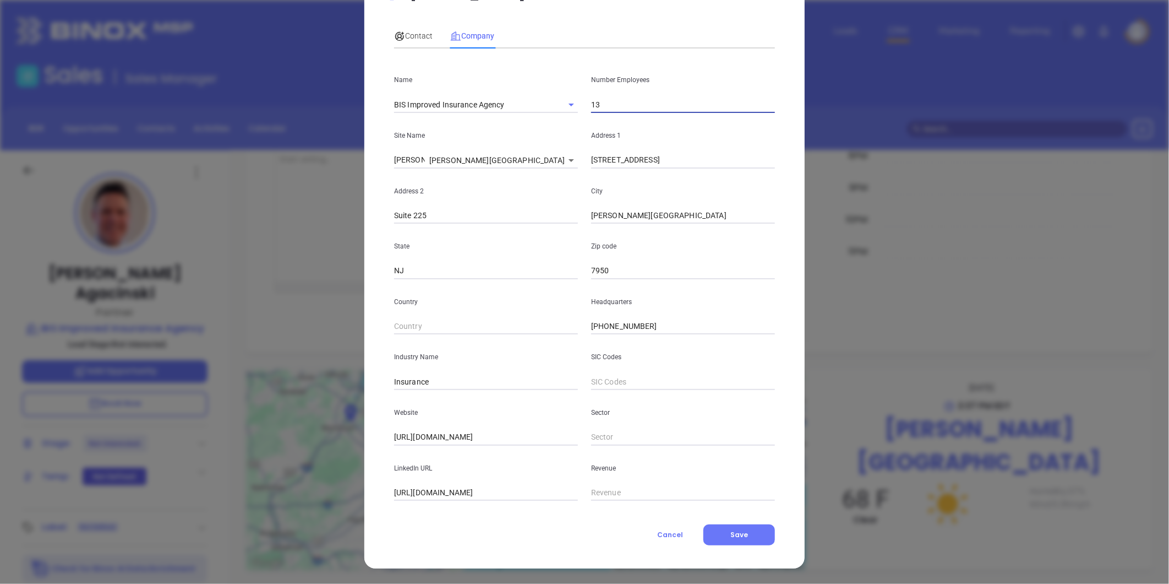
click at [606, 105] on input "13" at bounding box center [683, 104] width 184 height 17
type input "11"
click at [409, 35] on span "Contact" at bounding box center [413, 35] width 39 height 9
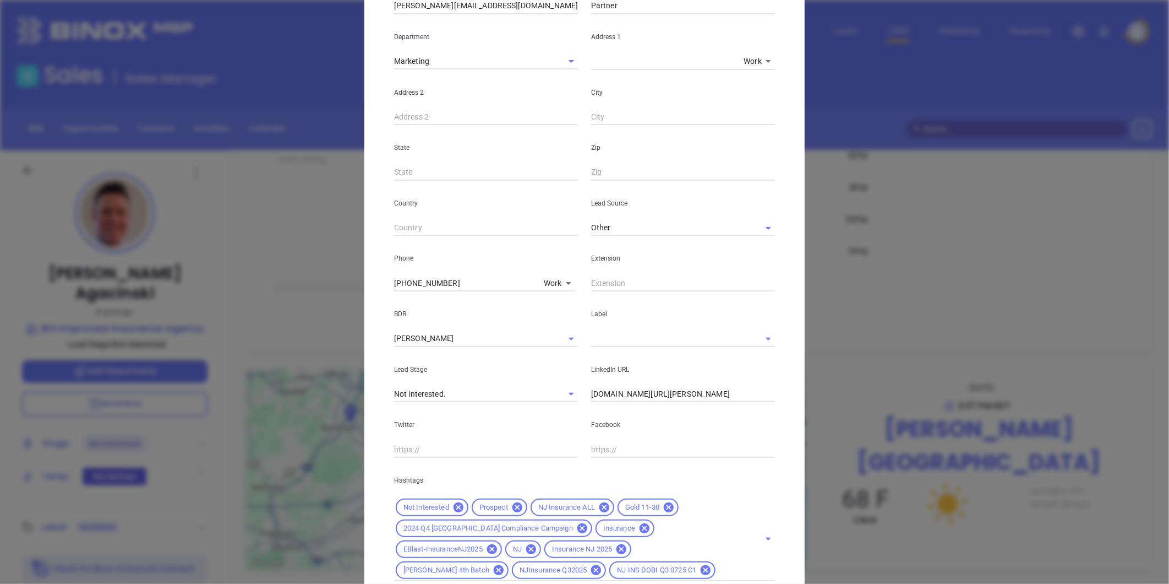
scroll to position [282, 0]
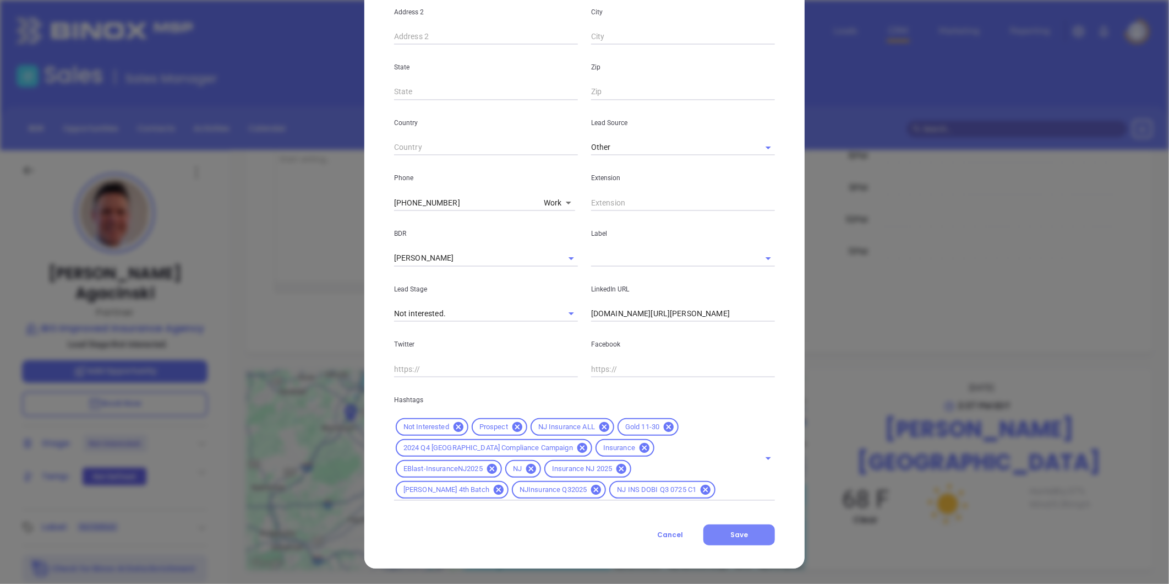
drag, startPoint x: 750, startPoint y: 533, endPoint x: 746, endPoint y: 527, distance: 7.2
click at [750, 532] on button "Save" at bounding box center [740, 534] width 72 height 21
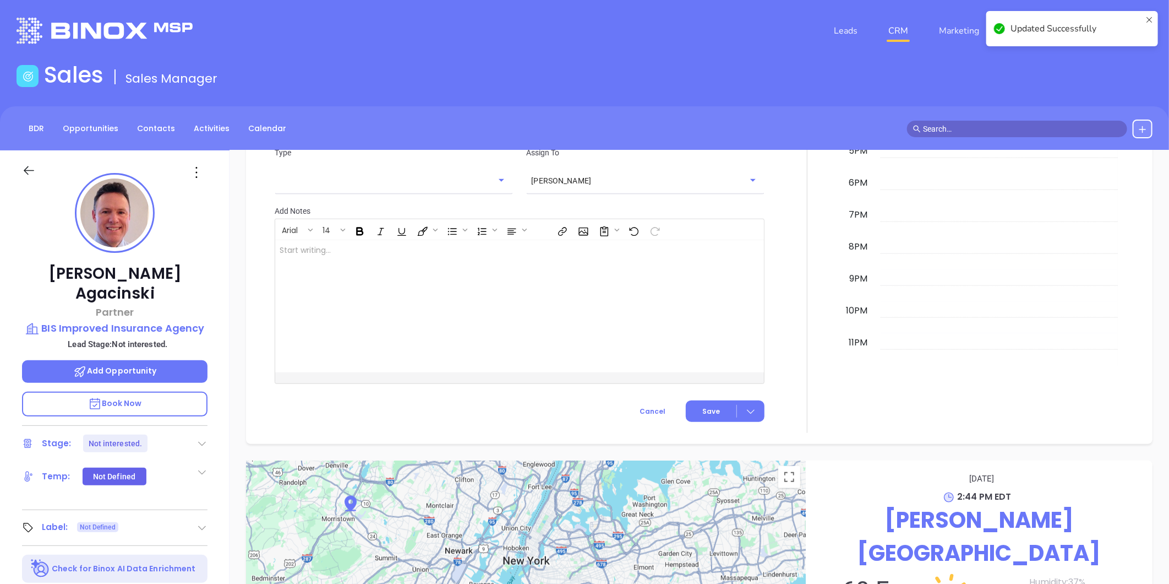
scroll to position [747, 0]
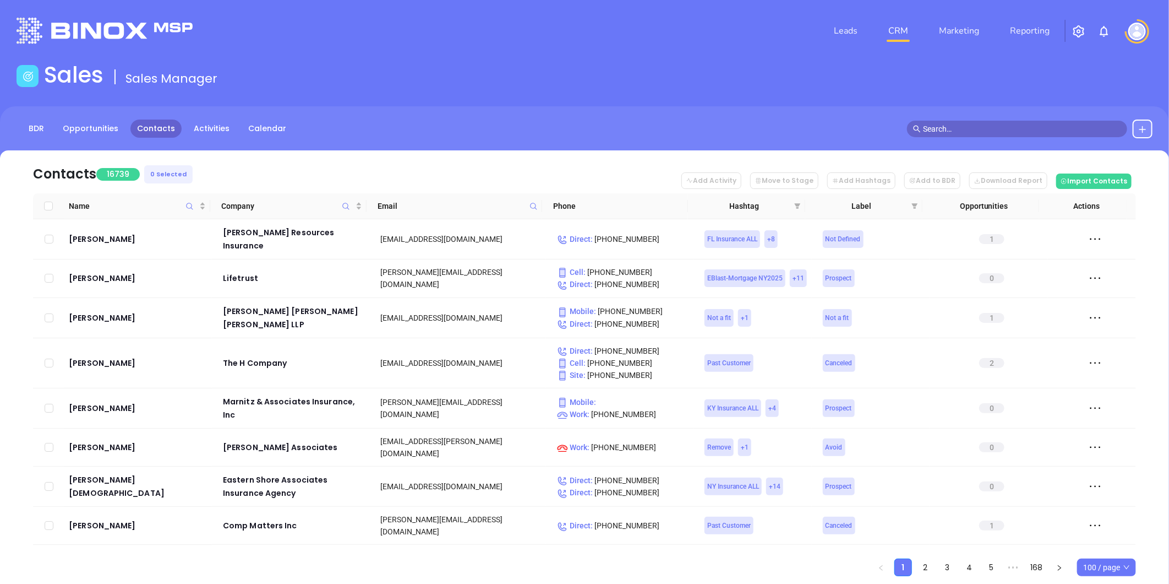
click at [532, 207] on icon at bounding box center [534, 206] width 8 height 8
click at [511, 228] on input "text" at bounding box center [479, 230] width 111 height 18
paste input "[DOMAIN_NAME]"
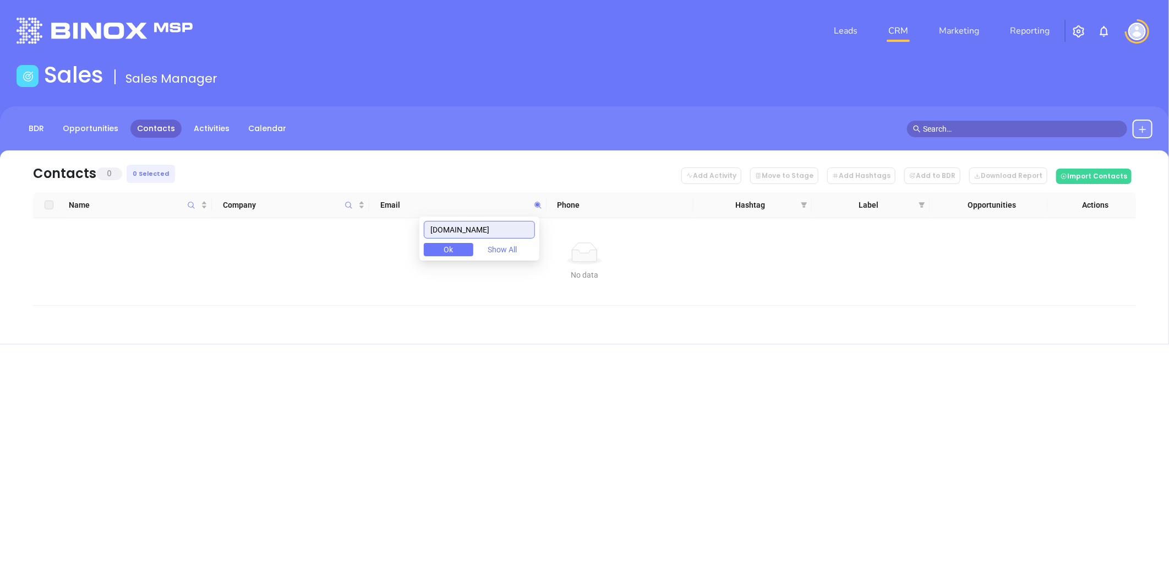
drag, startPoint x: 502, startPoint y: 232, endPoint x: 268, endPoint y: 285, distance: 240.0
click at [246, 290] on body "Leads CRM Marketing Reporting Financial Leads Leads Sales Sales Manager BDR Opp…" at bounding box center [584, 292] width 1169 height 584
paste input "conoverbeyer"
drag, startPoint x: 518, startPoint y: 233, endPoint x: 307, endPoint y: 265, distance: 213.3
click at [308, 265] on body "Leads CRM Marketing Reporting Financial Leads Leads Sales Sales Manager BDR Opp…" at bounding box center [584, 292] width 1169 height 584
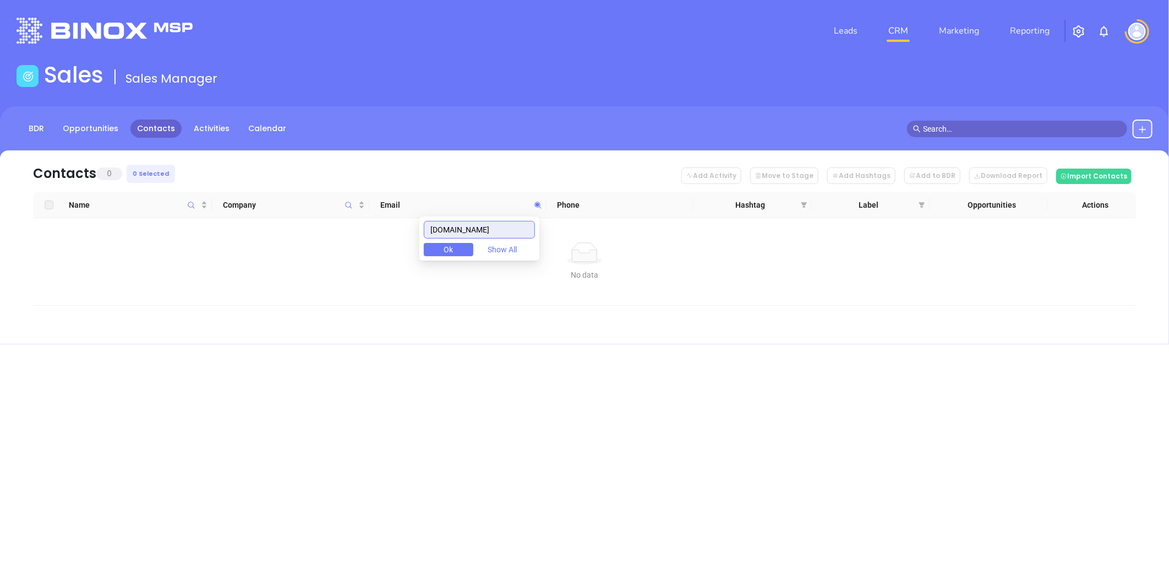
paste input "hawesmcafee"
drag, startPoint x: 508, startPoint y: 228, endPoint x: 322, endPoint y: 242, distance: 186.1
click at [320, 246] on body "Leads CRM Marketing Reporting Financial Leads Leads Sales Sales Manager BDR Opp…" at bounding box center [584, 292] width 1169 height 584
paste input "cbs-insurance.net"
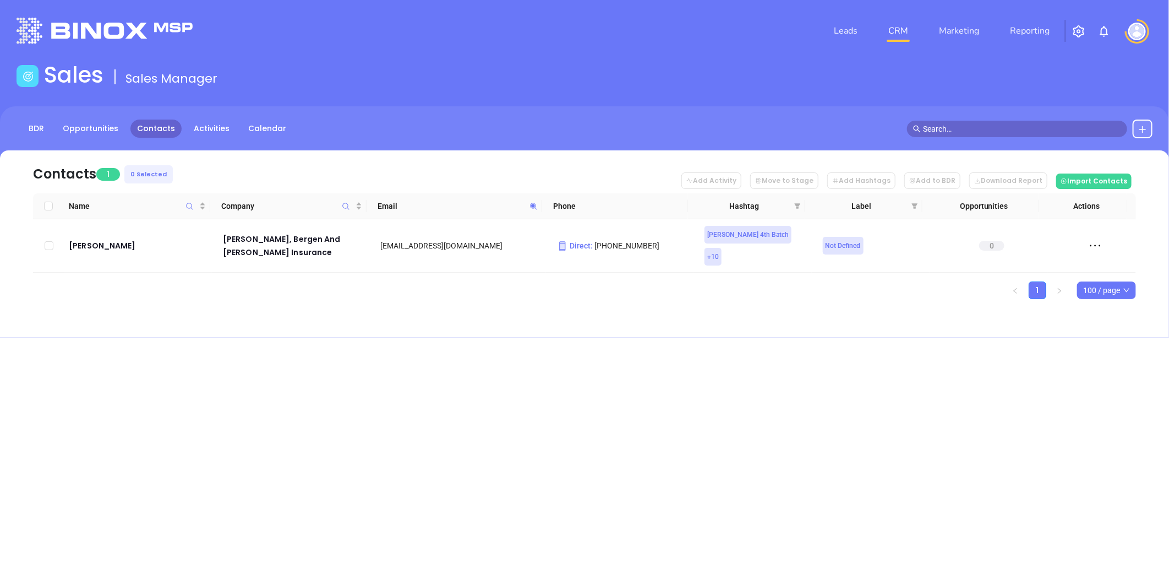
click at [535, 202] on icon at bounding box center [534, 206] width 8 height 8
paste input "theparkeragency.com"
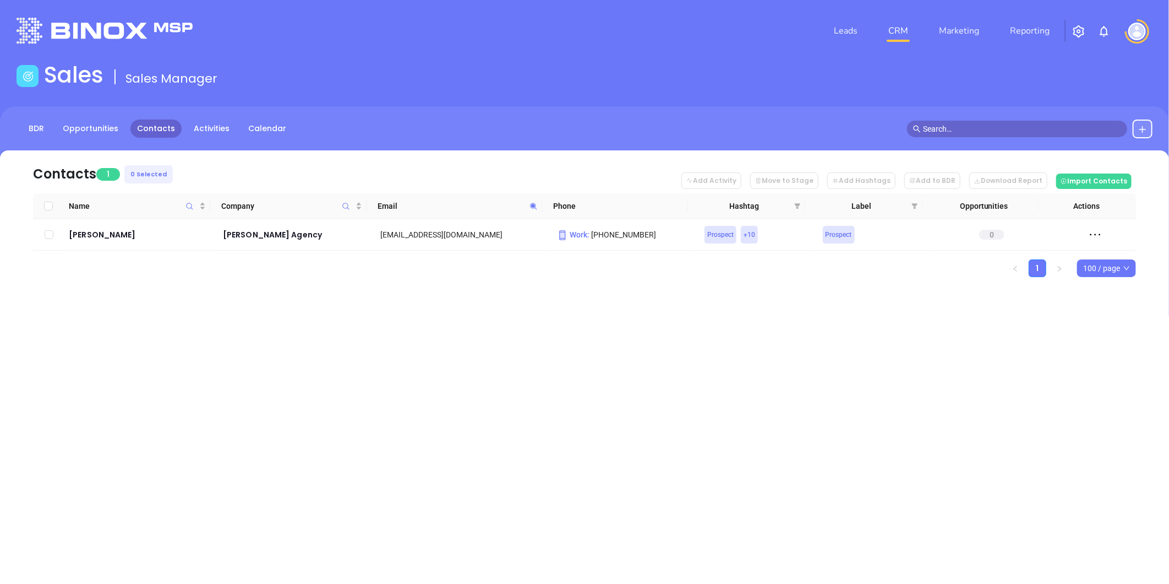
click at [530, 204] on icon at bounding box center [534, 206] width 8 height 8
paste input "rettinoinsurance"
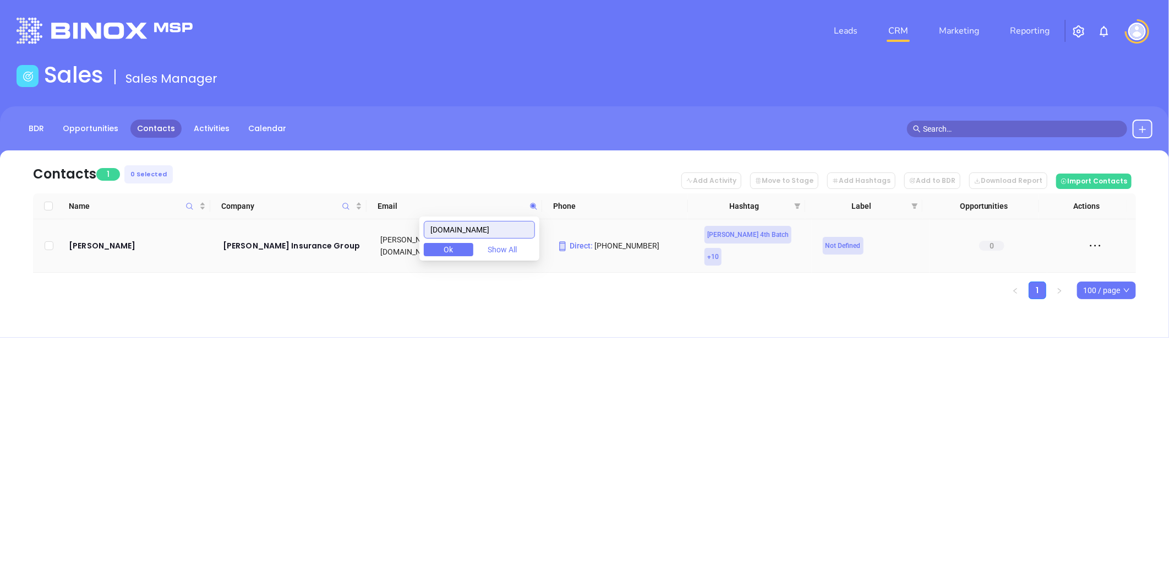
drag, startPoint x: 450, startPoint y: 239, endPoint x: 393, endPoint y: 241, distance: 56.7
click at [389, 241] on body "Leads CRM Marketing Reporting Financial Leads Leads Sales Sales Manager BDR Opp…" at bounding box center [584, 292] width 1169 height 584
paste input "berty"
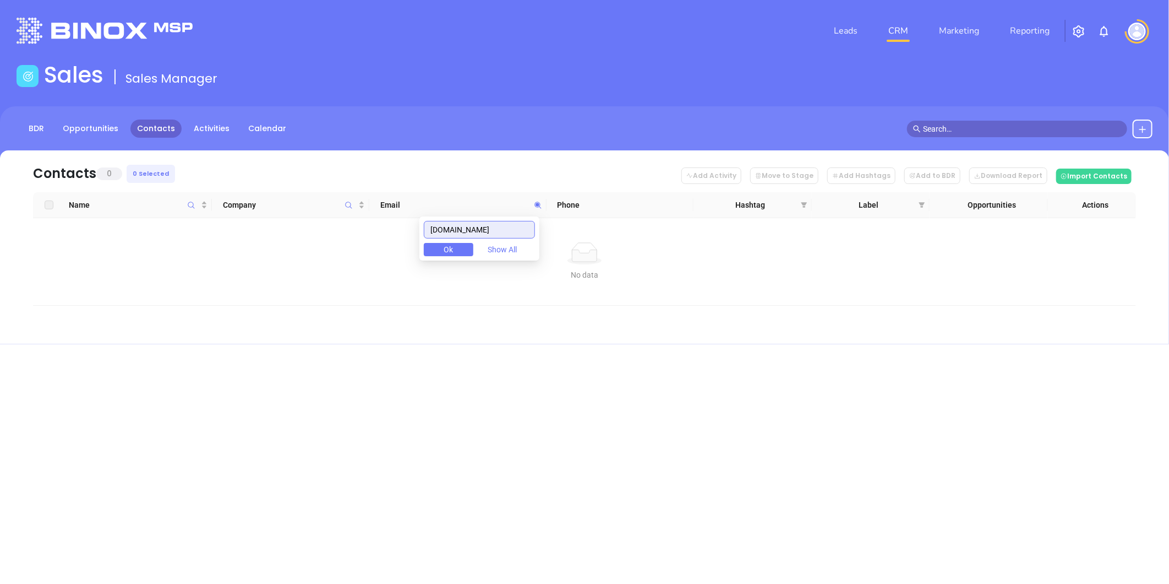
drag, startPoint x: 513, startPoint y: 232, endPoint x: 384, endPoint y: 247, distance: 129.1
click at [372, 248] on body "Leads CRM Marketing Reporting Financial Leads Leads Sales Sales Manager BDR Opp…" at bounding box center [584, 292] width 1169 height 584
paste input "lianet"
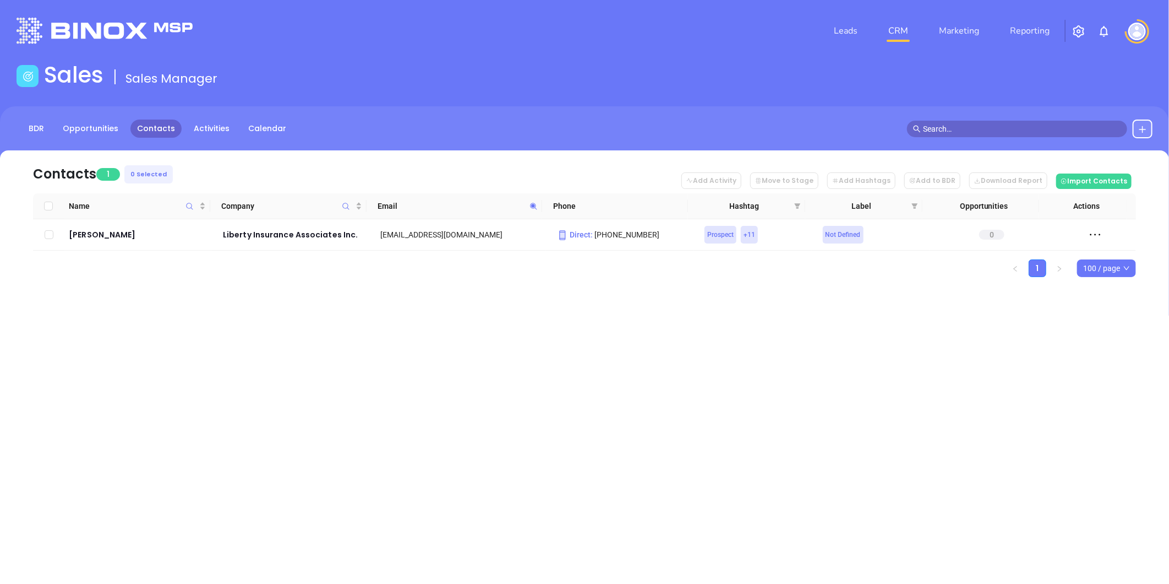
click at [532, 202] on icon at bounding box center [534, 206] width 8 height 8
paste input "treadstonerisk"
click at [531, 202] on icon at bounding box center [534, 206] width 8 height 8
paste input "couttsinsurance"
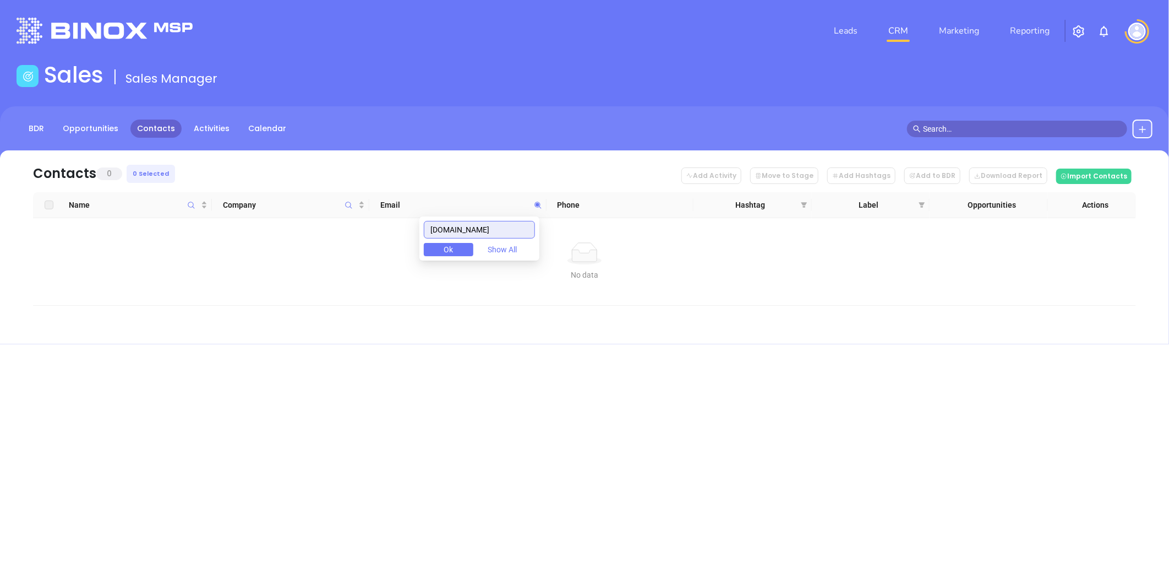
drag, startPoint x: 415, startPoint y: 249, endPoint x: 371, endPoint y: 256, distance: 45.2
click at [371, 256] on body "Leads CRM Marketing Reporting Financial Leads Leads Sales Sales Manager BDR Opp…" at bounding box center [584, 292] width 1169 height 584
paste input "tcirons"
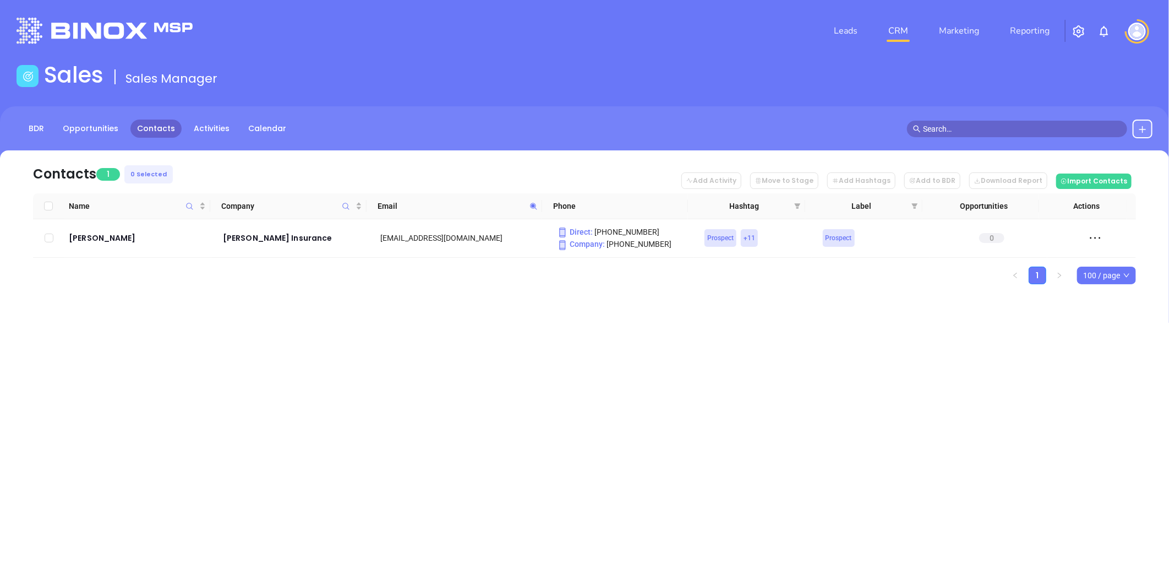
click at [530, 205] on icon at bounding box center [534, 206] width 8 height 8
paste input "braddockinsurance"
click at [532, 206] on icon at bounding box center [533, 206] width 7 height 7
paste input "mints"
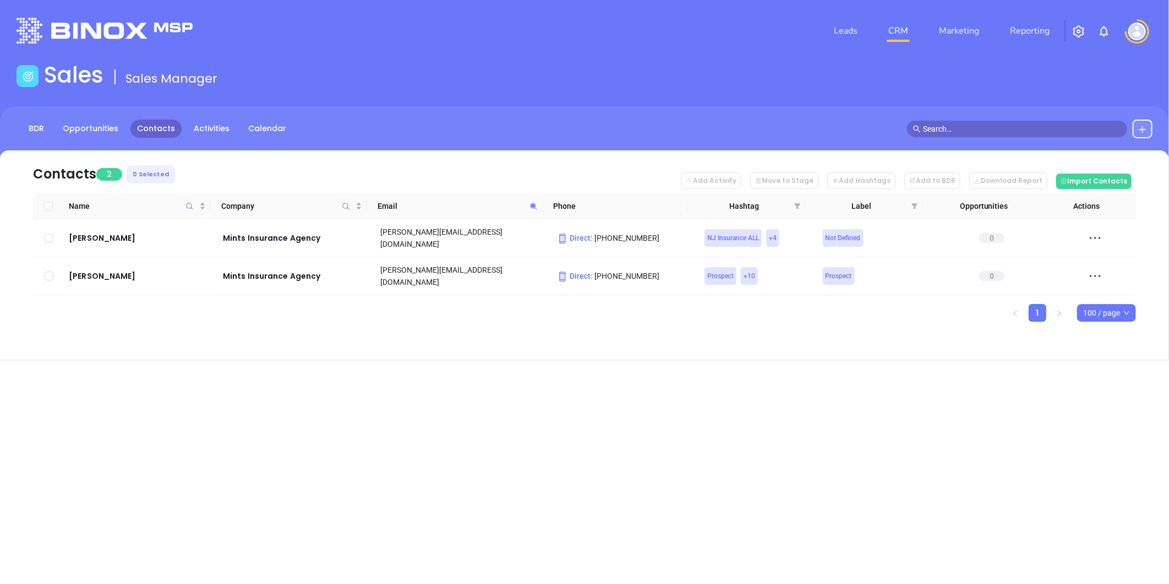
click at [535, 202] on icon at bounding box center [534, 206] width 8 height 8
paste input "nimbity"
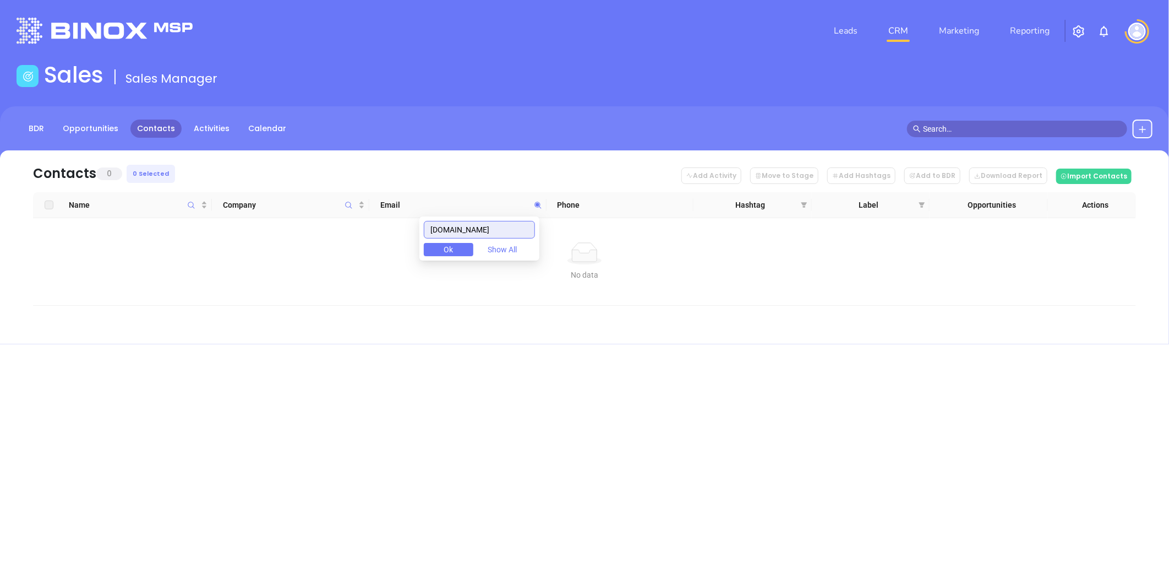
type input "[DOMAIN_NAME]"
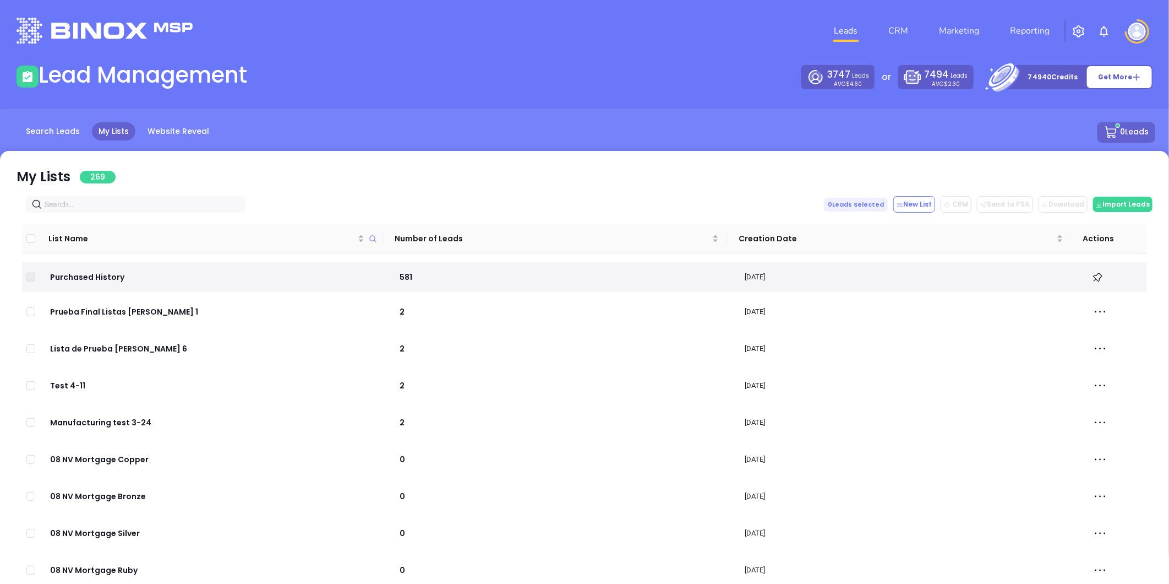
click at [182, 203] on input "text" at bounding box center [138, 204] width 186 height 12
paste input "[DOMAIN_NAME]"
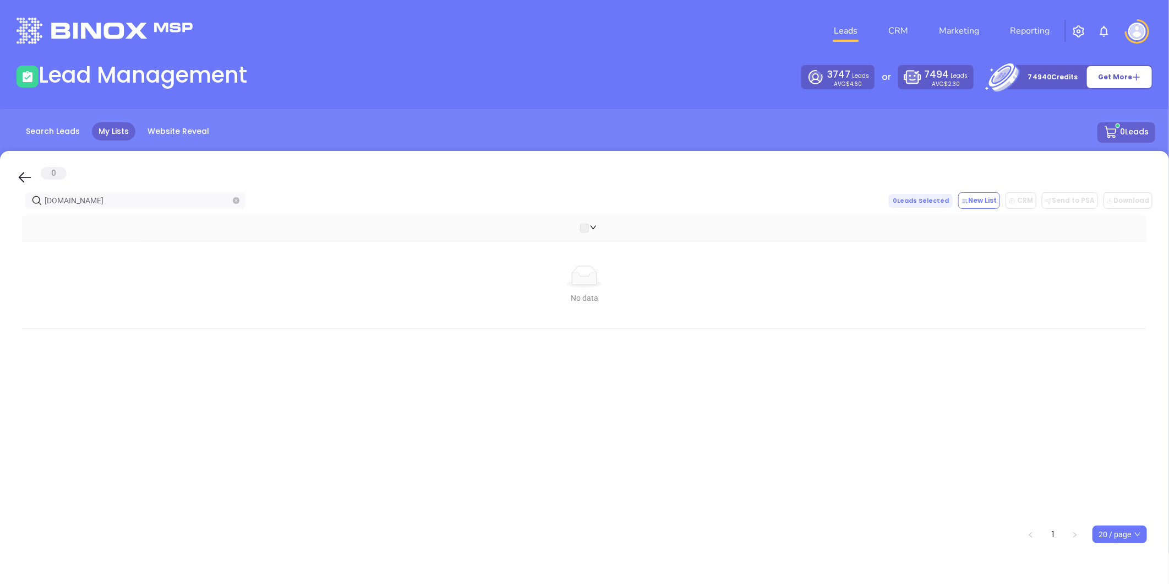
drag, startPoint x: 155, startPoint y: 203, endPoint x: -192, endPoint y: 248, distance: 349.8
click at [0, 248] on html "Leads CRM Marketing Reporting Financial Leads Leads Lead Management 3747 Leads …" at bounding box center [584, 292] width 1169 height 584
paste input "conoverbeyer"
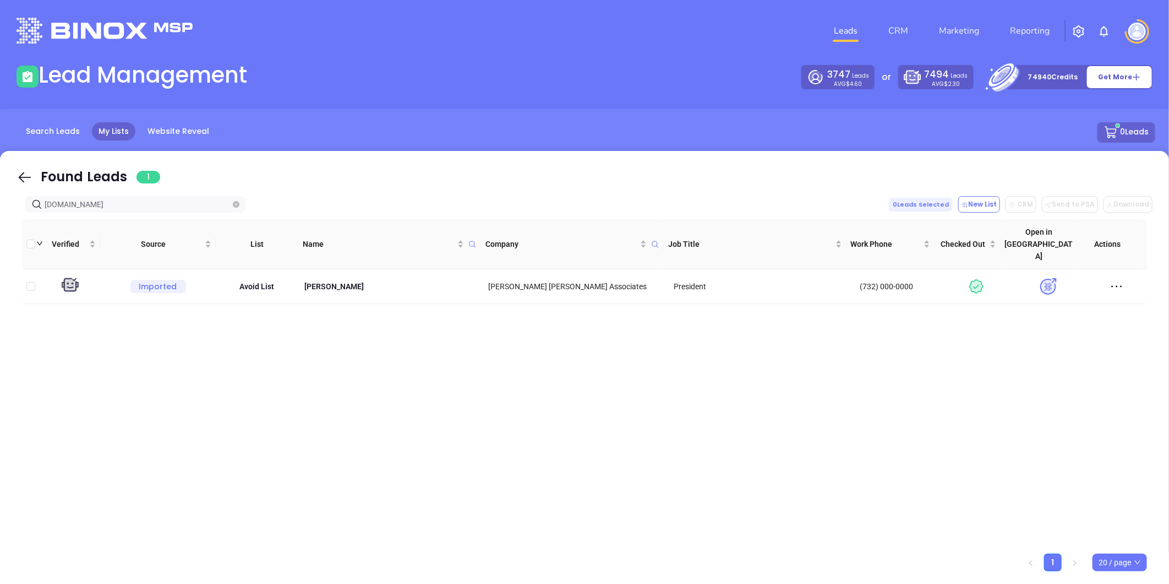
drag, startPoint x: 111, startPoint y: 203, endPoint x: -213, endPoint y: 270, distance: 330.7
click at [0, 270] on html "Leads CRM Marketing Reporting Financial Leads Leads Lead Management 3747 Leads …" at bounding box center [584, 292] width 1169 height 584
paste input "hawesmcafee"
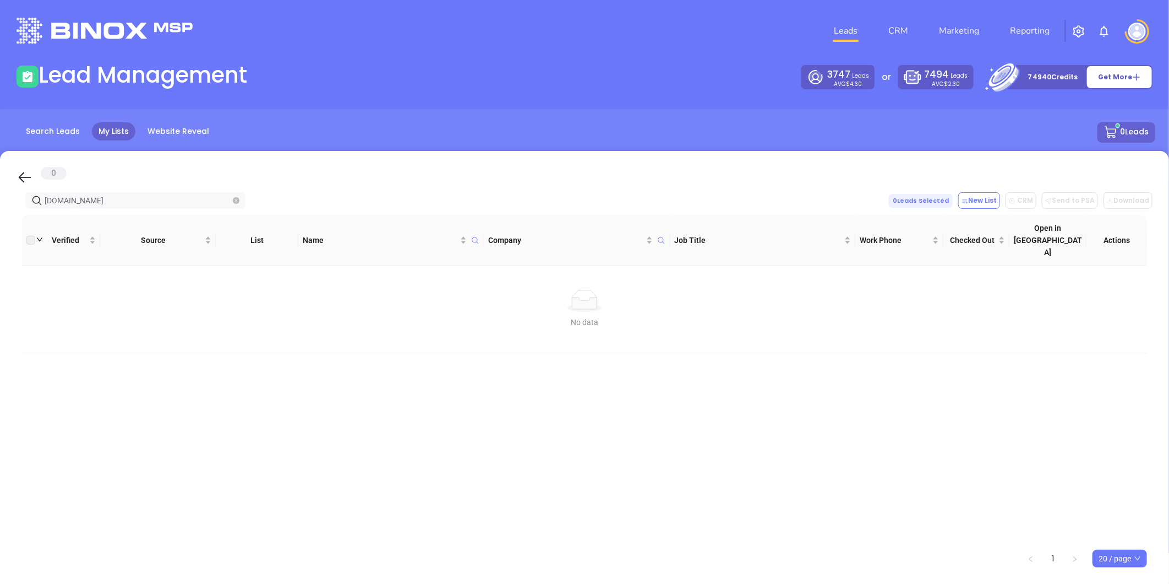
drag, startPoint x: 106, startPoint y: 200, endPoint x: -100, endPoint y: 204, distance: 206.5
click at [0, 204] on html "Leads CRM Marketing Reporting Financial Leads Leads Lead Management 3747 Leads …" at bounding box center [584, 292] width 1169 height 584
paste input "theparkeragency"
paste input "theparkeragency.com"
type input "theparkeragency.com"
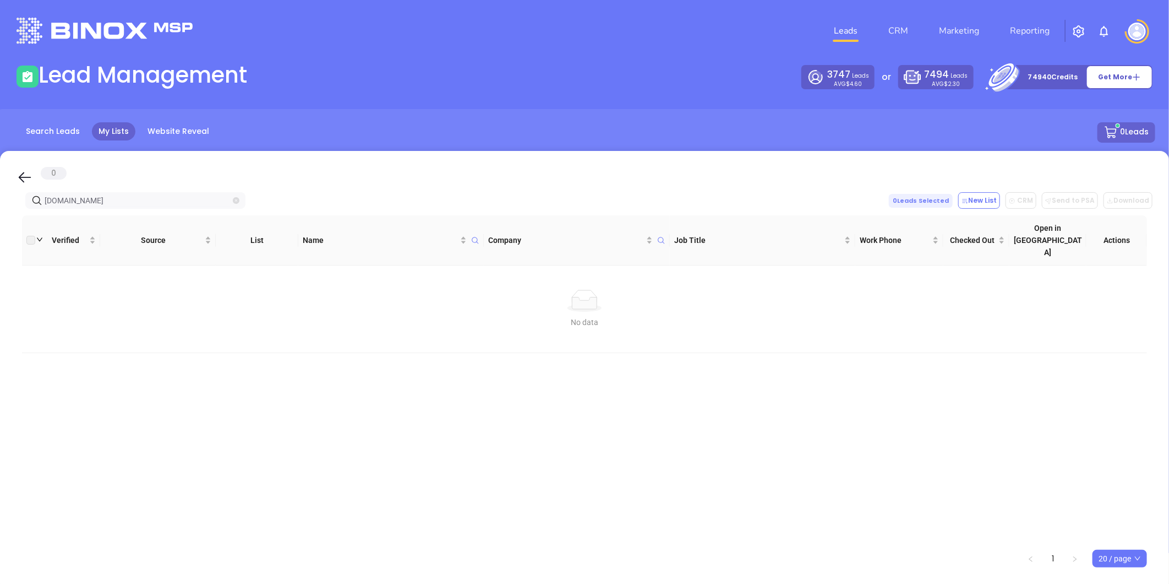
click at [234, 198] on icon "close-circle" at bounding box center [236, 200] width 7 height 7
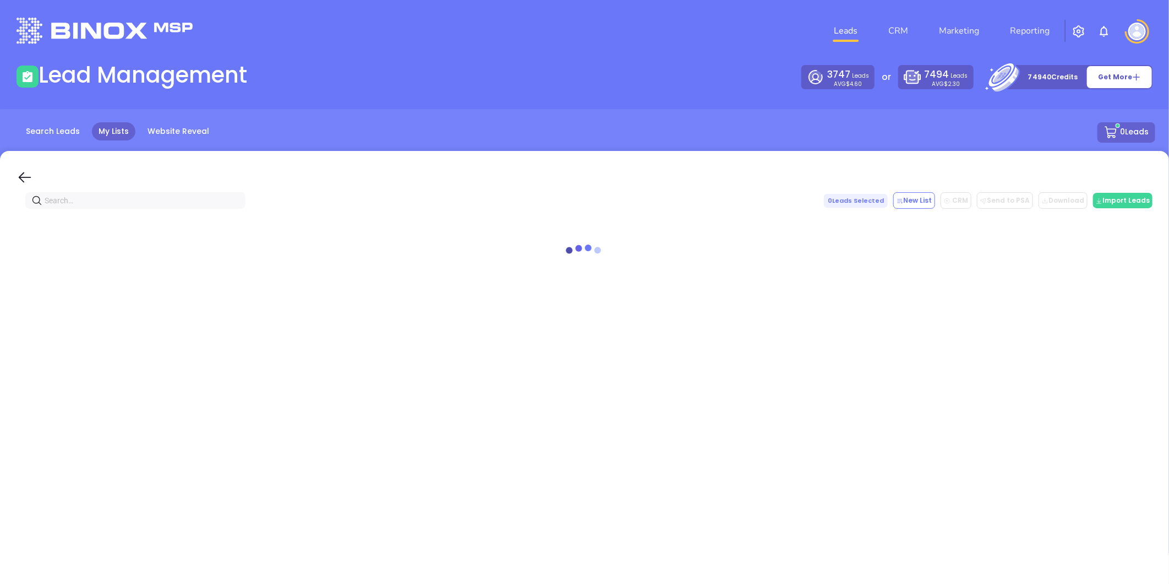
click at [212, 198] on input "text" at bounding box center [138, 200] width 186 height 12
paste input "[DOMAIN_NAME]"
drag, startPoint x: 133, startPoint y: 200, endPoint x: 6, endPoint y: 210, distance: 127.5
click at [0, 211] on html "Leads CRM Marketing Reporting Financial Leads Leads Lead Management 3747 Leads …" at bounding box center [584, 292] width 1169 height 584
paste input "berty"
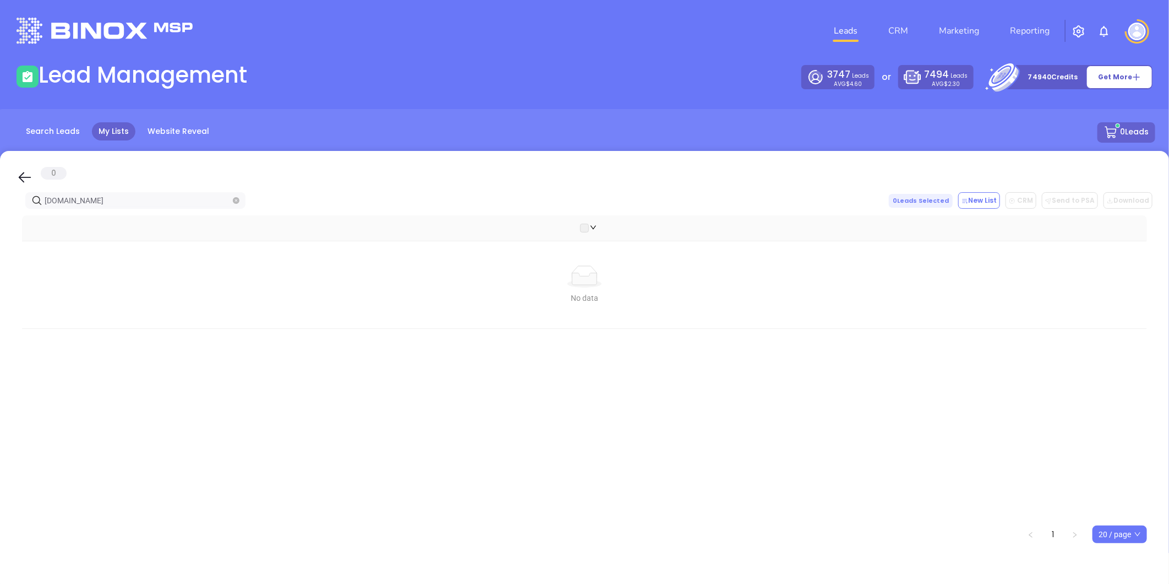
drag, startPoint x: 10, startPoint y: 223, endPoint x: -82, endPoint y: 237, distance: 93.0
click at [0, 237] on html "Leads CRM Marketing Reporting Financial Leads Leads Lead Management 3747 Leads …" at bounding box center [584, 292] width 1169 height 584
paste input "[PERSON_NAME]"
drag, startPoint x: 123, startPoint y: 201, endPoint x: -35, endPoint y: 221, distance: 159.9
click at [0, 221] on html "Leads CRM Marketing Reporting Financial Leads Leads Lead Management 3747 Leads …" at bounding box center [584, 292] width 1169 height 584
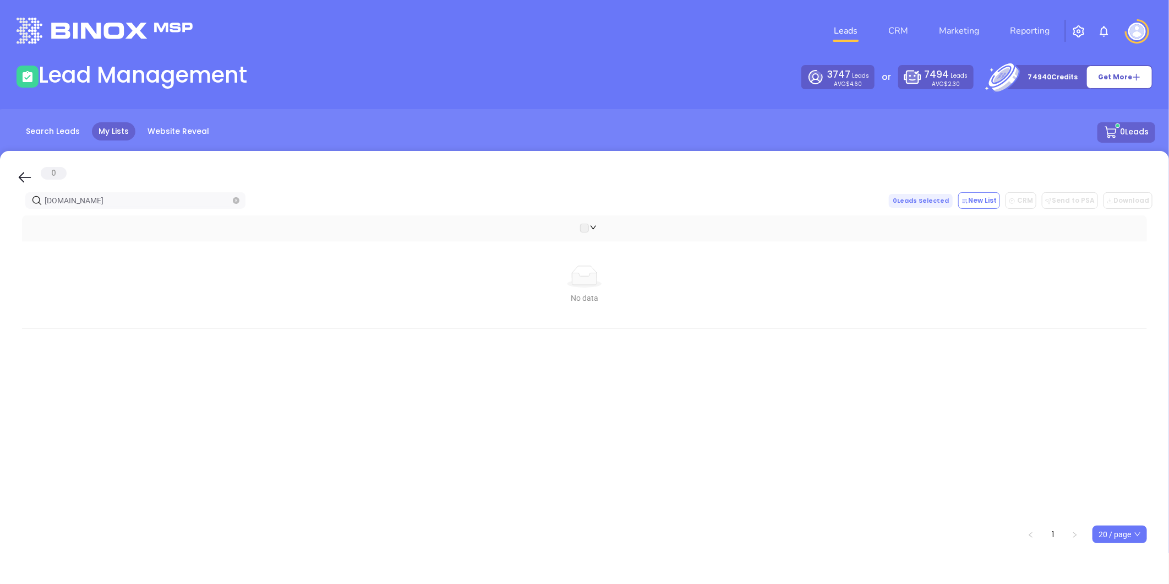
paste input "tcirons"
click at [8, 207] on div "0 tcirons.com 0 Leads Selected New List CRM Send to PSA Download Download2 No d…" at bounding box center [584, 371] width 1169 height 440
paste input "nimbity"
type input "nimbity.com"
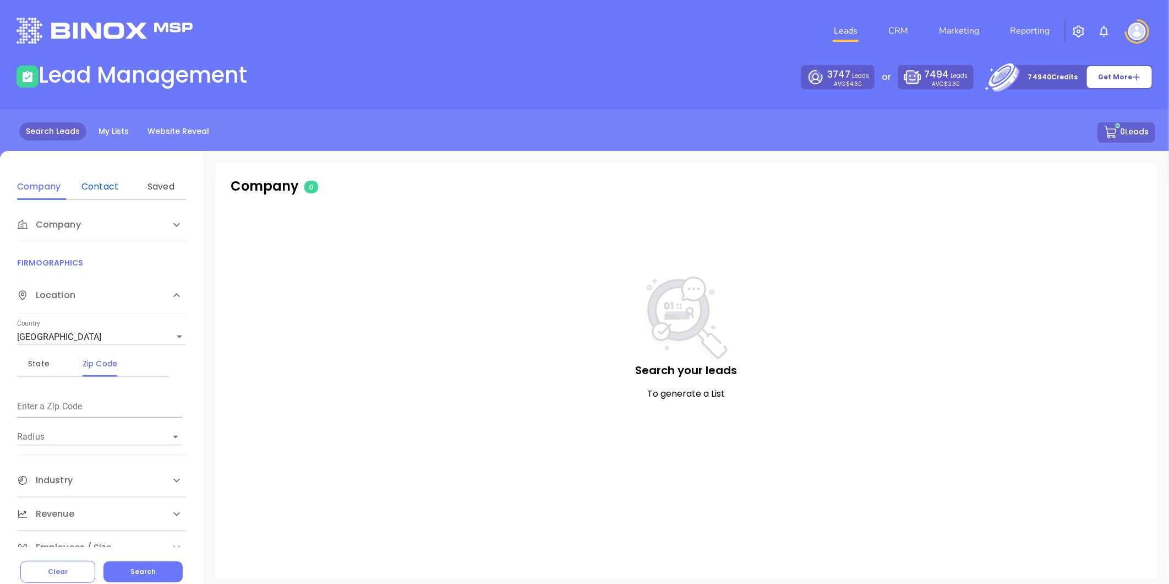
click at [96, 187] on div "Contact" at bounding box center [99, 186] width 43 height 13
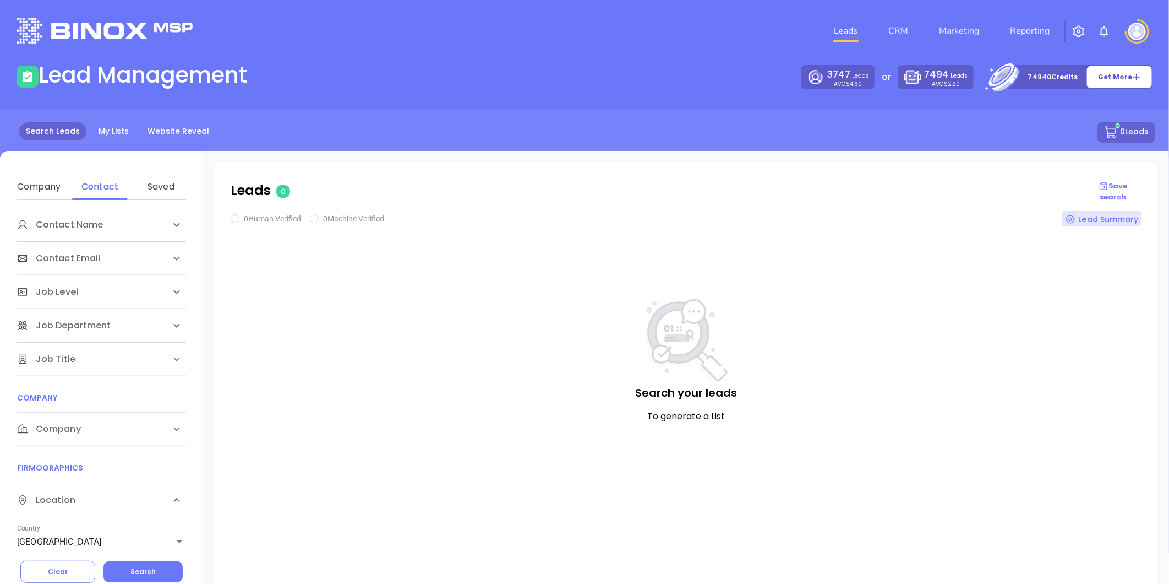
click at [61, 430] on span "Company" at bounding box center [49, 428] width 64 height 13
click at [94, 471] on div "Domain" at bounding box center [99, 471] width 43 height 13
click at [86, 514] on input "Enter a company name" at bounding box center [99, 512] width 165 height 18
paste input "[DOMAIN_NAME]"
type input "[DOMAIN_NAME]"
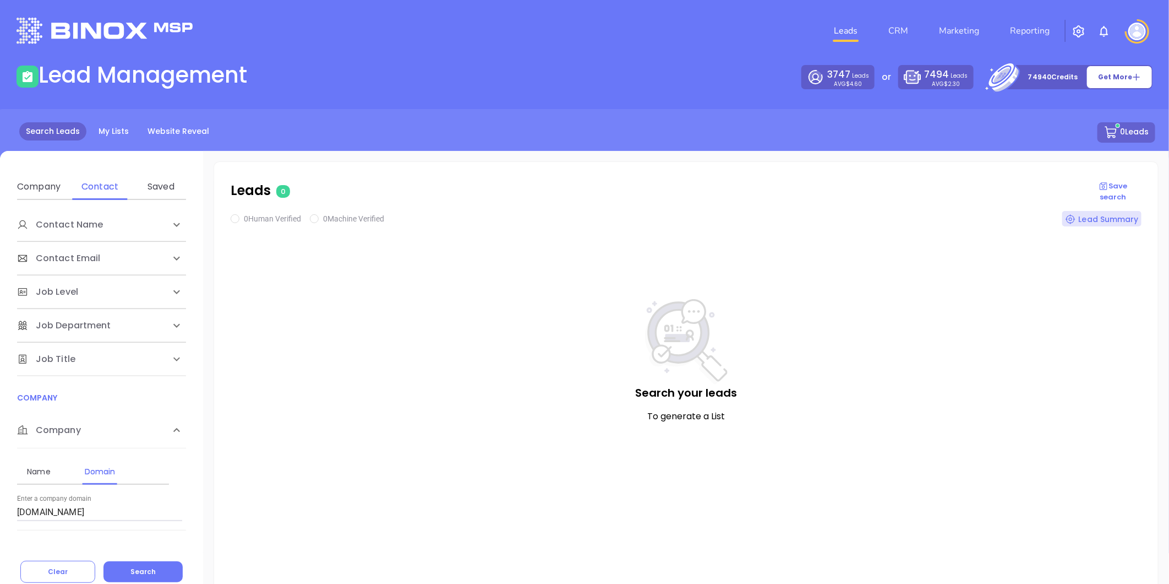
drag, startPoint x: 140, startPoint y: 571, endPoint x: 151, endPoint y: 546, distance: 26.9
click at [140, 570] on span "Search" at bounding box center [142, 571] width 25 height 9
checkbox input "true"
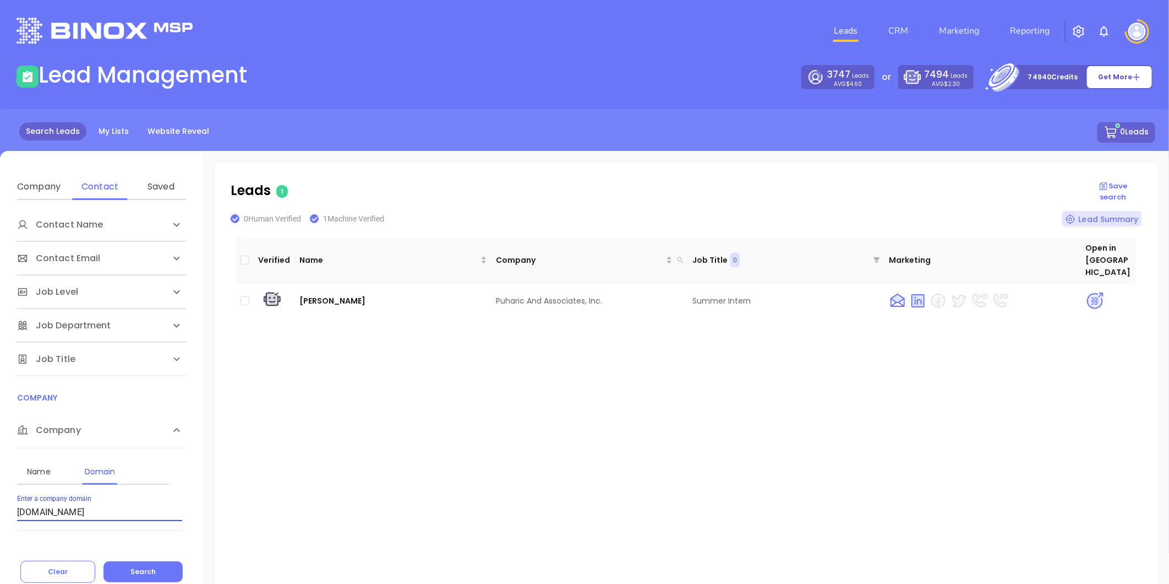
drag, startPoint x: 113, startPoint y: 513, endPoint x: -102, endPoint y: 529, distance: 215.8
click at [0, 529] on html "Leads CRM Marketing Reporting Financial Leads Leads Lead Management 3747 Leads …" at bounding box center [584, 292] width 1169 height 584
drag, startPoint x: 28, startPoint y: 520, endPoint x: -192, endPoint y: 520, distance: 220.2
click at [0, 520] on html "Leads CRM Marketing Reporting Financial Leads Leads Lead Management 3747 Leads …" at bounding box center [584, 292] width 1169 height 584
paste input "conoverbeyer"
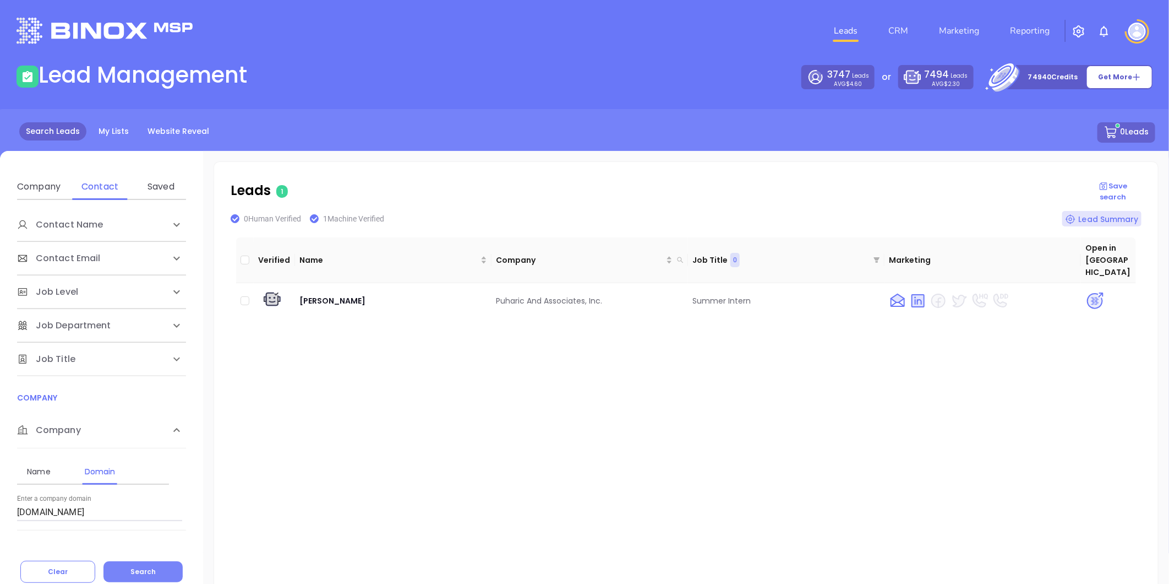
click at [158, 565] on button "Search" at bounding box center [143, 571] width 79 height 21
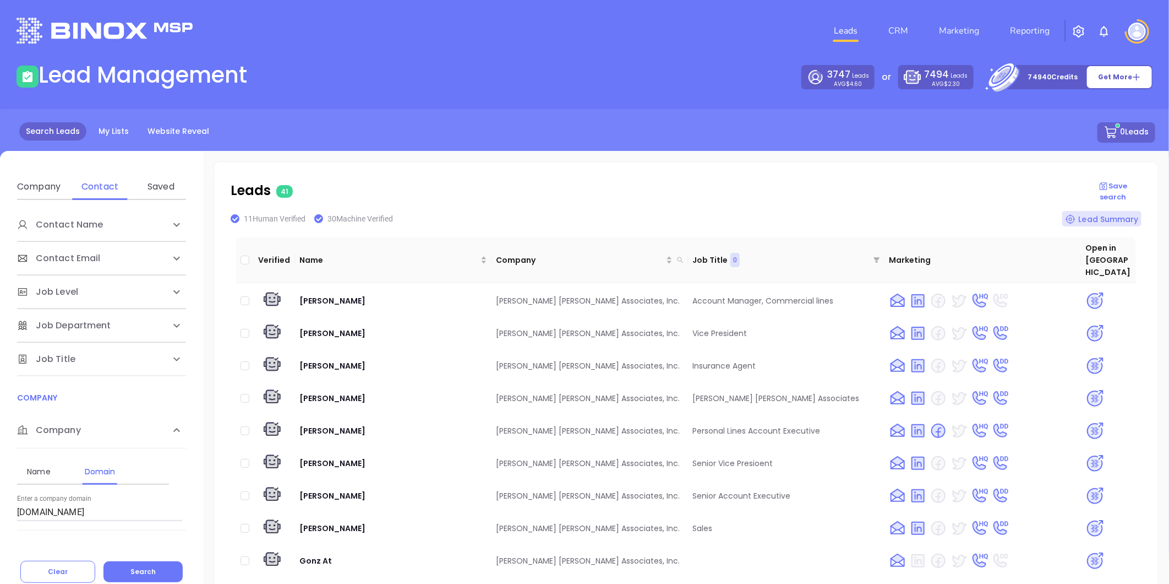
drag, startPoint x: 99, startPoint y: 514, endPoint x: -135, endPoint y: 551, distance: 236.9
click at [0, 551] on html "Leads CRM Marketing Reporting Financial Leads Leads Lead Management 3747 Leads …" at bounding box center [584, 292] width 1169 height 584
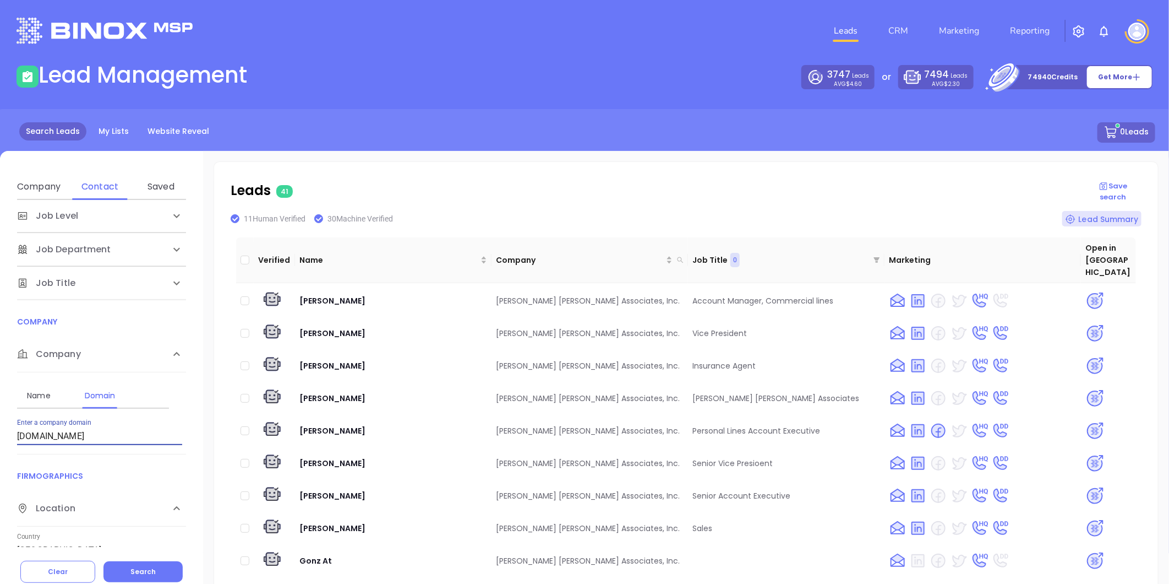
paste input "hawesmcafee"
click at [135, 569] on span "Search" at bounding box center [142, 571] width 25 height 9
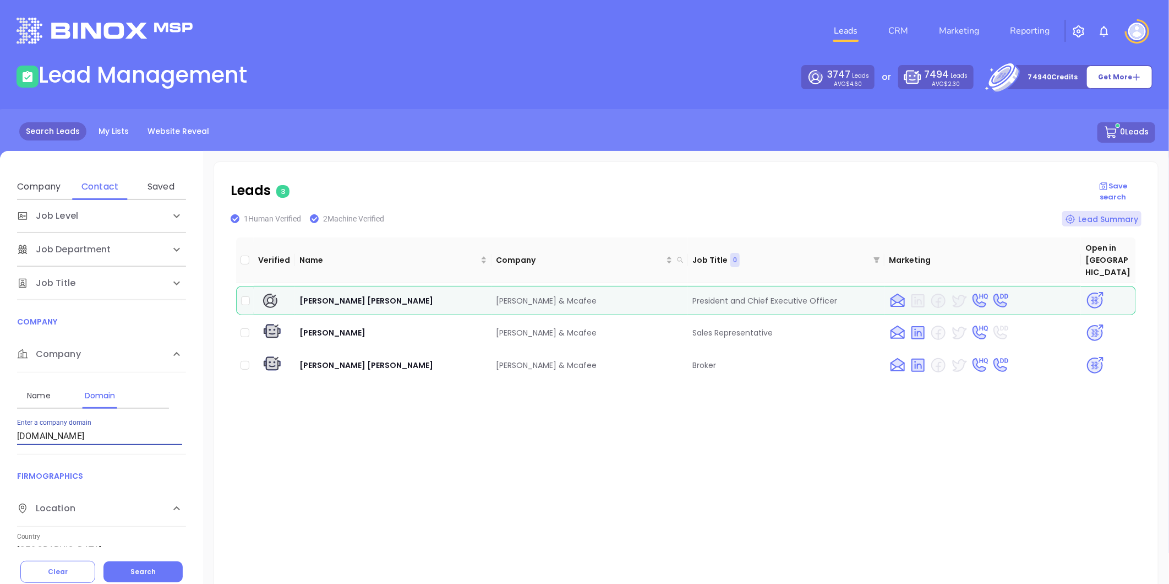
drag, startPoint x: 97, startPoint y: 438, endPoint x: -146, endPoint y: 477, distance: 247.0
click at [0, 477] on html "Leads CRM Marketing Reporting Financial Leads Leads Lead Management 3747 Leads …" at bounding box center [584, 292] width 1169 height 584
paste input "rettinoinsuranc"
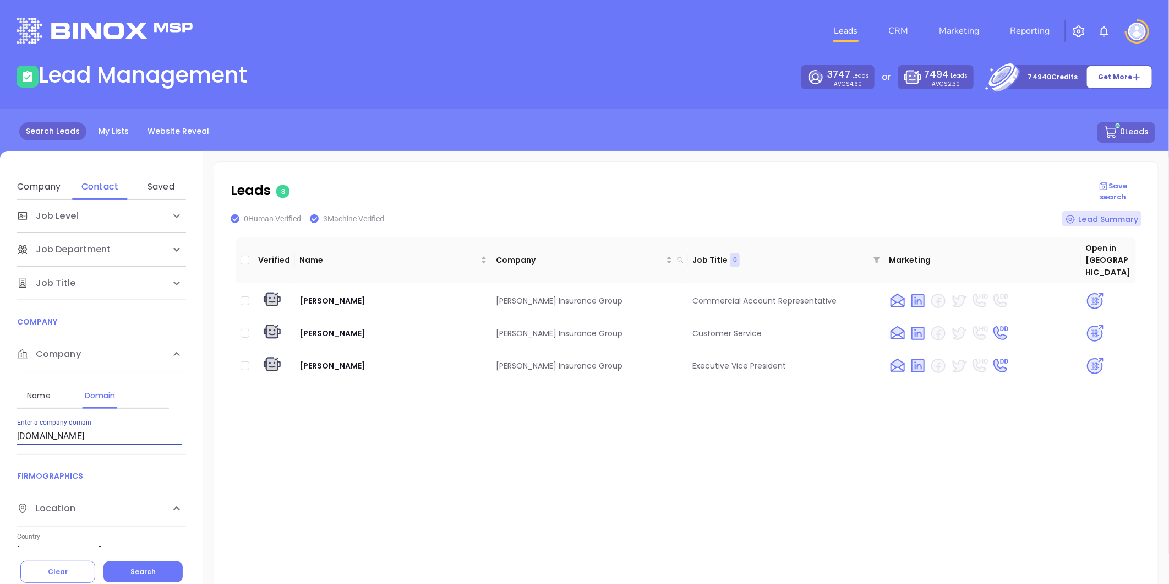
drag, startPoint x: 103, startPoint y: 439, endPoint x: -153, endPoint y: 465, distance: 257.2
click at [0, 465] on html "Leads CRM Marketing Reporting Financial Leads Leads Lead Management 3747 Leads …" at bounding box center [584, 292] width 1169 height 584
paste input "berty"
click at [133, 571] on span "Search" at bounding box center [142, 571] width 25 height 9
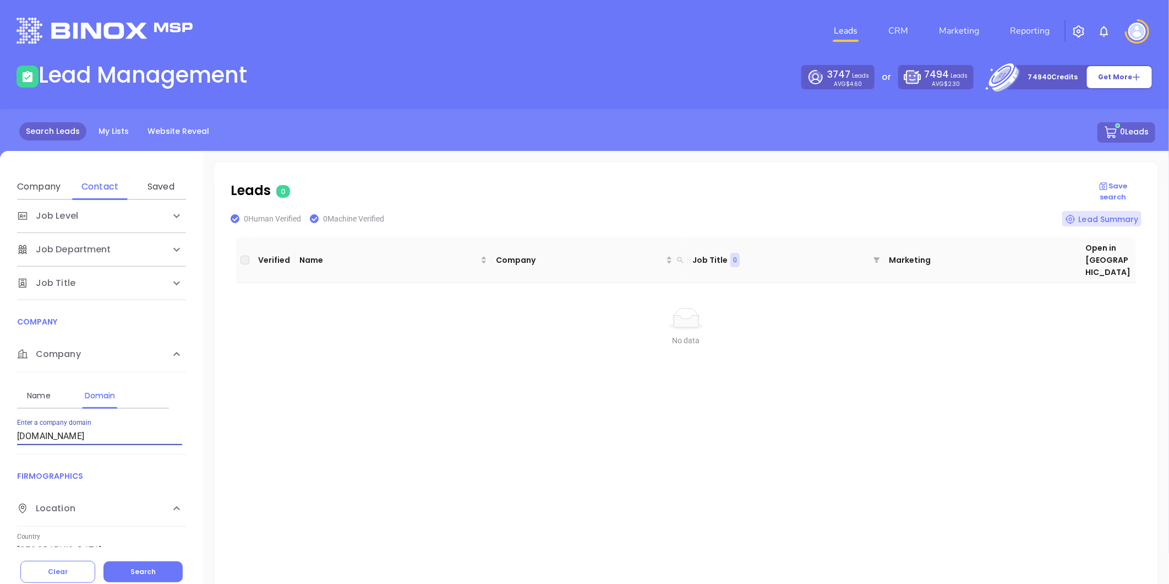
drag, startPoint x: 108, startPoint y: 436, endPoint x: -144, endPoint y: 437, distance: 252.7
click at [0, 437] on html "Leads CRM Marketing Reporting Financial Leads Leads Lead Management 3747 Leads …" at bounding box center [584, 292] width 1169 height 584
paste input "[PERSON_NAME]"
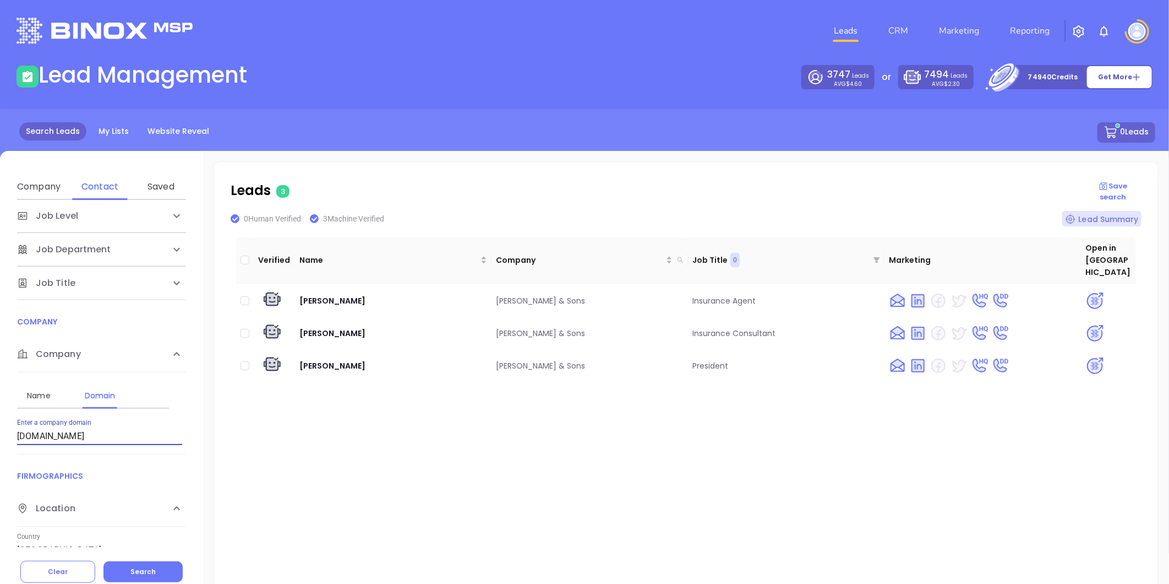
drag, startPoint x: 42, startPoint y: 449, endPoint x: 30, endPoint y: 454, distance: 12.9
click at [0, 454] on html "Leads CRM Marketing Reporting Financial Leads Leads Lead Management 3747 Leads …" at bounding box center [584, 292] width 1169 height 584
paste input "min"
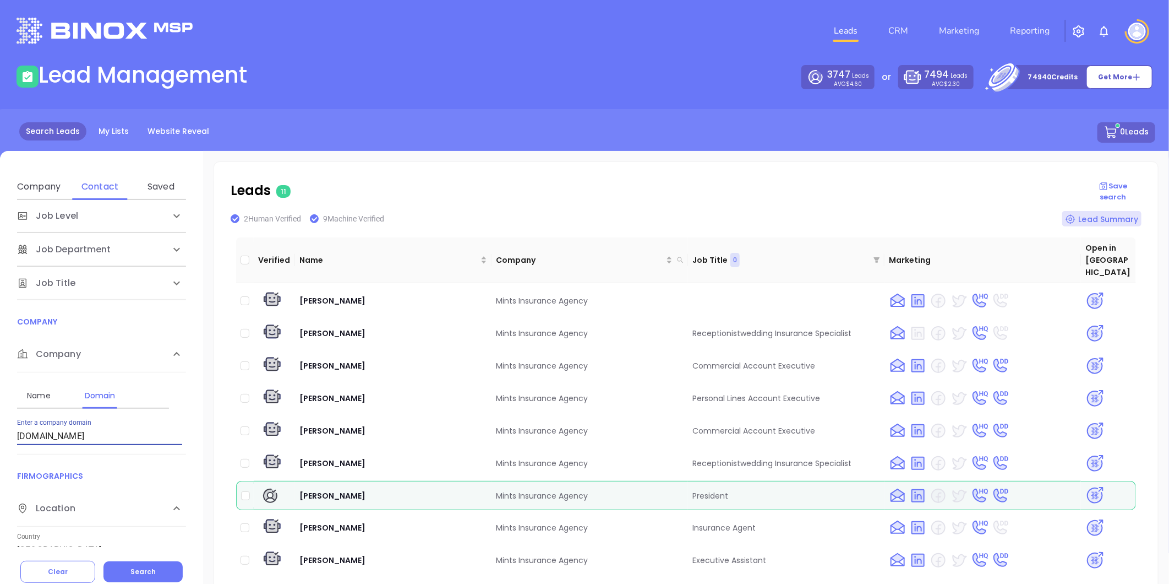
drag, startPoint x: 102, startPoint y: 438, endPoint x: -104, endPoint y: 481, distance: 210.3
click at [0, 481] on html "Leads CRM Marketing Reporting Financial Leads Leads Lead Management 3747 Leads …" at bounding box center [584, 292] width 1169 height 584
paste input "nimbity"
type input "nimbity.com"
click at [150, 568] on span "Search" at bounding box center [142, 571] width 25 height 9
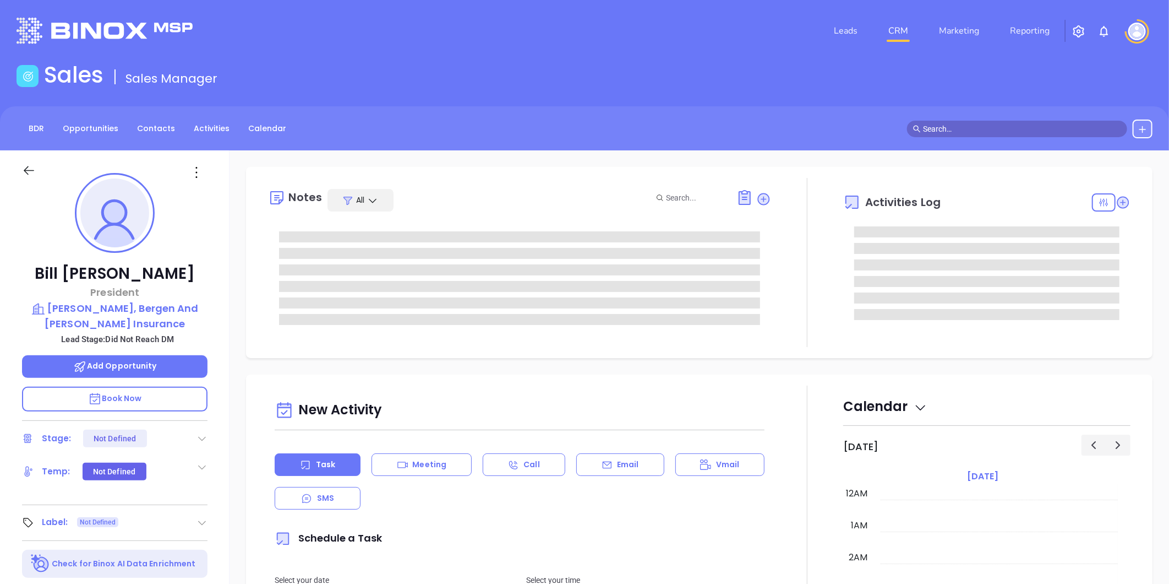
type input "[DATE]"
type input "[PERSON_NAME]"
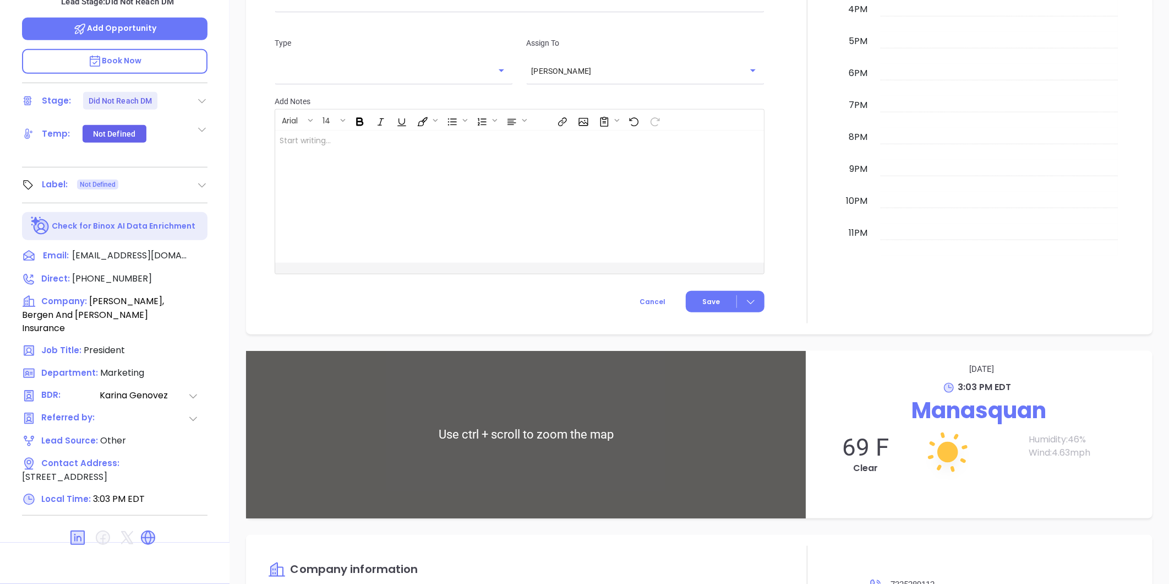
scroll to position [747, 0]
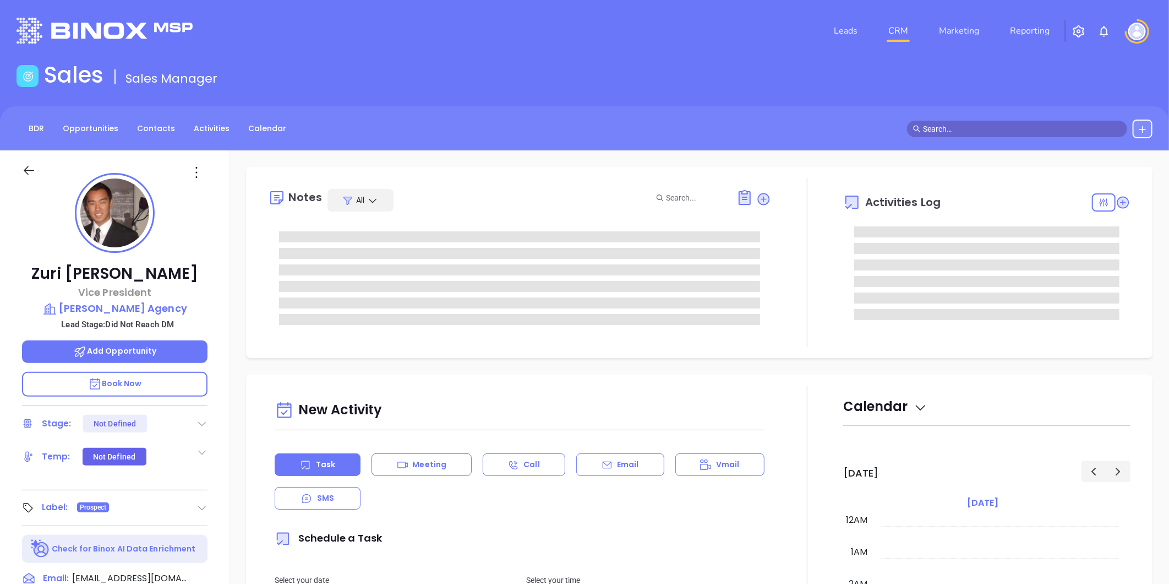
type input "[DATE]"
type input "[PERSON_NAME]"
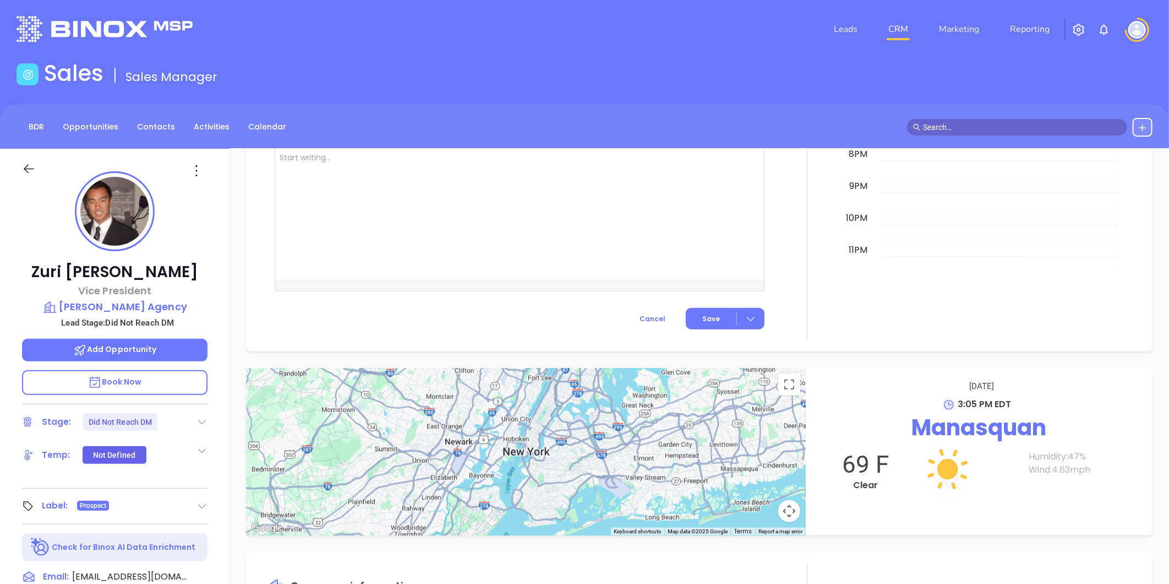
scroll to position [0, 0]
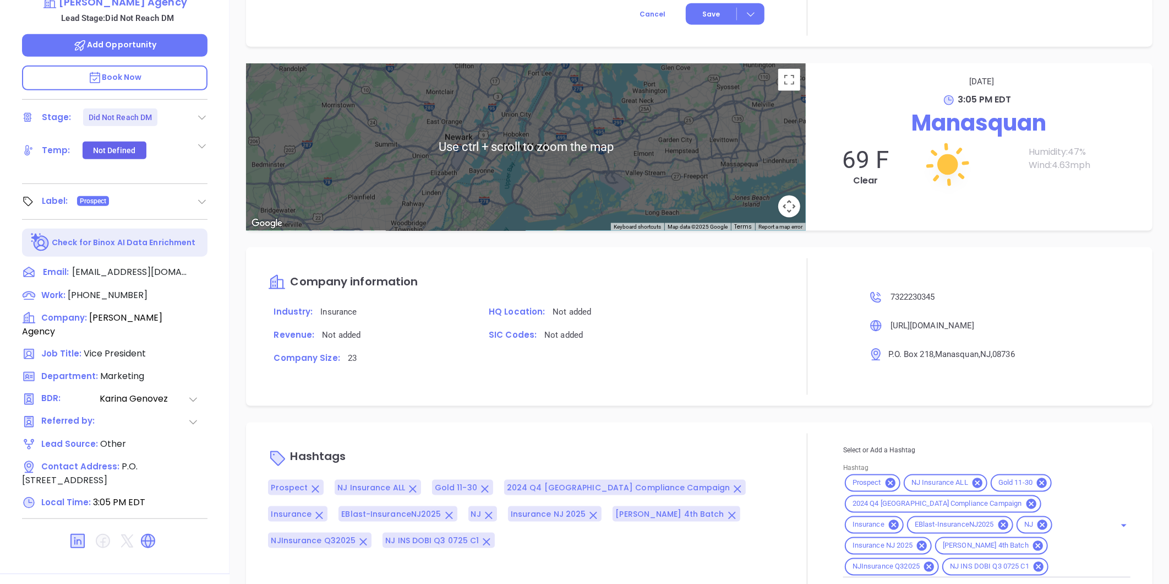
scroll to position [337, 0]
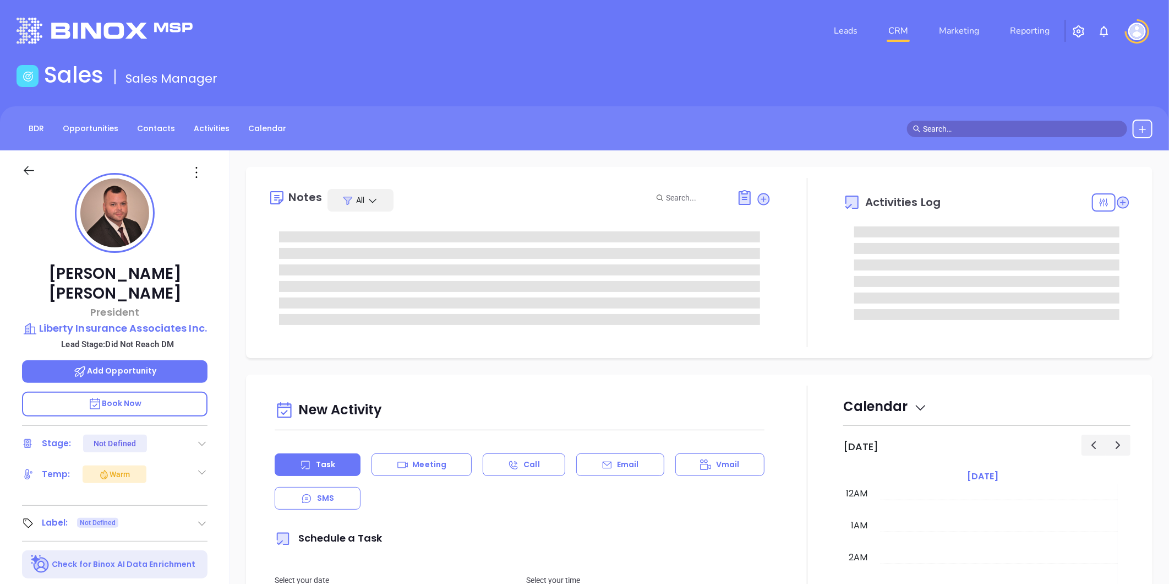
type input "[DATE]"
type input "[PERSON_NAME]"
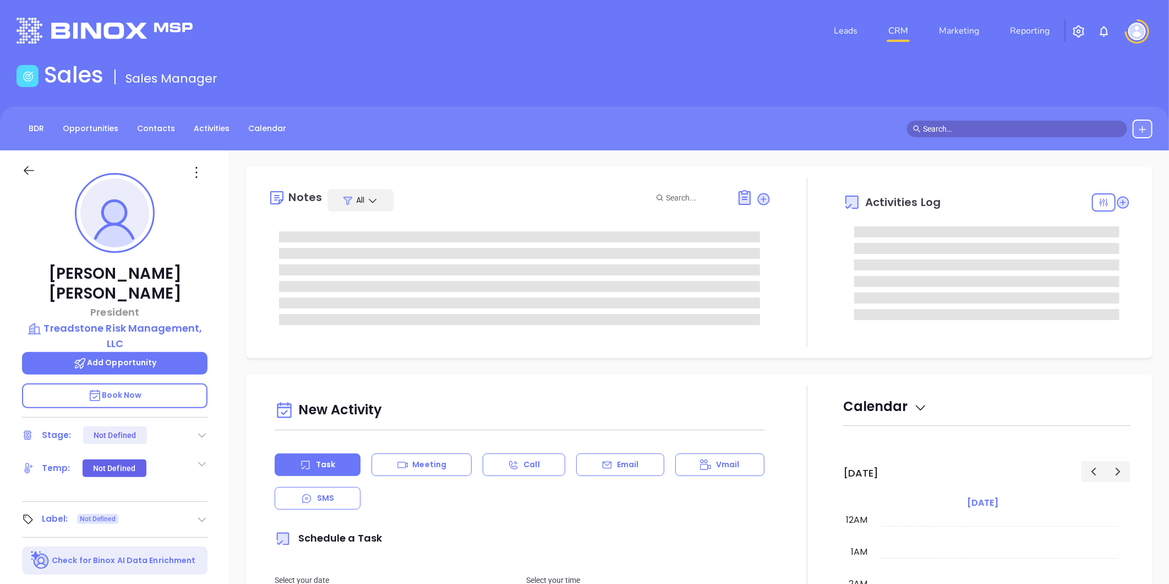
type input "[DATE]"
type input "[PERSON_NAME]"
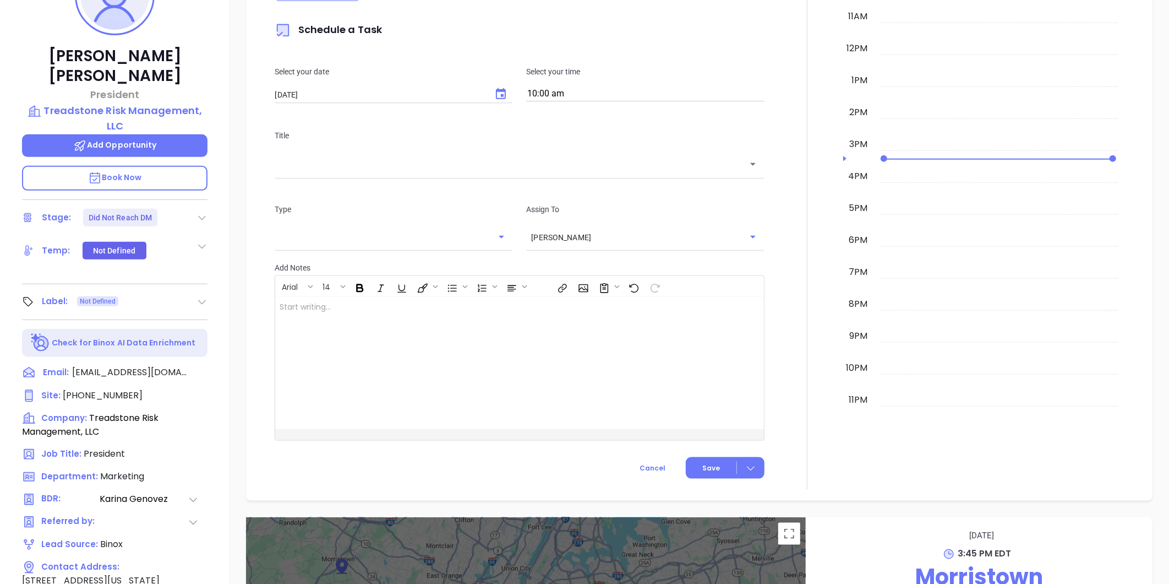
scroll to position [92, 0]
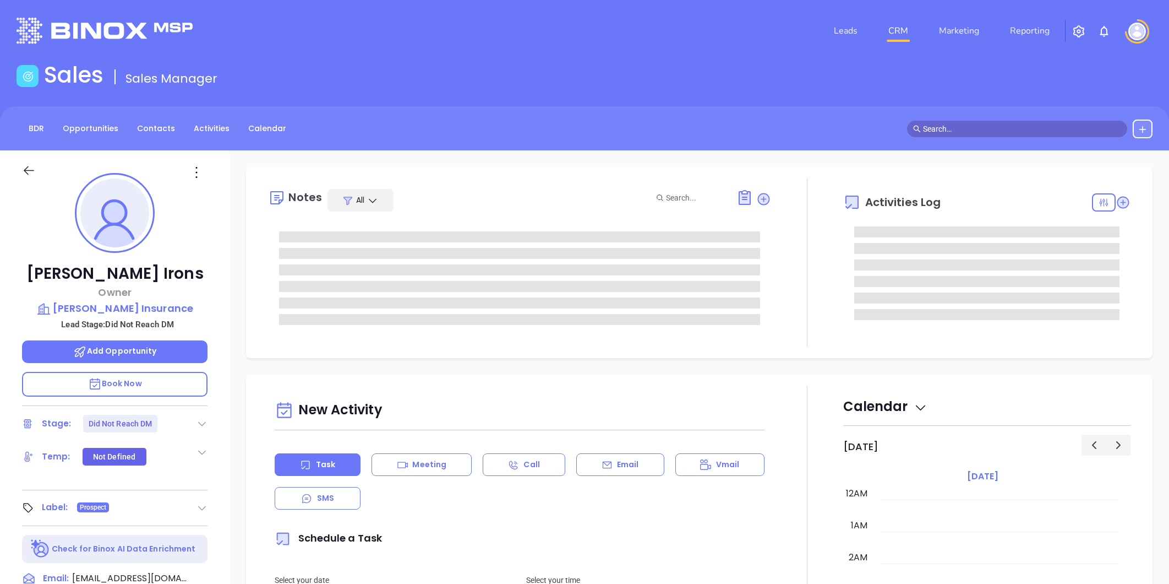
type input "[PERSON_NAME]"
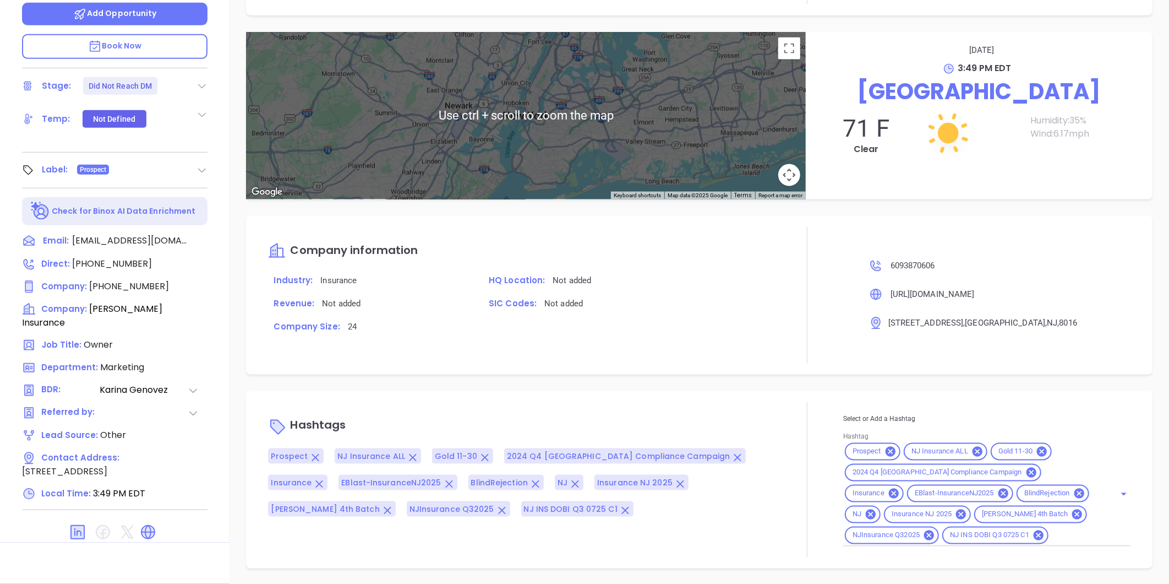
scroll to position [380, 0]
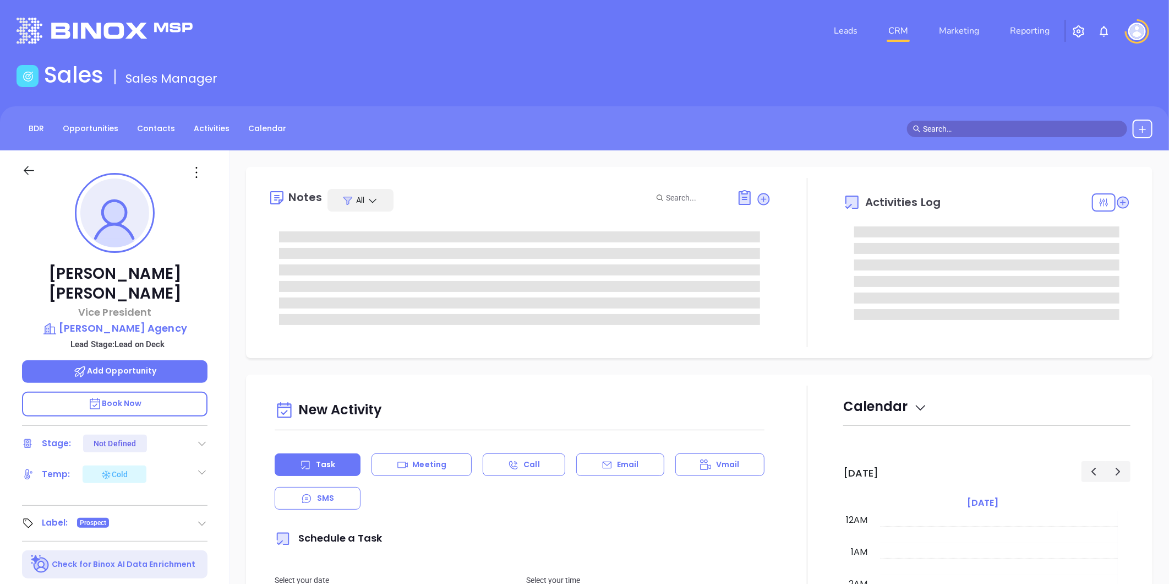
type input "[DATE]"
type input "[PERSON_NAME]"
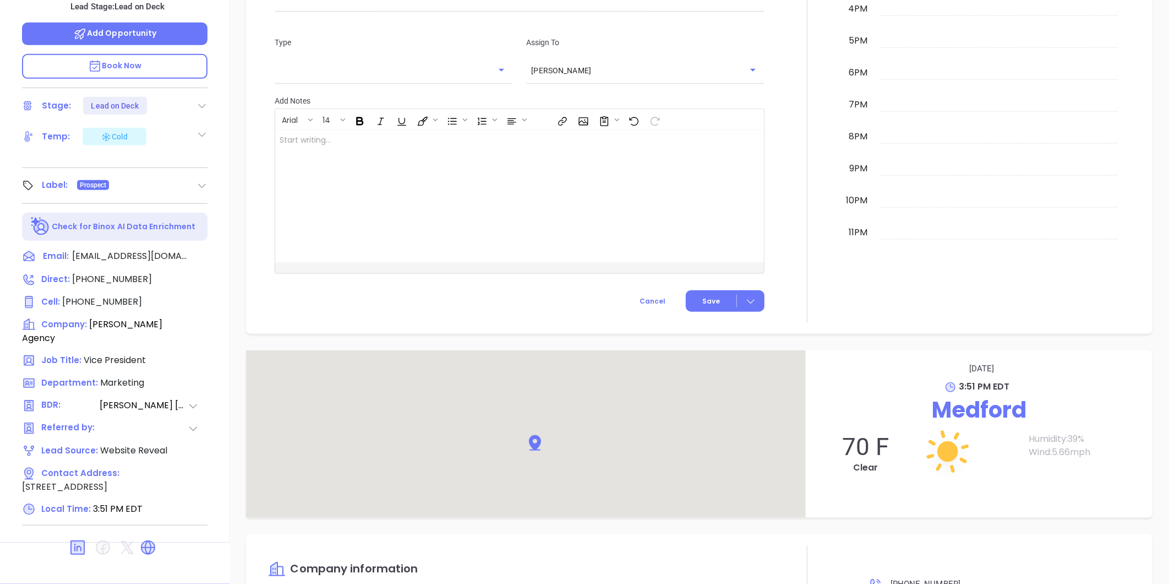
scroll to position [705, 0]
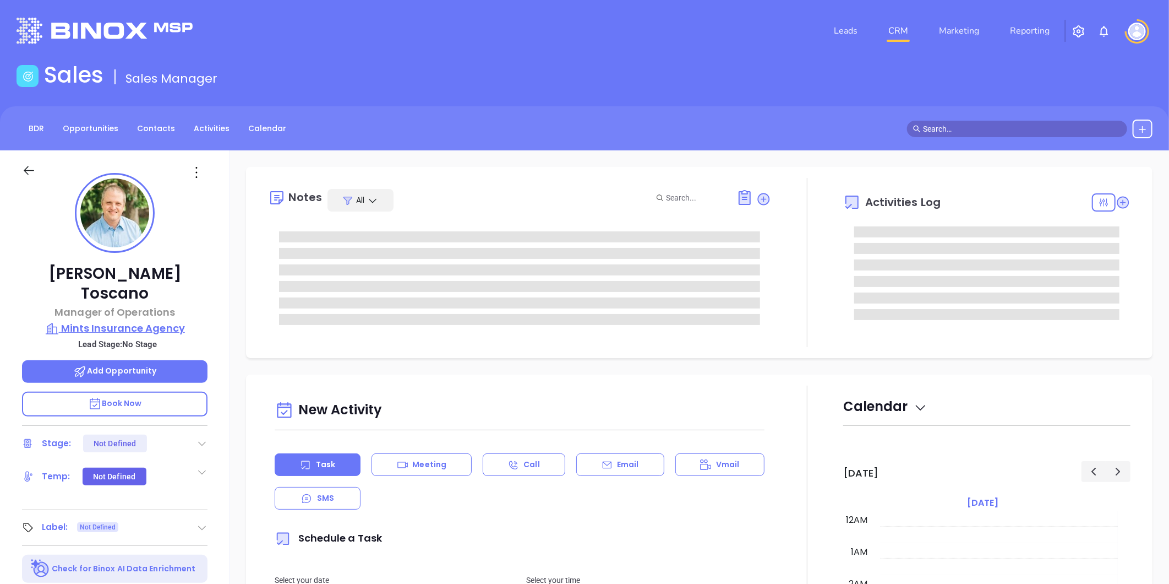
type input "[DATE]"
type input "[PERSON_NAME]"
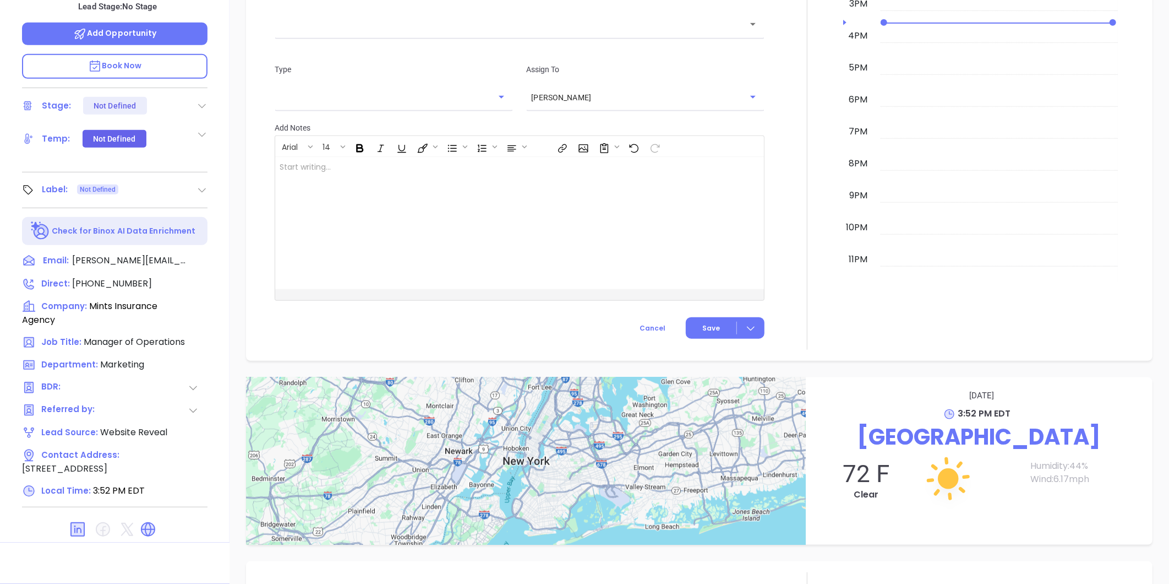
scroll to position [588, 0]
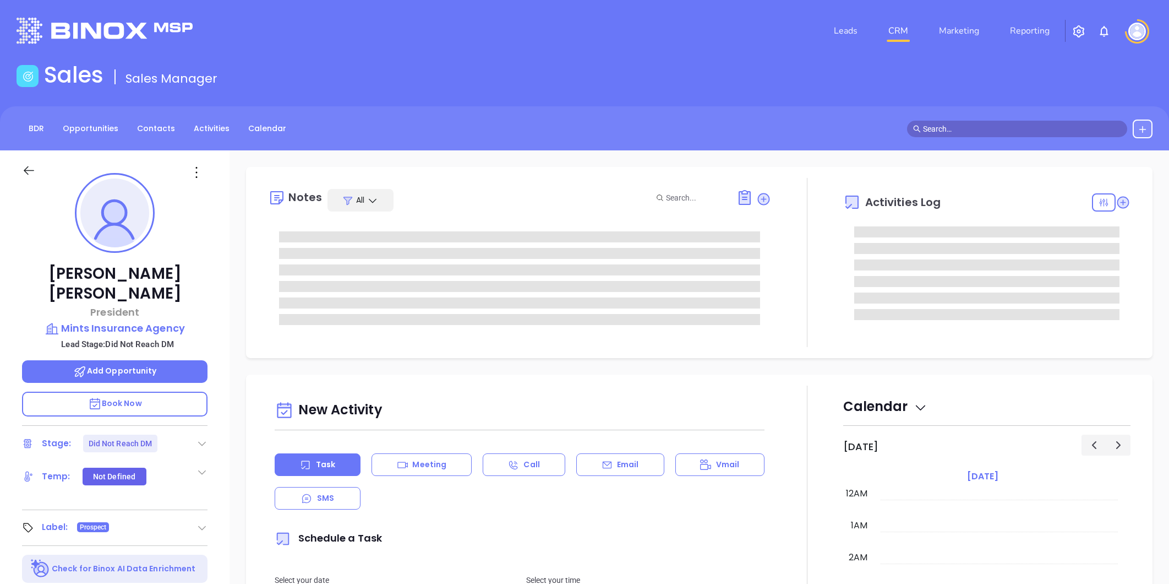
type input "[PERSON_NAME]"
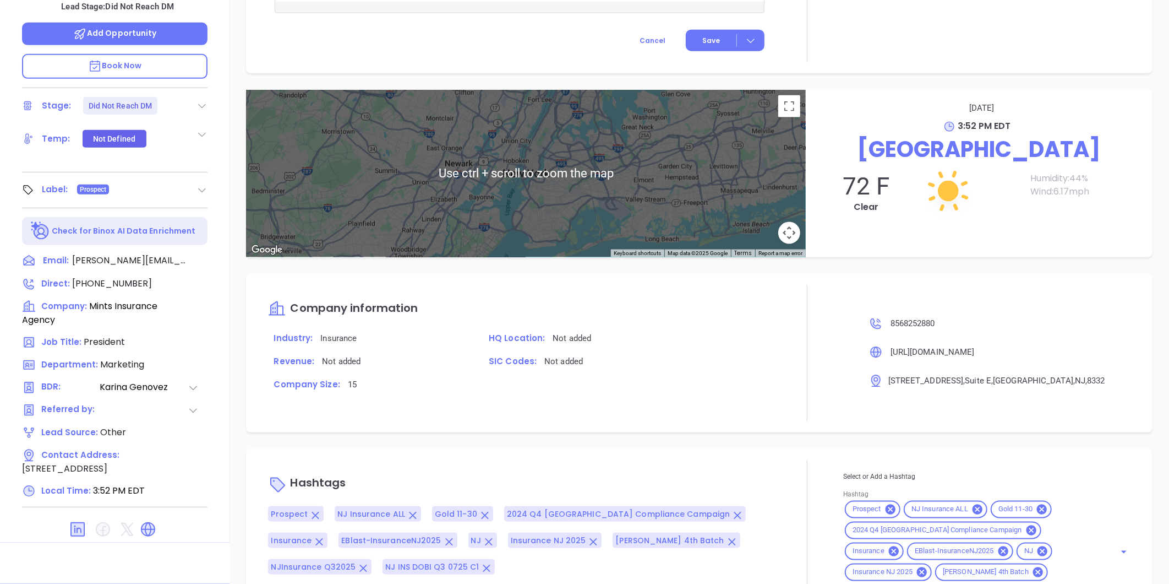
scroll to position [624, 0]
